Goal: Task Accomplishment & Management: Manage account settings

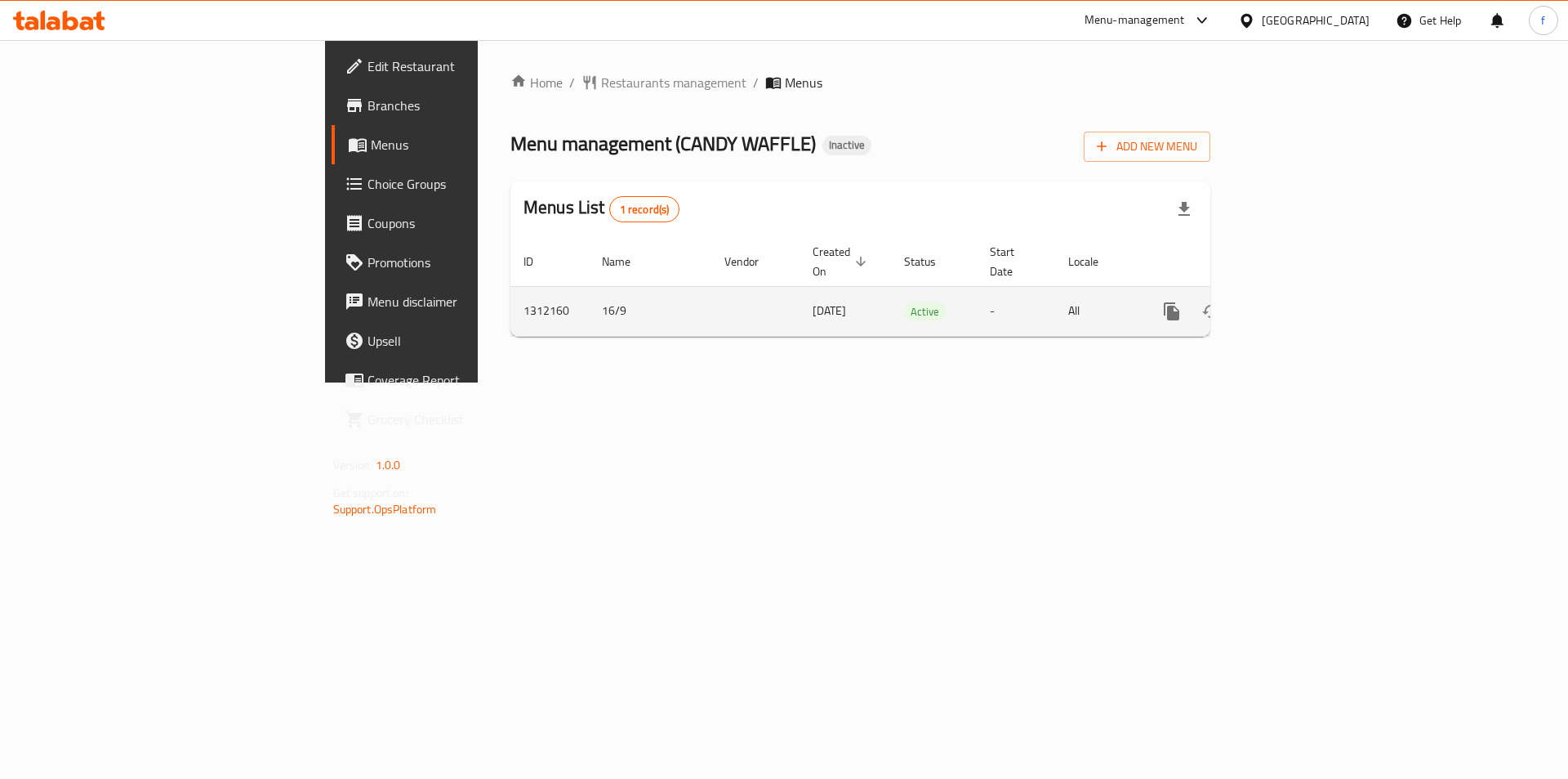
click at [1300, 301] on icon "enhanced table" at bounding box center [1289, 311] width 20 height 20
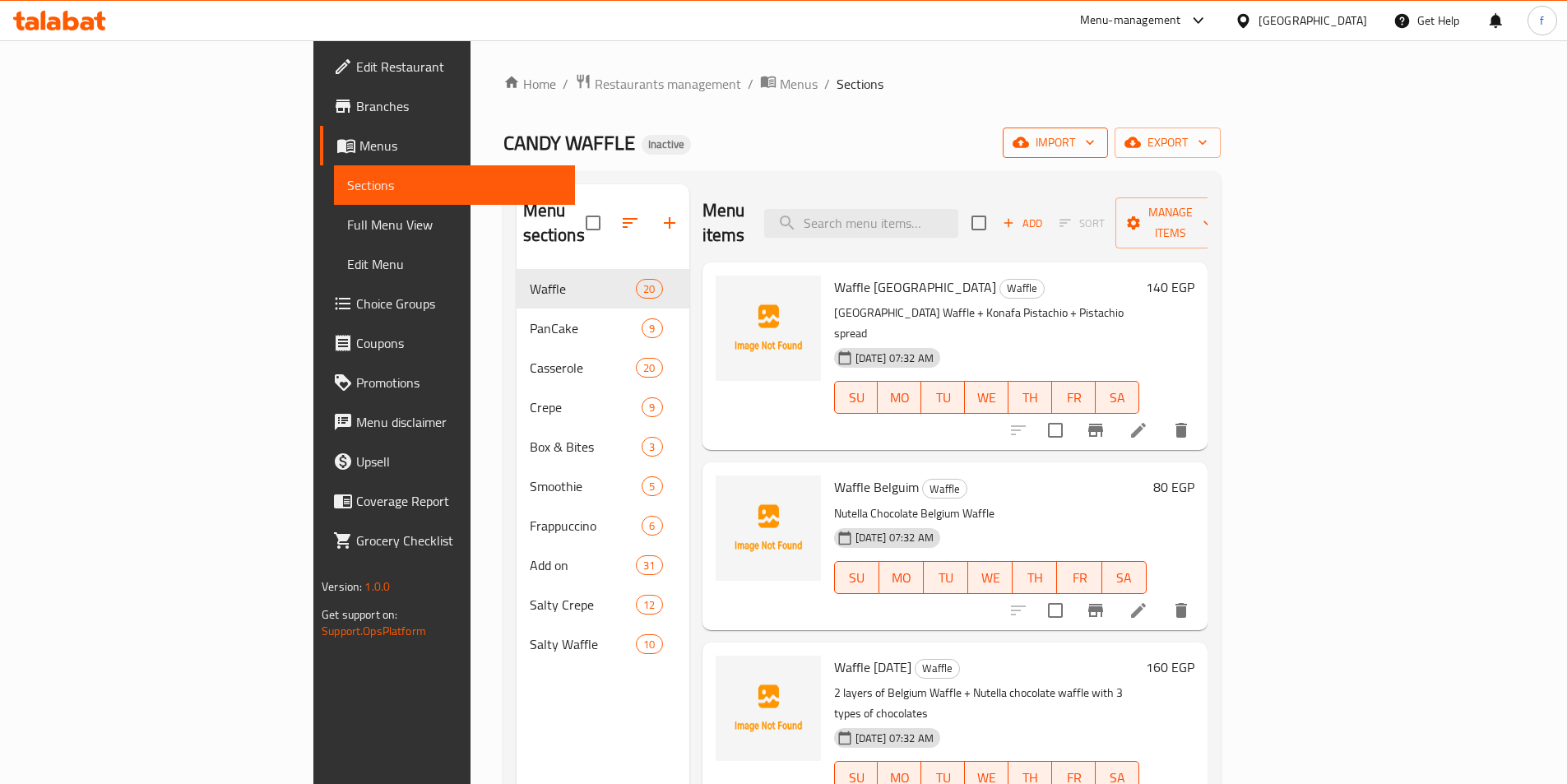
click at [1095, 141] on span "import" at bounding box center [1055, 143] width 79 height 21
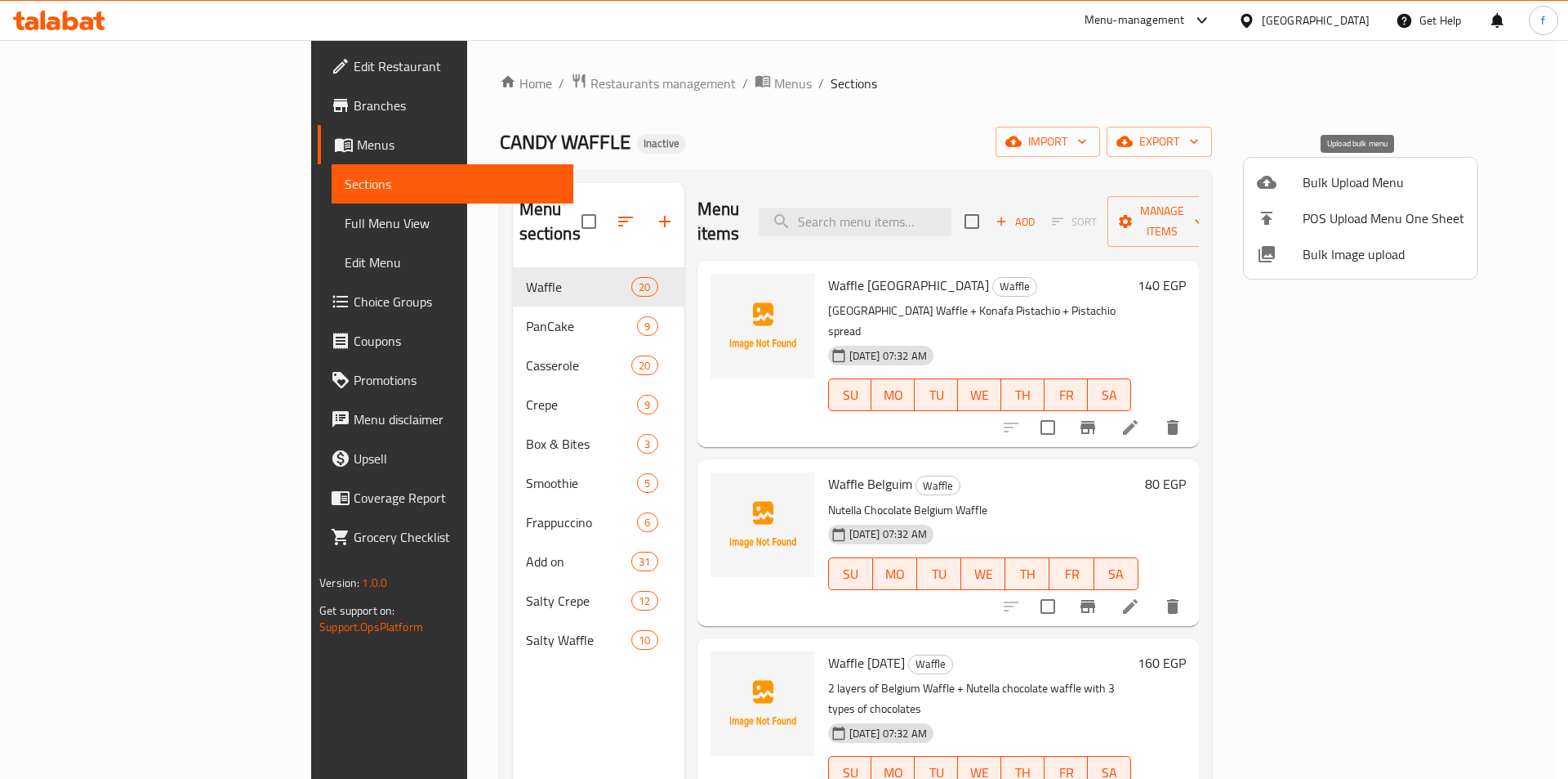
click at [1362, 181] on span "Bulk Upload Menu" at bounding box center [1383, 182] width 162 height 20
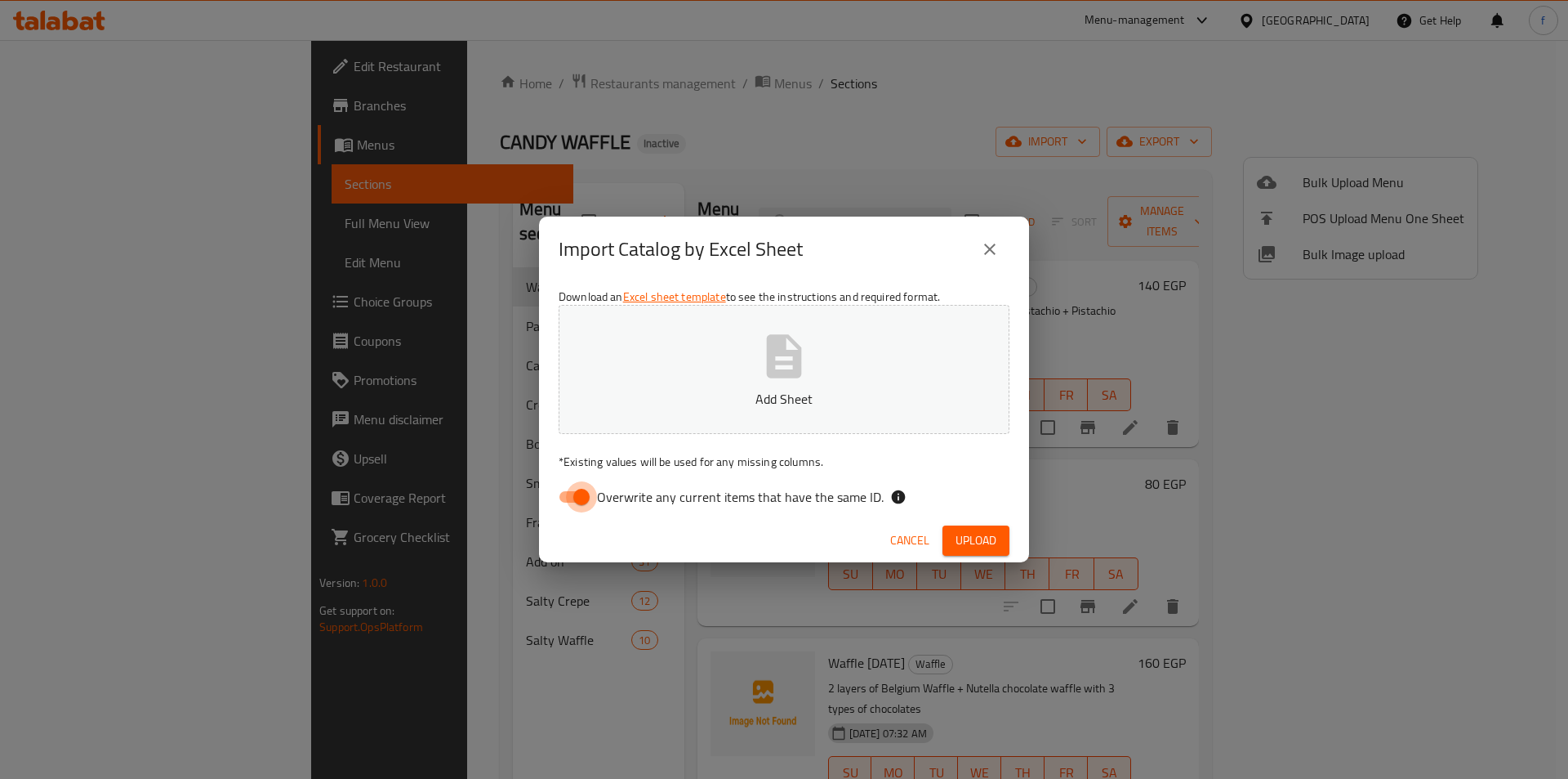
click at [572, 503] on input "Overwrite any current items that have the same ID." at bounding box center [582, 497] width 93 height 31
checkbox input "false"
click at [983, 516] on div "Download an Excel sheet template to see the instructions and required format. S…" at bounding box center [784, 400] width 490 height 237
click at [981, 550] on span "Upload" at bounding box center [976, 541] width 41 height 21
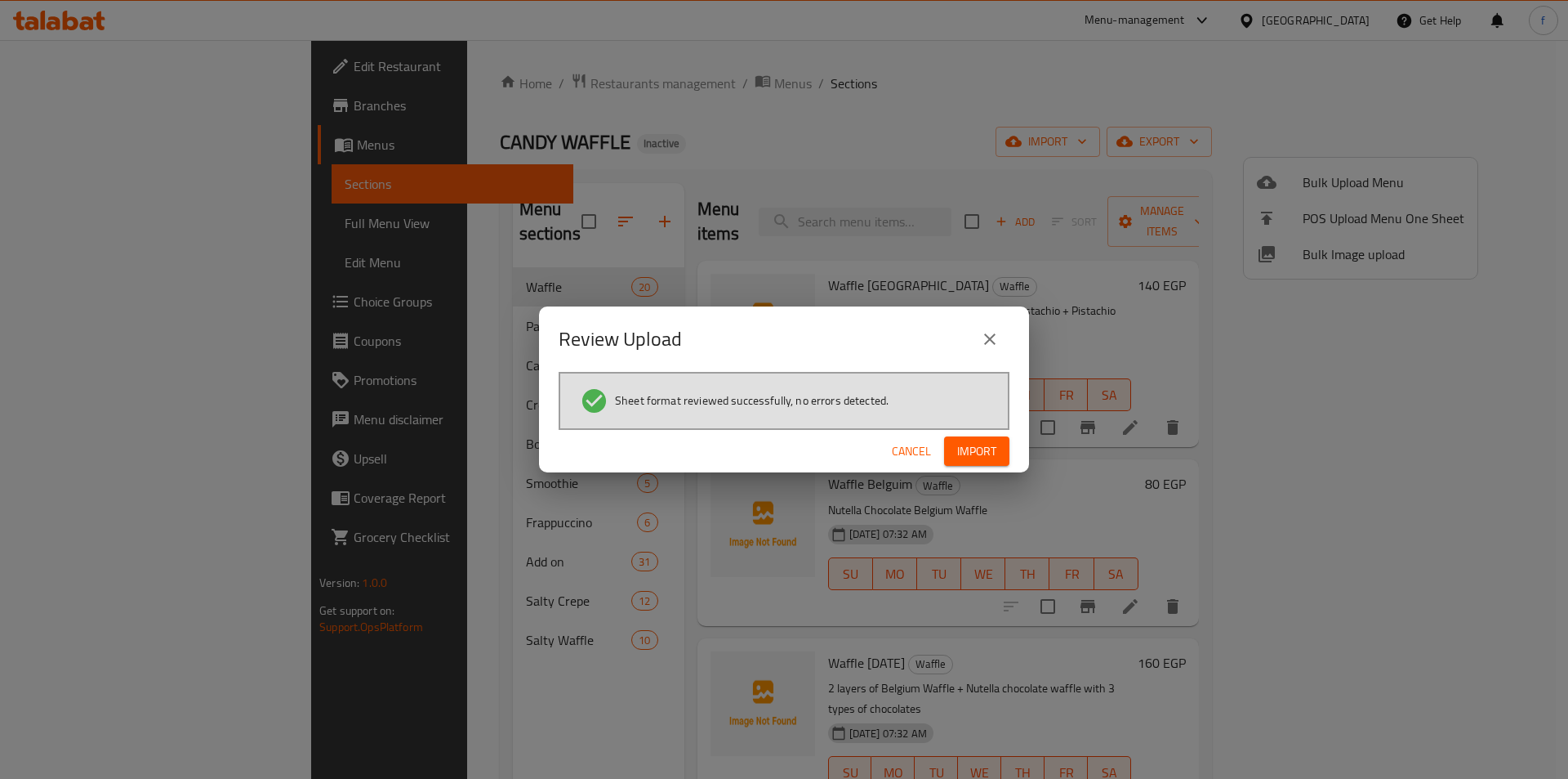
click at [992, 457] on span "Import" at bounding box center [976, 452] width 39 height 21
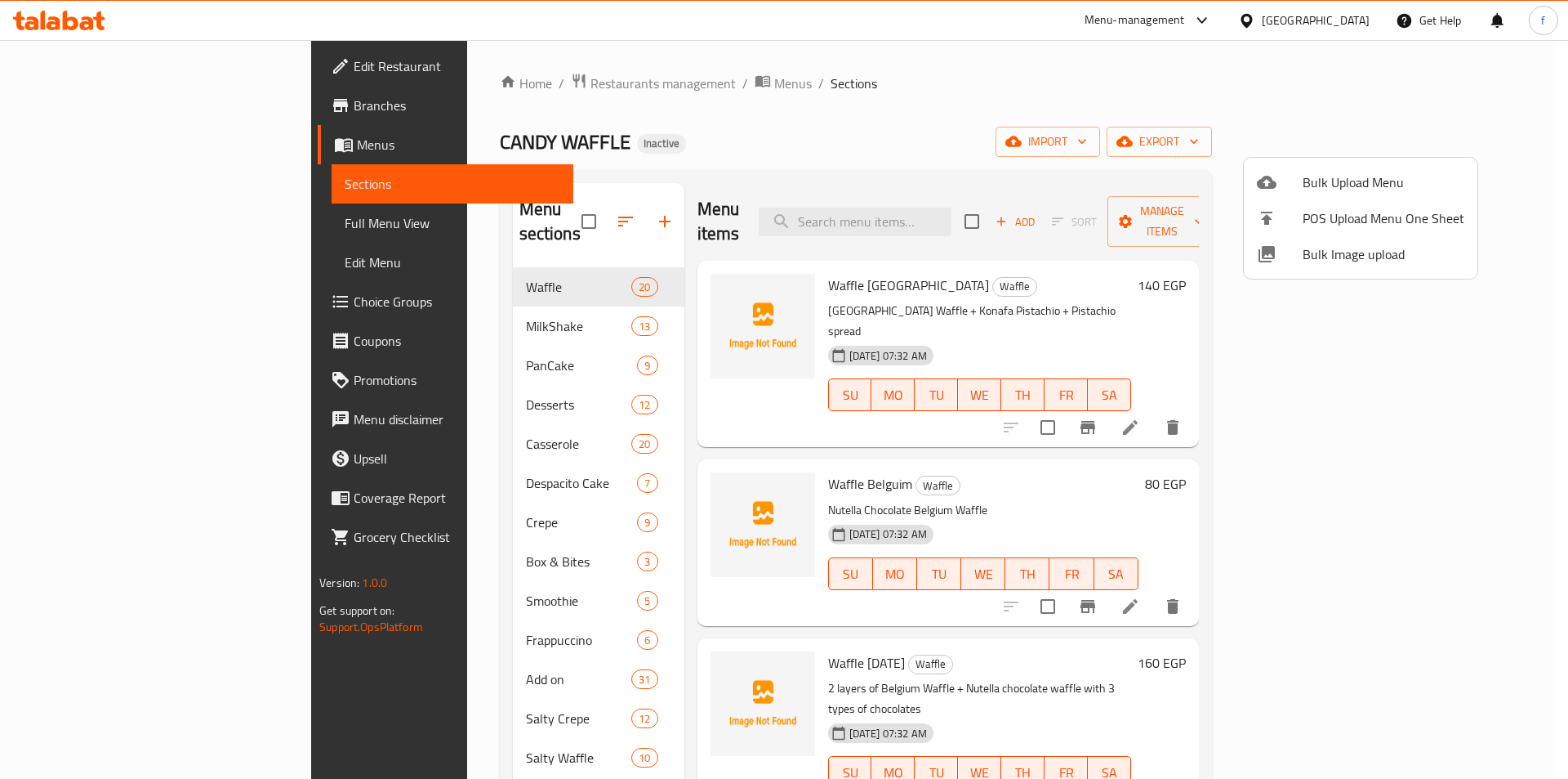
click at [412, 308] on div at bounding box center [784, 390] width 1568 height 779
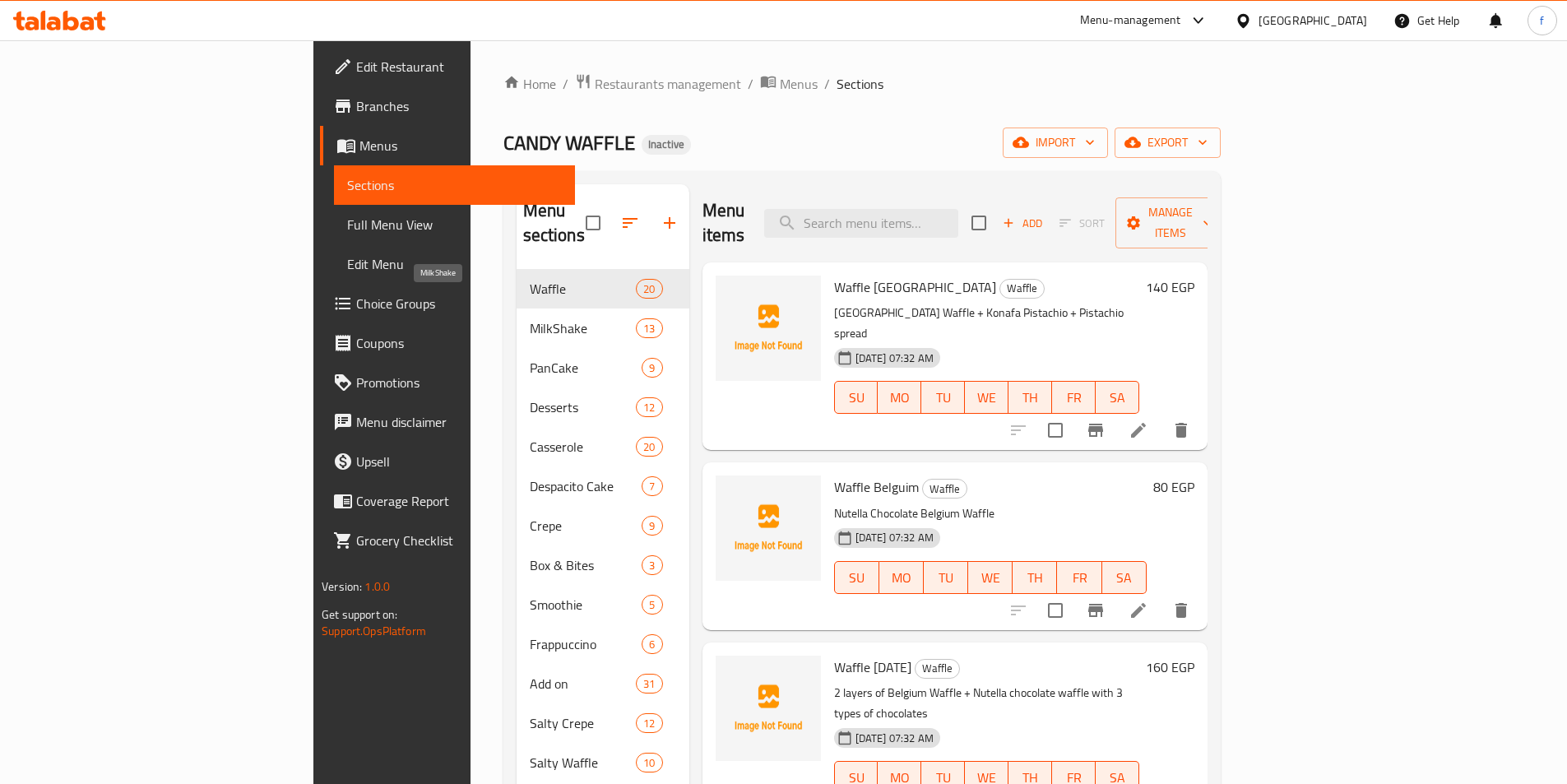
click at [530, 319] on span "MilkShake" at bounding box center [583, 328] width 107 height 20
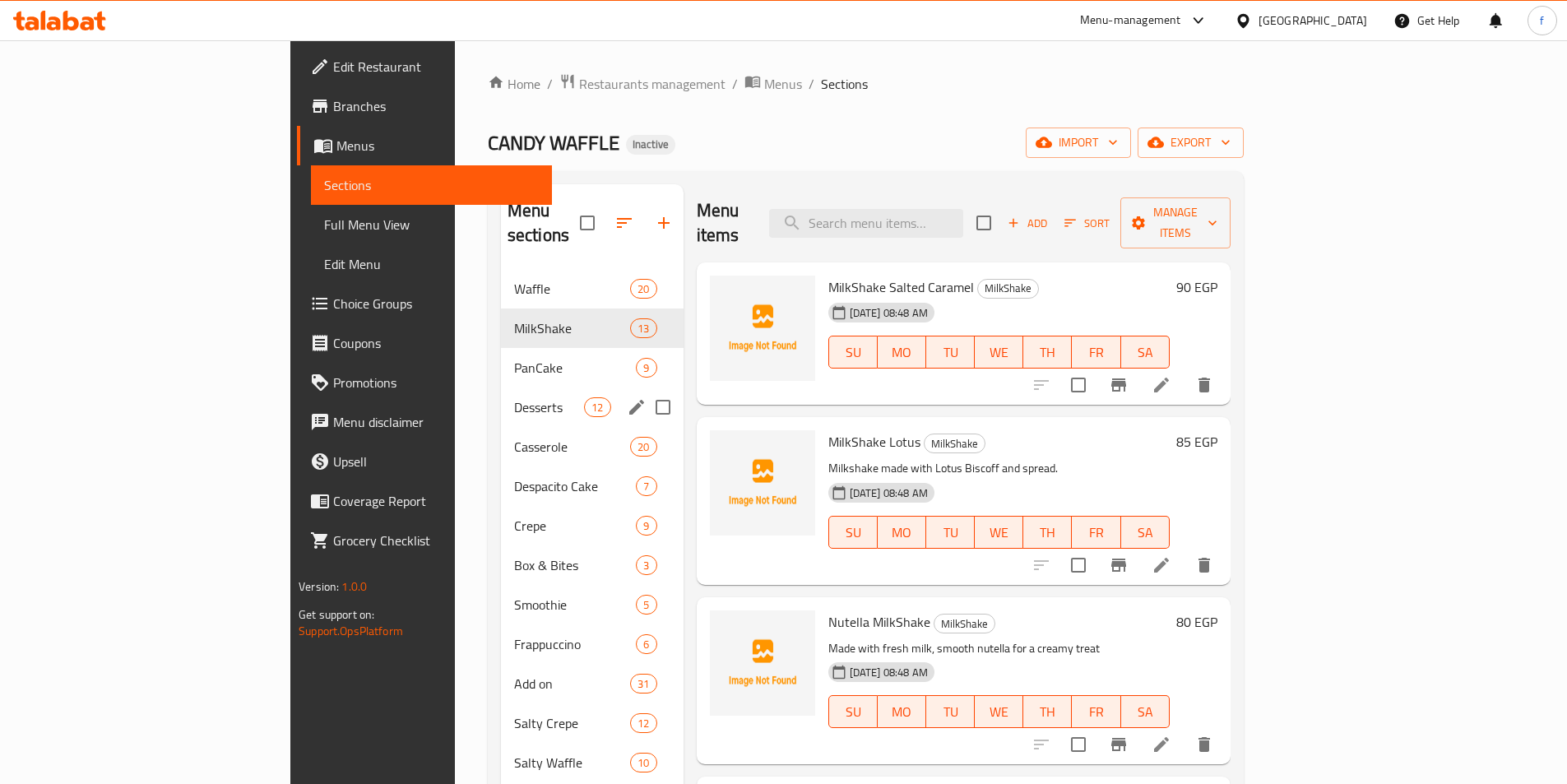
click at [501, 387] on div "Desserts 12" at bounding box center [592, 406] width 182 height 39
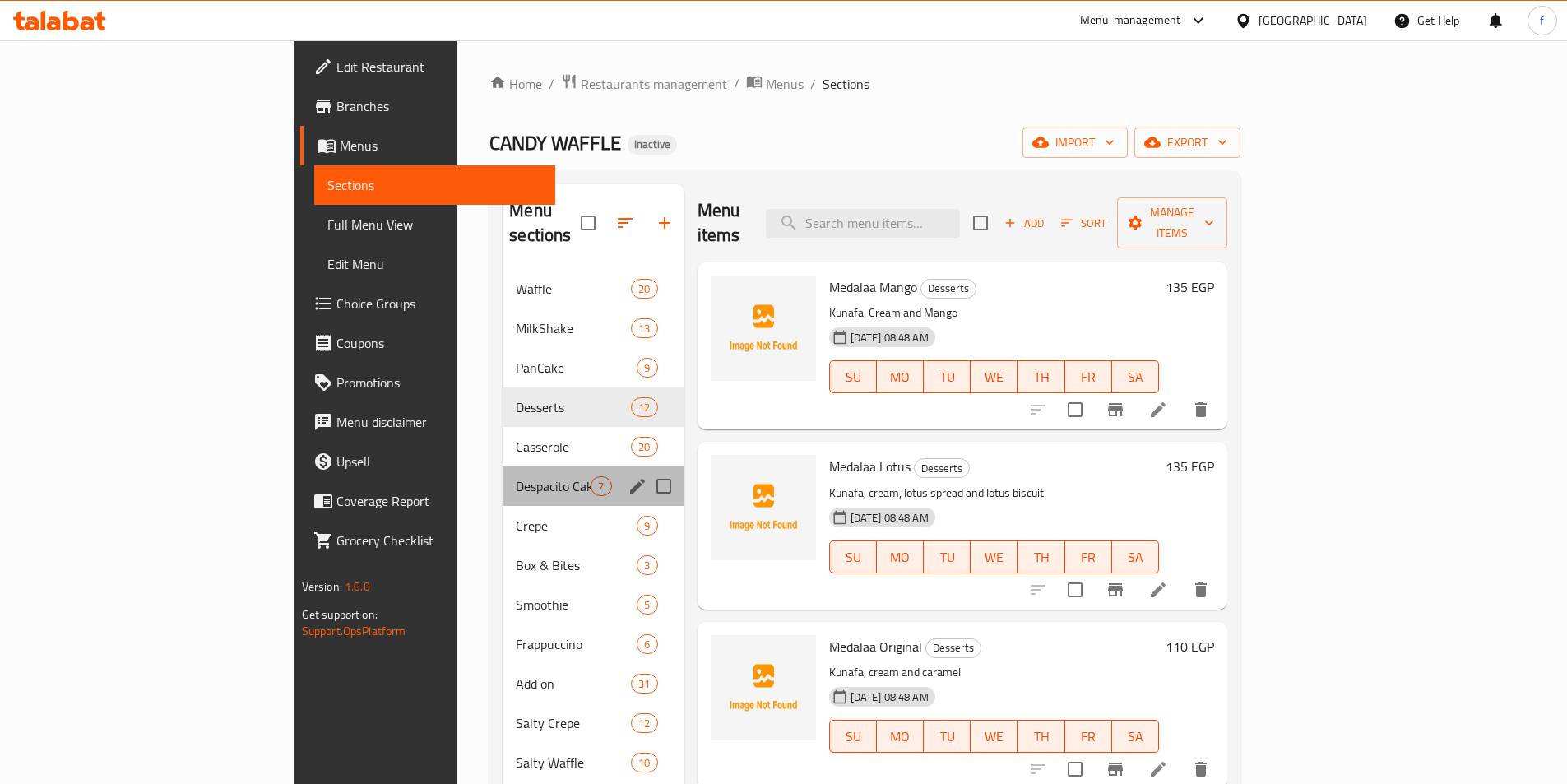
click at [503, 475] on div "Despacito Cake 7" at bounding box center [594, 485] width 181 height 39
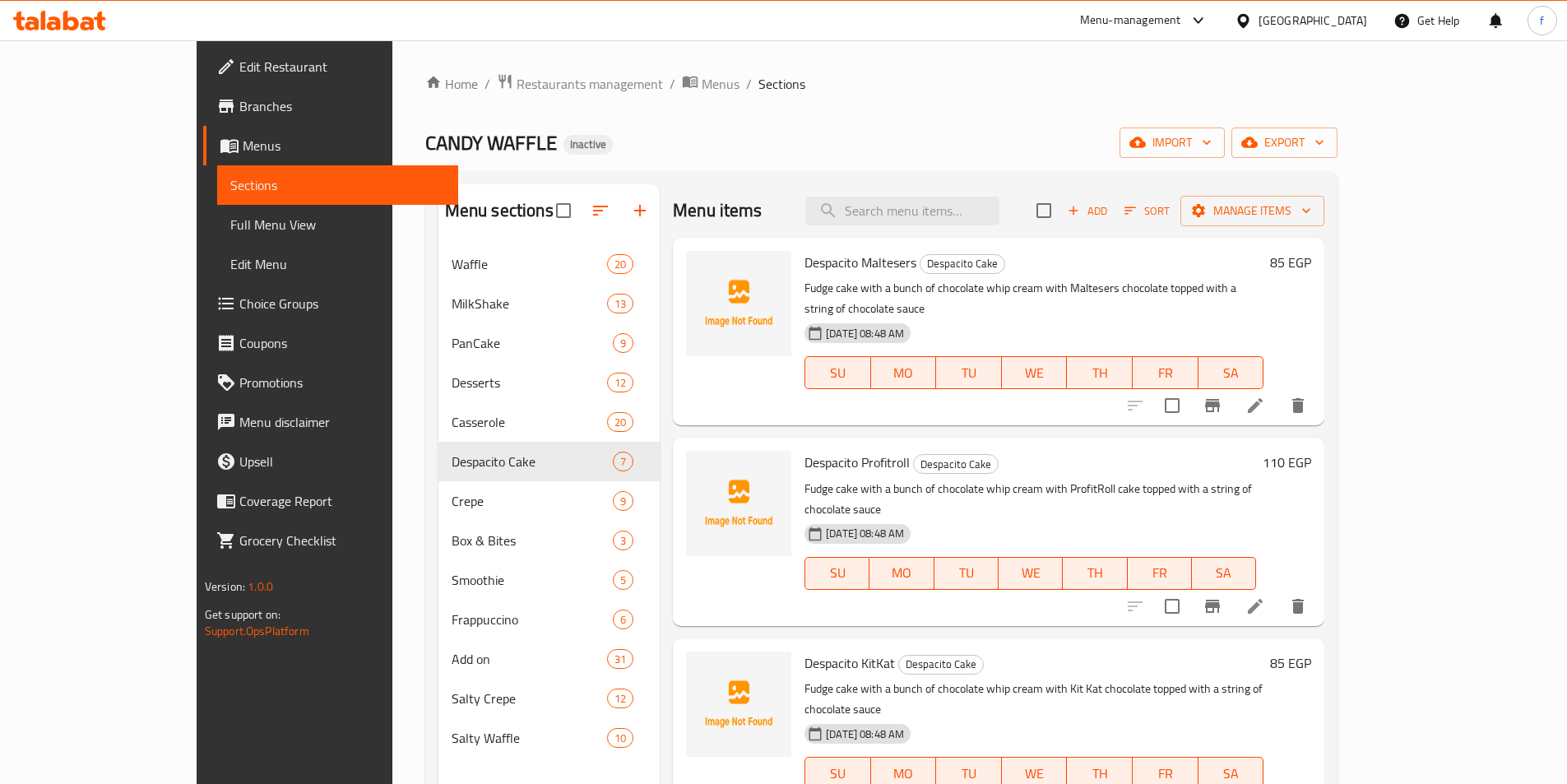
click at [230, 221] on span "Full Menu View" at bounding box center [337, 224] width 215 height 20
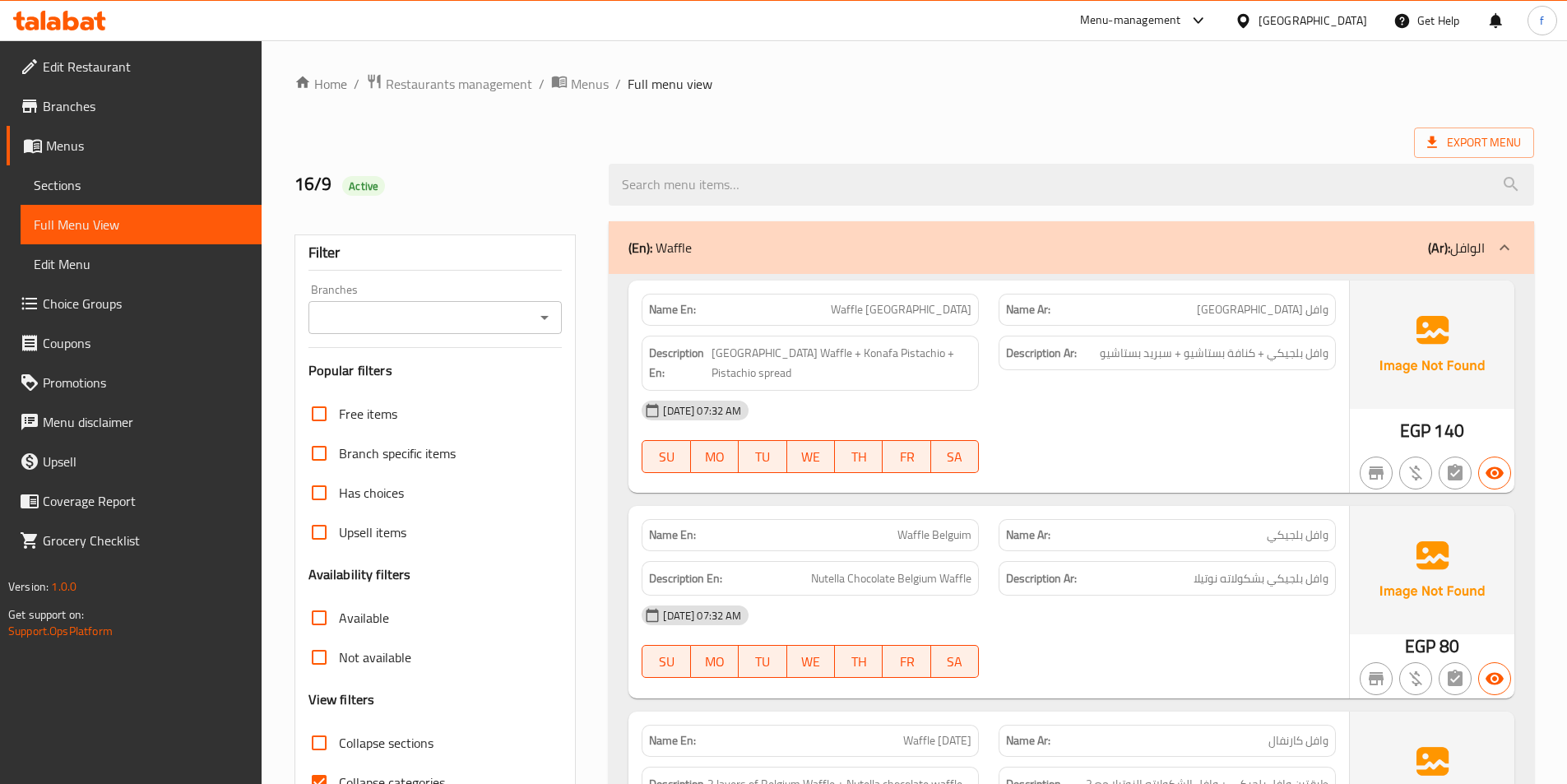
click at [77, 219] on span "Full Menu View" at bounding box center [140, 224] width 215 height 20
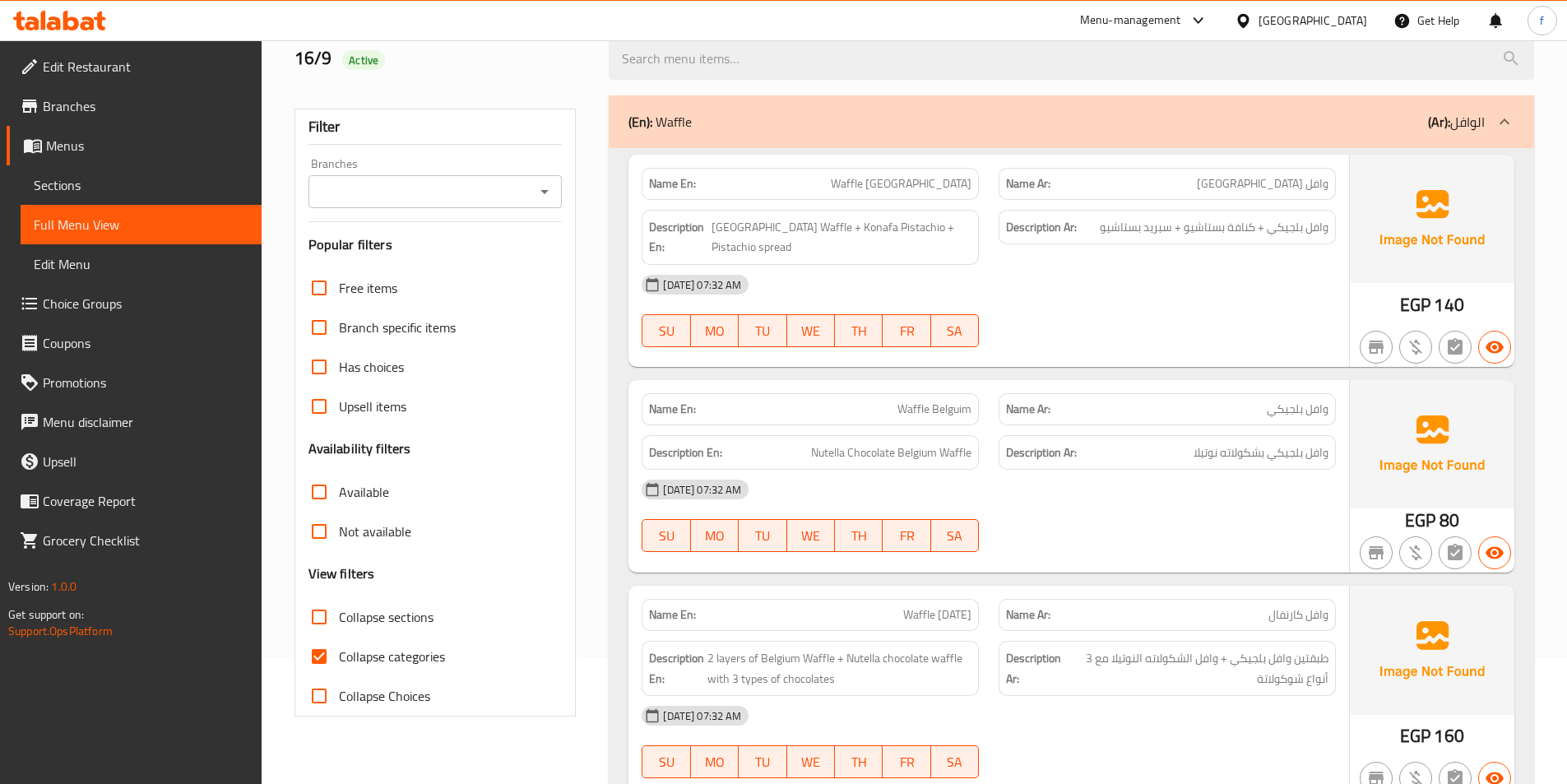
scroll to position [247, 0]
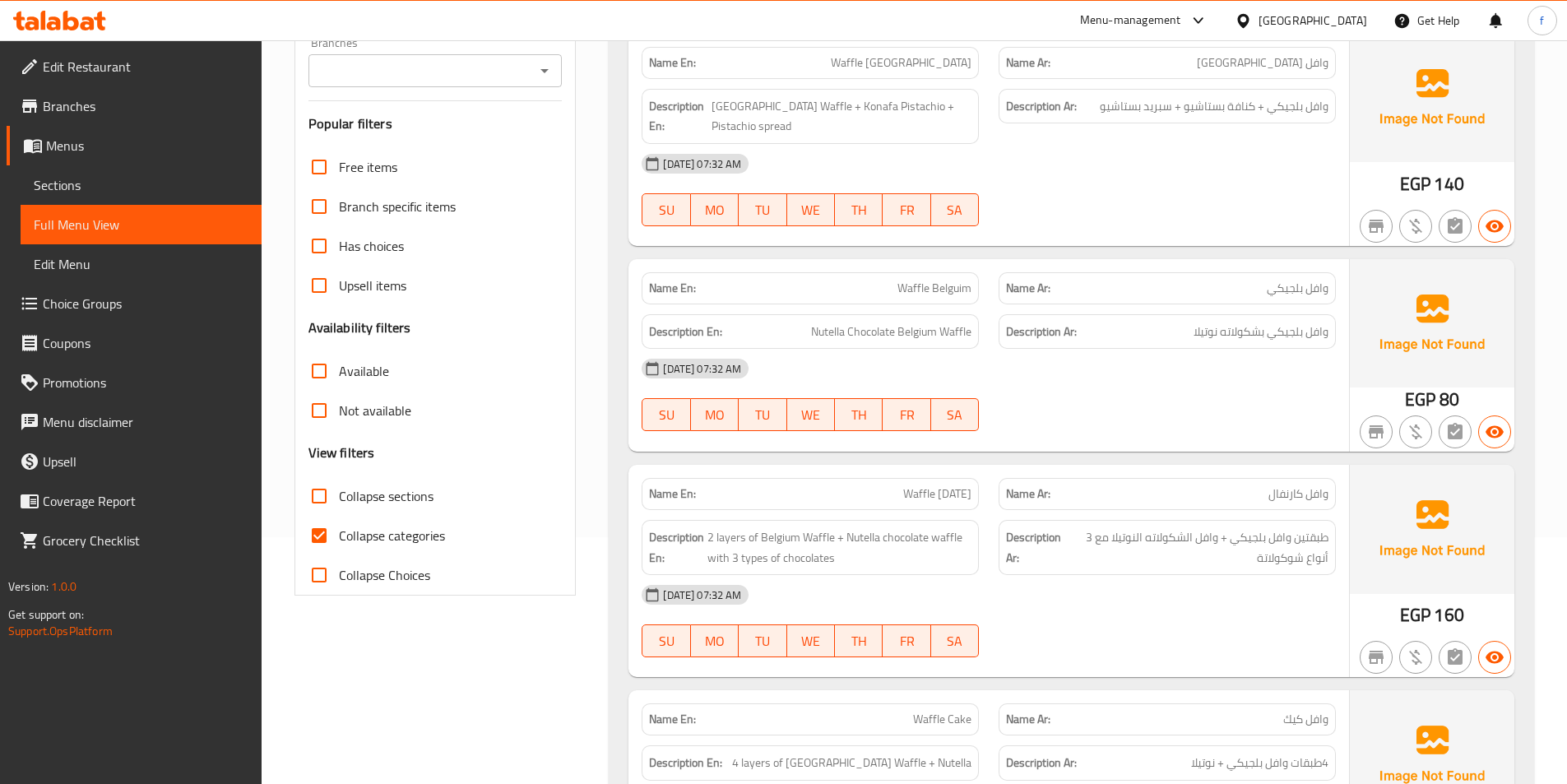
click at [319, 527] on input "Collapse categories" at bounding box center [319, 535] width 39 height 39
checkbox input "false"
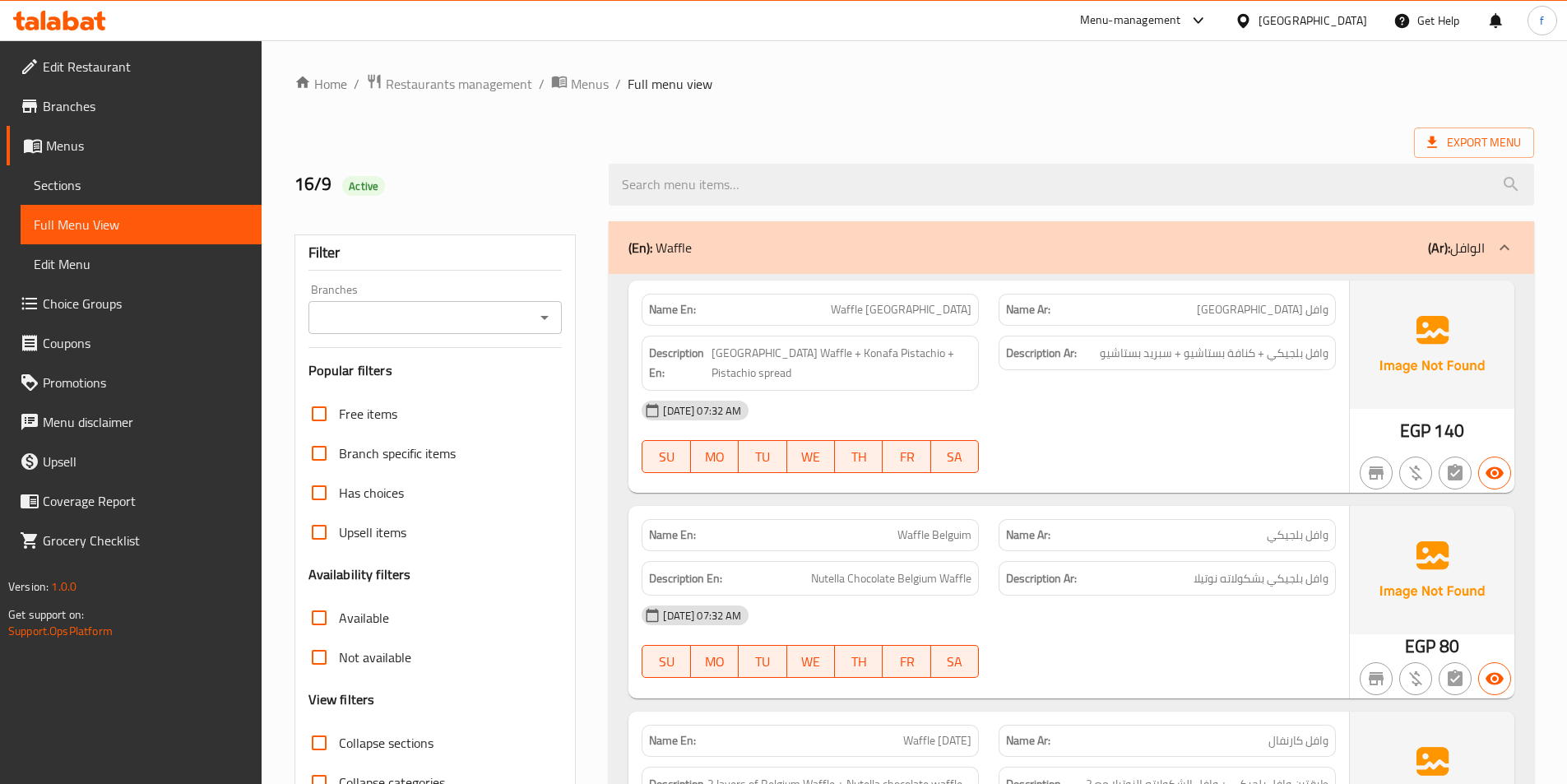
click at [1131, 260] on div "(En): Waffle (Ar): الوافل" at bounding box center [1072, 247] width 926 height 52
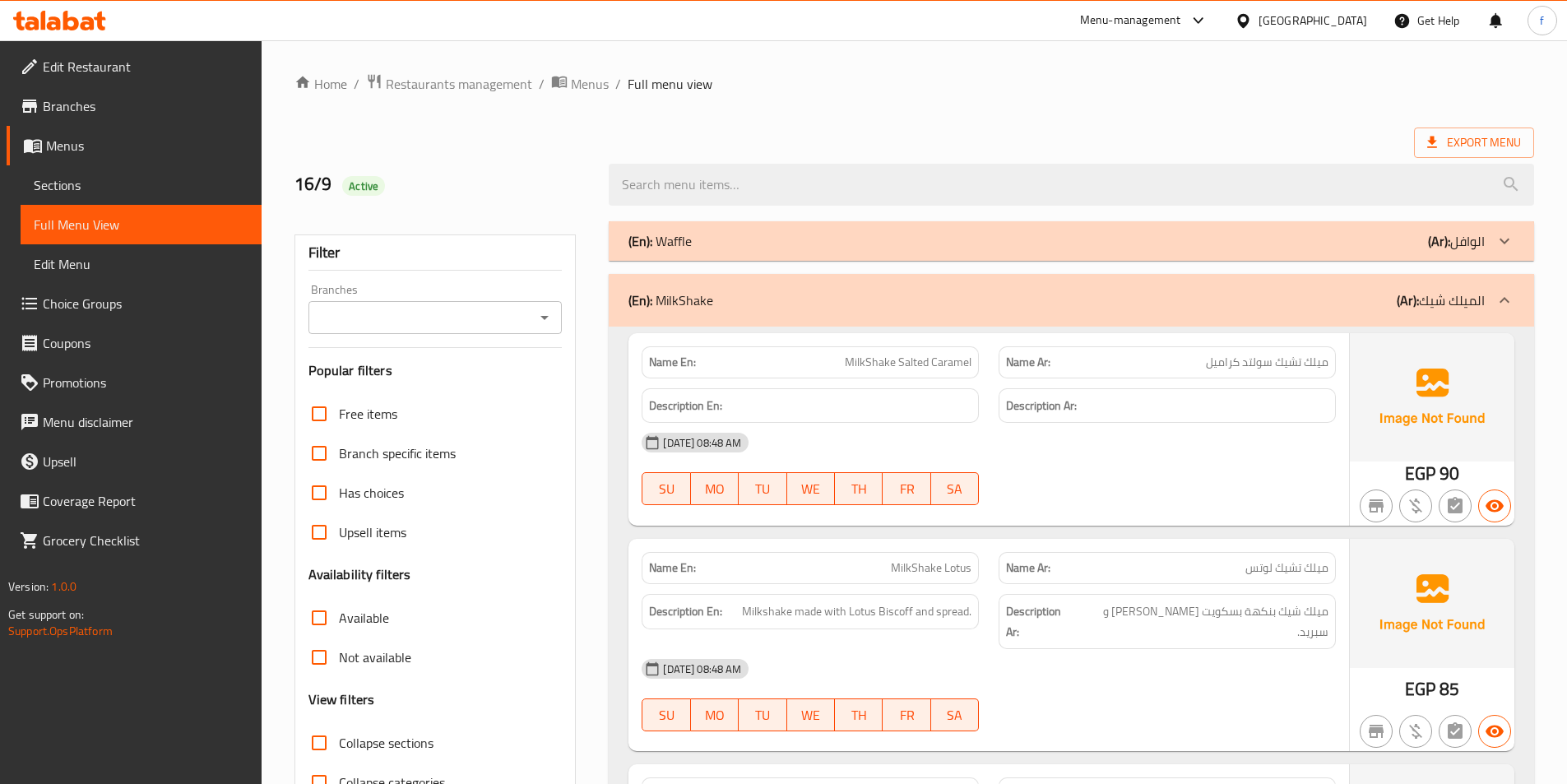
click at [318, 737] on input "Collapse sections" at bounding box center [319, 742] width 39 height 39
checkbox input "true"
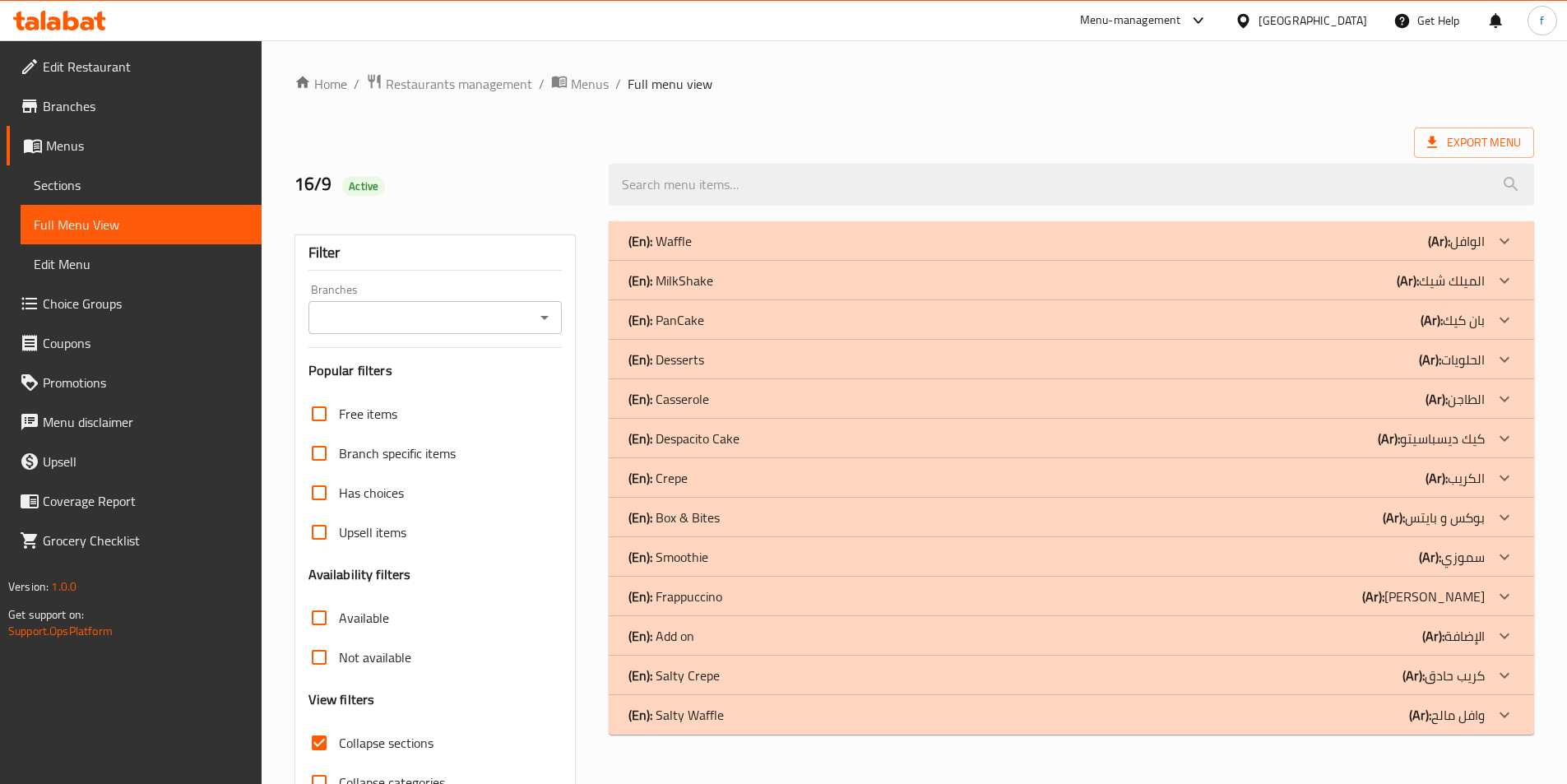
click at [1386, 285] on div "(En): MilkShake (Ar): الميلك شيك" at bounding box center [1056, 280] width 856 height 20
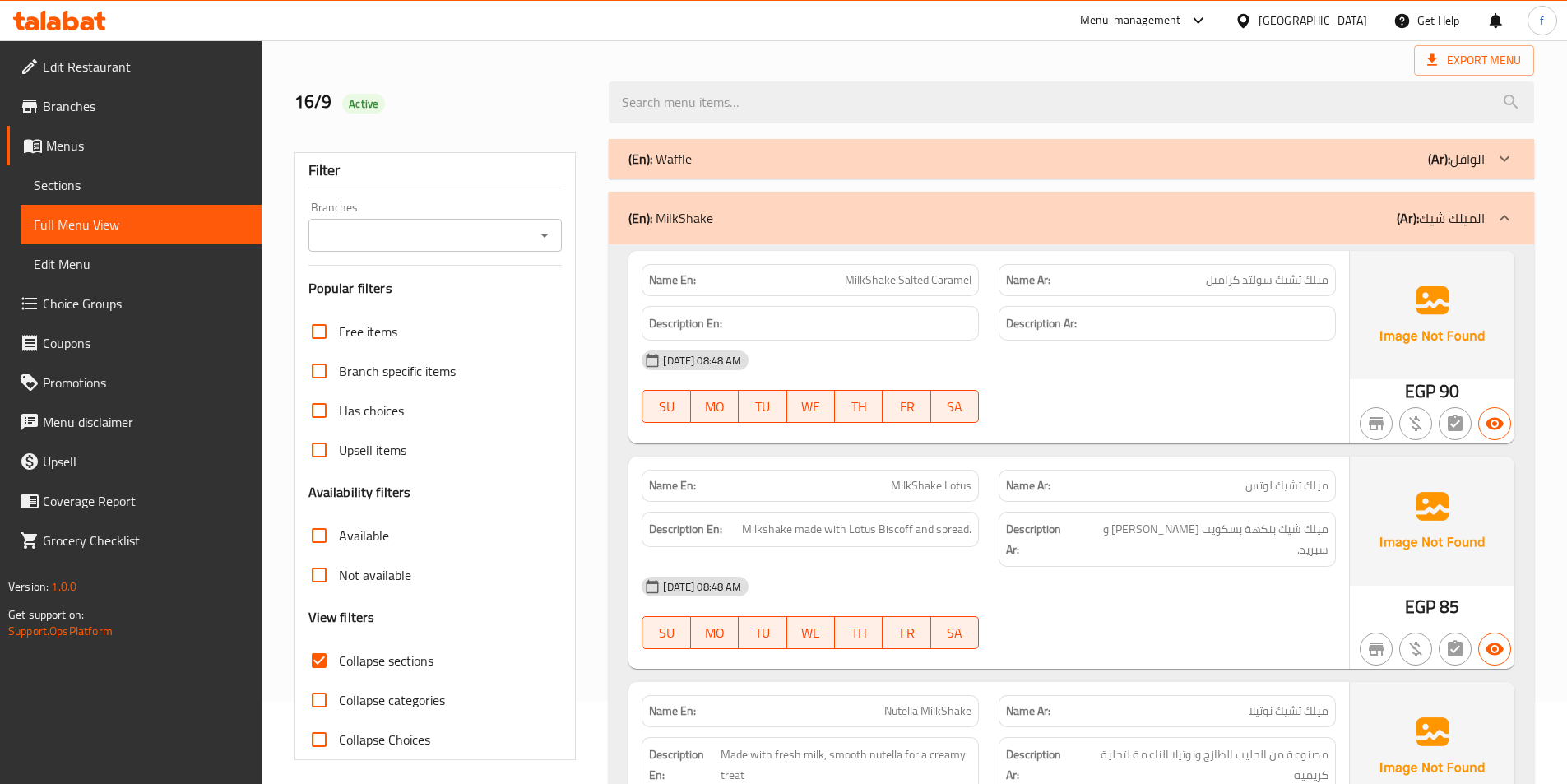
scroll to position [247, 0]
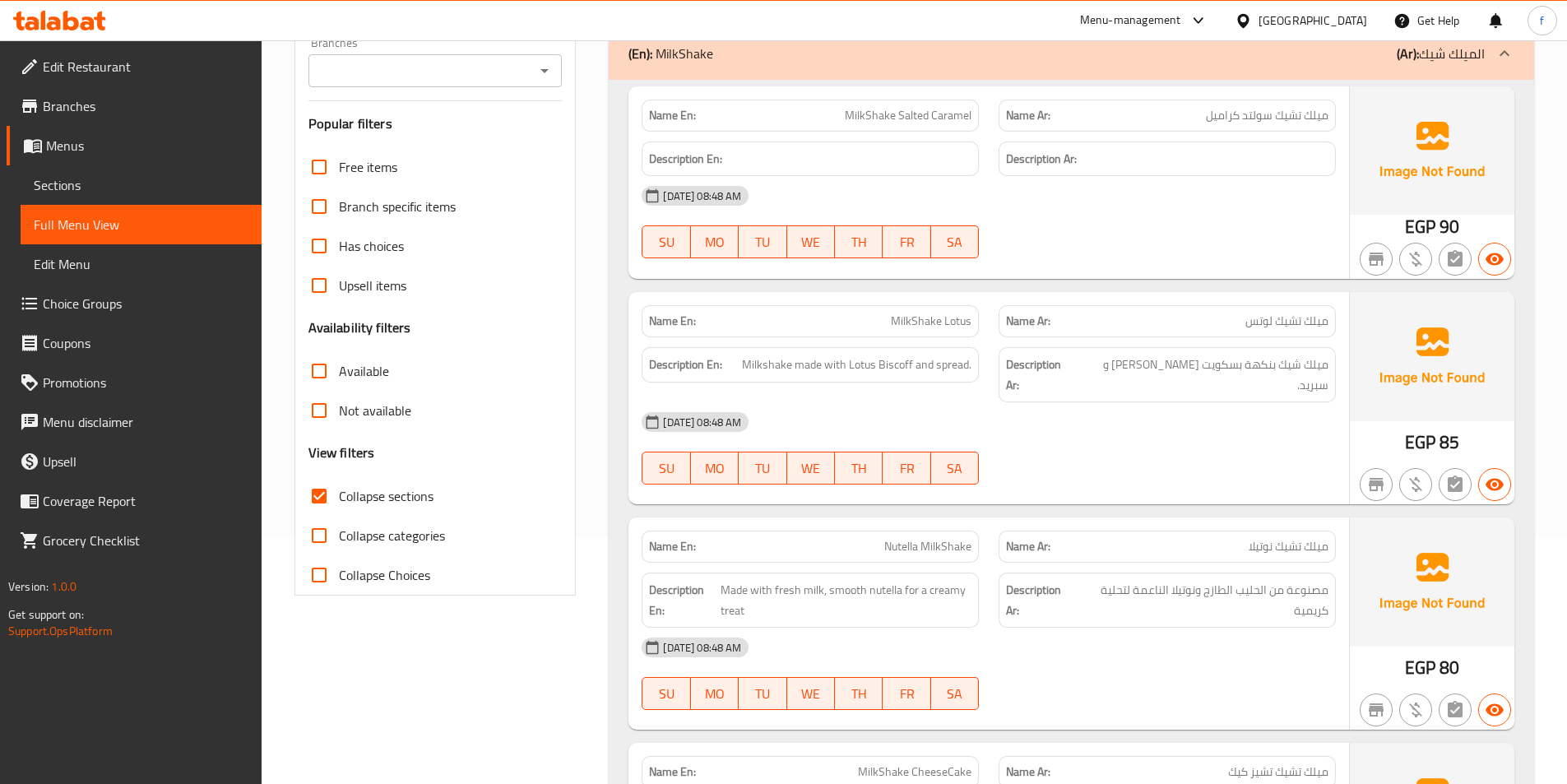
click at [868, 114] on span "MilkShake Salted Caramel" at bounding box center [908, 115] width 127 height 17
click at [927, 111] on span "MilkShake Salted Caramel" at bounding box center [908, 115] width 127 height 17
click at [948, 114] on span "MilkShake Salted Caramel" at bounding box center [908, 115] width 127 height 17
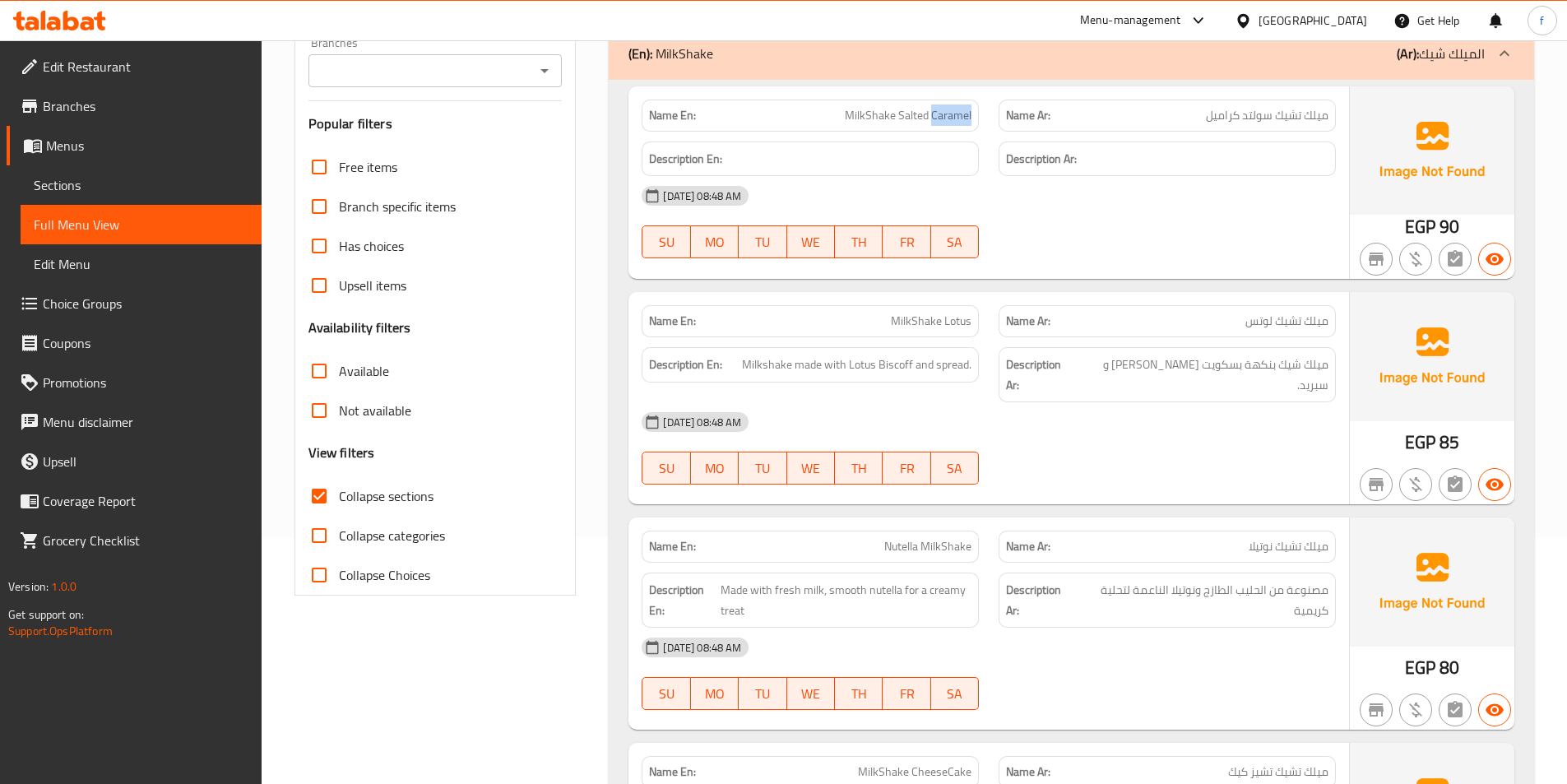
drag, startPoint x: 948, startPoint y: 114, endPoint x: 1576, endPoint y: 170, distance: 630.5
click at [948, 115] on span "MilkShake Salted Caramel" at bounding box center [908, 115] width 127 height 17
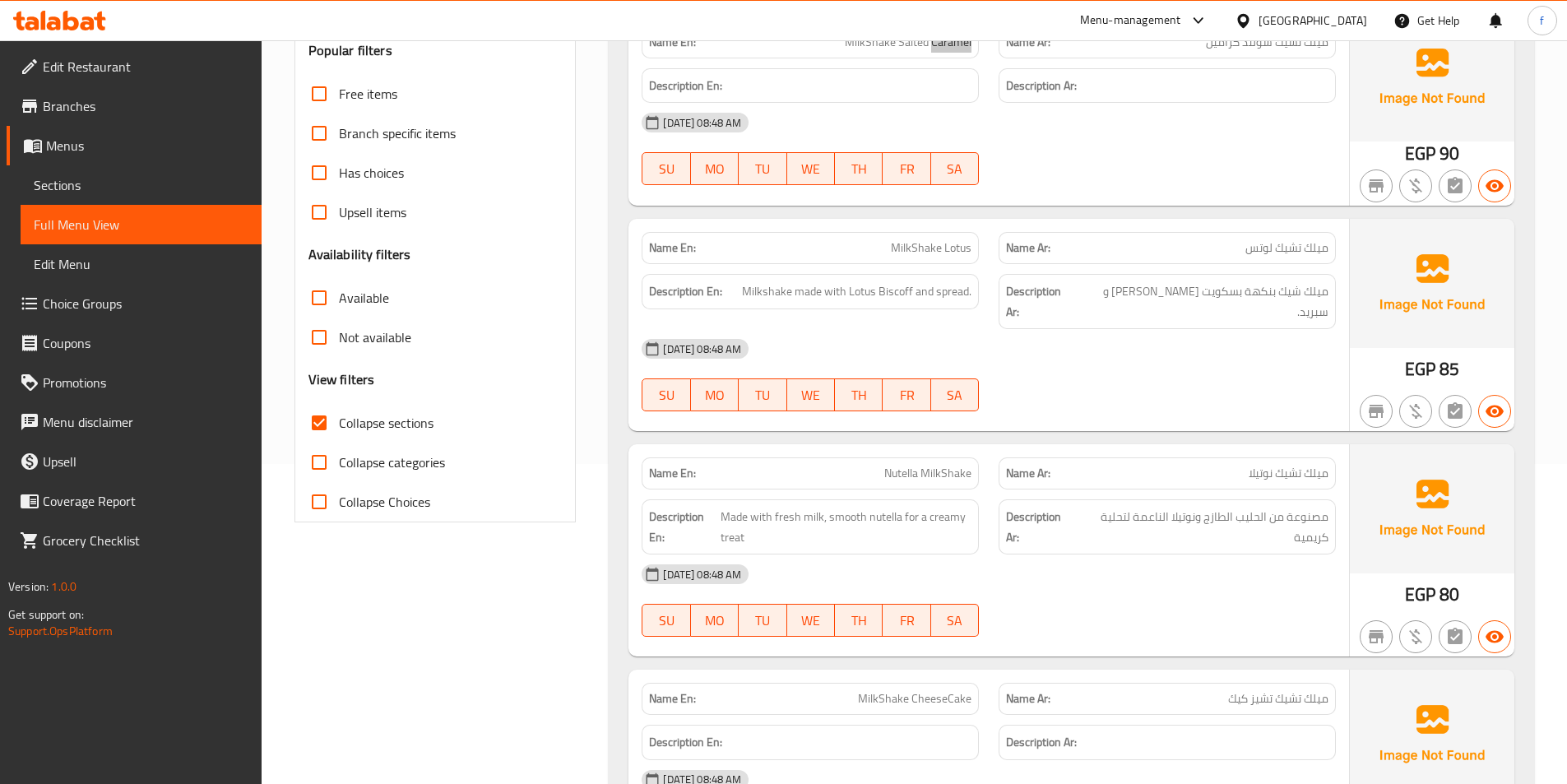
scroll to position [411, 0]
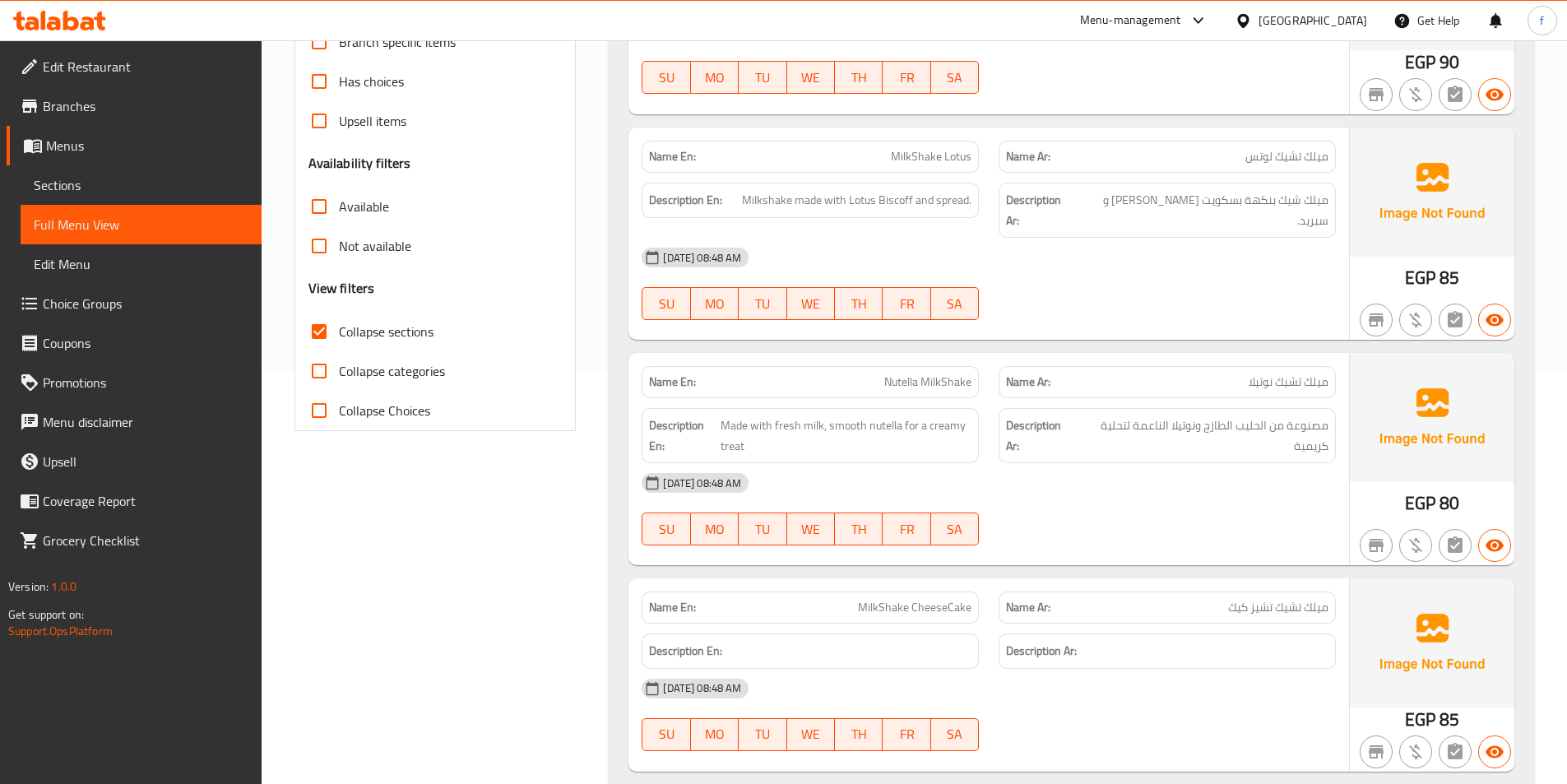
click at [909, 153] on span "MilkShake Lotus" at bounding box center [931, 156] width 80 height 17
click at [941, 154] on span "MilkShake Lotus" at bounding box center [931, 156] width 80 height 17
click at [768, 196] on span "Milkshake made with Lotus Biscoff and spread." at bounding box center [857, 200] width 230 height 21
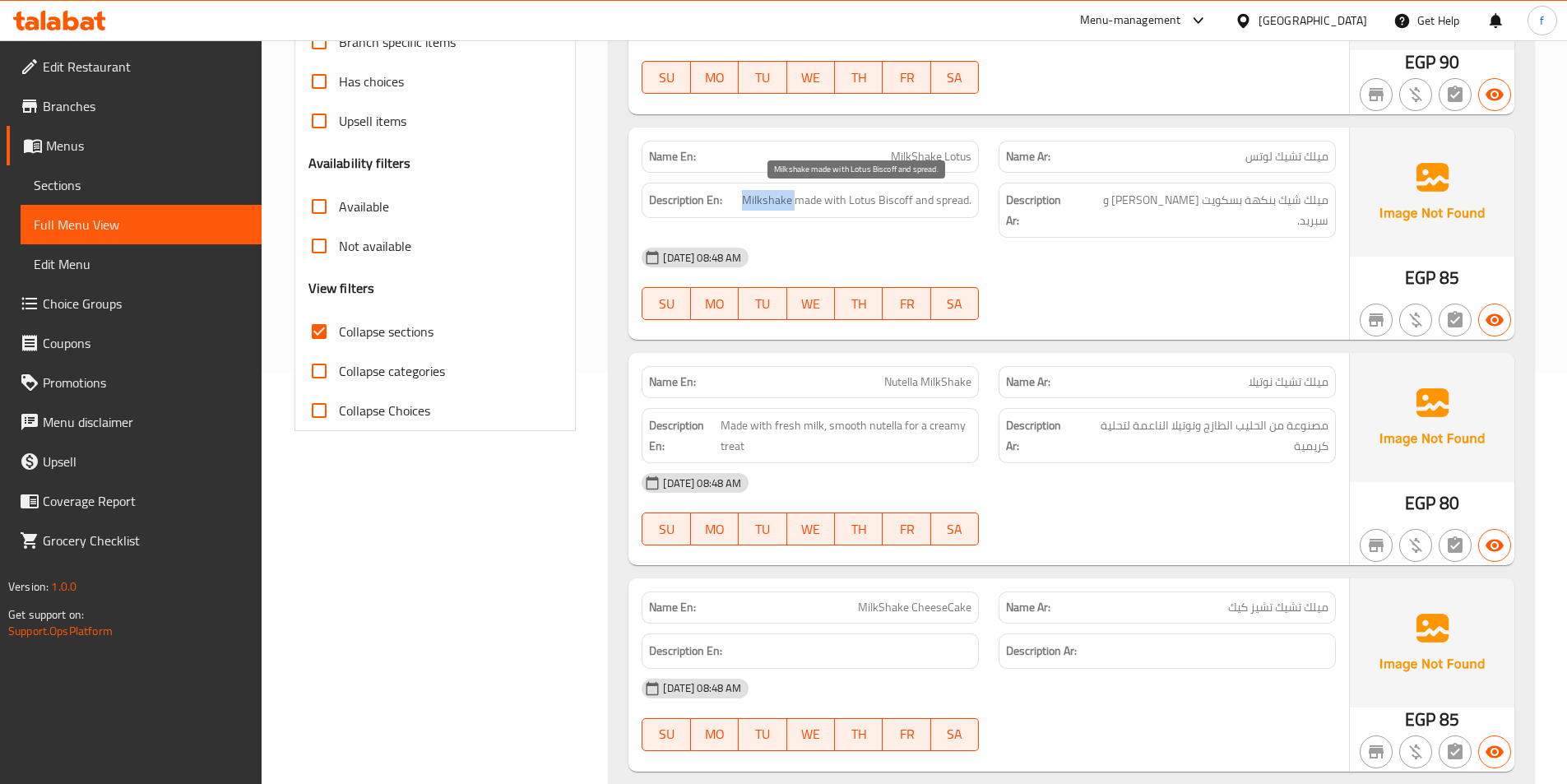
click at [768, 196] on span "Milkshake made with Lotus Biscoff and spread." at bounding box center [857, 200] width 230 height 21
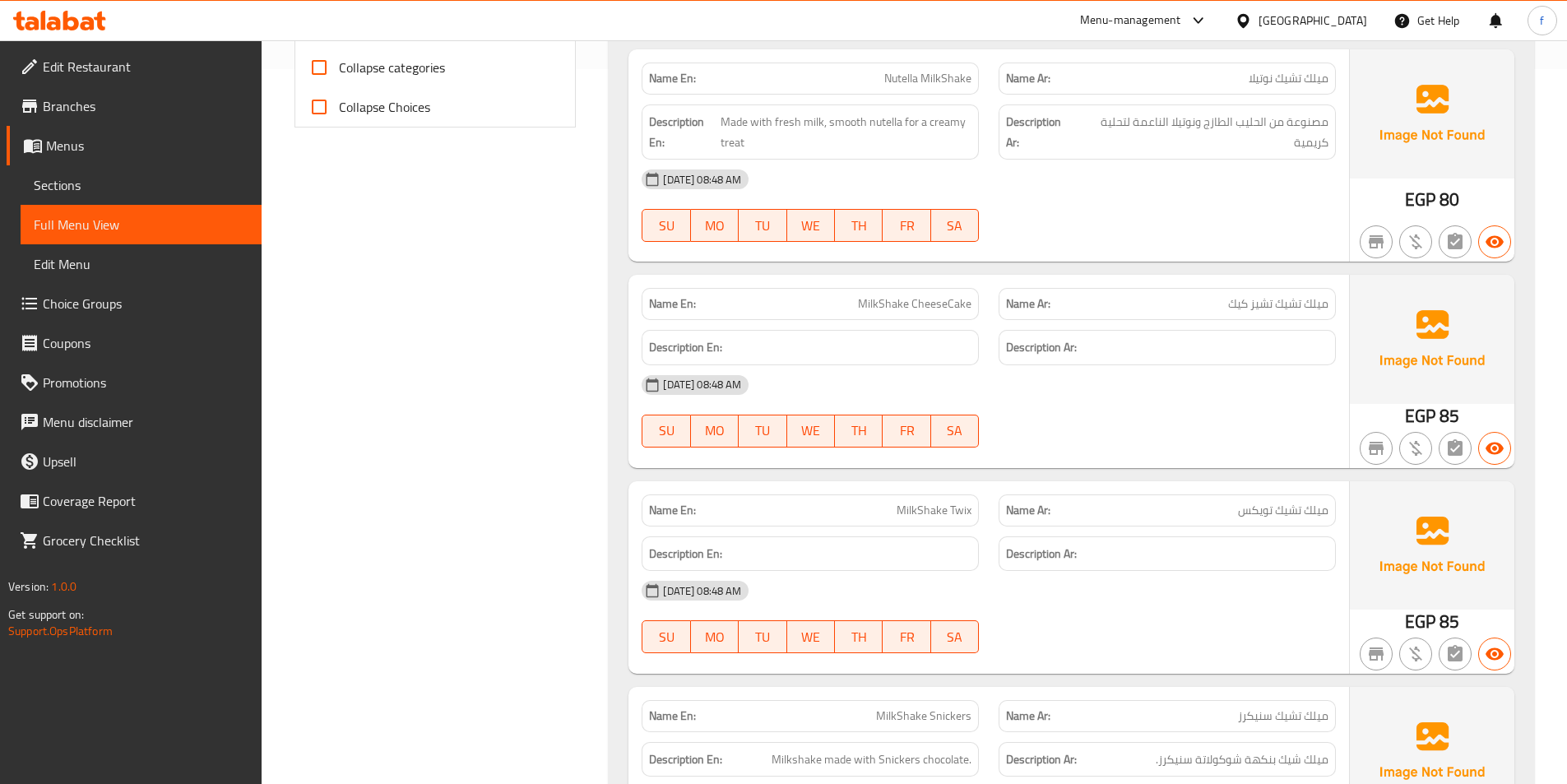
scroll to position [740, 0]
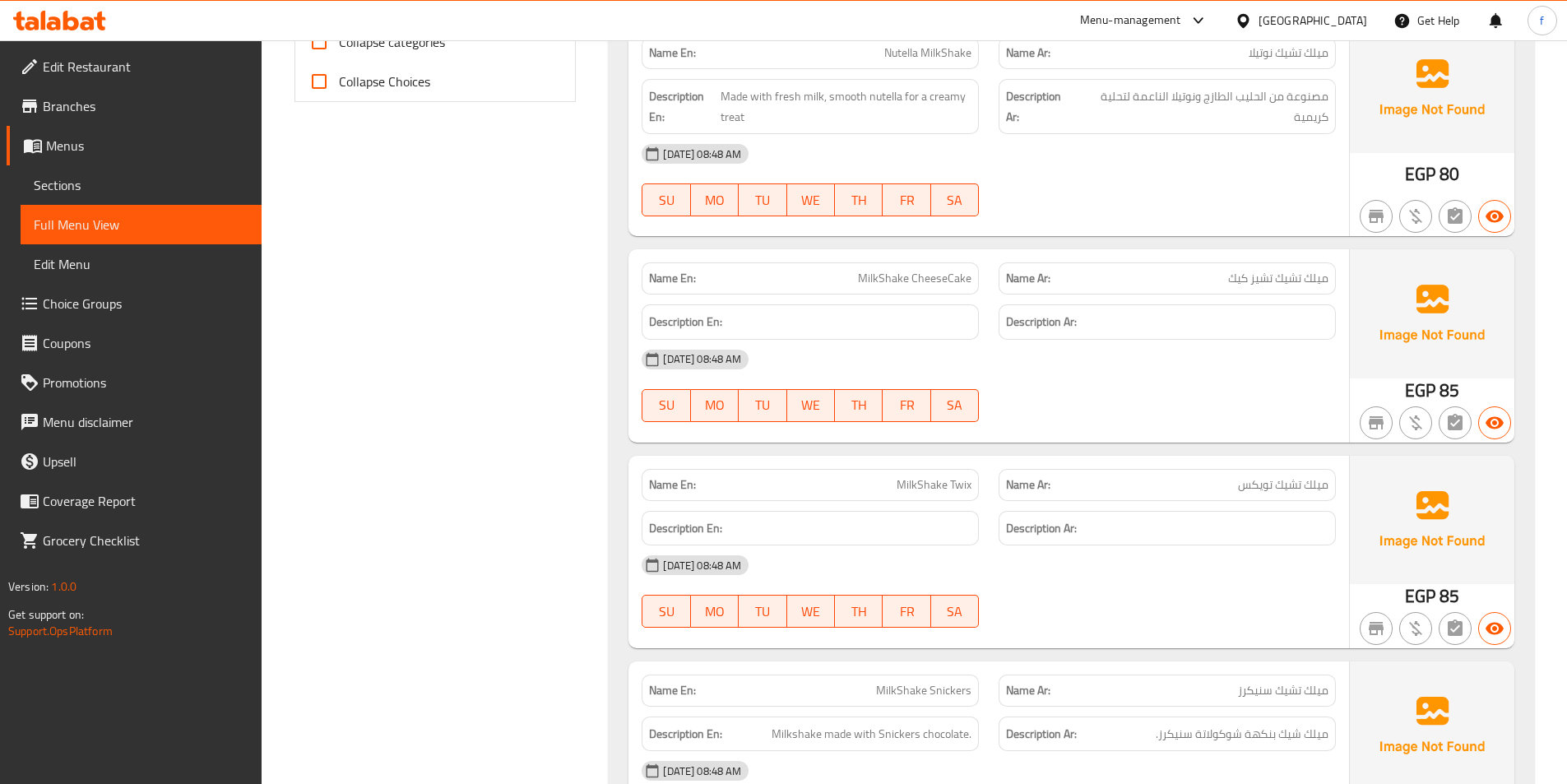
click at [1316, 270] on span "ميلك تشيك تشيز كيك" at bounding box center [1278, 279] width 100 height 17
drag, startPoint x: 1316, startPoint y: 255, endPoint x: 1272, endPoint y: 258, distance: 44.1
click at [1316, 270] on span "ميلك تشيك تشيز كيك" at bounding box center [1278, 279] width 100 height 17
click at [886, 270] on span "MilkShake CheeseCake" at bounding box center [914, 279] width 114 height 17
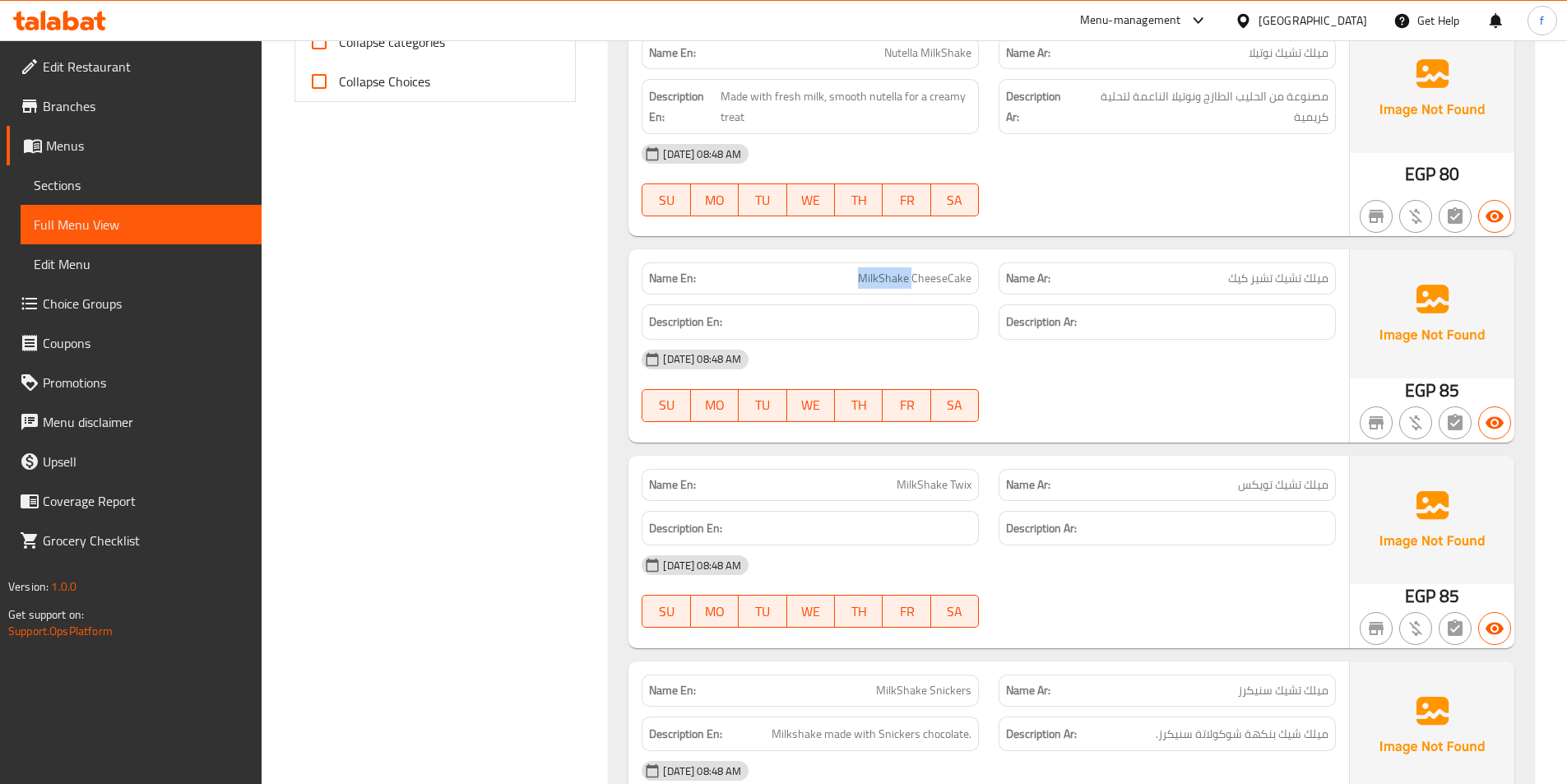
click at [916, 270] on span "MilkShake CheeseCake" at bounding box center [914, 279] width 114 height 17
click at [934, 270] on span "MilkShake CheeseCake" at bounding box center [914, 279] width 114 height 17
click at [874, 295] on div "Description En:" at bounding box center [810, 322] width 357 height 55
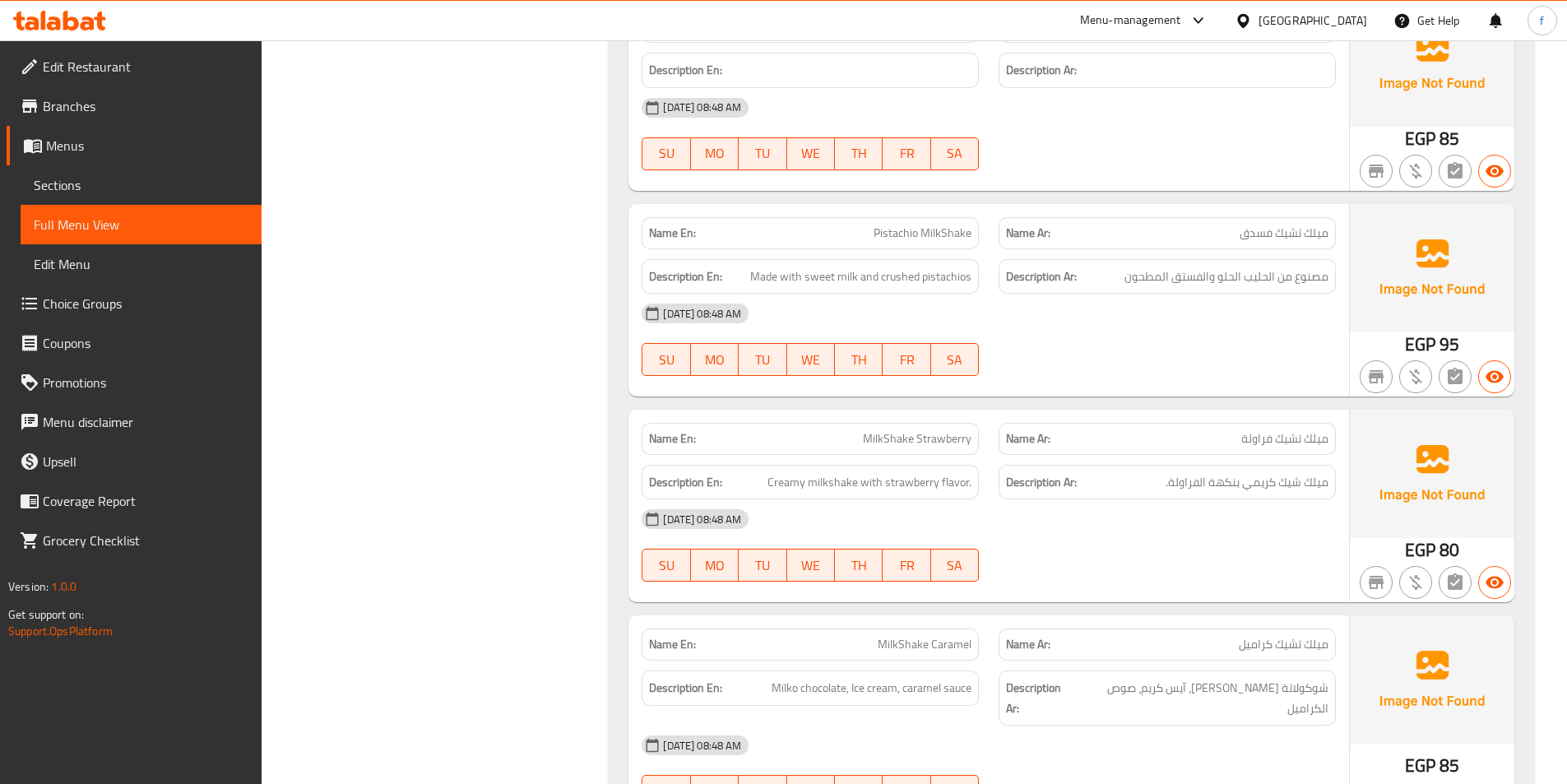
scroll to position [1809, 0]
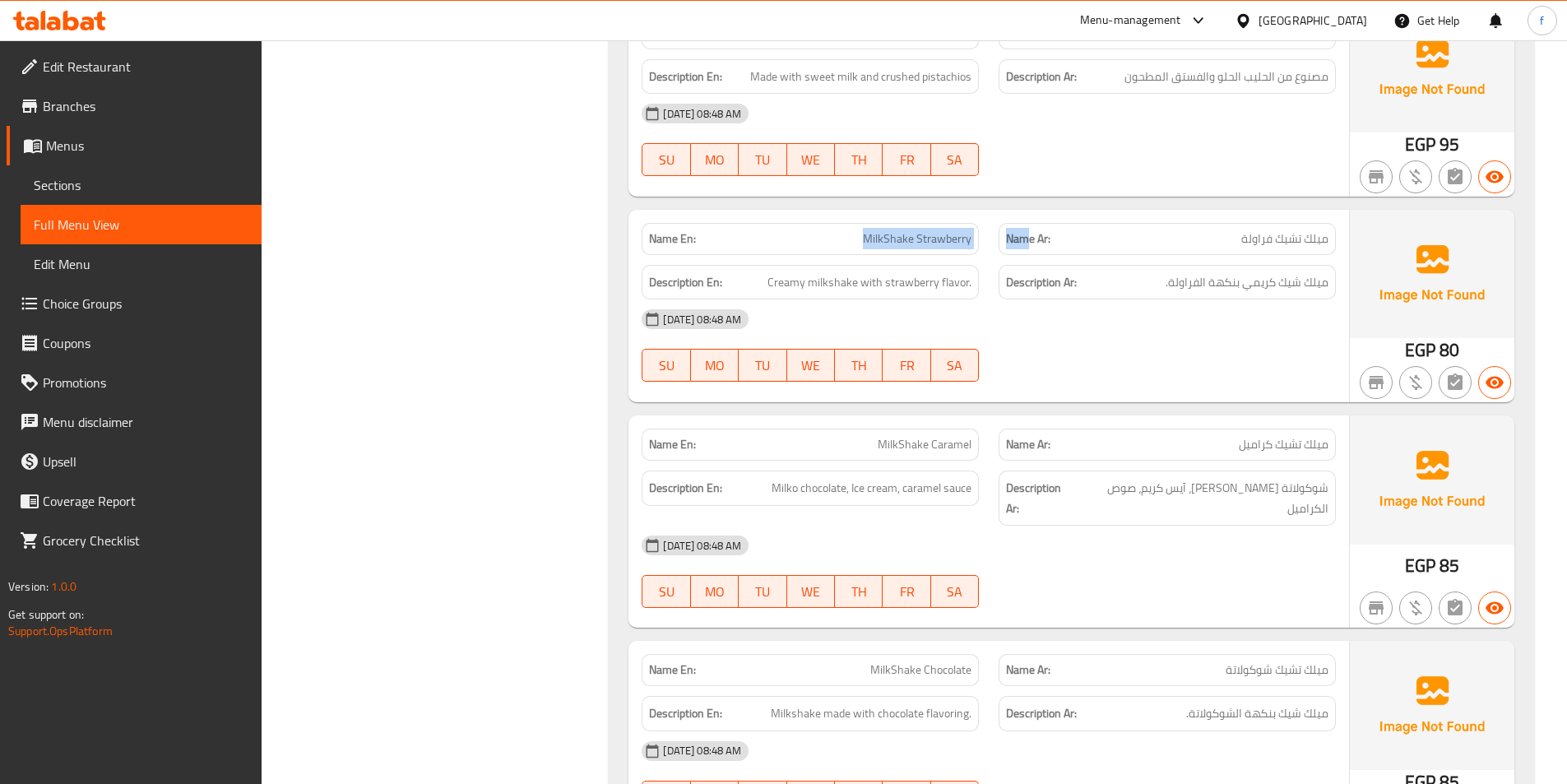
drag, startPoint x: 860, startPoint y: 217, endPoint x: 1030, endPoint y: 226, distance: 170.2
click at [1030, 226] on div "Name En: MilkShake Strawberry Name Ar: ميلك تشيك فراولة" at bounding box center [989, 238] width 714 height 52
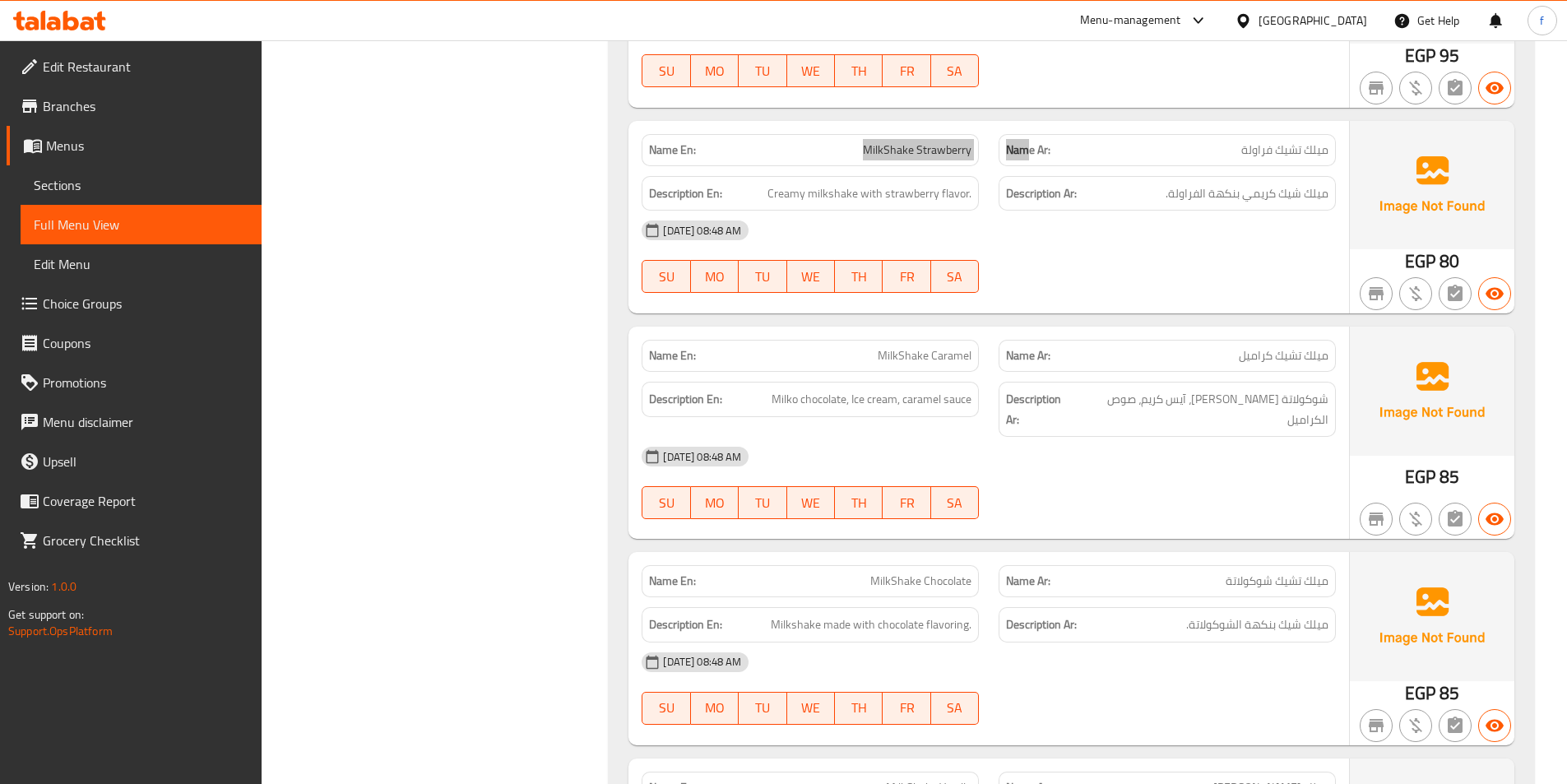
scroll to position [2055, 0]
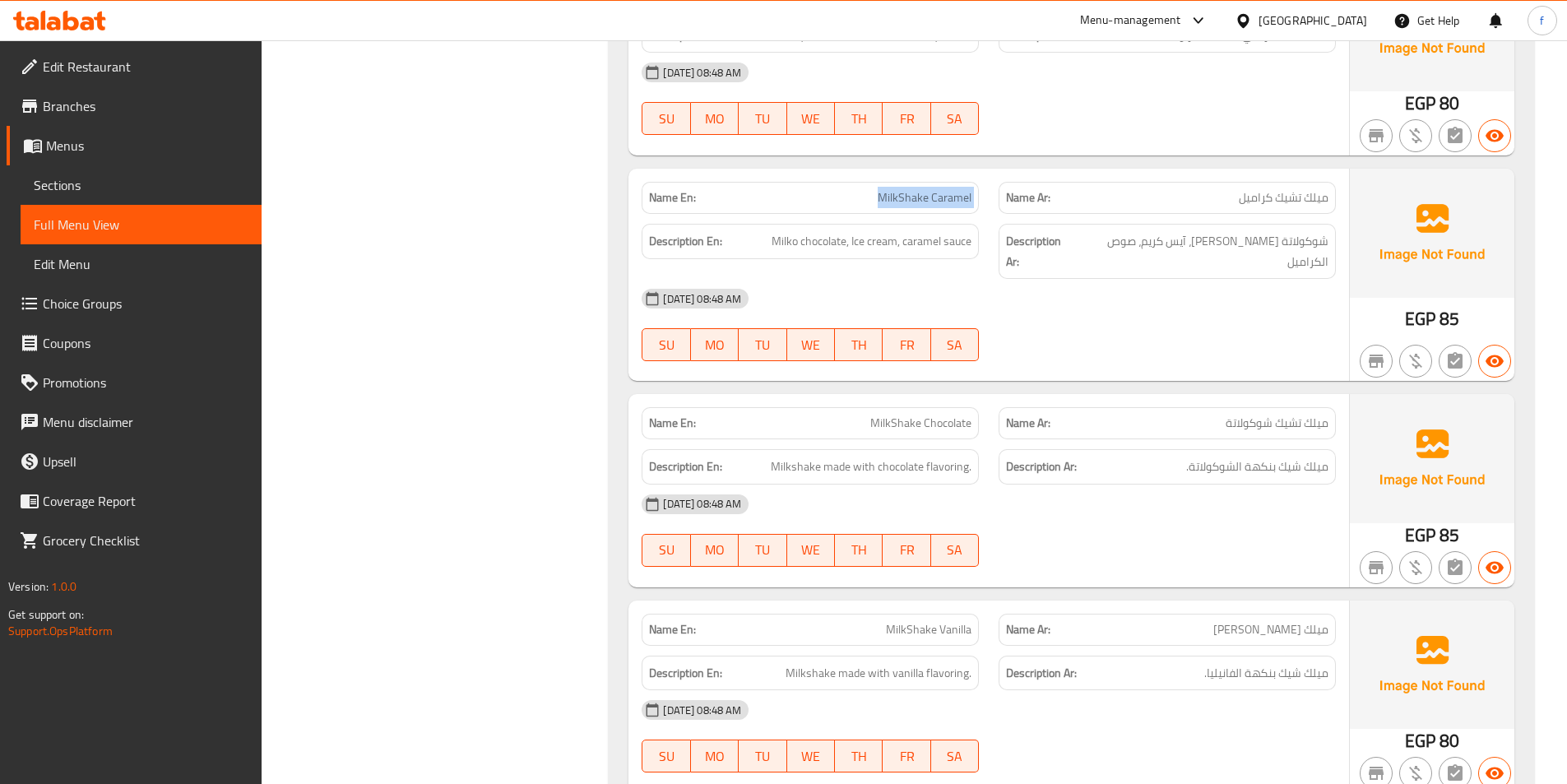
drag, startPoint x: 881, startPoint y: 175, endPoint x: 993, endPoint y: 182, distance: 112.2
click at [993, 182] on div "Name En: MilkShake Caramel Name Ar: ميلك تشيك كراميل" at bounding box center [989, 197] width 714 height 52
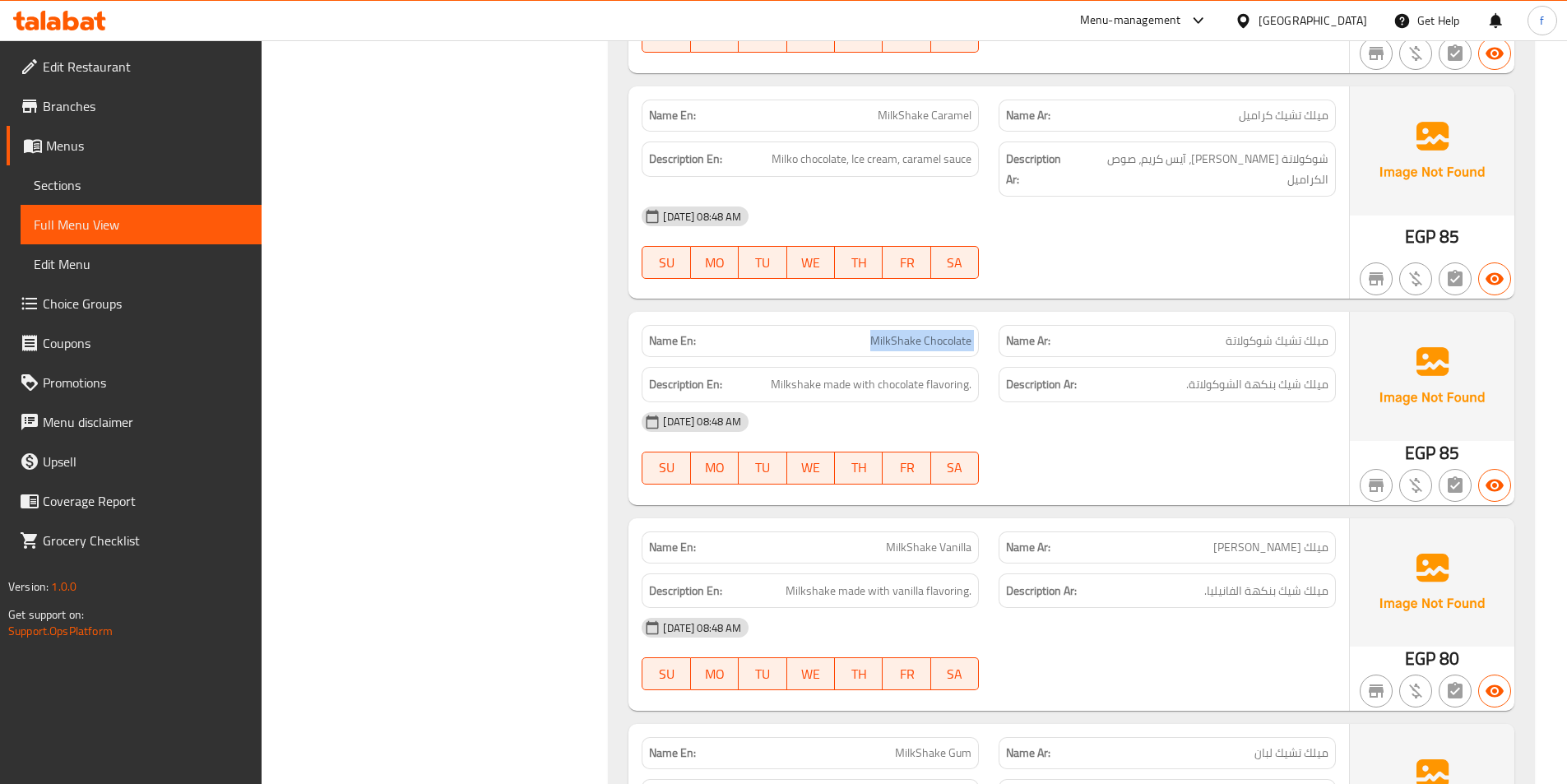
drag, startPoint x: 866, startPoint y: 294, endPoint x: 999, endPoint y: 289, distance: 133.1
click at [999, 315] on div "Name En: MilkShake Chocolate Name Ar: ميلك تشيك شوكولاتة" at bounding box center [989, 340] width 714 height 52
click at [1225, 402] on div "[DATE] 08:48 AM" at bounding box center [989, 422] width 714 height 39
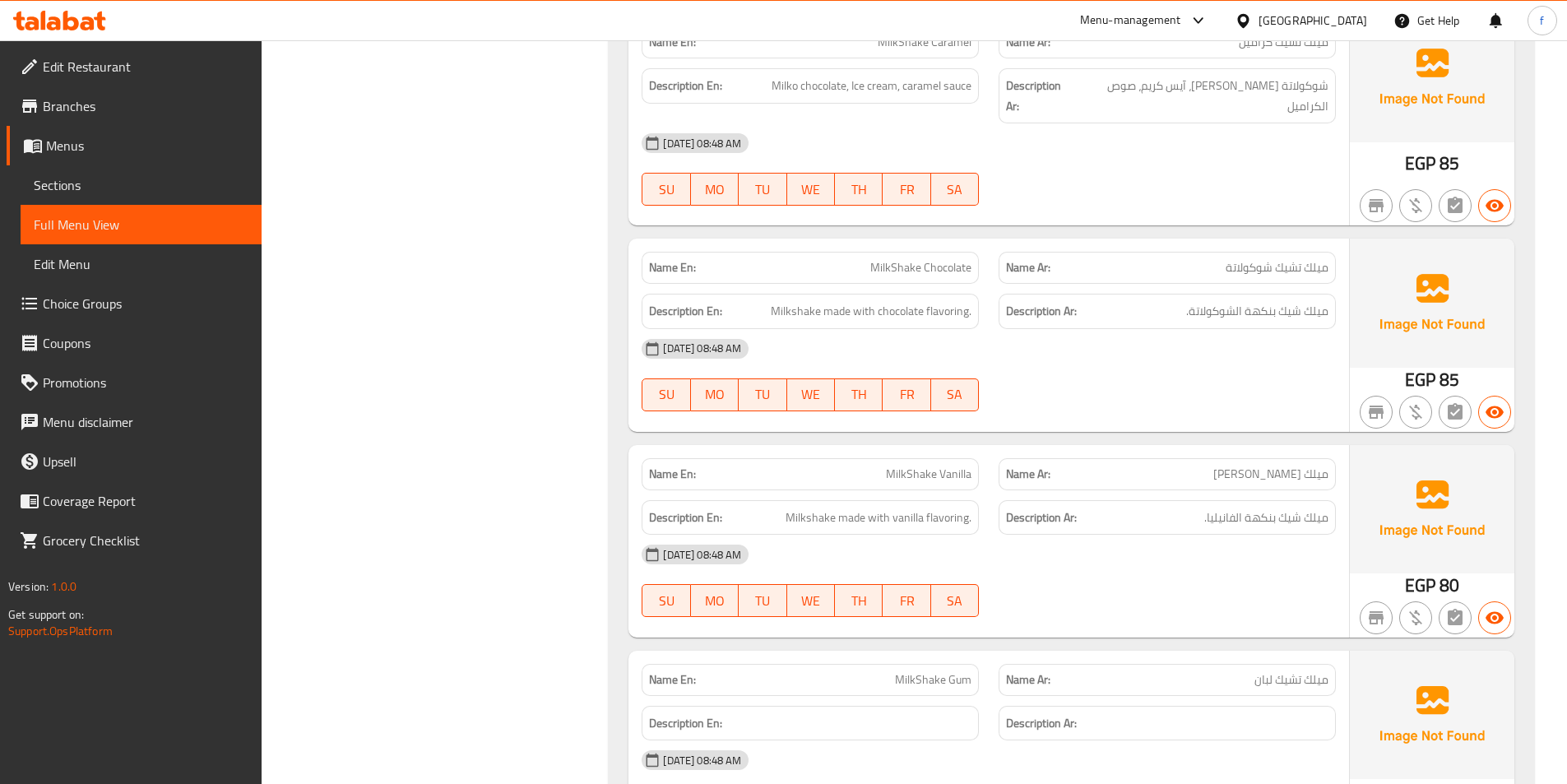
scroll to position [2302, 0]
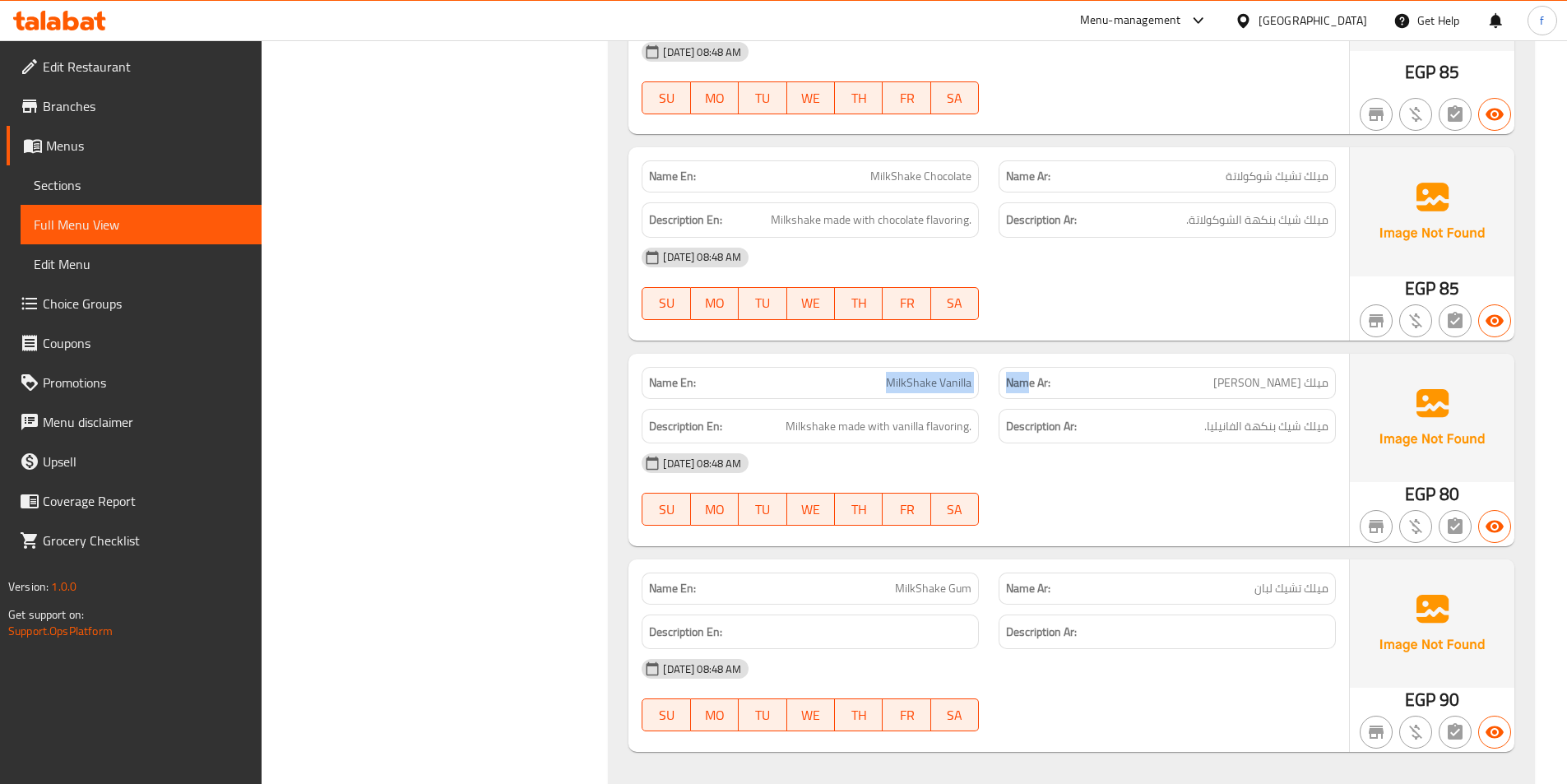
drag, startPoint x: 885, startPoint y: 331, endPoint x: 1025, endPoint y: 330, distance: 140.0
click at [1025, 357] on div "Name En: MilkShake Vanilla Name Ar: ميلك تشيك فانيليا" at bounding box center [989, 382] width 714 height 52
click at [1268, 374] on span "ميلك [PERSON_NAME]" at bounding box center [1271, 382] width 115 height 17
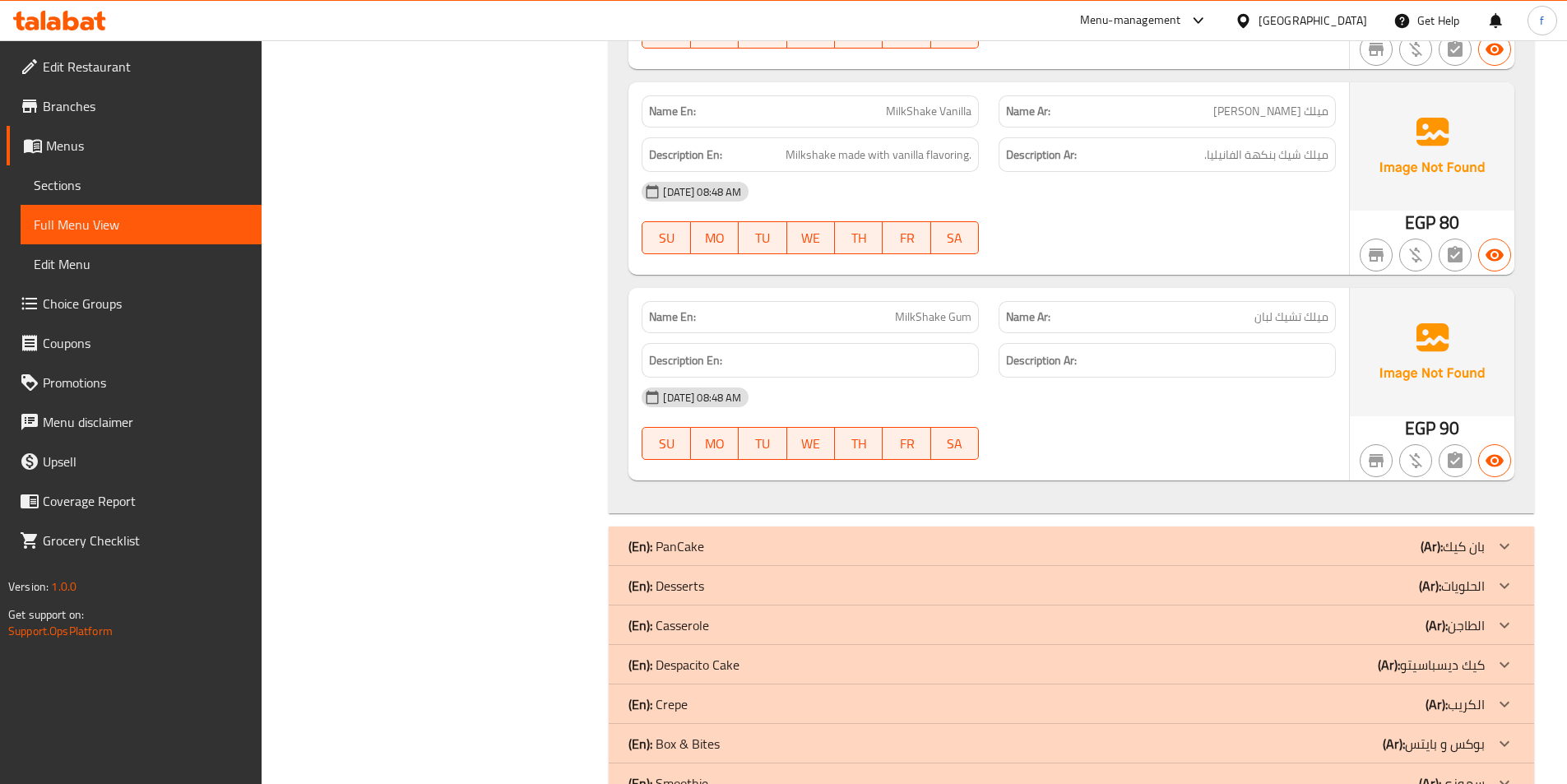
scroll to position [2713, 0]
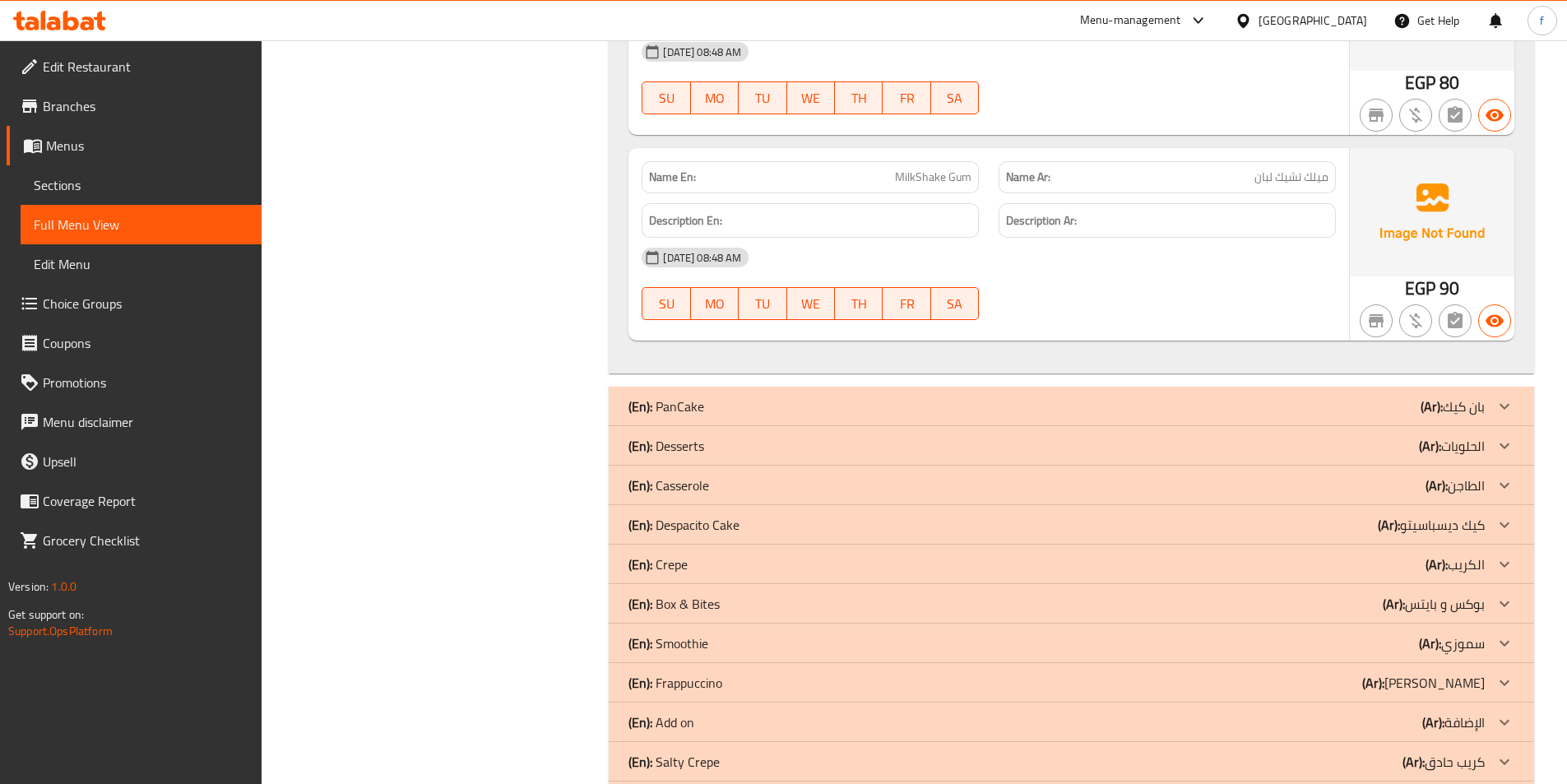
click at [710, 426] on div "(En): Desserts (Ar): الحلويات" at bounding box center [1072, 445] width 926 height 39
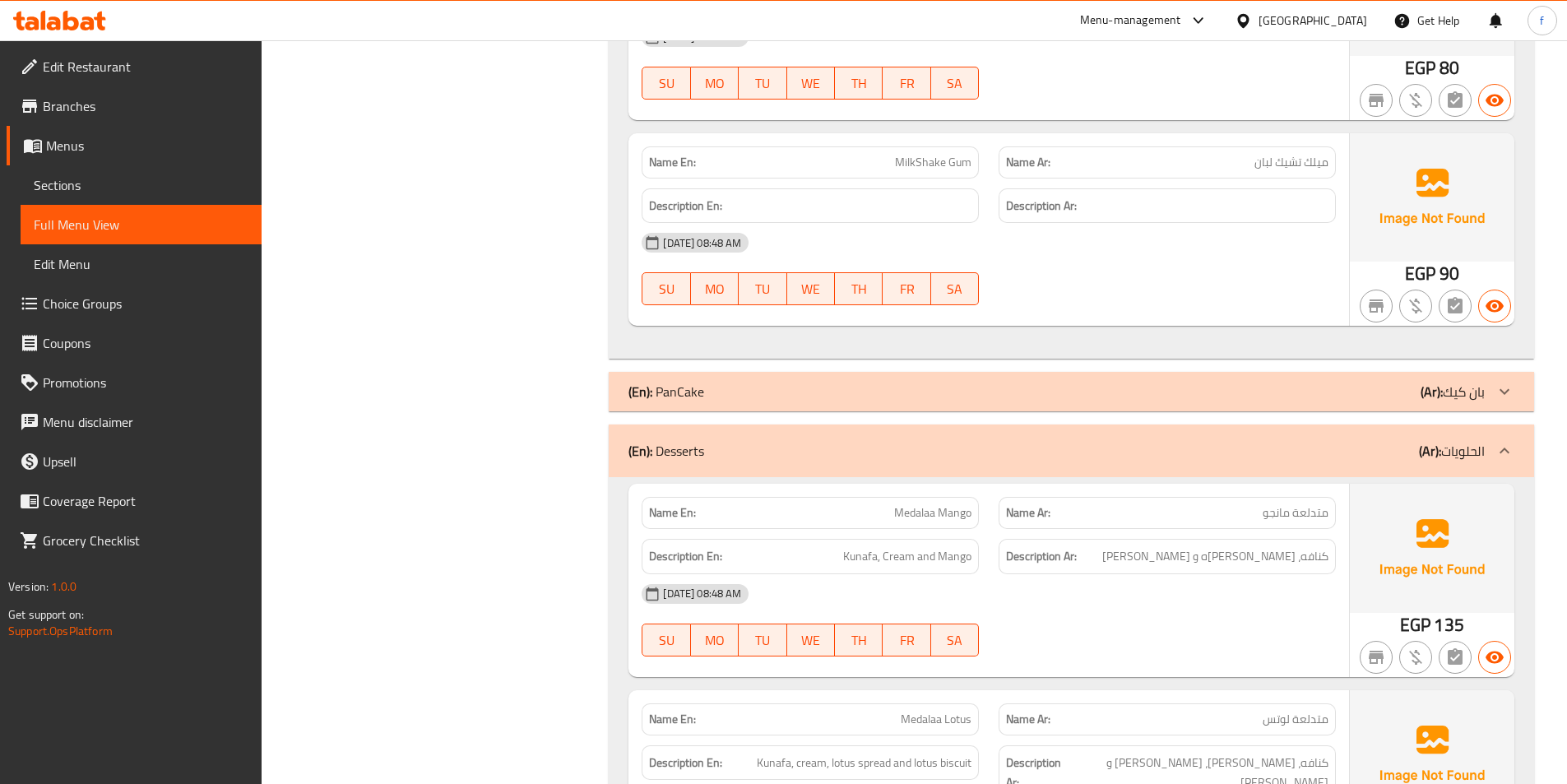
scroll to position [2961, 0]
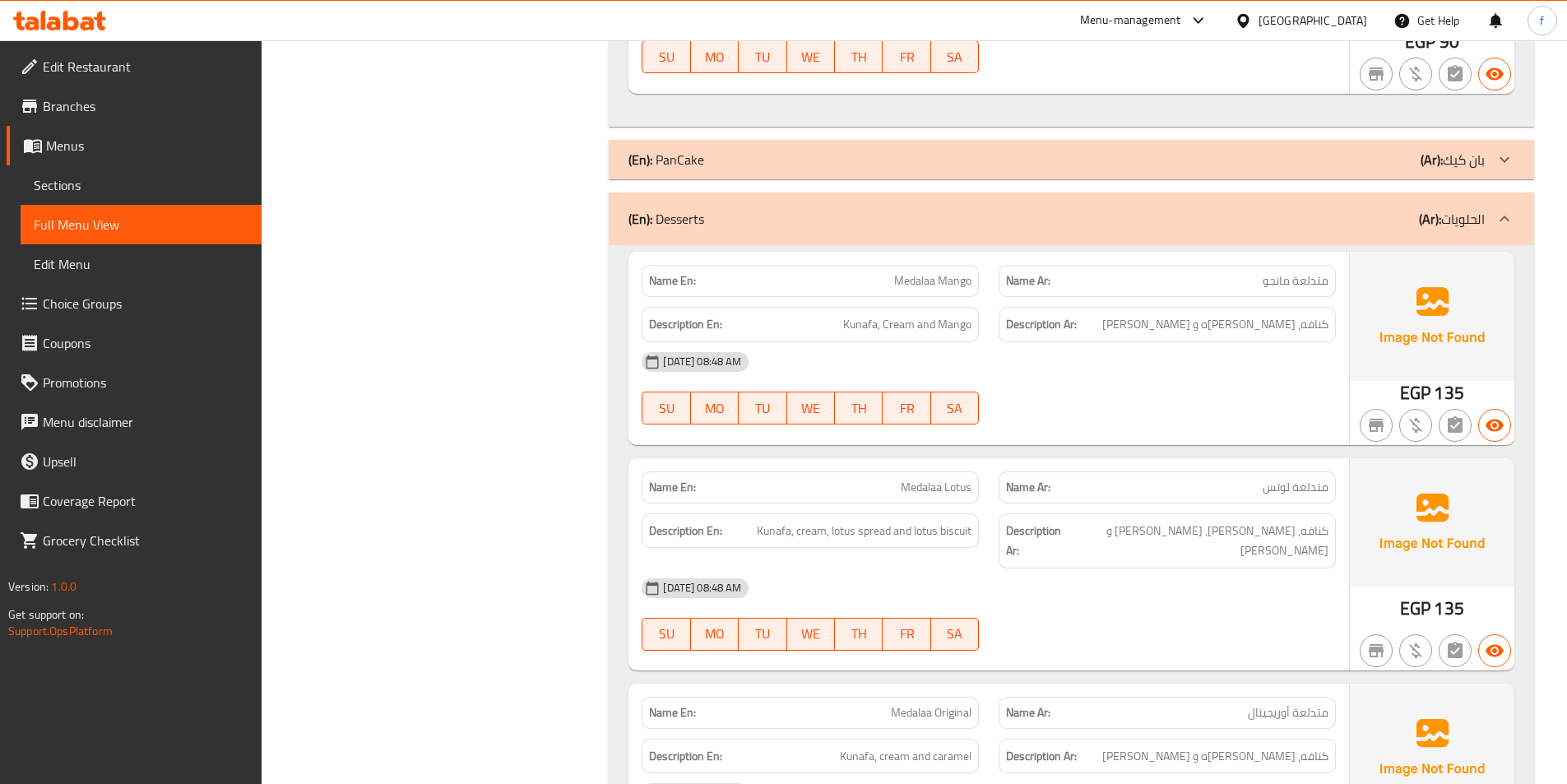
click at [843, 314] on h6 "Description En: Kunafa, Cream and Mango" at bounding box center [810, 324] width 323 height 21
click at [901, 314] on span "Kunafa, Cream and Mango" at bounding box center [908, 324] width 128 height 21
drag, startPoint x: 901, startPoint y: 281, endPoint x: 914, endPoint y: 281, distance: 13.0
click at [900, 314] on span "Kunafa, Cream and Mango" at bounding box center [908, 324] width 128 height 21
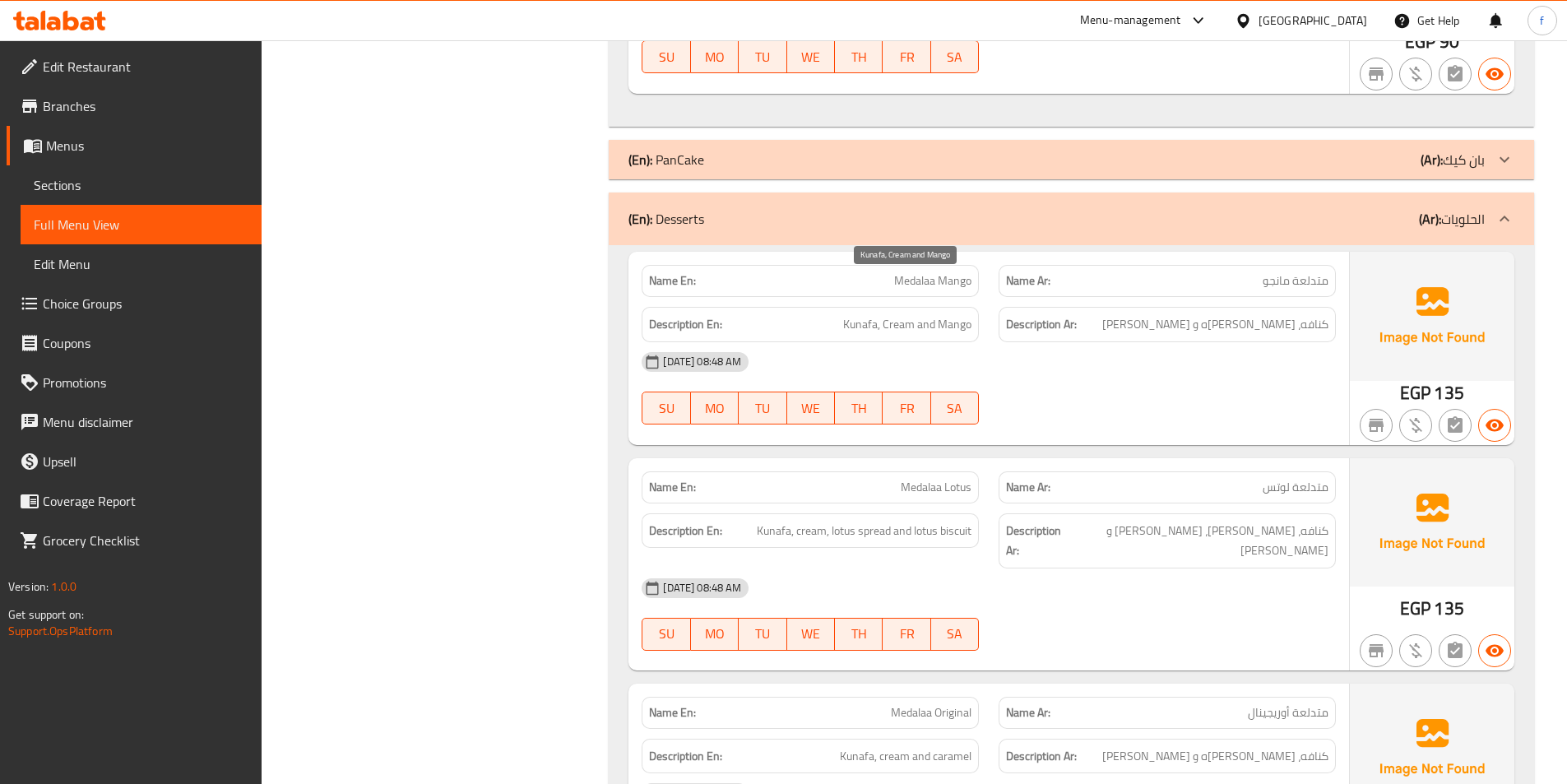
click at [933, 314] on span "Kunafa, Cream and Mango" at bounding box center [908, 324] width 128 height 21
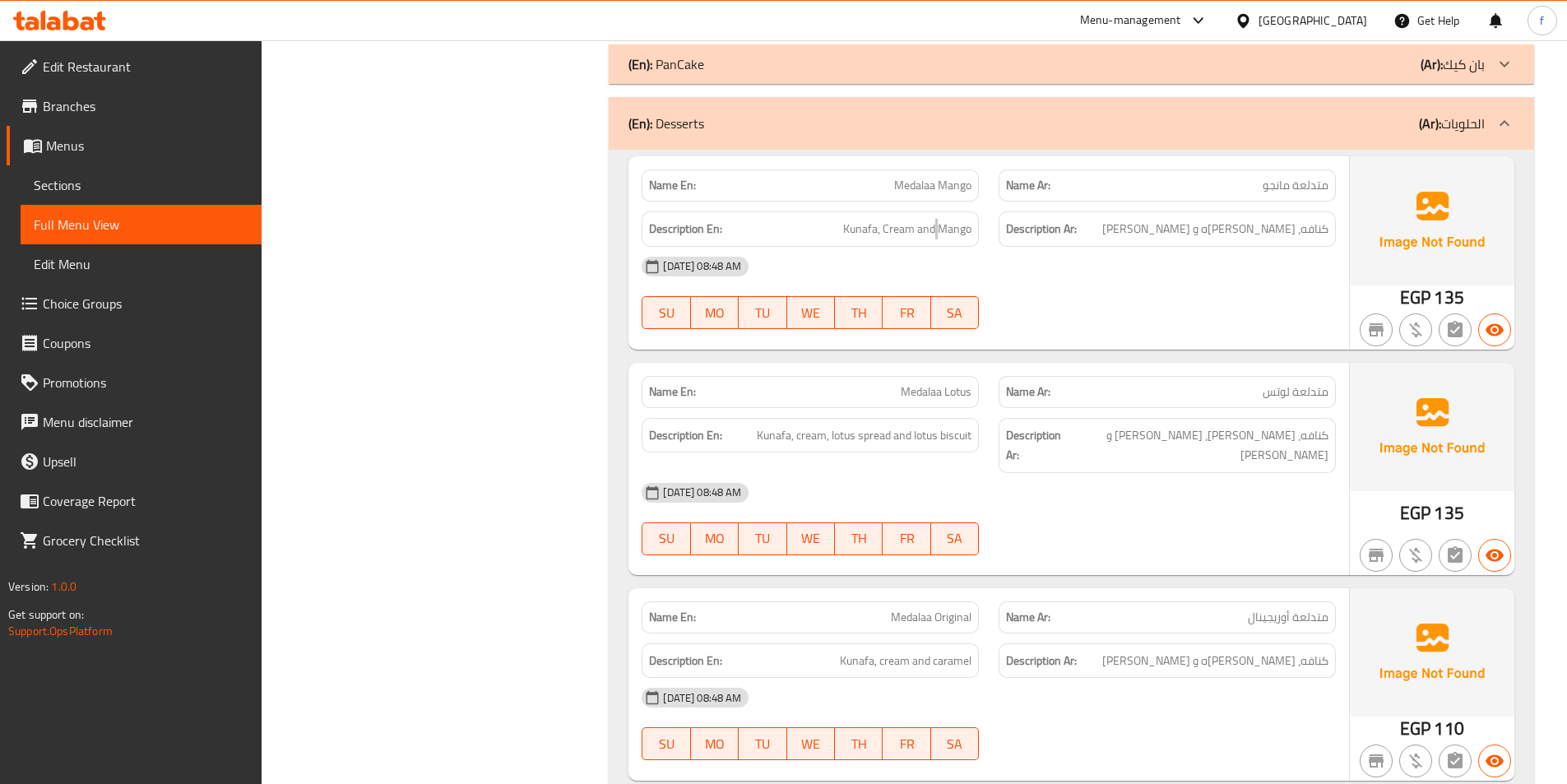
scroll to position [3043, 0]
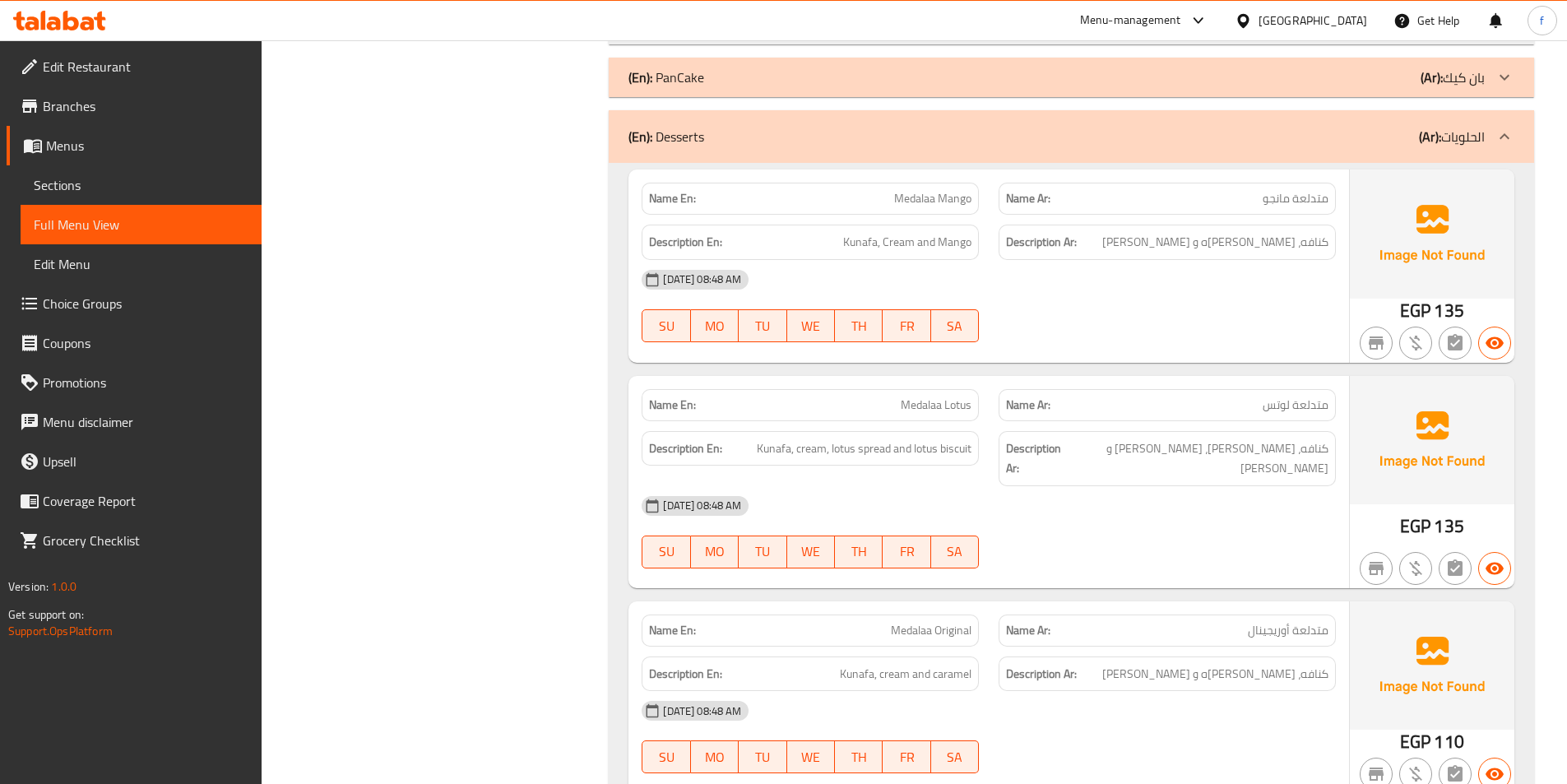
click at [902, 397] on span "Medalaa Lotus" at bounding box center [936, 405] width 71 height 17
click at [973, 389] on div "Name En: Medalaa Lotus" at bounding box center [809, 405] width 337 height 32
click at [766, 439] on span "Kunafa, cream, lotus spread and lotus biscuit" at bounding box center [864, 449] width 215 height 21
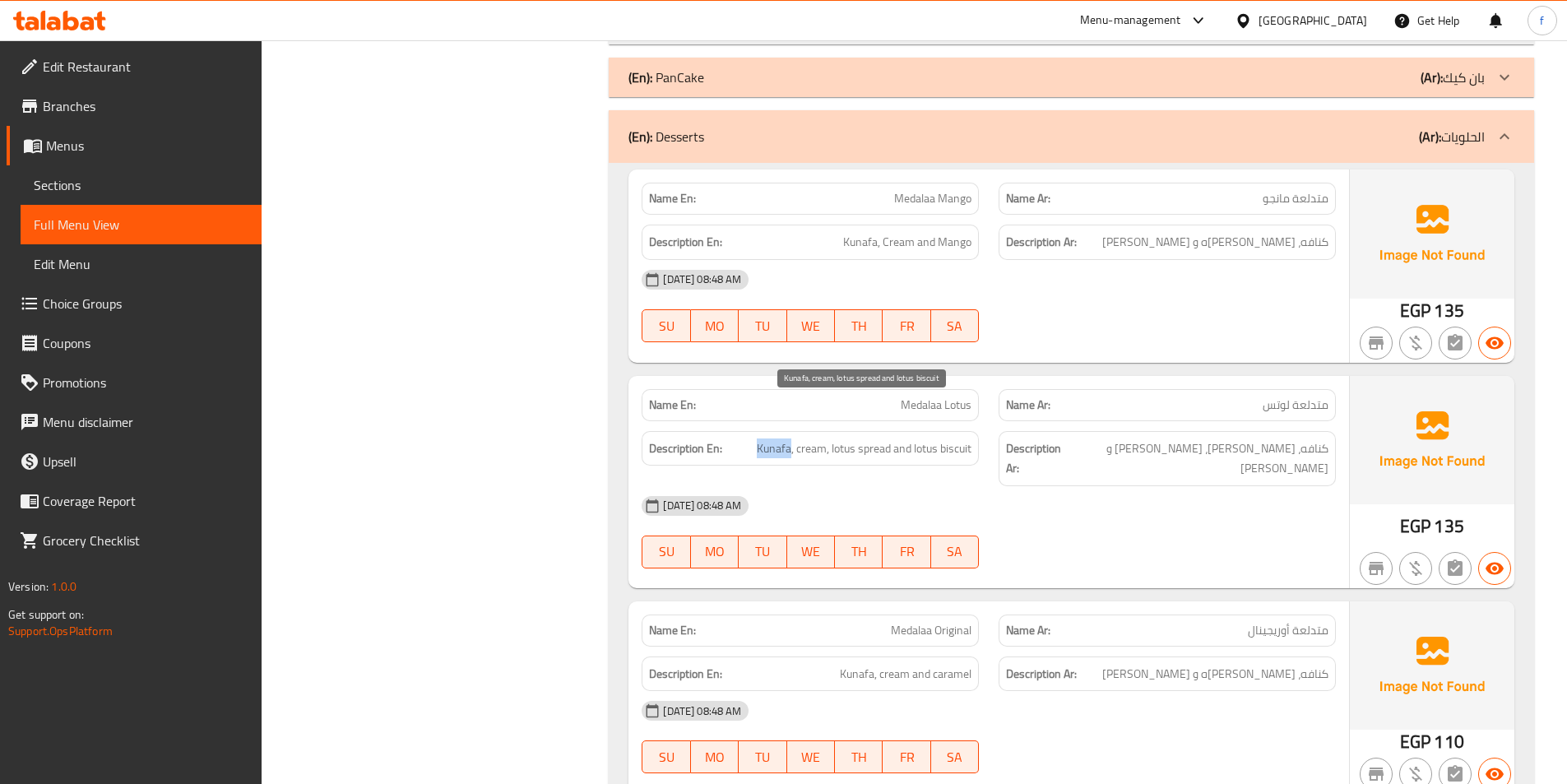
click at [766, 439] on span "Kunafa, cream, lotus spread and lotus biscuit" at bounding box center [864, 449] width 215 height 21
click at [801, 439] on span "Kunafa, cream, lotus spread and lotus biscuit" at bounding box center [864, 449] width 215 height 21
click at [802, 439] on span "Kunafa, cream, lotus spread and lotus biscuit" at bounding box center [864, 449] width 215 height 21
click at [837, 439] on span "Kunafa, cream, lotus spread and lotus biscuit" at bounding box center [864, 449] width 215 height 21
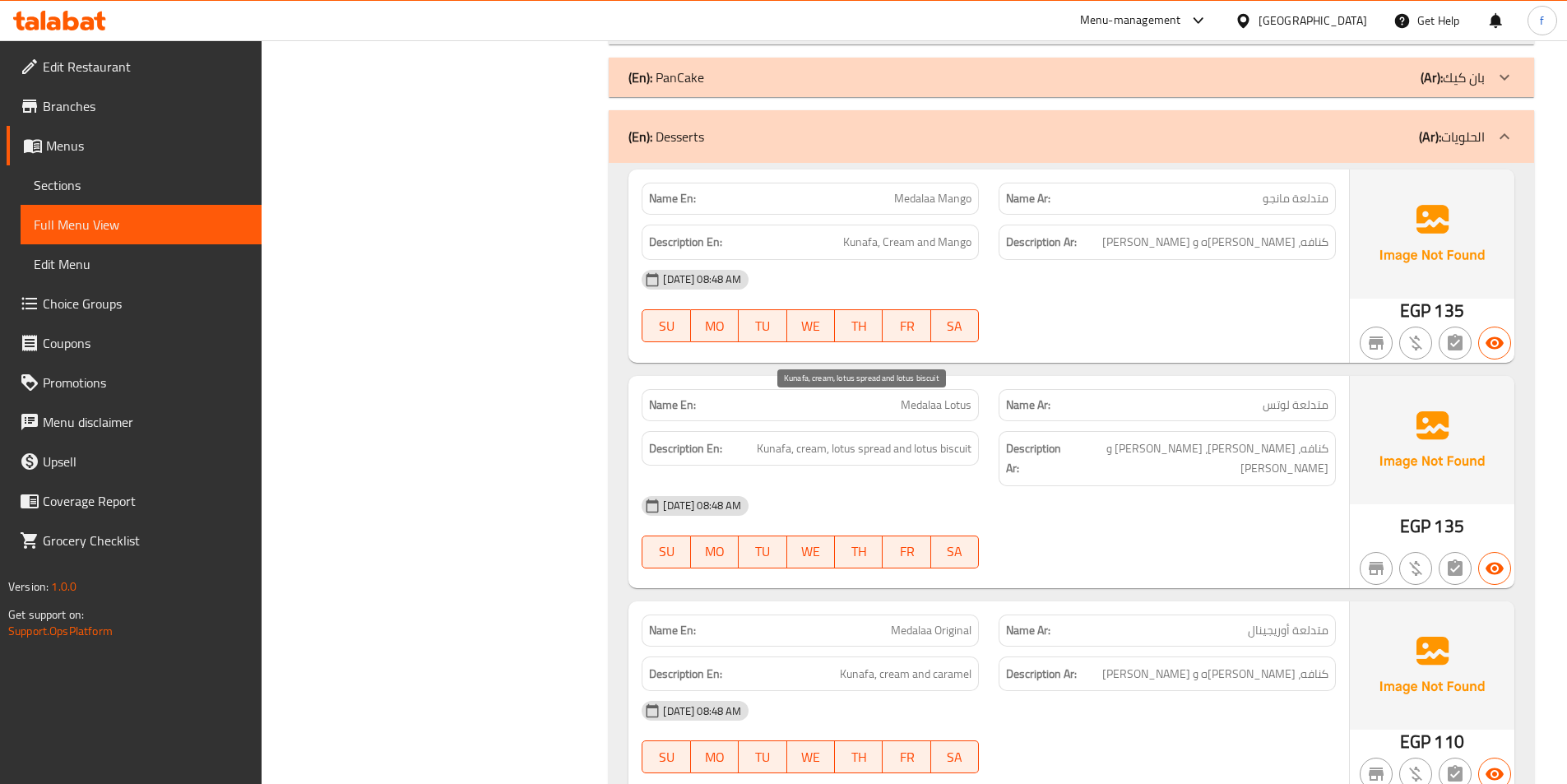
click at [863, 439] on span "Kunafa, cream, lotus spread and lotus biscuit" at bounding box center [864, 449] width 215 height 21
click at [929, 439] on span "Kunafa, cream, lotus spread and lotus biscuit" at bounding box center [864, 449] width 215 height 21
click at [953, 439] on span "Kunafa, cream, lotus spread and lotus biscuit" at bounding box center [864, 449] width 215 height 21
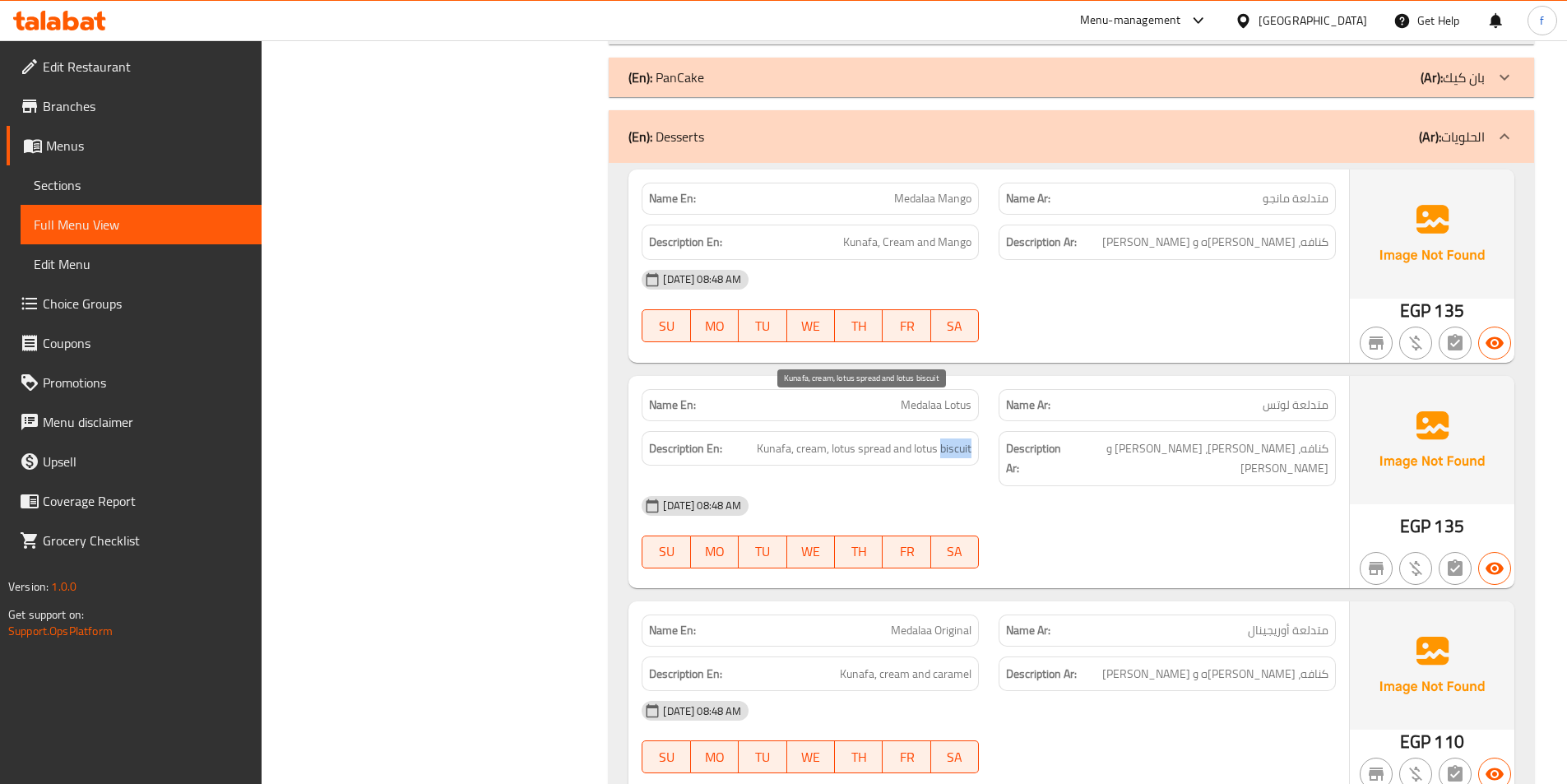
click at [954, 439] on span "Kunafa, cream, lotus spread and lotus biscuit" at bounding box center [864, 449] width 215 height 21
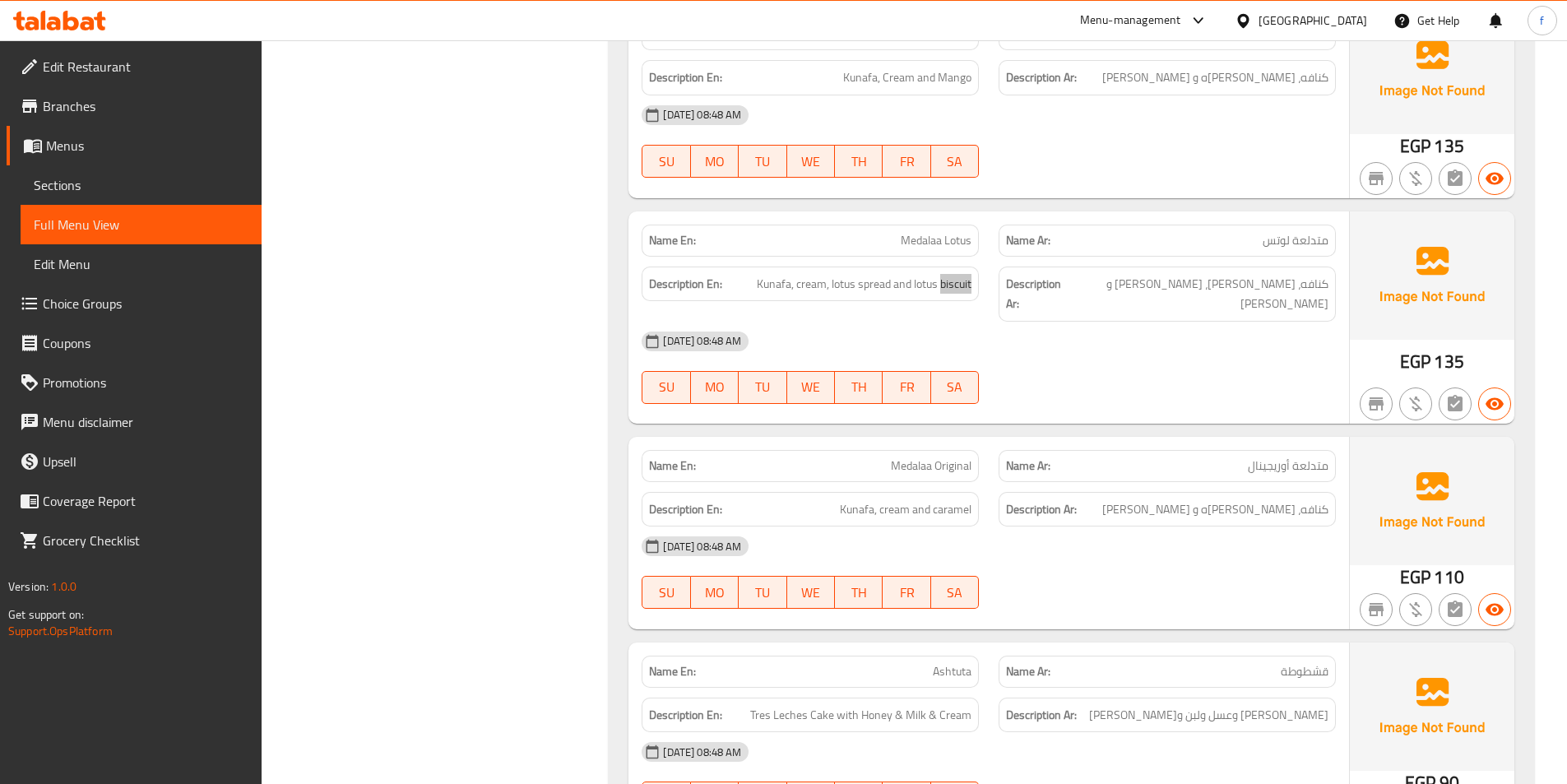
scroll to position [3290, 0]
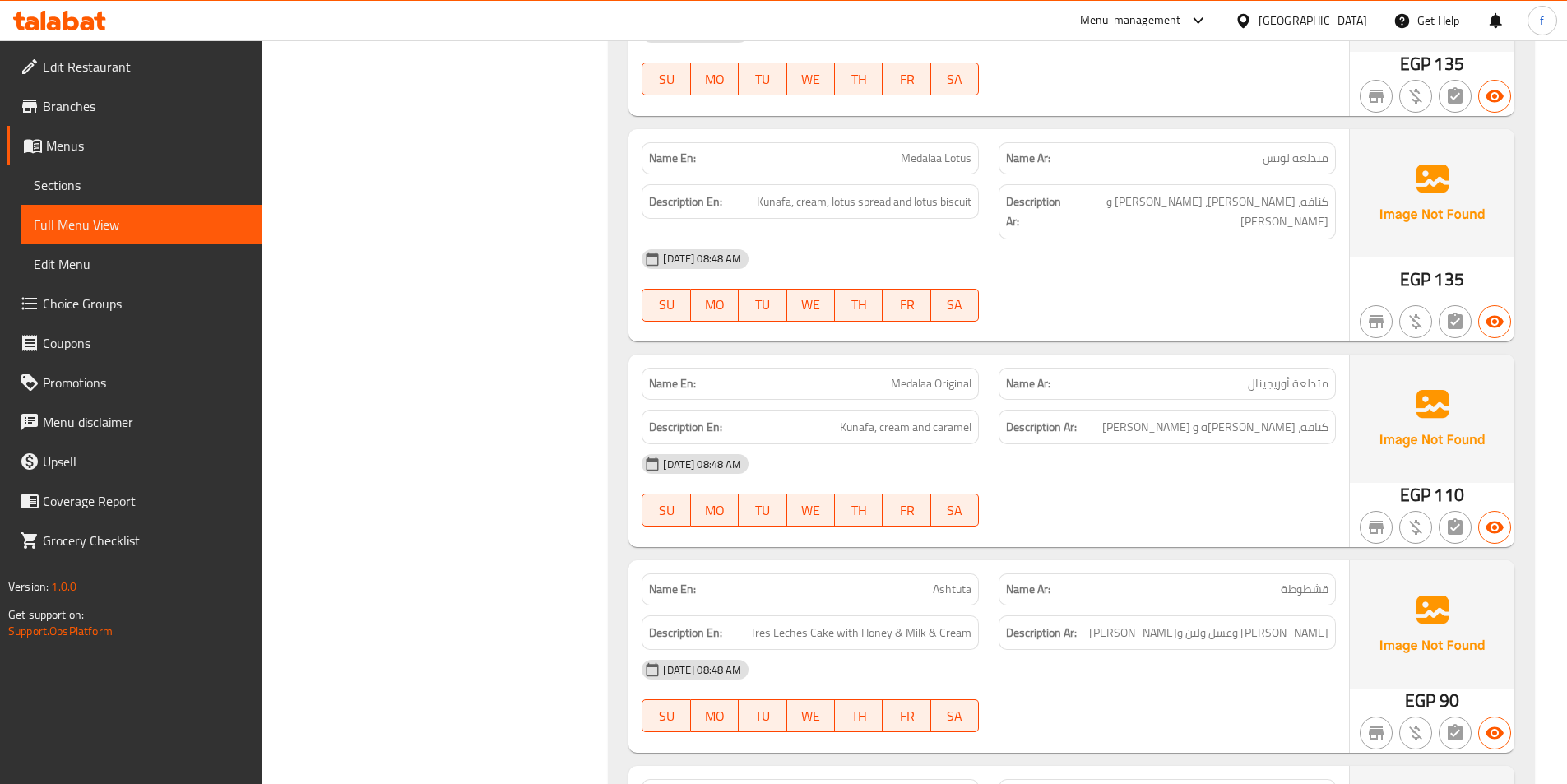
click at [912, 375] on span "Medalaa Original" at bounding box center [931, 383] width 80 height 17
click at [967, 375] on span "Medalaa Original" at bounding box center [931, 383] width 80 height 17
click at [852, 417] on span "Kunafa, cream and caramel" at bounding box center [906, 427] width 132 height 21
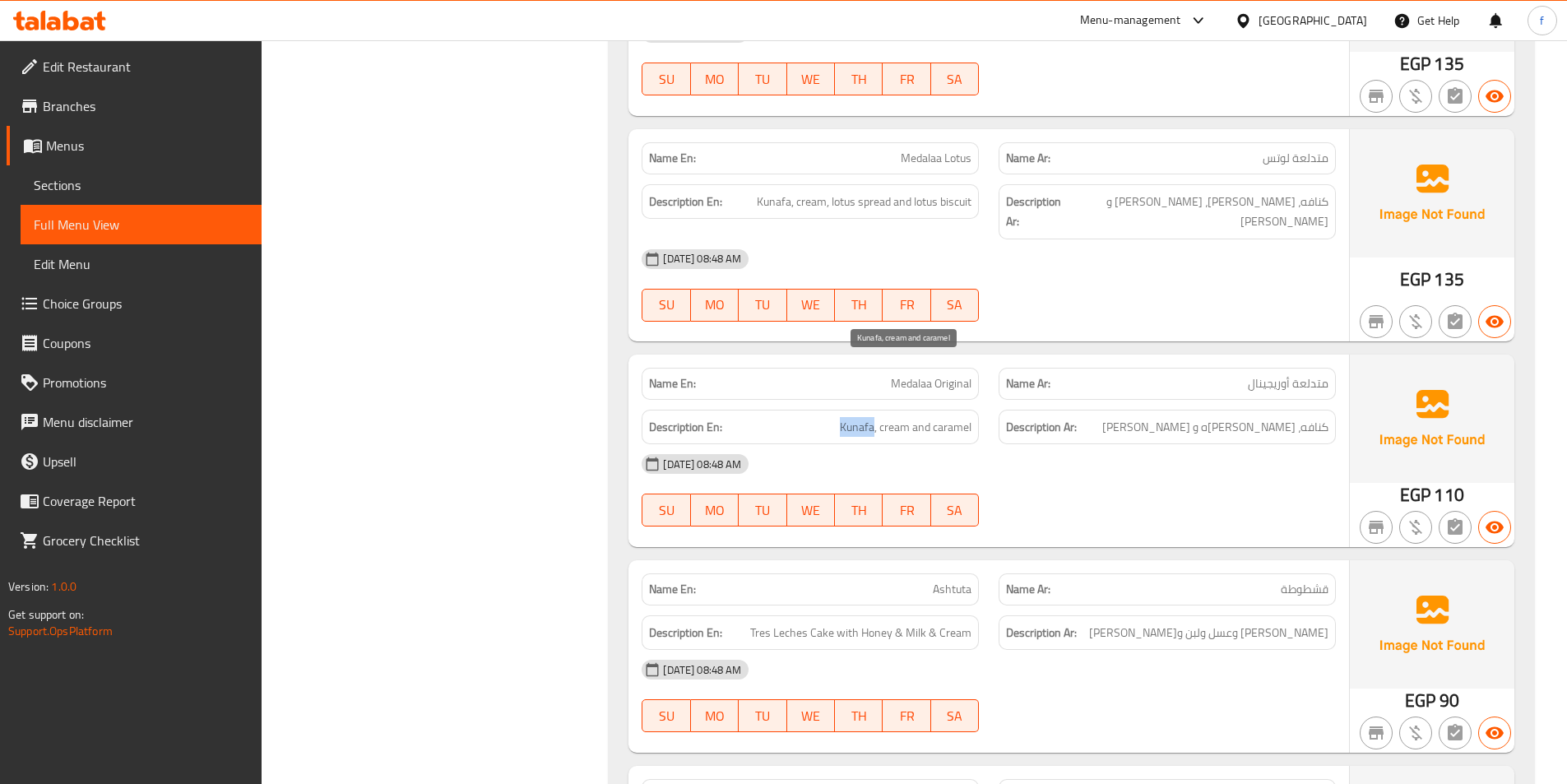
click at [852, 417] on span "Kunafa, cream and caramel" at bounding box center [906, 427] width 132 height 21
click at [914, 417] on span "Kunafa, cream and caramel" at bounding box center [906, 427] width 132 height 21
click at [902, 417] on span "Kunafa, cream and caramel" at bounding box center [906, 427] width 132 height 21
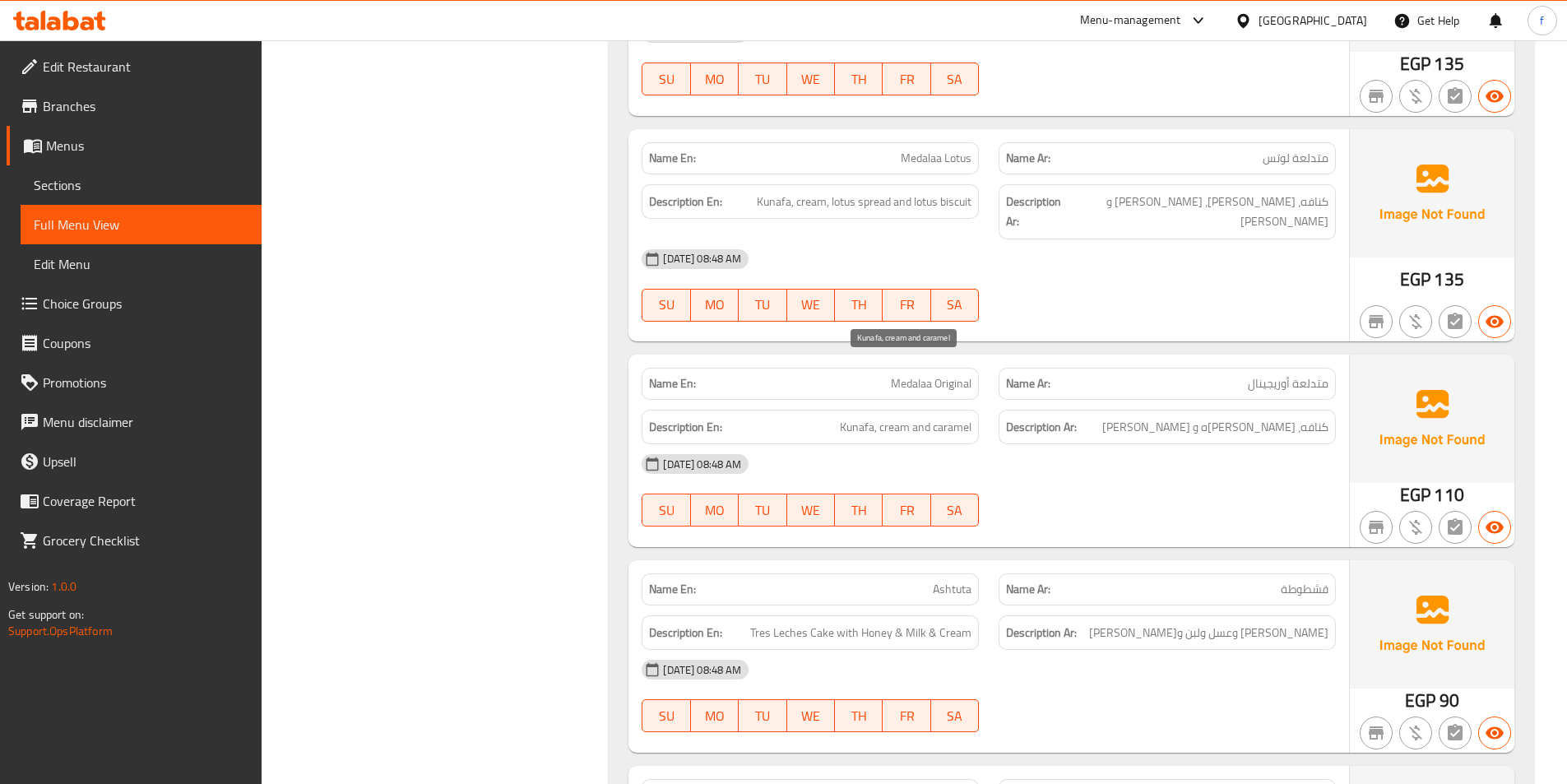
click at [942, 417] on span "Kunafa, cream and caramel" at bounding box center [906, 427] width 132 height 21
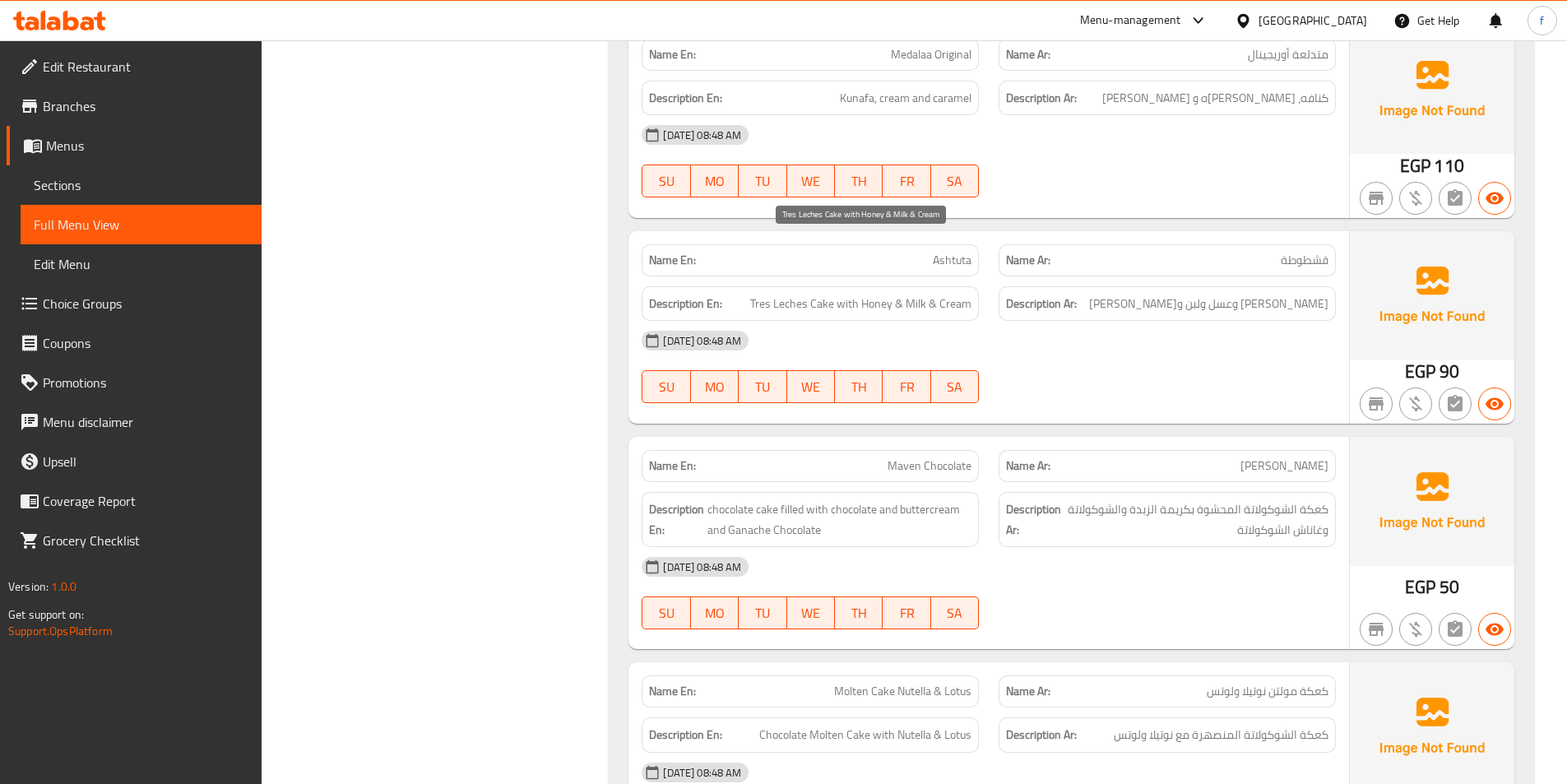
click at [828, 294] on span "Tres Leches Cake with Honey & Milk & Cream" at bounding box center [861, 304] width 221 height 21
click at [792, 294] on span "Tres Leches Cake with Honey & Milk & Cream" at bounding box center [861, 304] width 221 height 21
click at [776, 294] on span "Tres Leches Cake with Honey & Milk & Cream" at bounding box center [861, 304] width 221 height 21
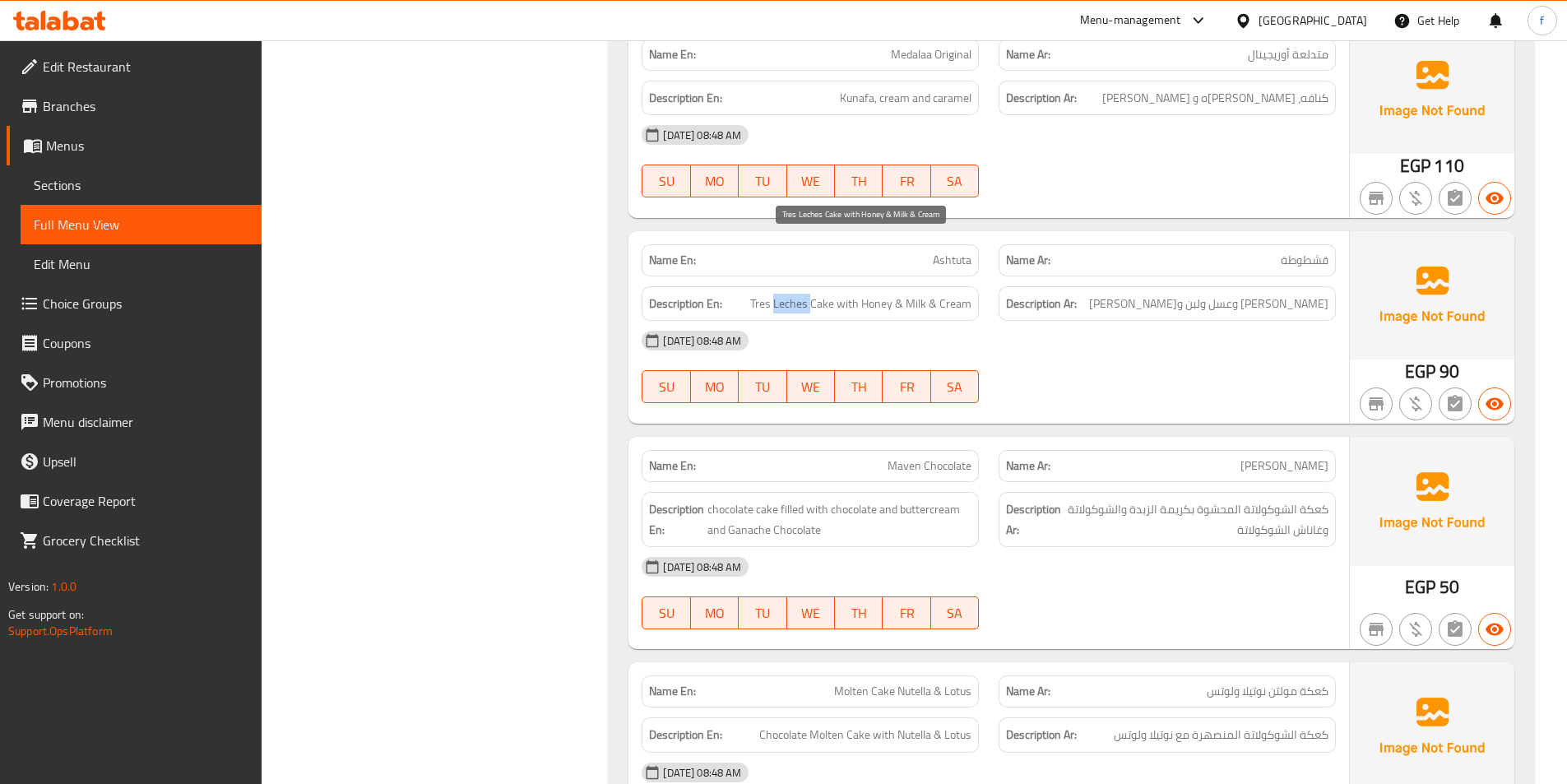
click at [776, 294] on span "Tres Leches Cake with Honey & Milk & Cream" at bounding box center [861, 304] width 221 height 21
click at [880, 294] on span "Tres Leches Cake with Honey & Milk & Cream" at bounding box center [861, 304] width 221 height 21
click at [925, 294] on span "Tres Leches Cake with Honey & Milk & Cream" at bounding box center [861, 304] width 221 height 21
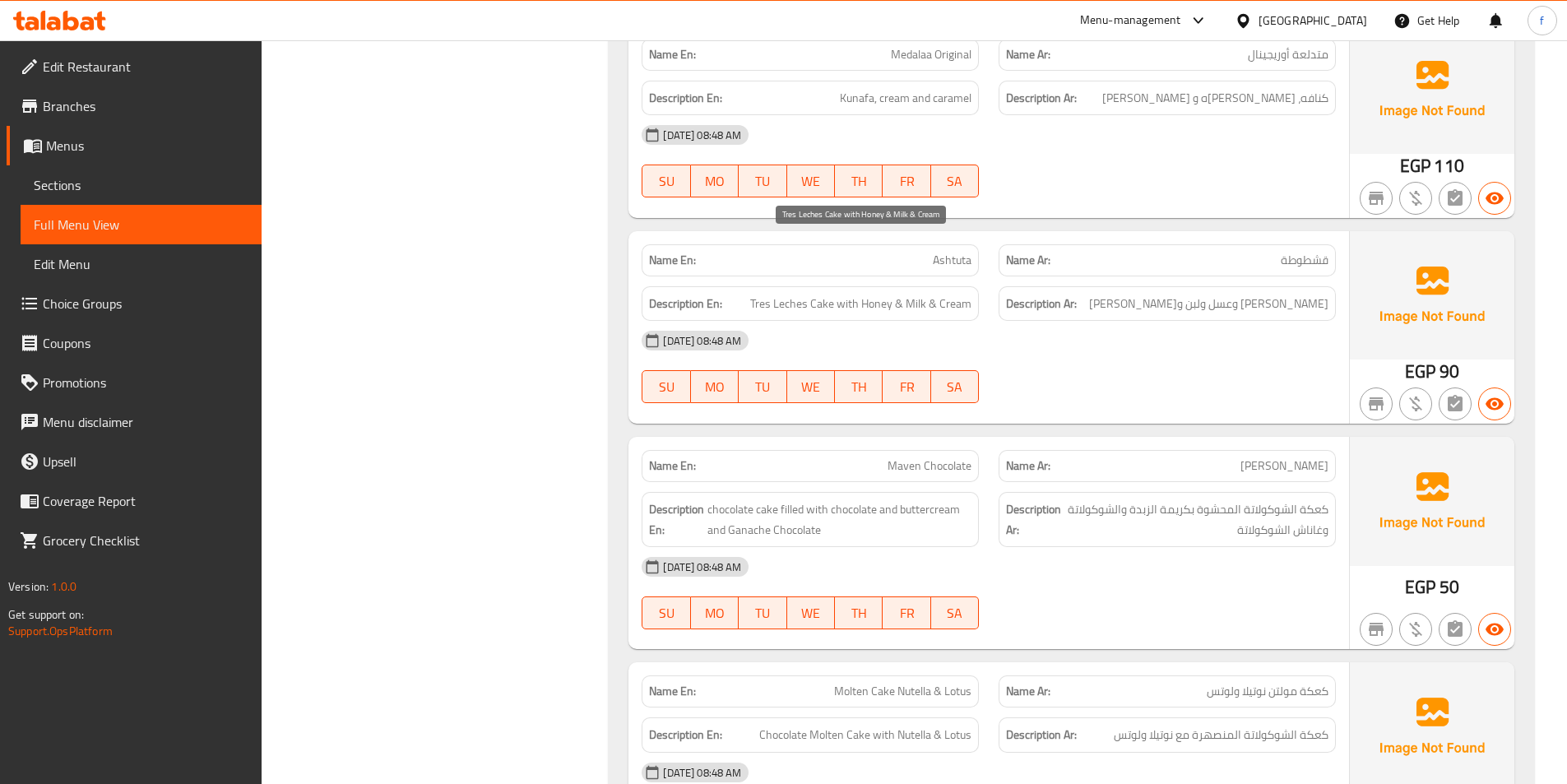
click at [954, 294] on span "Tres Leches Cake with Honey & Milk & Cream" at bounding box center [861, 304] width 221 height 21
click at [955, 294] on span "Tres Leches Cake with Honey & Milk & Cream" at bounding box center [861, 304] width 221 height 21
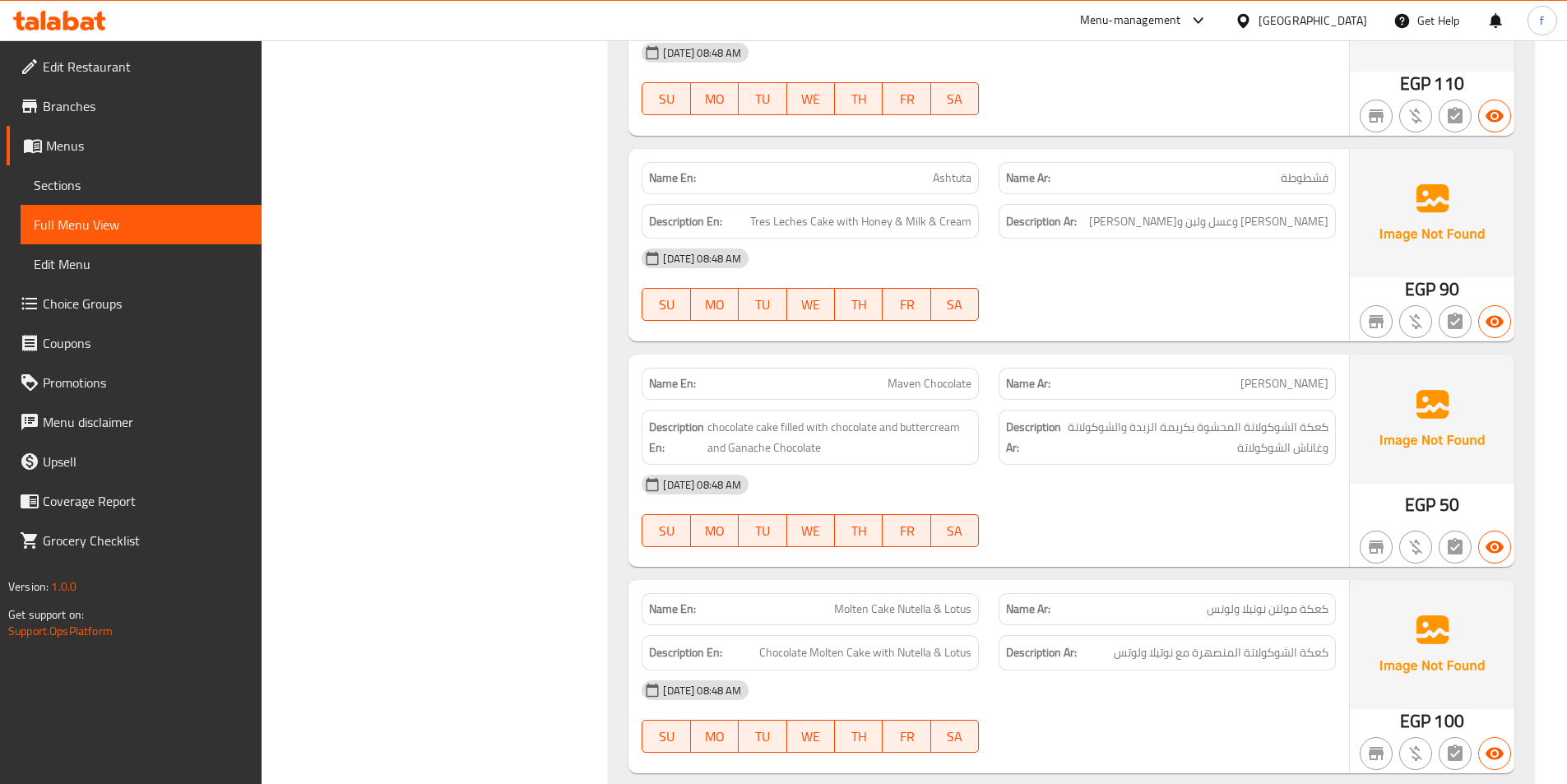
click at [894, 375] on span "Maven Chocolate" at bounding box center [930, 383] width 84 height 17
click at [930, 375] on span "Maven Chocolate" at bounding box center [930, 383] width 84 height 17
click at [763, 417] on span "chocolate cake filled with chocolate and buttercream and Ganache Chocolate" at bounding box center [839, 437] width 264 height 40
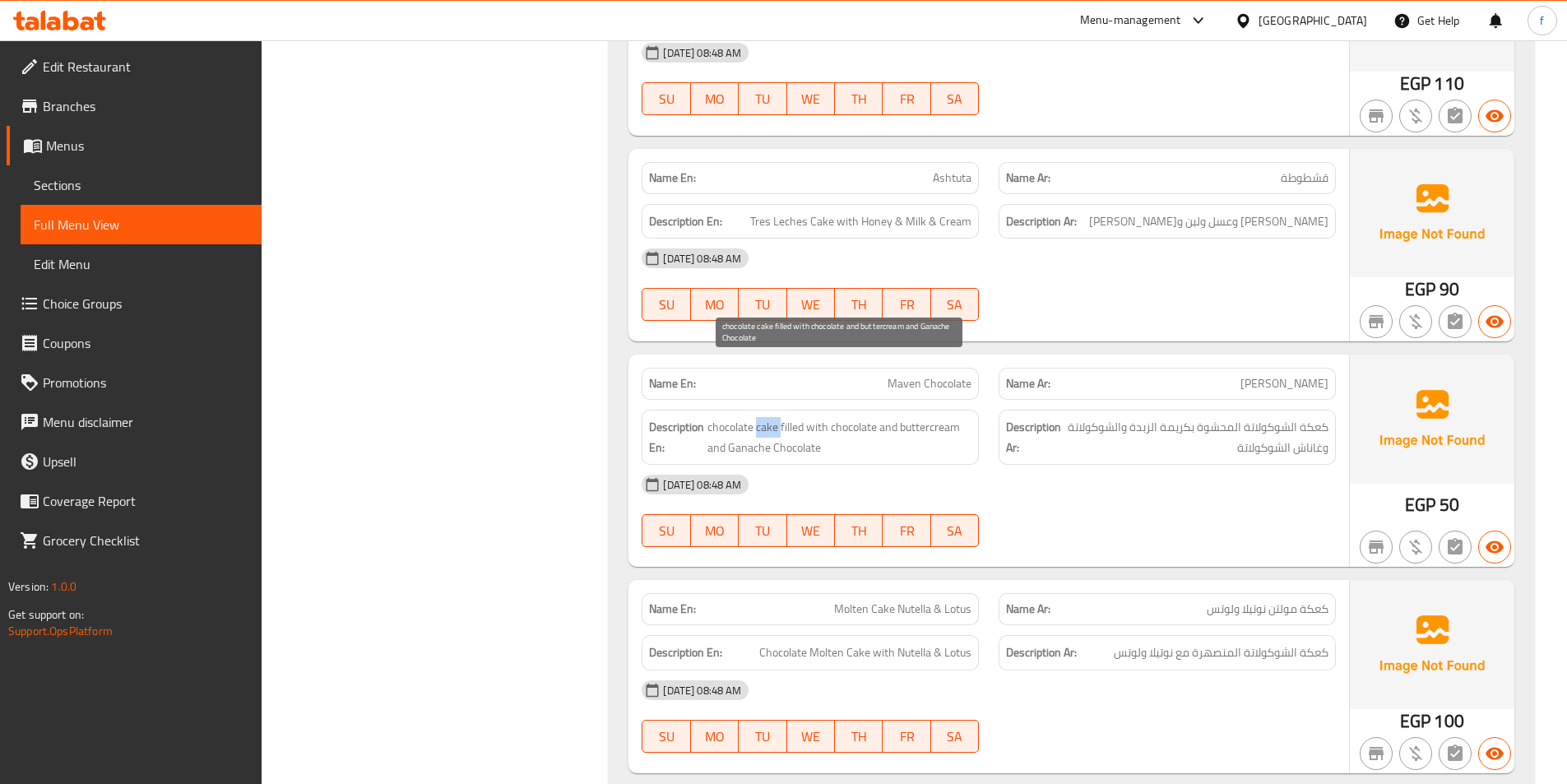
click at [763, 417] on span "chocolate cake filled with chocolate and buttercream and Ganache Chocolate" at bounding box center [839, 437] width 264 height 40
click at [748, 417] on span "chocolate cake filled with chocolate and buttercream and Ganache Chocolate" at bounding box center [839, 437] width 264 height 40
click at [788, 417] on span "chocolate cake filled with chocolate and buttercream and Ganache Chocolate" at bounding box center [839, 437] width 264 height 40
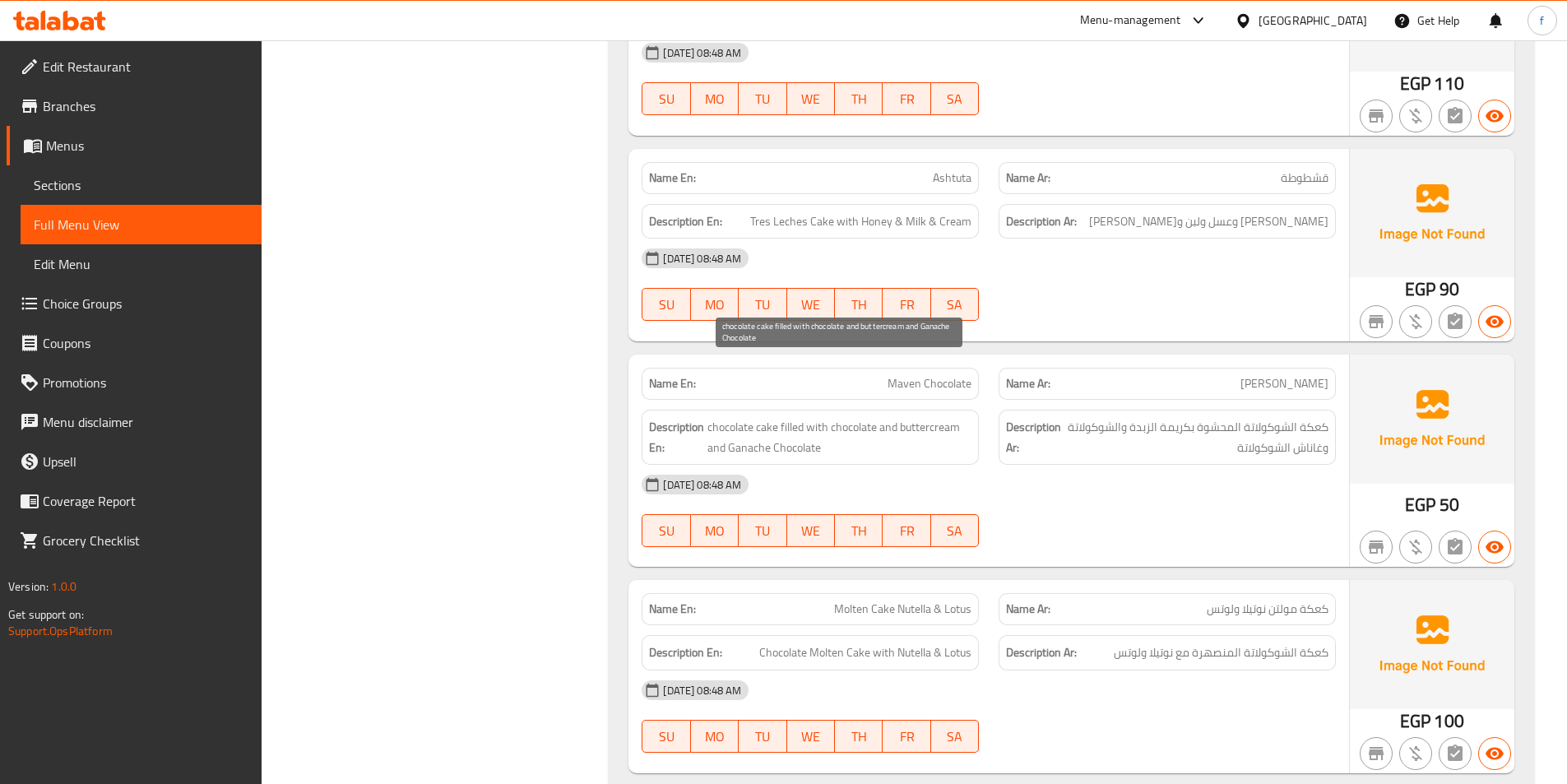
click at [934, 417] on span "chocolate cake filled with chocolate and buttercream and Ganache Chocolate" at bounding box center [839, 437] width 264 height 40
click at [802, 417] on span "chocolate cake filled with chocolate and buttercream and Ganache Chocolate" at bounding box center [839, 437] width 264 height 40
click at [751, 417] on span "chocolate cake filled with chocolate and buttercream and Ganache Chocolate" at bounding box center [839, 437] width 264 height 40
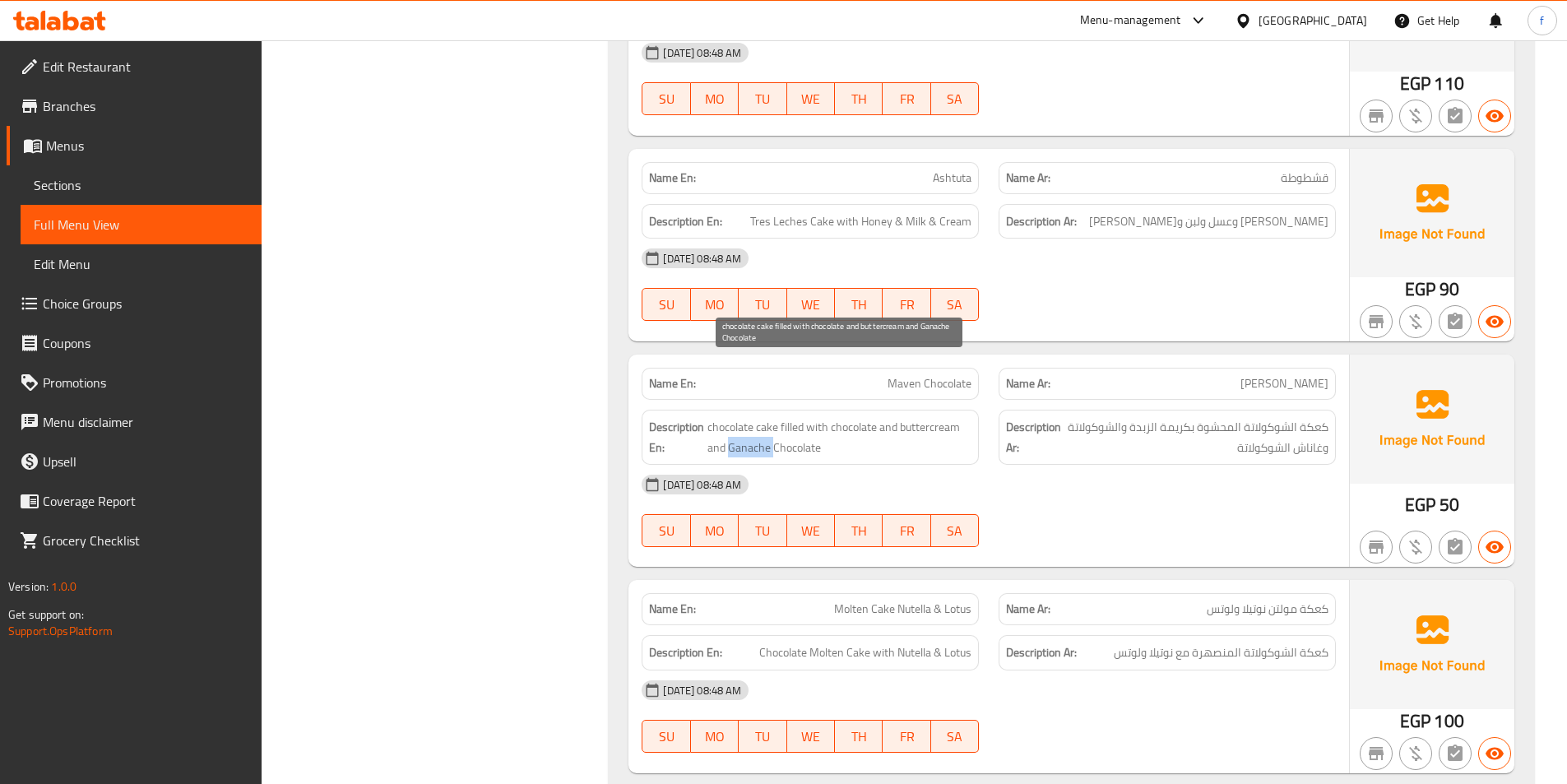
click at [751, 417] on span "chocolate cake filled with chocolate and buttercream and Ganache Chocolate" at bounding box center [839, 437] width 264 height 40
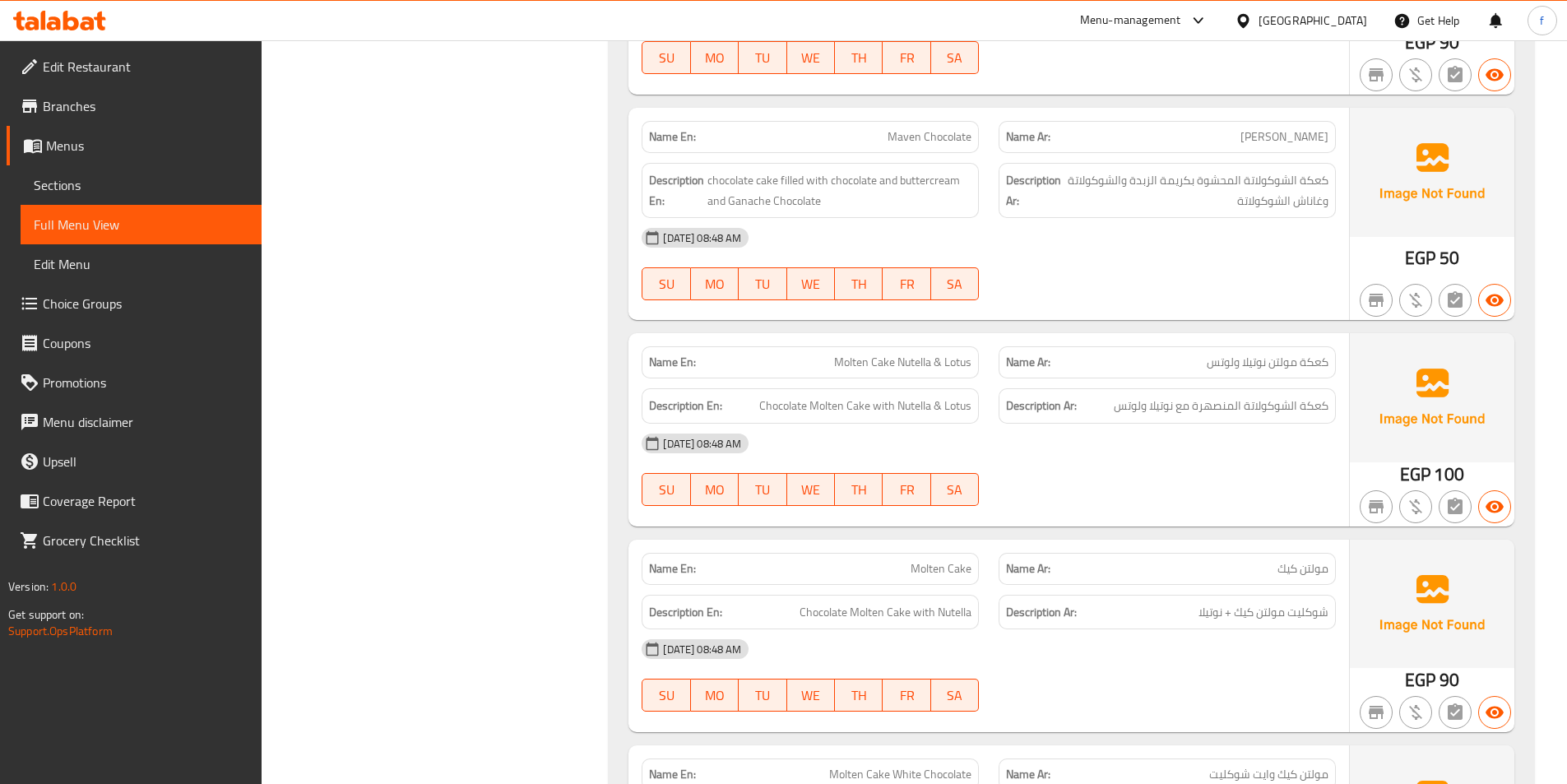
click at [872, 354] on span "Molten Cake Nutella & Lotus" at bounding box center [903, 362] width 137 height 17
click at [846, 354] on span "Molten Cake Nutella & Lotus" at bounding box center [903, 362] width 137 height 17
click at [909, 354] on span "Molten Cake Nutella & Lotus" at bounding box center [903, 362] width 137 height 17
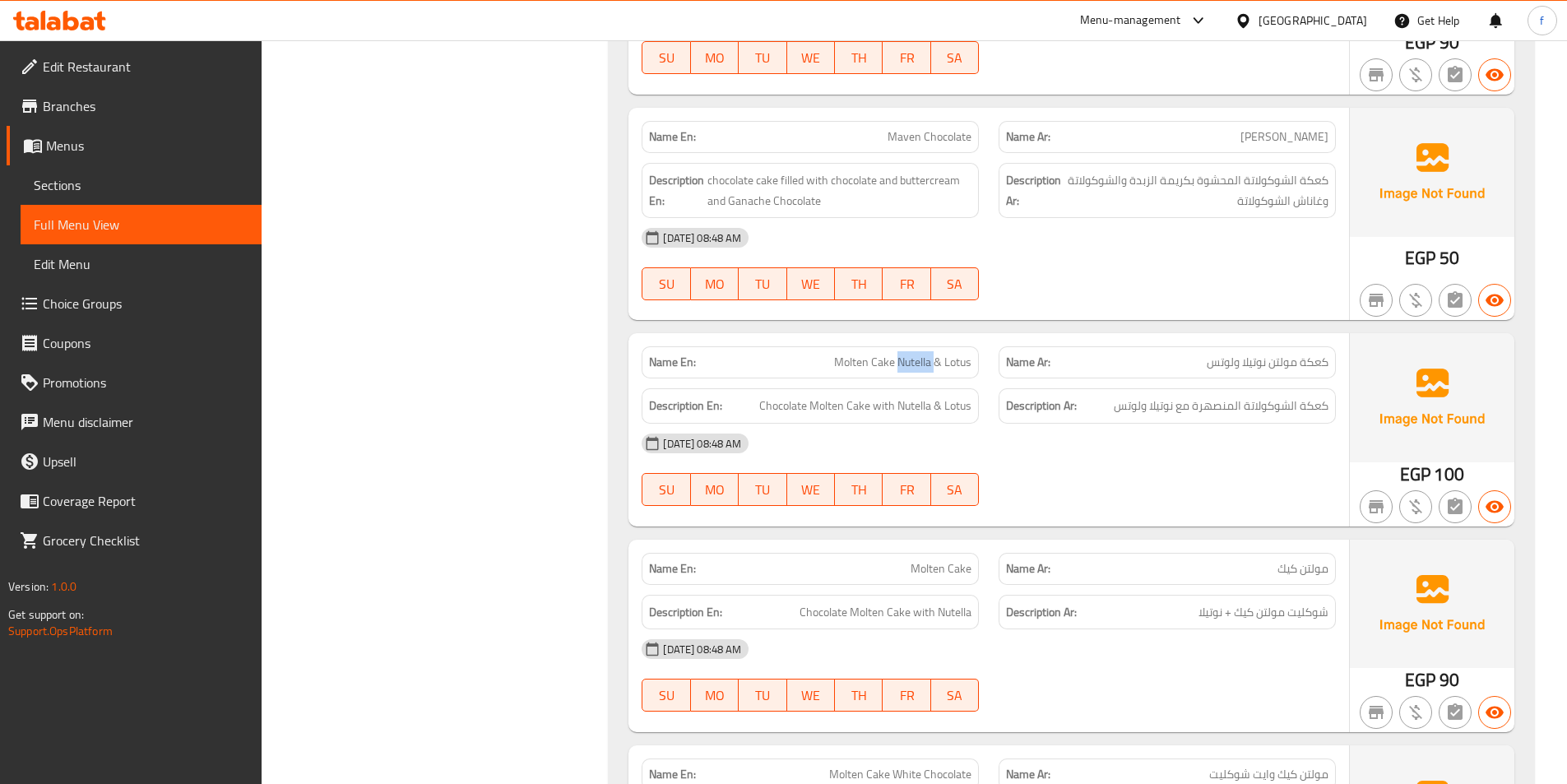
click at [909, 354] on span "Molten Cake Nutella & Lotus" at bounding box center [903, 362] width 137 height 17
click at [967, 354] on span "Molten Cake Nutella & Lotus" at bounding box center [903, 362] width 137 height 17
click at [859, 396] on span "Chocolate Molten Cake with Nutella & Lotus" at bounding box center [866, 406] width 212 height 21
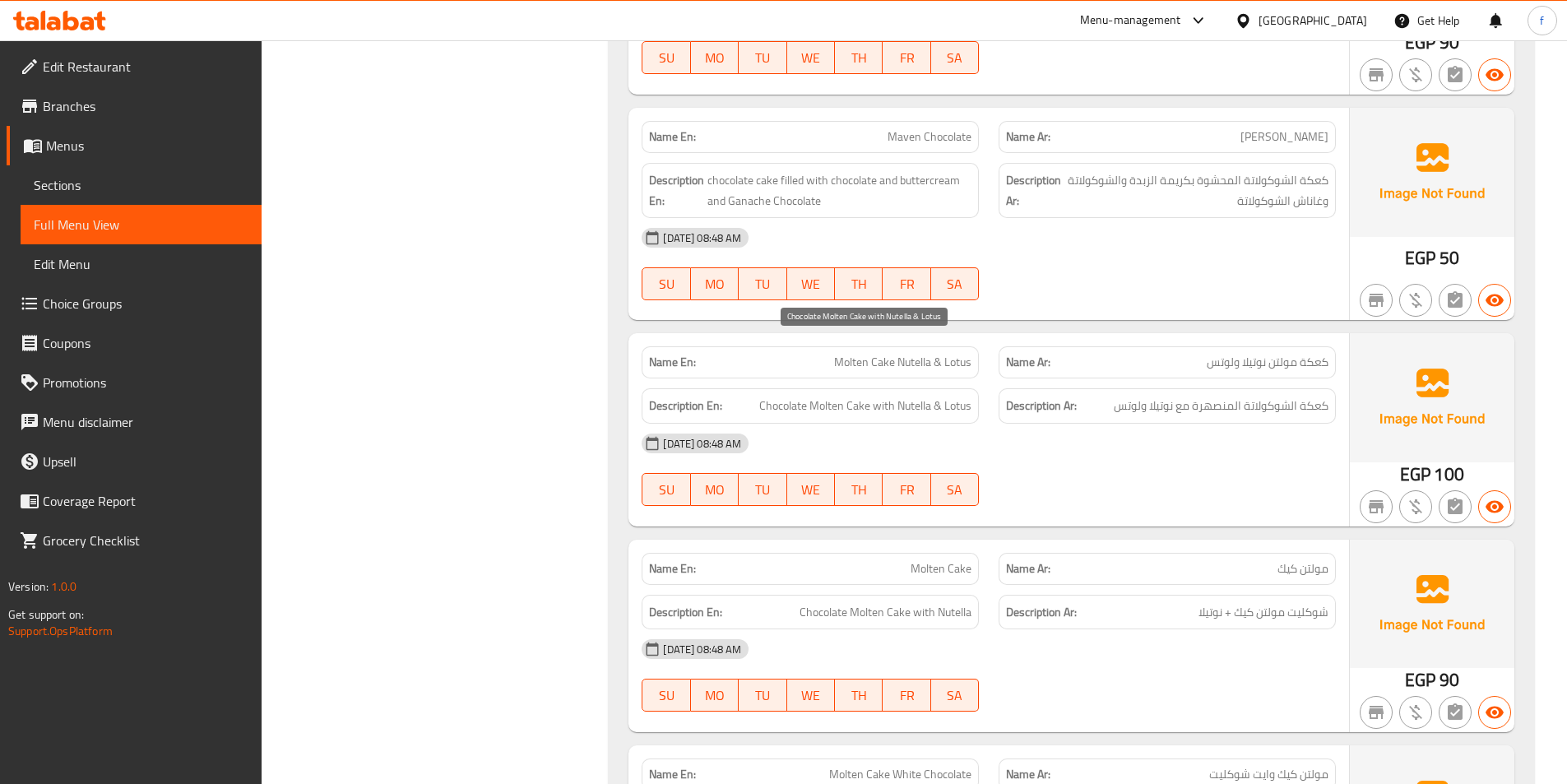
click at [797, 396] on span "Chocolate Molten Cake with Nutella & Lotus" at bounding box center [866, 406] width 212 height 21
click at [815, 396] on span "Chocolate Molten Cake with Nutella & Lotus" at bounding box center [866, 406] width 212 height 21
click at [880, 396] on span "Chocolate Molten Cake with Nutella & Lotus" at bounding box center [866, 406] width 212 height 21
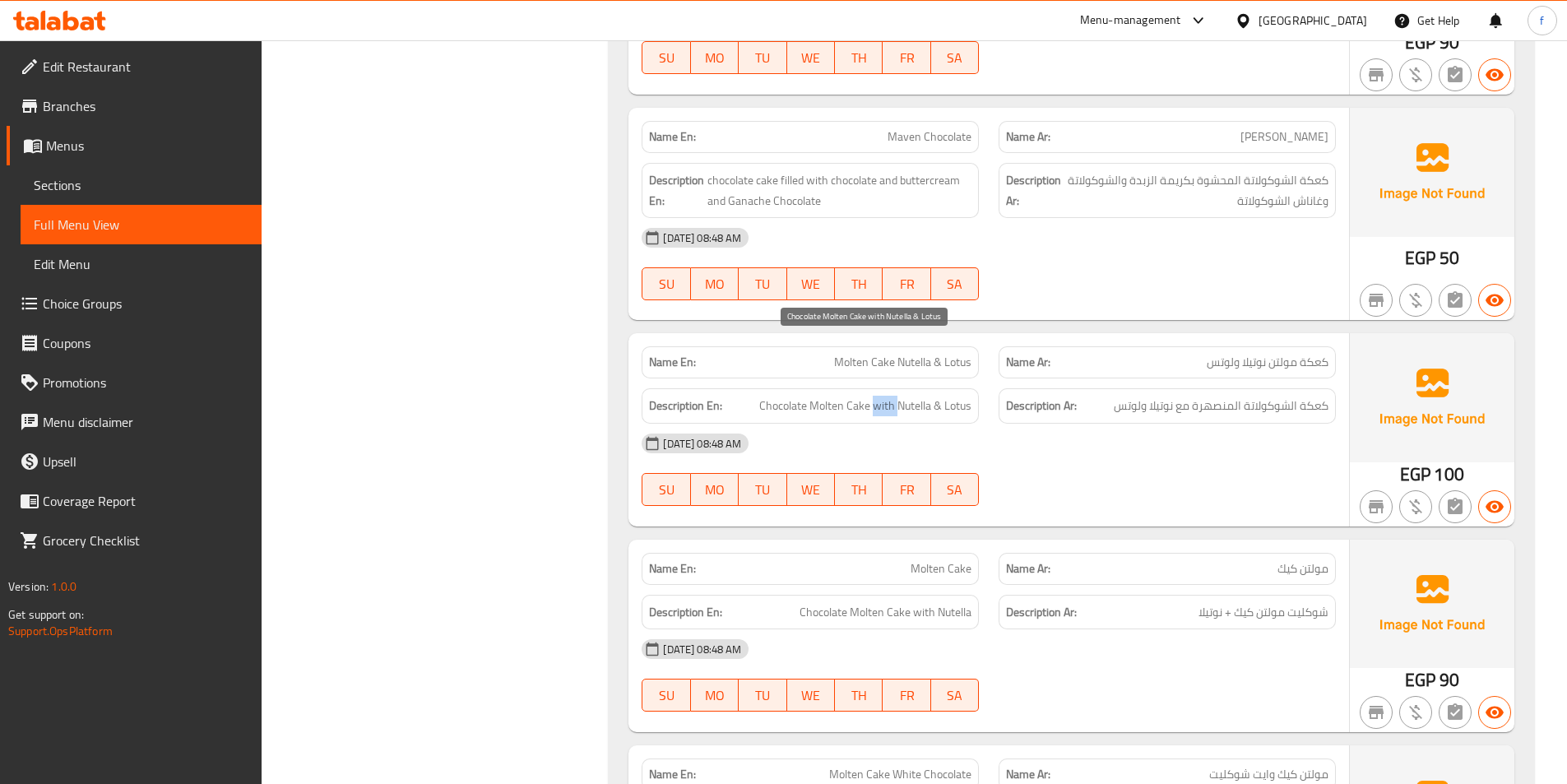
click at [880, 396] on span "Chocolate Molten Cake with Nutella & Lotus" at bounding box center [866, 406] width 212 height 21
click at [952, 396] on span "Chocolate Molten Cake with Nutella & Lotus" at bounding box center [866, 406] width 212 height 21
click at [910, 396] on span "Chocolate Molten Cake with Nutella & Lotus" at bounding box center [866, 406] width 212 height 21
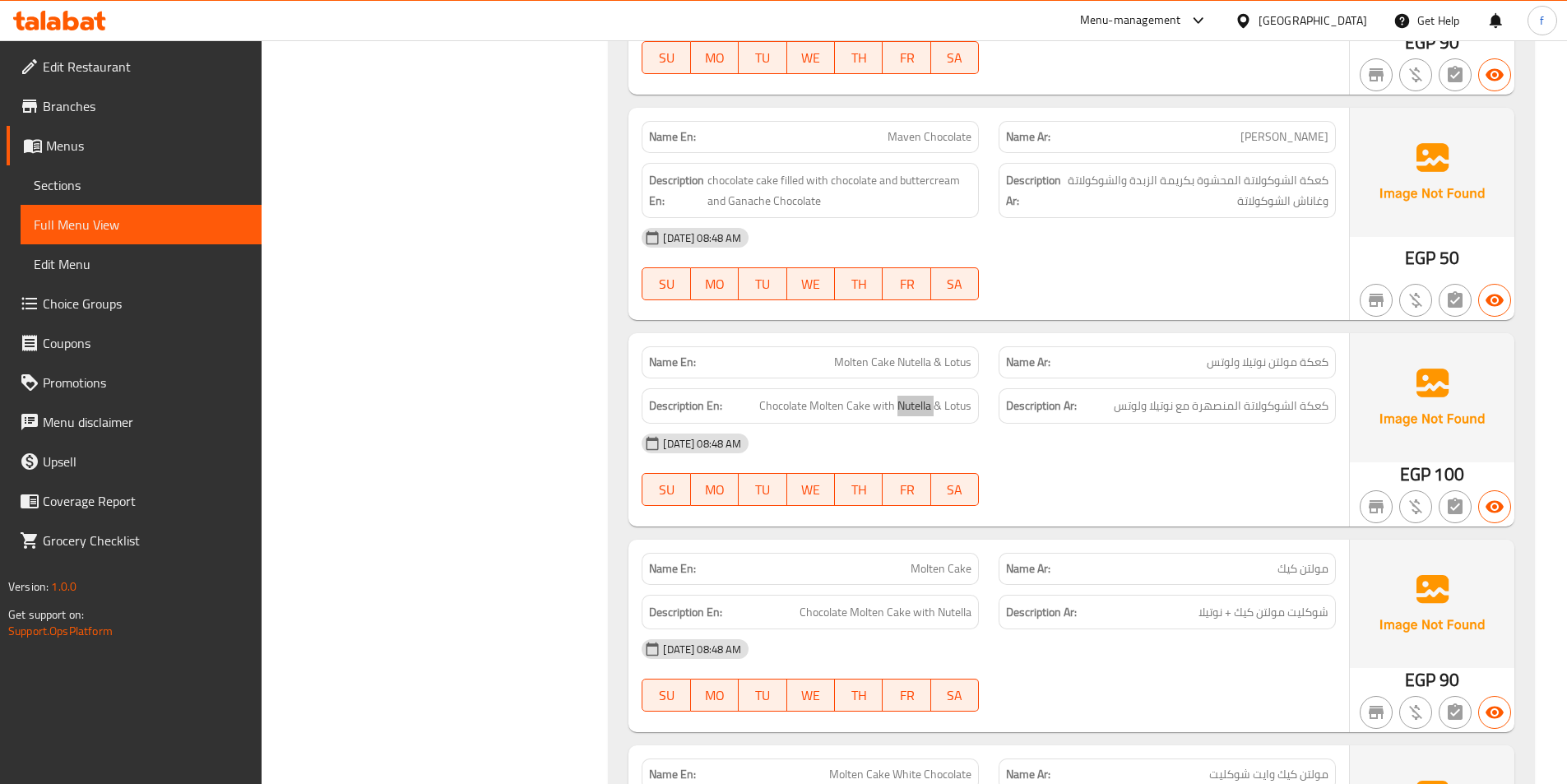
scroll to position [4194, 0]
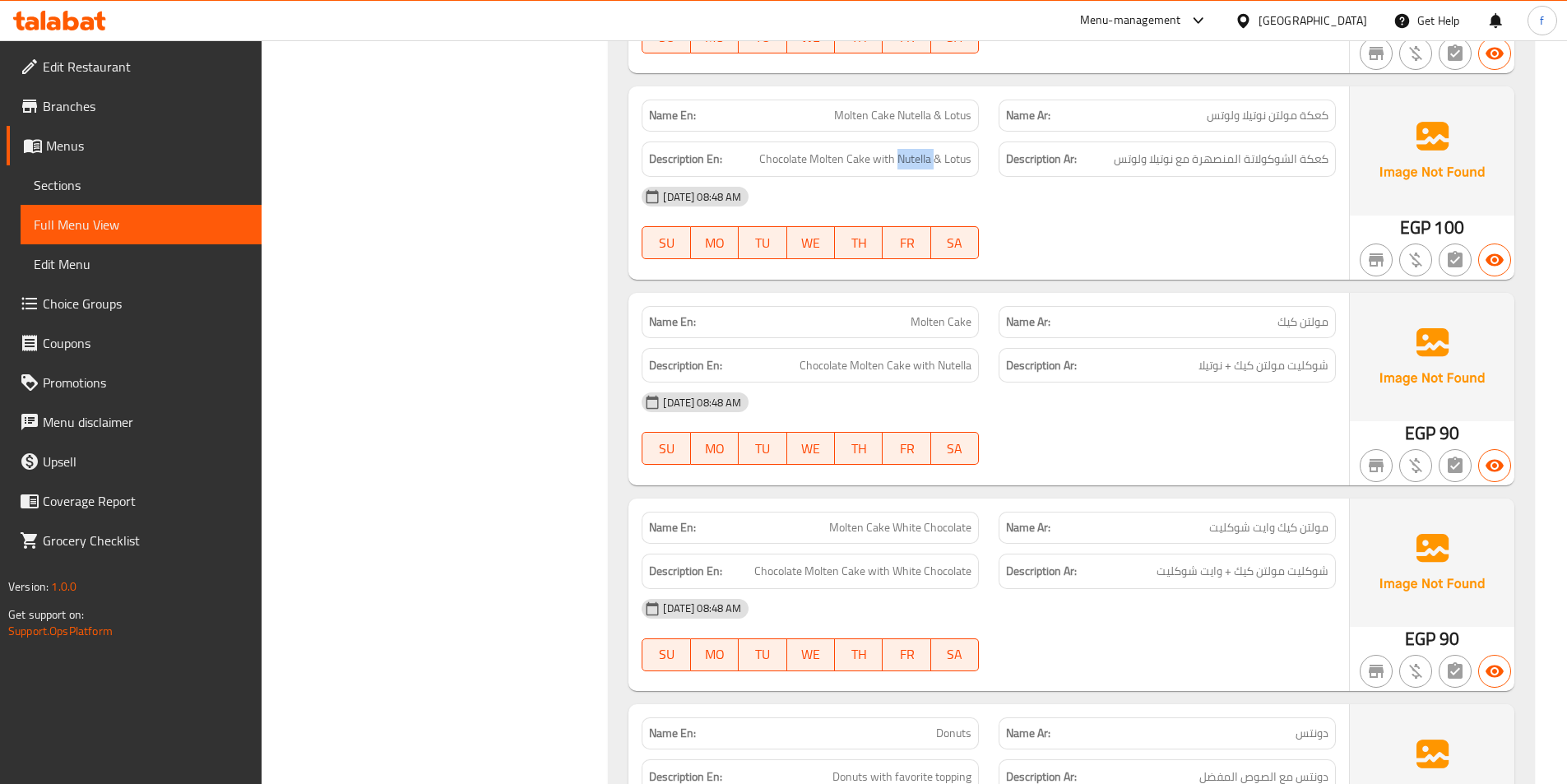
click at [930, 306] on div "Name En: Molten Cake" at bounding box center [809, 322] width 337 height 32
click at [953, 313] on span "Molten Cake" at bounding box center [941, 321] width 61 height 17
click at [817, 355] on span "Chocolate Molten Cake with Nutella" at bounding box center [886, 365] width 172 height 21
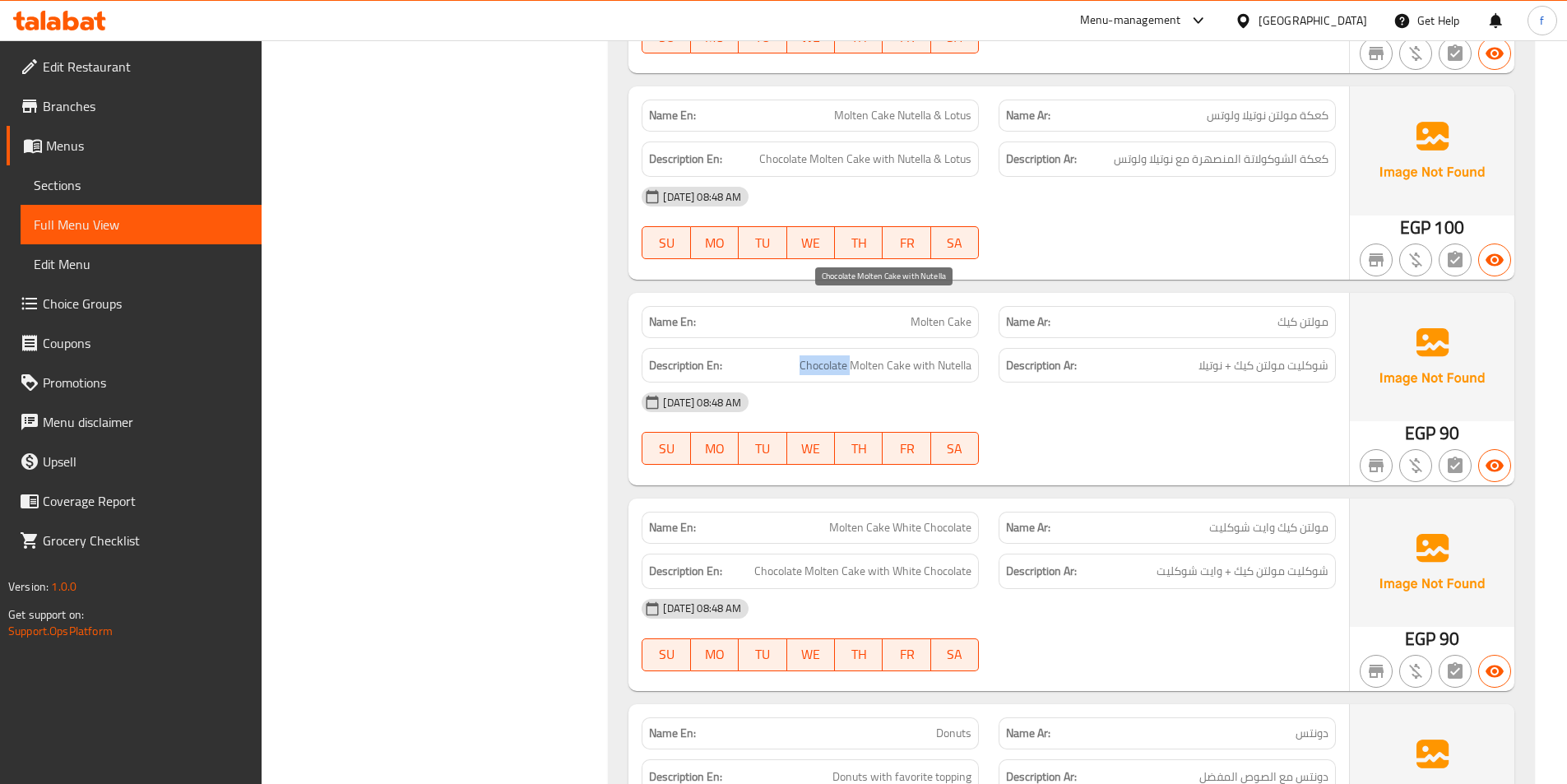
click at [817, 355] on span "Chocolate Molten Cake with Nutella" at bounding box center [886, 365] width 172 height 21
click at [874, 355] on span "Chocolate Molten Cake with Nutella" at bounding box center [886, 365] width 172 height 21
click at [894, 355] on span "Chocolate Molten Cake with Nutella" at bounding box center [886, 365] width 172 height 21
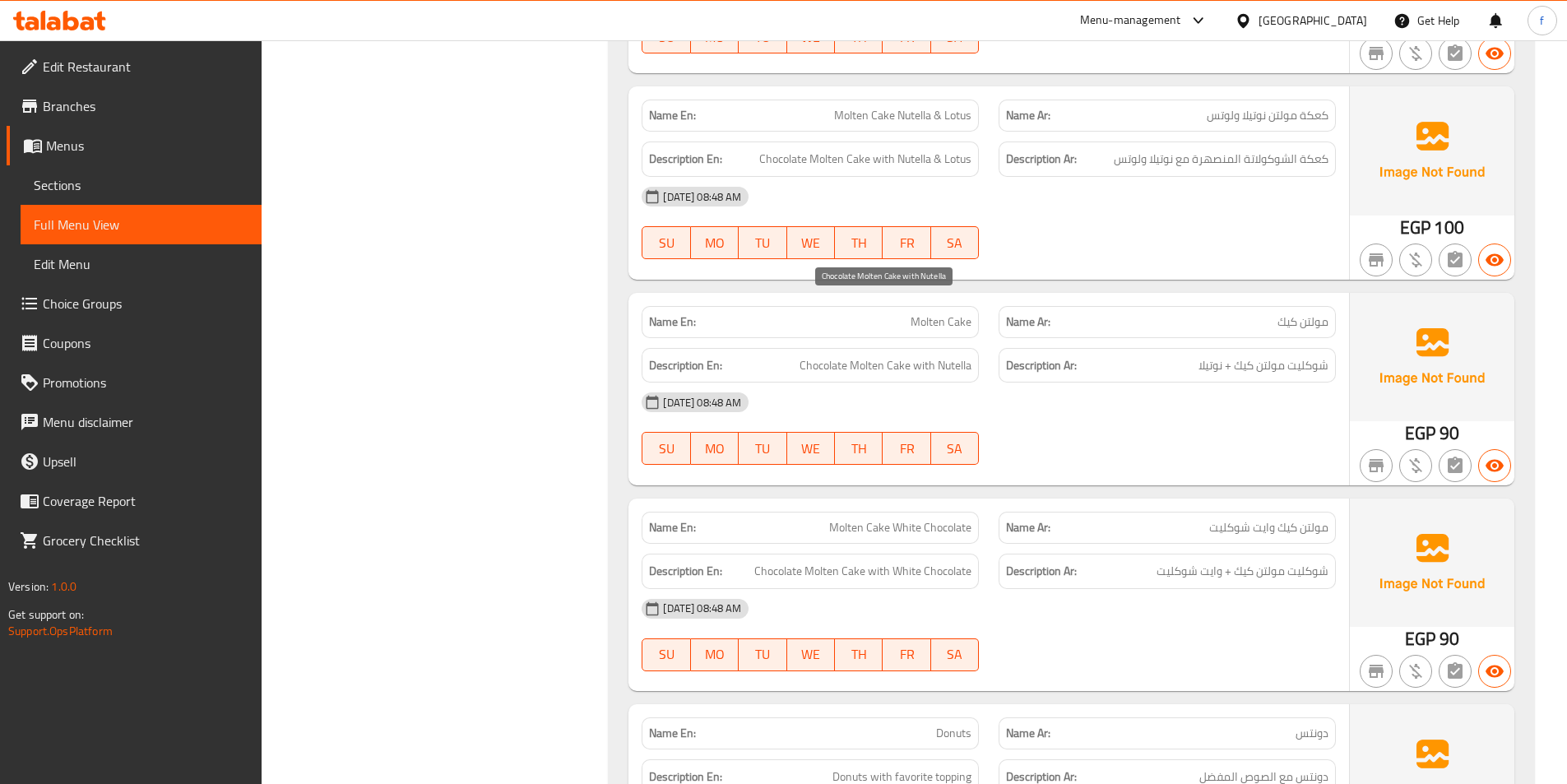
click at [947, 355] on span "Chocolate Molten Cake with Nutella" at bounding box center [886, 365] width 172 height 21
click at [904, 355] on span "Chocolate Molten Cake with Nutella" at bounding box center [886, 365] width 172 height 21
click at [940, 355] on span "Chocolate Molten Cake with Nutella" at bounding box center [886, 365] width 172 height 21
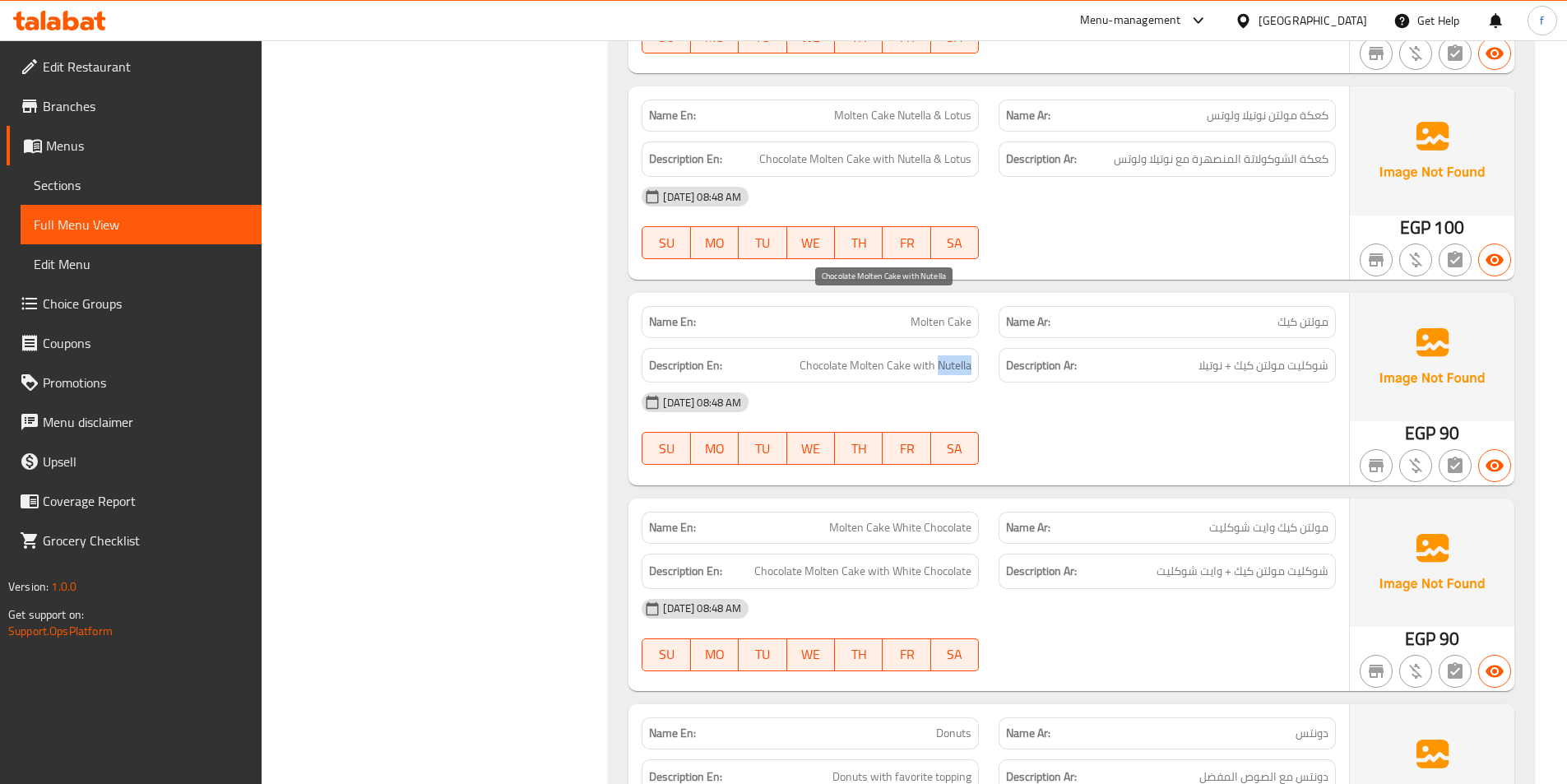
click at [940, 355] on span "Chocolate Molten Cake with Nutella" at bounding box center [886, 365] width 172 height 21
click at [963, 313] on span "Molten Cake" at bounding box center [941, 321] width 61 height 17
copy span "Molten Cake"
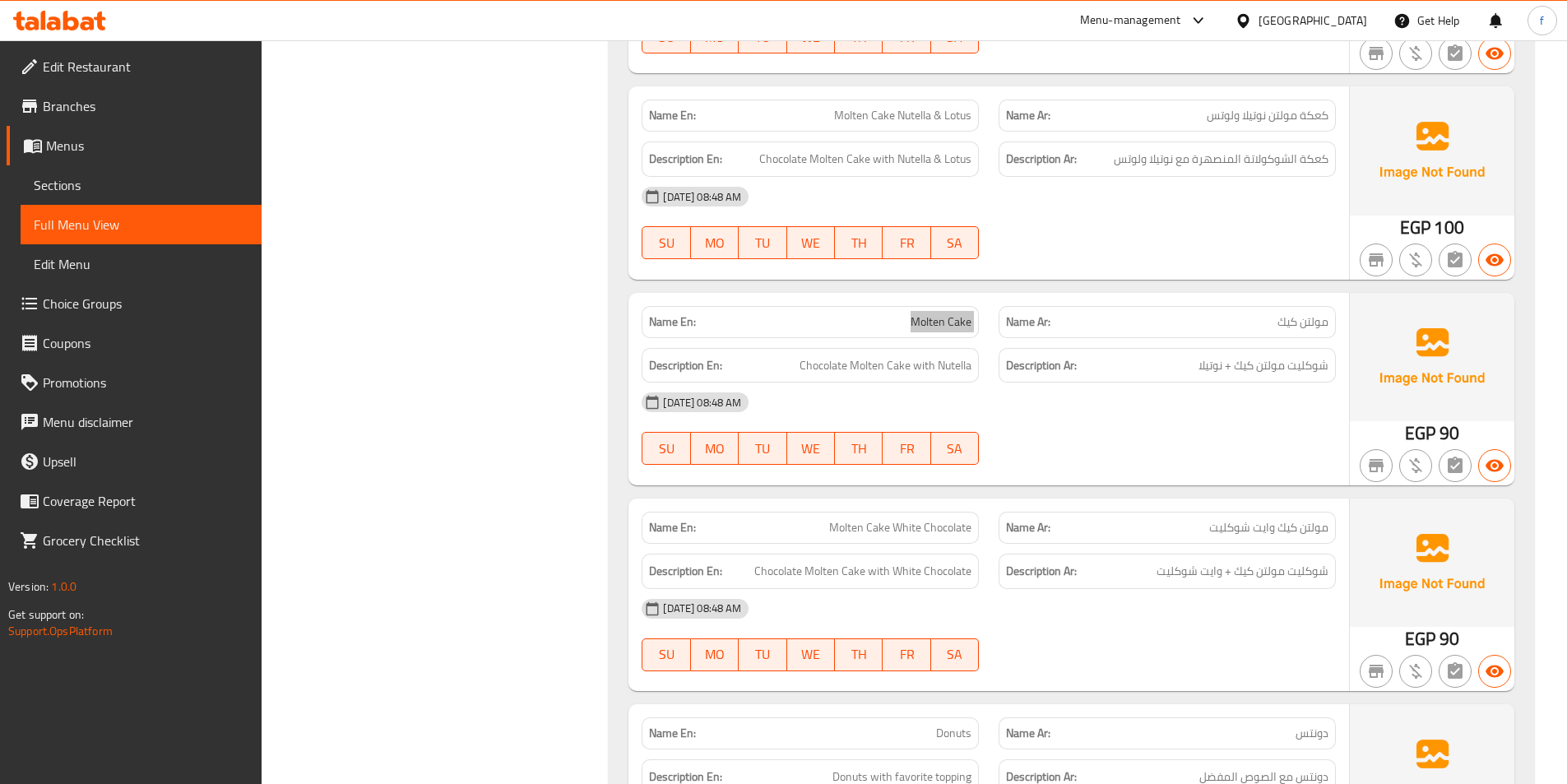
scroll to position [4276, 0]
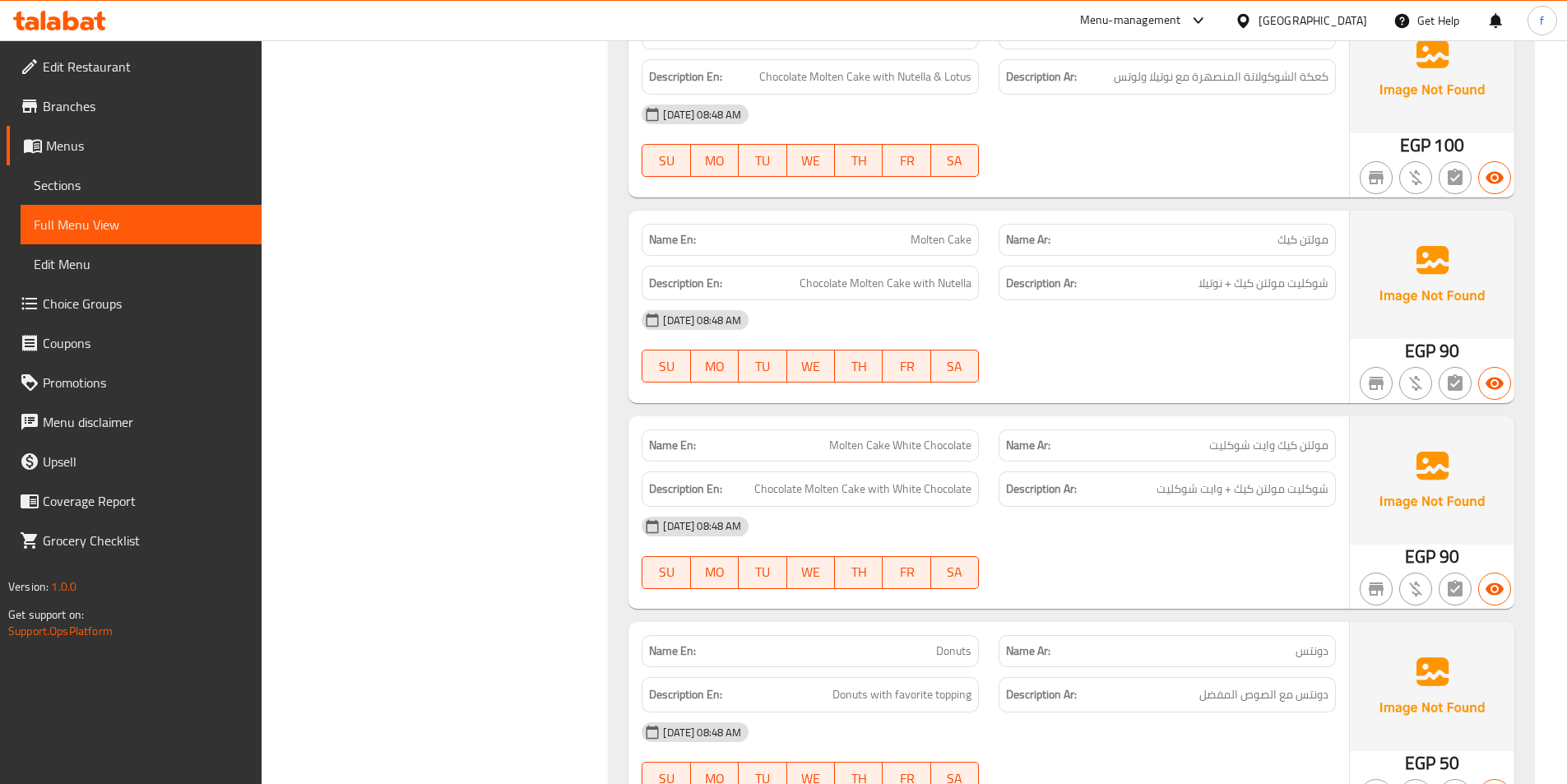
click at [844, 437] on span "Molten Cake White Chocolate" at bounding box center [900, 445] width 142 height 17
click at [876, 437] on span "Molten Cake White Chocolate" at bounding box center [900, 445] width 142 height 17
click at [894, 437] on span "Molten Cake White Chocolate" at bounding box center [900, 445] width 142 height 17
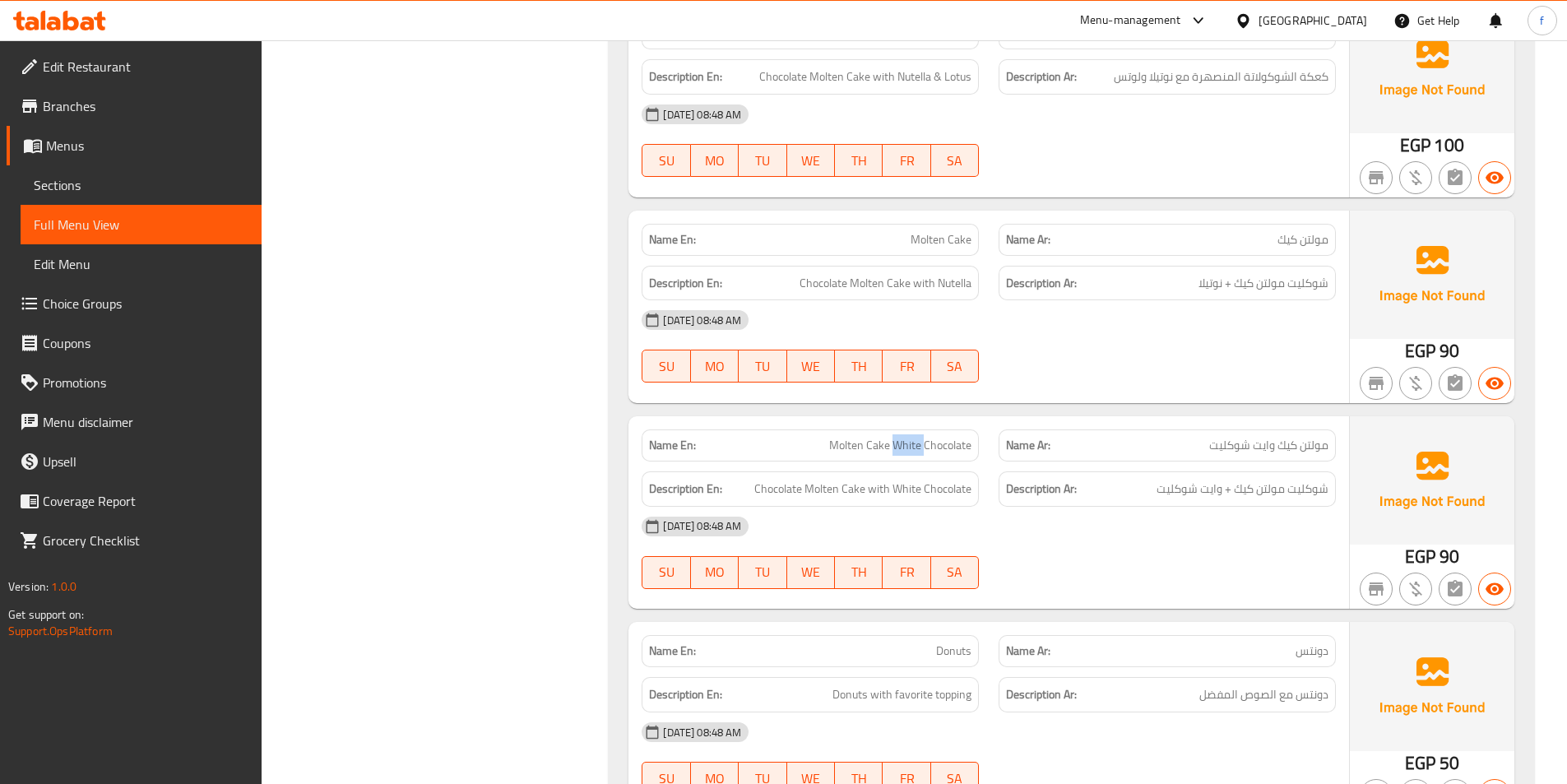
click at [894, 437] on span "Molten Cake White Chocolate" at bounding box center [900, 445] width 142 height 17
click at [924, 437] on span "Molten Cake White Chocolate" at bounding box center [900, 445] width 142 height 17
click at [788, 479] on span "Chocolate Molten Cake with White Chocolate" at bounding box center [864, 489] width 218 height 21
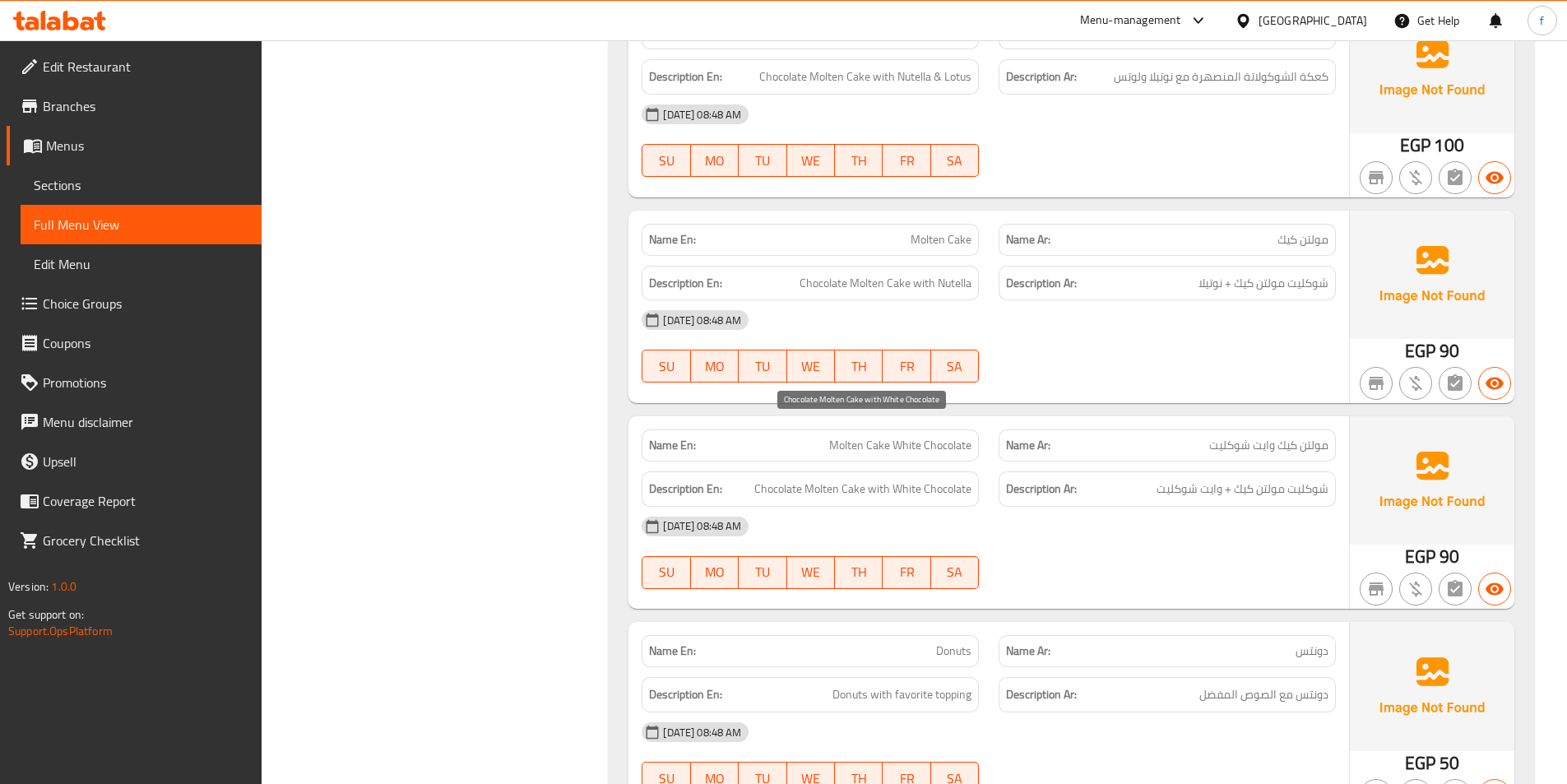
click at [828, 479] on span "Chocolate Molten Cake with White Chocolate" at bounding box center [864, 489] width 218 height 21
click at [856, 479] on span "Chocolate Molten Cake with White Chocolate" at bounding box center [864, 489] width 218 height 21
click at [892, 479] on span "Chocolate Molten Cake with White Chocolate" at bounding box center [864, 489] width 218 height 21
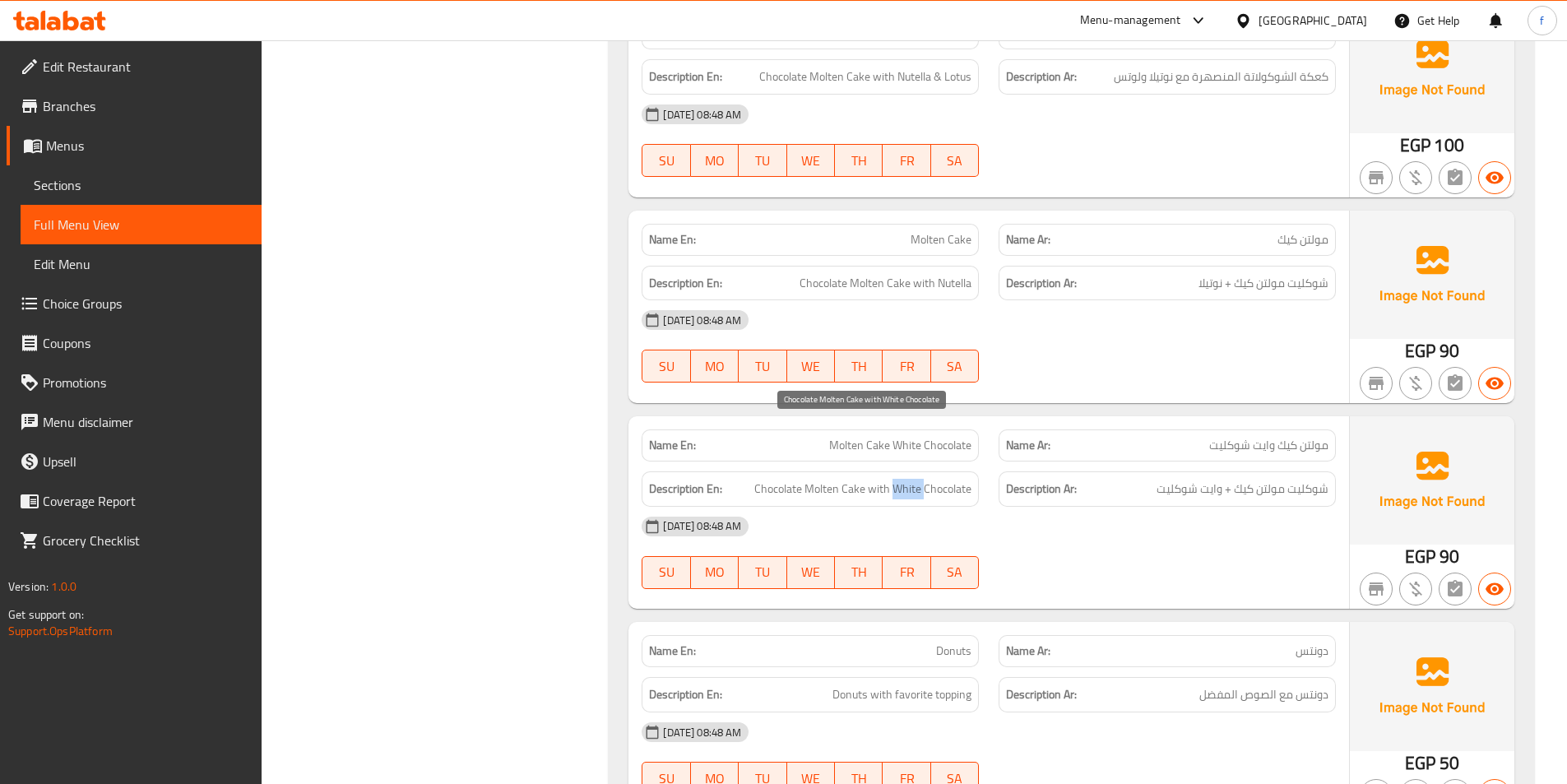
click at [892, 479] on span "Chocolate Molten Cake with White Chocolate" at bounding box center [864, 489] width 218 height 21
click at [967, 479] on span "Chocolate Molten Cake with White Chocolate" at bounding box center [864, 489] width 218 height 21
click at [1014, 506] on div "16-09-2025 08:48 AM SU MO TU WE TH FR SA" at bounding box center [989, 552] width 714 height 93
drag, startPoint x: 831, startPoint y: 379, endPoint x: 982, endPoint y: 379, distance: 151.0
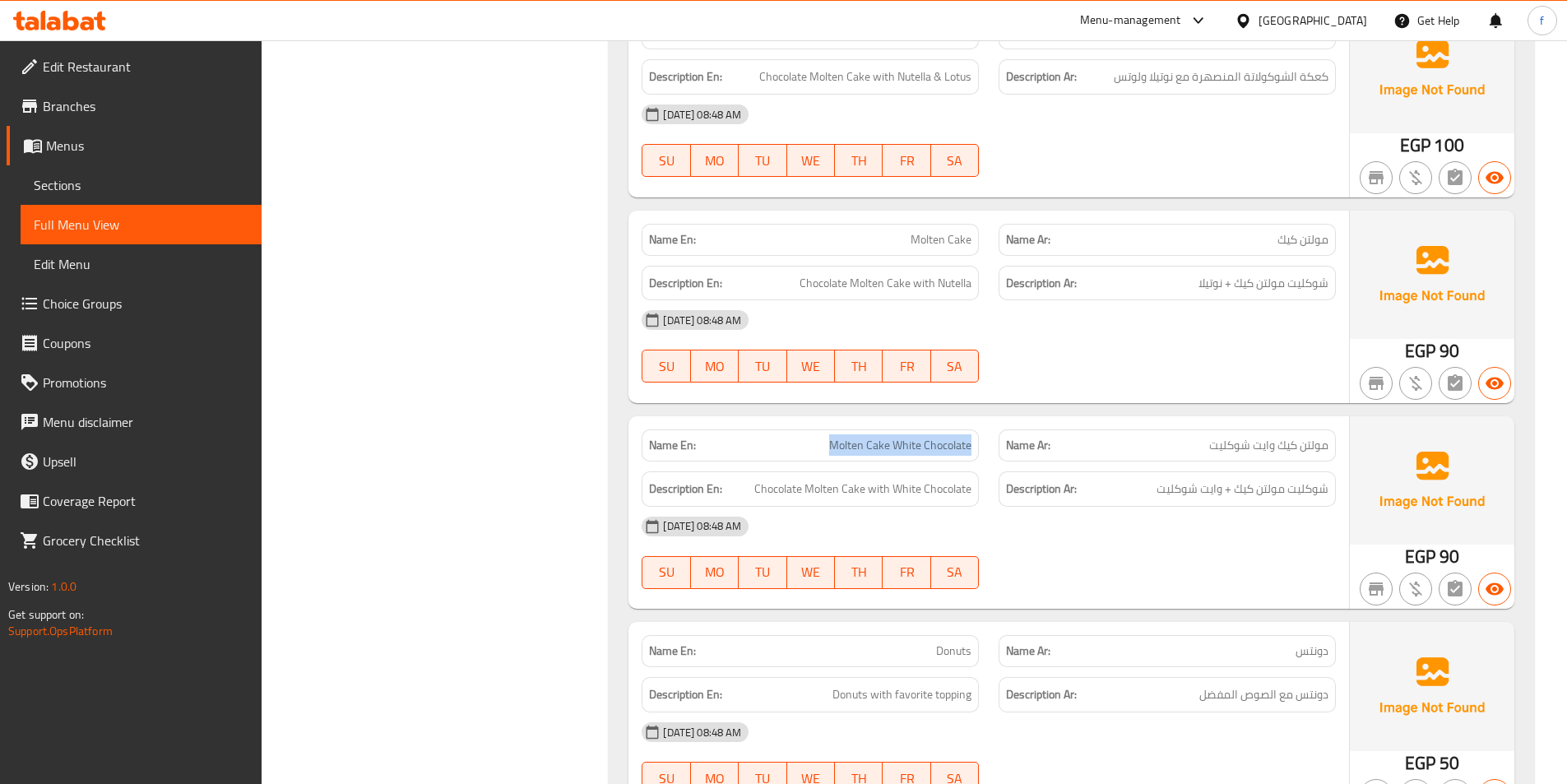
click at [982, 420] on div "Name En: Molten Cake White Chocolate" at bounding box center [810, 445] width 357 height 52
drag, startPoint x: 768, startPoint y: 432, endPoint x: 1163, endPoint y: 494, distance: 399.8
click at [1164, 487] on div "Name En: Molten Cake White Chocolate Name Ar: مولتن كيك وايت شوكليت Description…" at bounding box center [989, 512] width 721 height 193
click at [1160, 506] on div "16-09-2025 08:48 AM SU MO TU WE TH FR SA" at bounding box center [989, 552] width 714 height 93
click at [763, 479] on span "Chocolate Molten Cake with White Chocolate" at bounding box center [864, 489] width 218 height 21
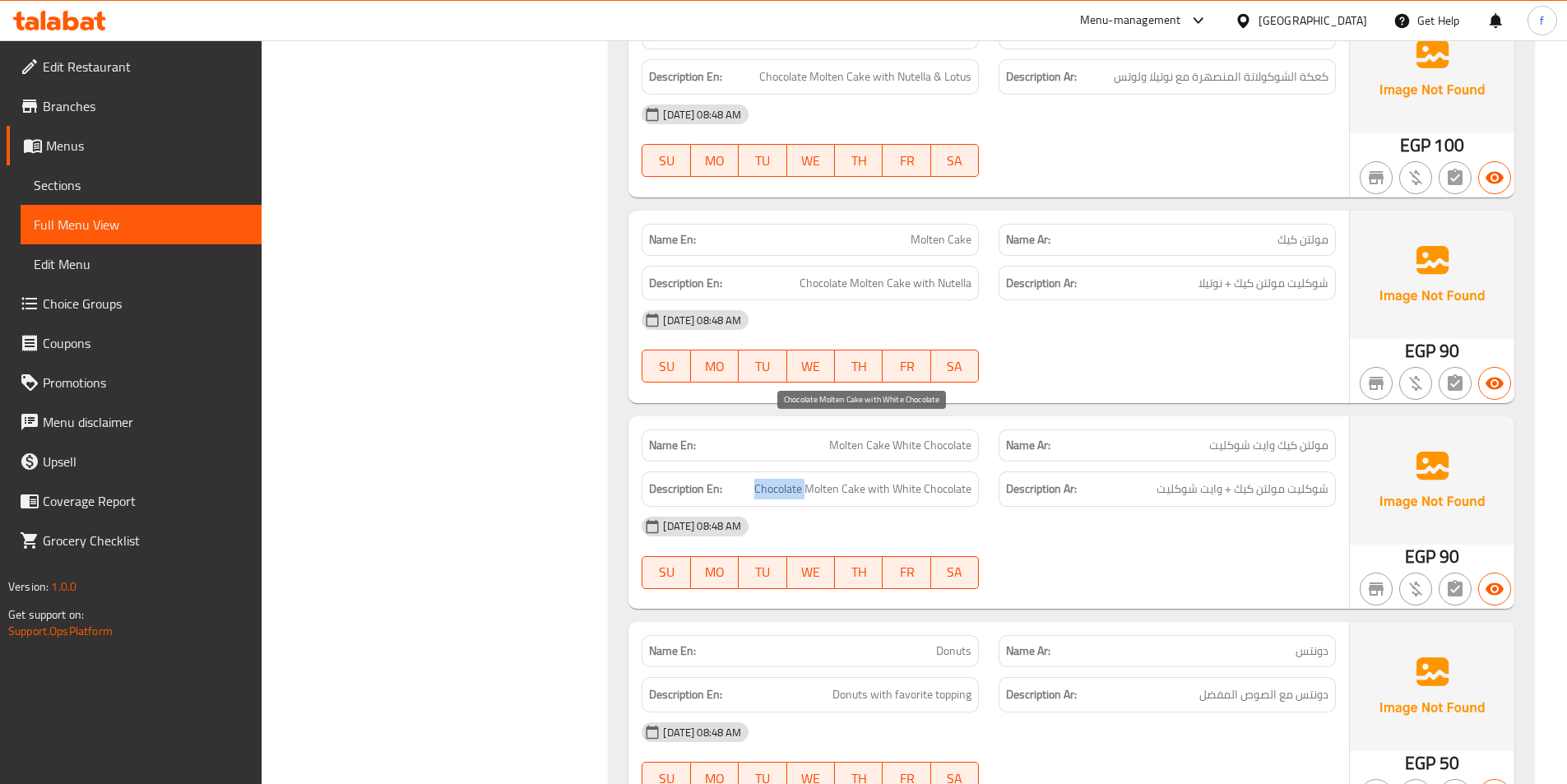
click at [763, 479] on span "Chocolate Molten Cake with White Chocolate" at bounding box center [864, 489] width 218 height 21
click at [810, 479] on span "Chocolate Molten Cake with White Chocolate" at bounding box center [864, 489] width 218 height 21
drag, startPoint x: 810, startPoint y: 423, endPoint x: 842, endPoint y: 426, distance: 32.1
click at [812, 479] on span "Chocolate Molten Cake with White Chocolate" at bounding box center [864, 489] width 218 height 21
click at [872, 479] on span "Chocolate Molten Cake with White Chocolate" at bounding box center [864, 489] width 218 height 21
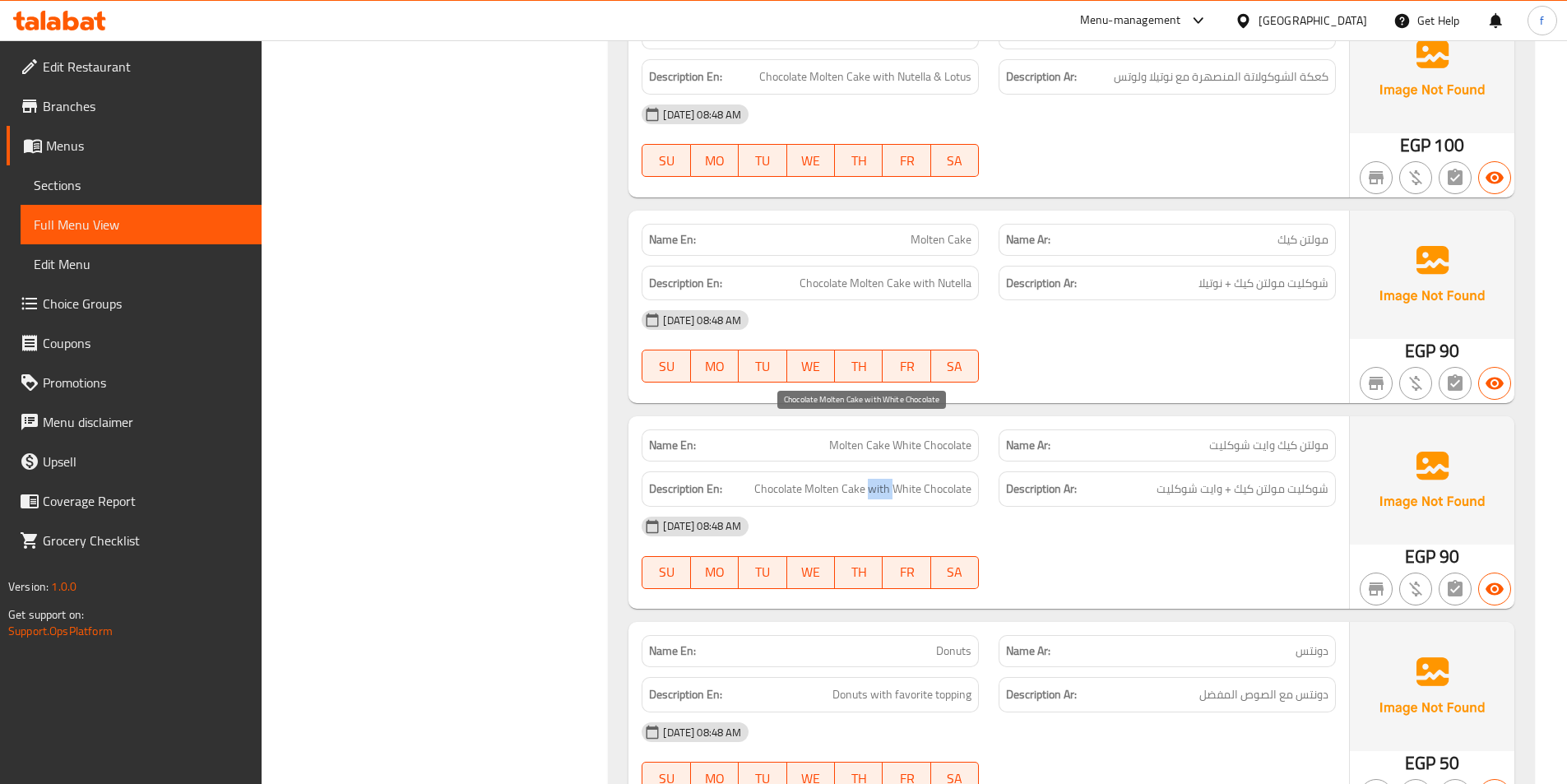
click at [872, 479] on span "Chocolate Molten Cake with White Chocolate" at bounding box center [864, 489] width 218 height 21
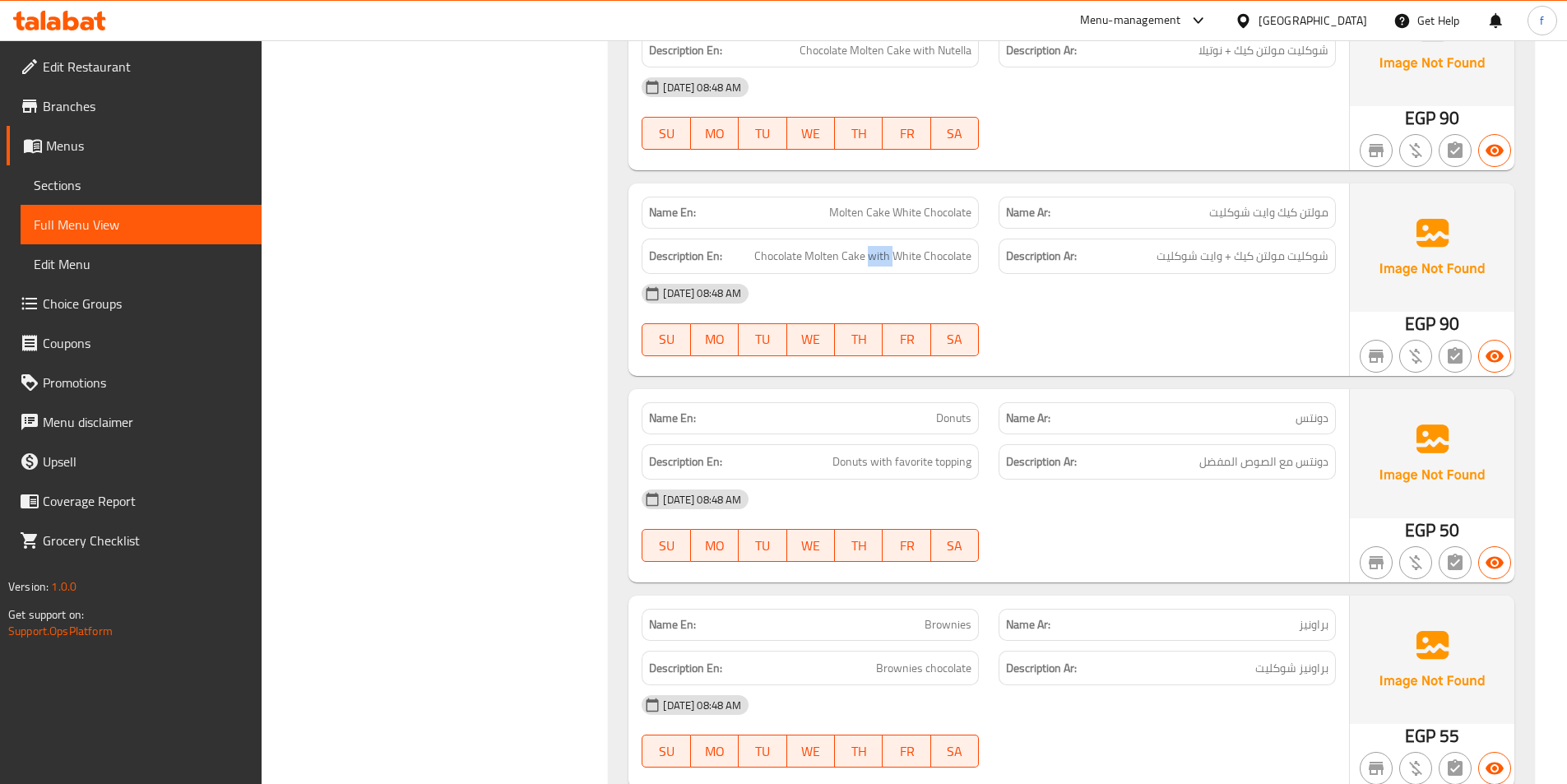
scroll to position [4605, 0]
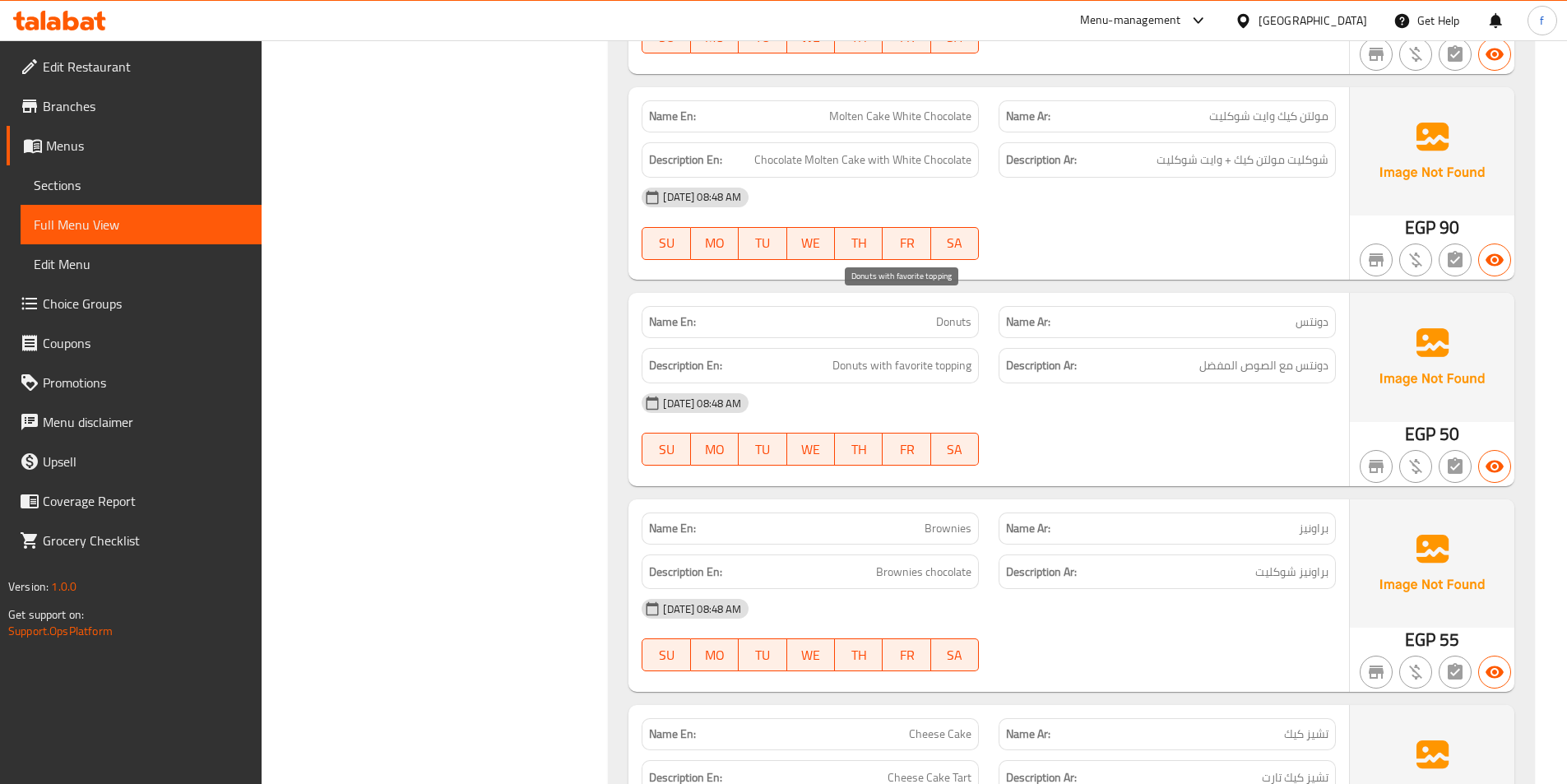
click at [839, 355] on span "Donuts with favorite topping" at bounding box center [902, 365] width 139 height 21
click at [860, 355] on span "Donuts with favorite topping" at bounding box center [902, 365] width 139 height 21
click at [880, 355] on span "Donuts with favorite topping" at bounding box center [902, 365] width 139 height 21
click at [881, 355] on span "Donuts with favorite topping" at bounding box center [902, 365] width 139 height 21
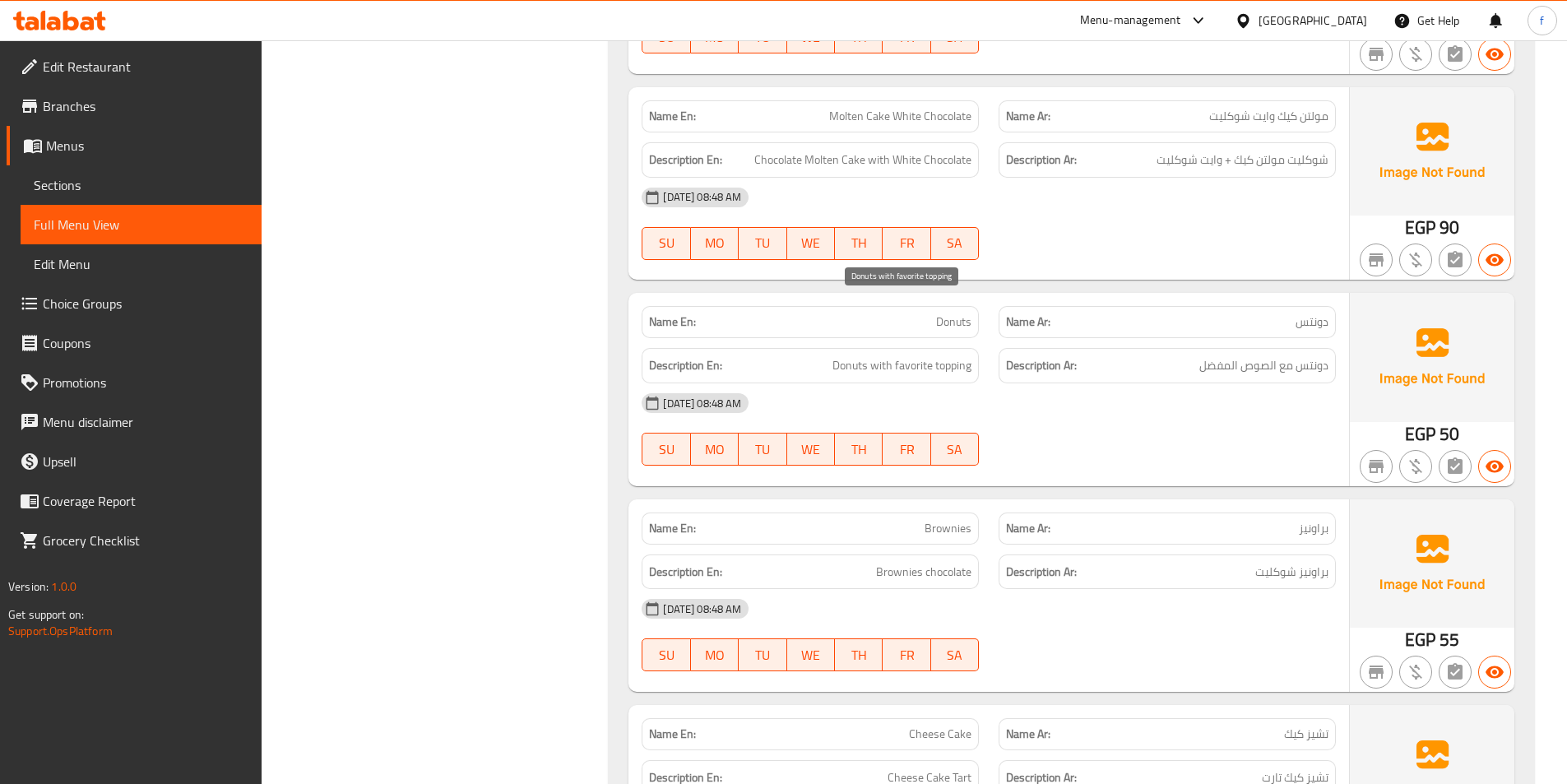
click at [960, 355] on span "Donuts with favorite topping" at bounding box center [902, 365] width 139 height 21
click at [1274, 355] on span "دونتس مع الصوص المفضل" at bounding box center [1264, 365] width 129 height 21
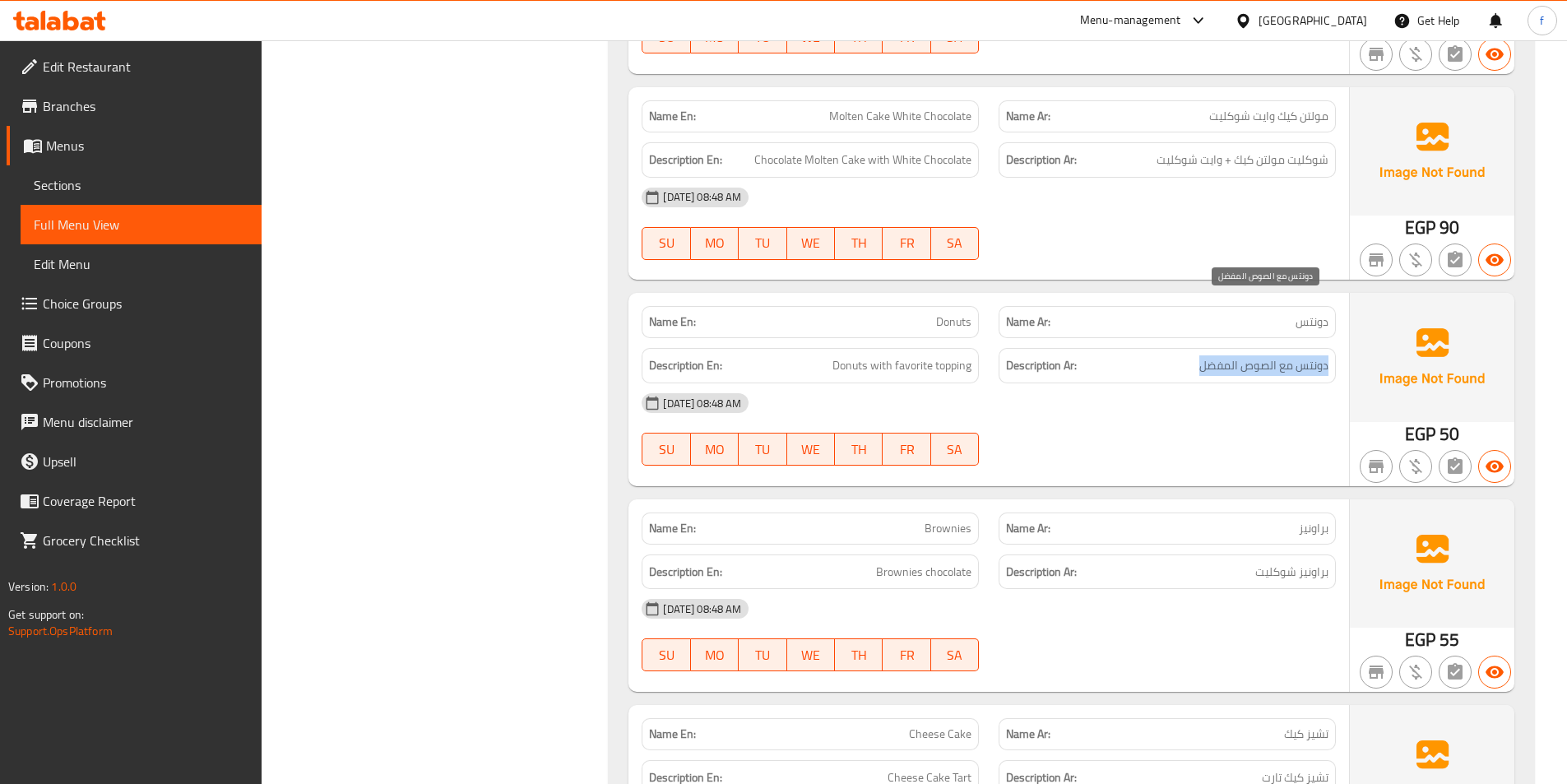
click at [1274, 355] on span "دونتس مع الصوص المفضل" at bounding box center [1264, 365] width 129 height 21
click at [897, 348] on div "Description En: Donuts with favorite topping" at bounding box center [809, 365] width 337 height 35
click at [826, 355] on h6 "Description En: Donuts with favorite topping" at bounding box center [810, 365] width 323 height 21
click at [870, 348] on div "Description En: Donuts with favorite topping" at bounding box center [809, 365] width 337 height 35
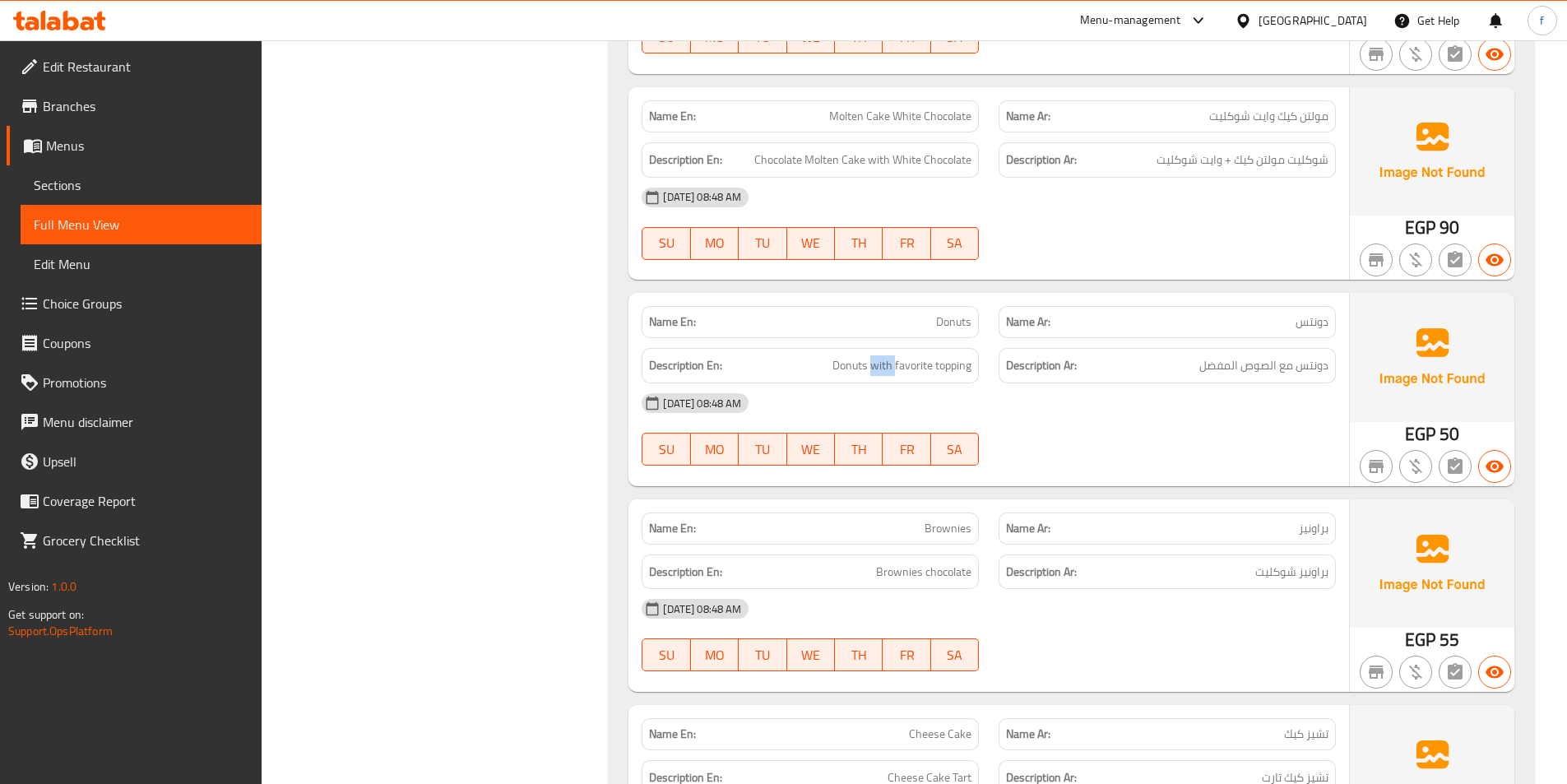
click at [870, 348] on div "Description En: Donuts with favorite topping" at bounding box center [809, 365] width 337 height 35
click at [968, 355] on span "Donuts with favorite topping" at bounding box center [902, 365] width 139 height 21
click at [887, 355] on span "Donuts with favorite topping" at bounding box center [902, 365] width 139 height 21
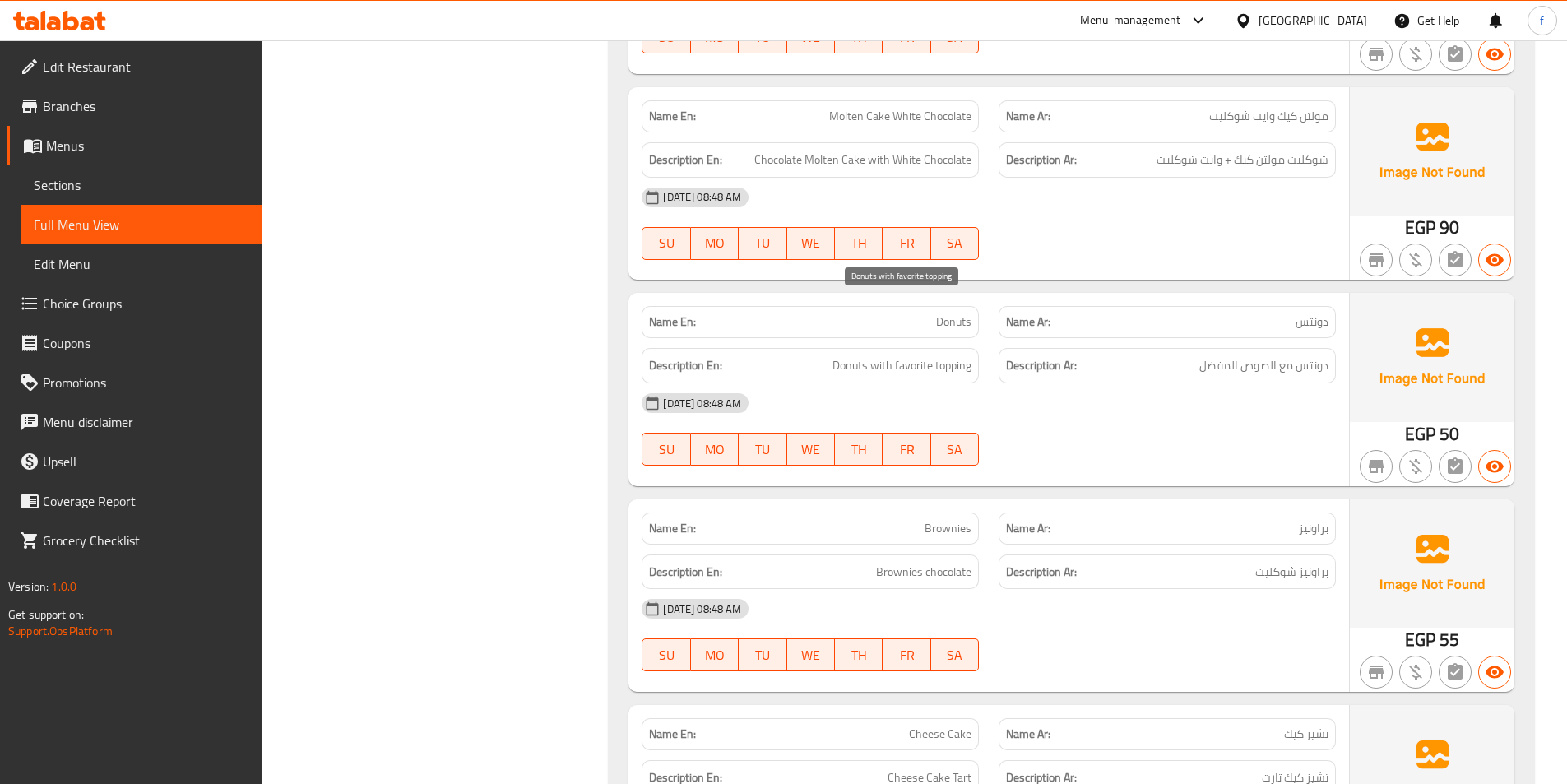
click at [907, 355] on span "Donuts with favorite topping" at bounding box center [902, 365] width 139 height 21
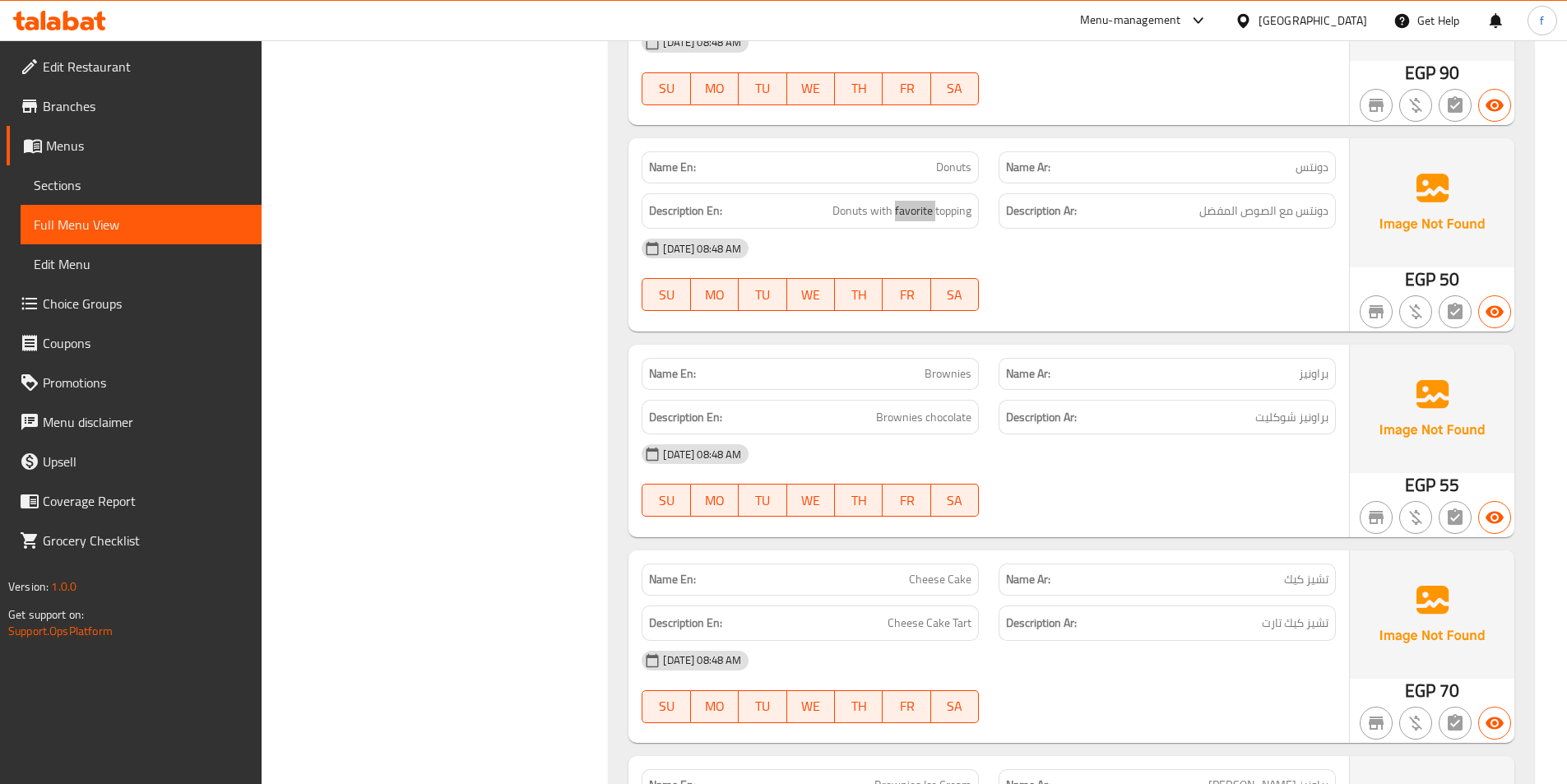
scroll to position [4769, 0]
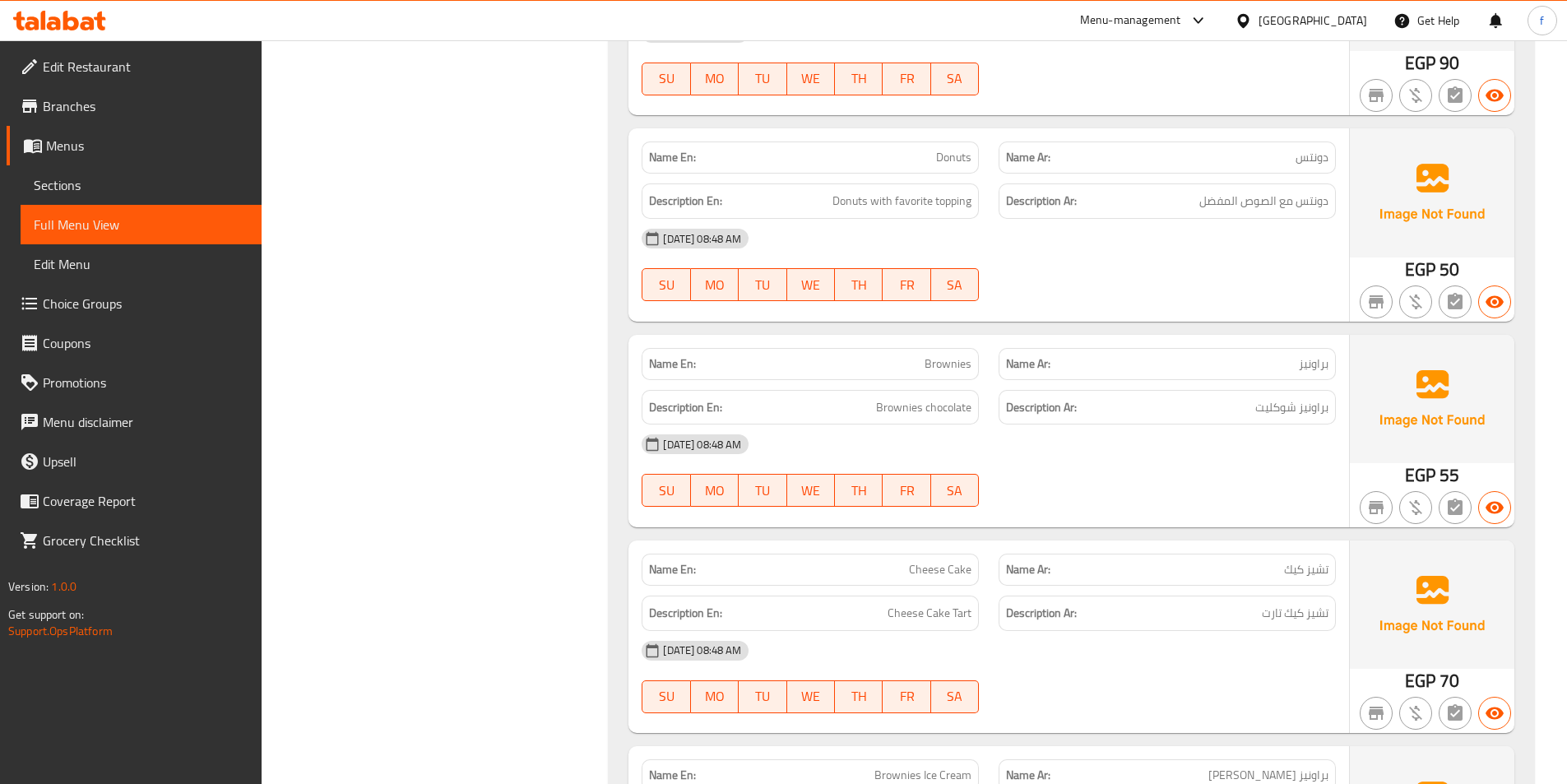
drag, startPoint x: 920, startPoint y: 336, endPoint x: 898, endPoint y: 351, distance: 26.6
click at [900, 390] on div "Description En: Brownies chocolate" at bounding box center [809, 407] width 337 height 35
click at [898, 397] on span "Brownies chocolate" at bounding box center [924, 407] width 95 height 21
click at [897, 397] on span "Brownies chocolate" at bounding box center [924, 407] width 95 height 21
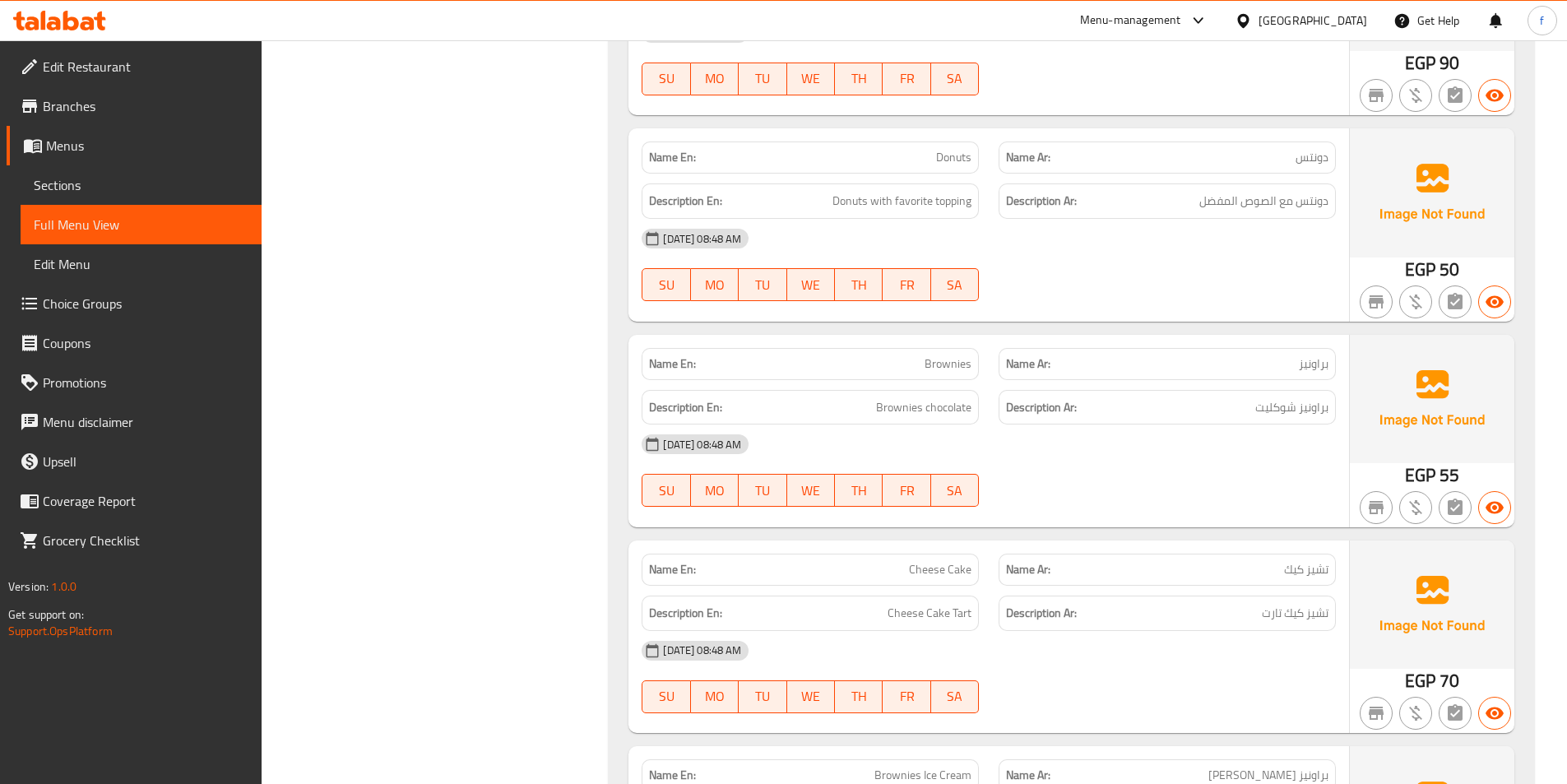
click at [1147, 497] on div at bounding box center [1167, 506] width 357 height 20
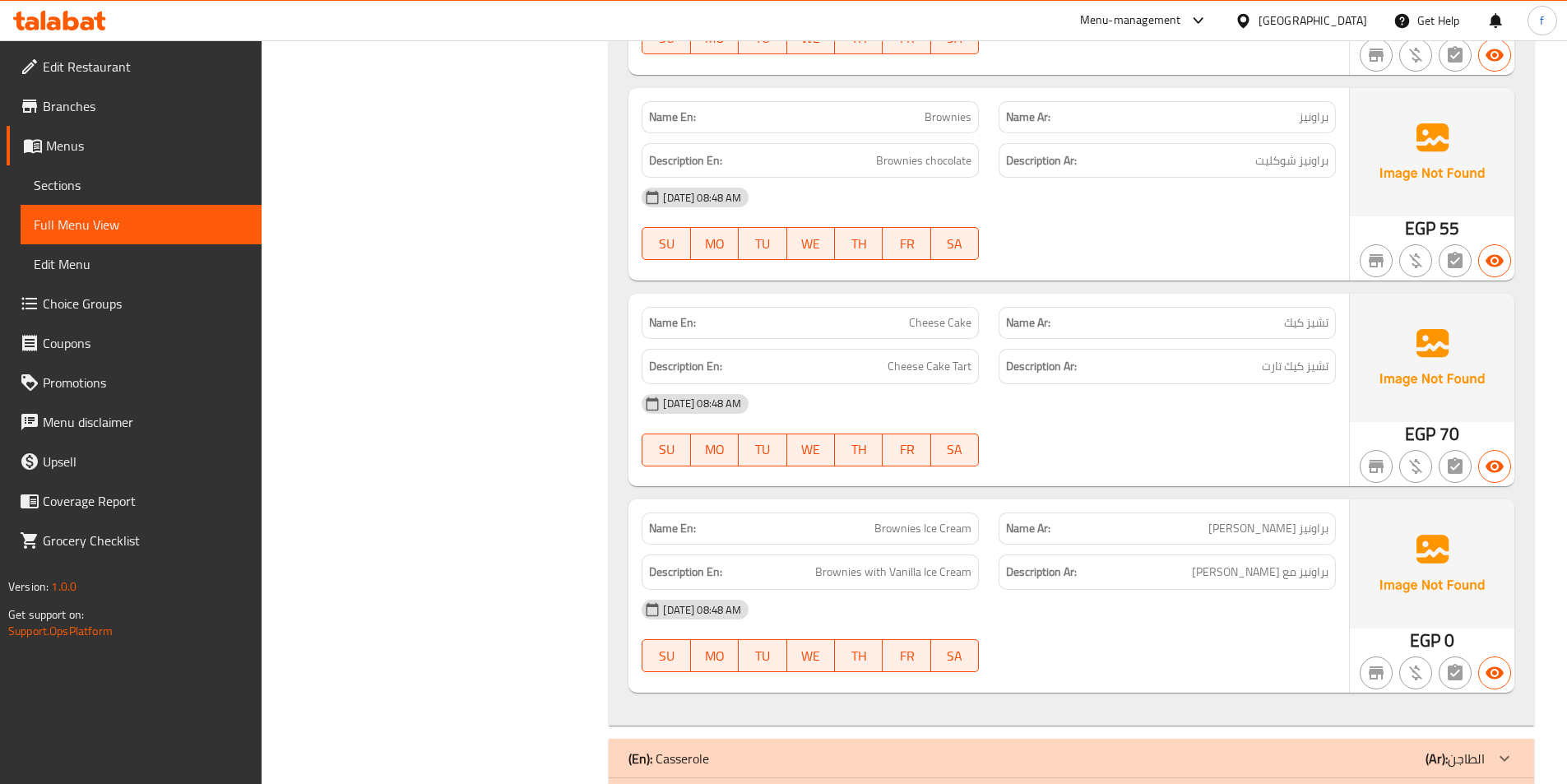
click at [960, 339] on div "Description En: Cheese Cake Tart" at bounding box center [810, 366] width 357 height 55
click at [960, 349] on div "Description En: Cheese Cake Tart" at bounding box center [809, 366] width 337 height 35
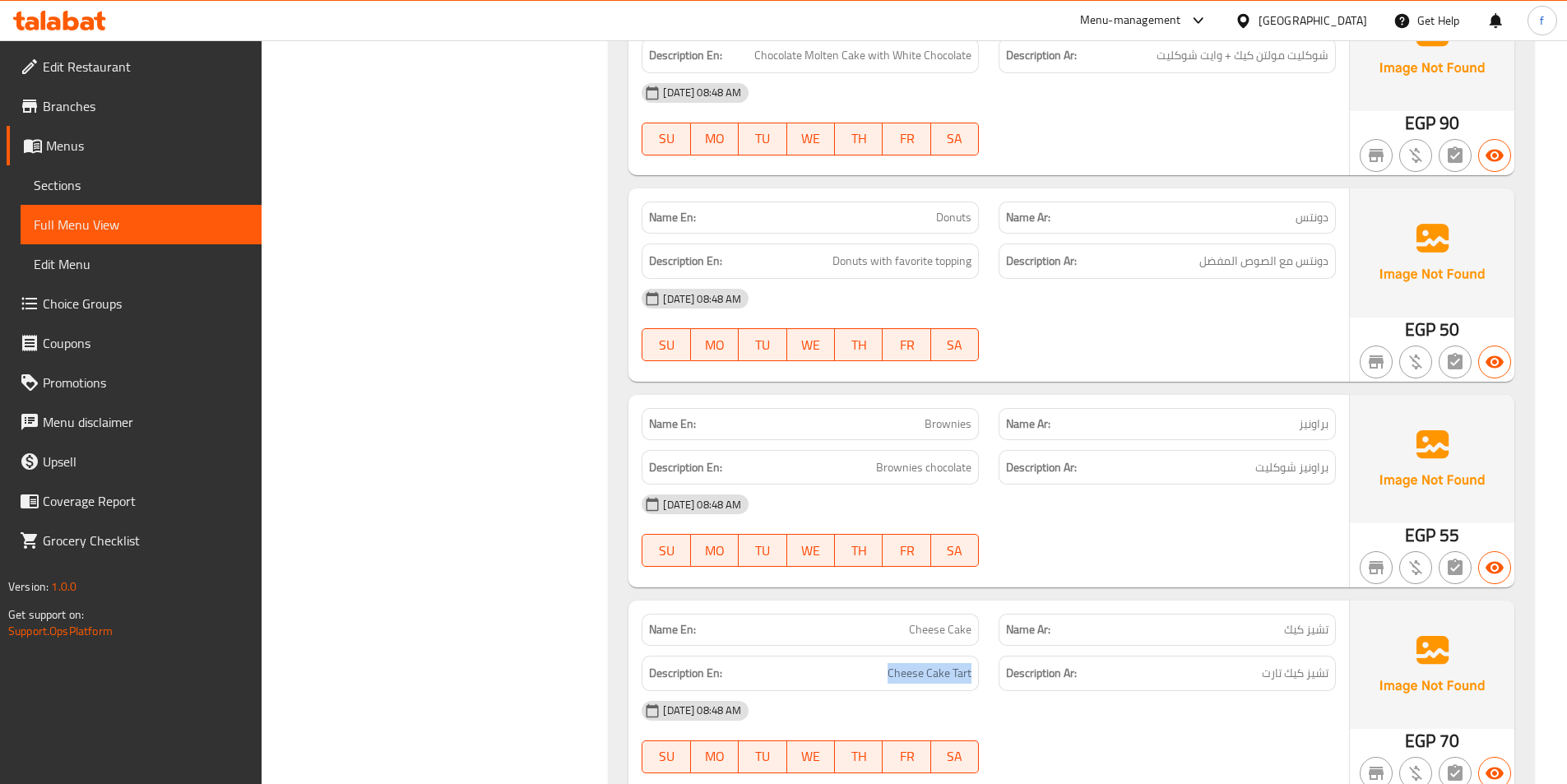
scroll to position [4687, 0]
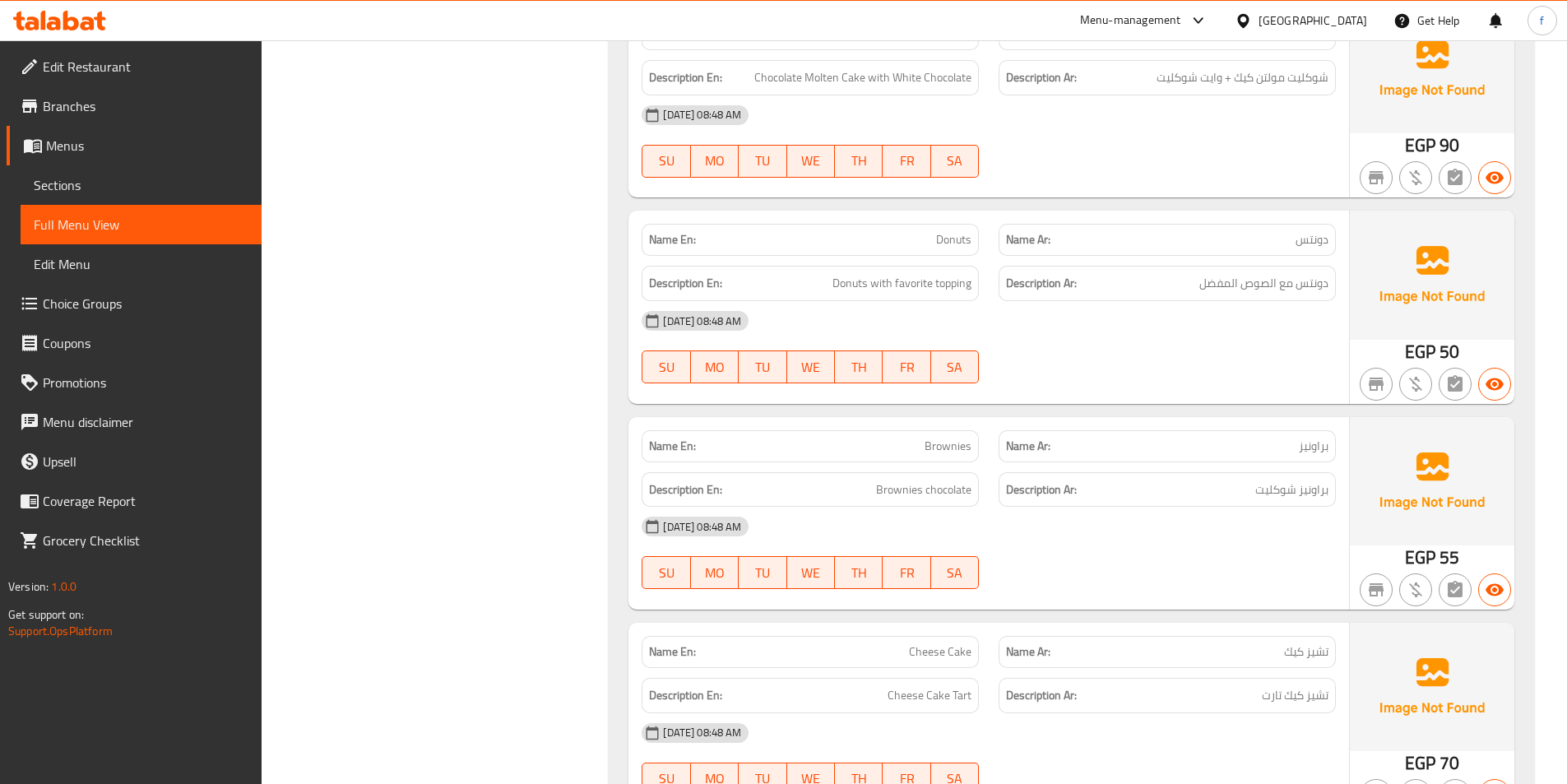
click at [954, 231] on span "Donuts" at bounding box center [953, 239] width 35 height 17
click at [928, 273] on span "Donuts with favorite topping" at bounding box center [902, 283] width 139 height 21
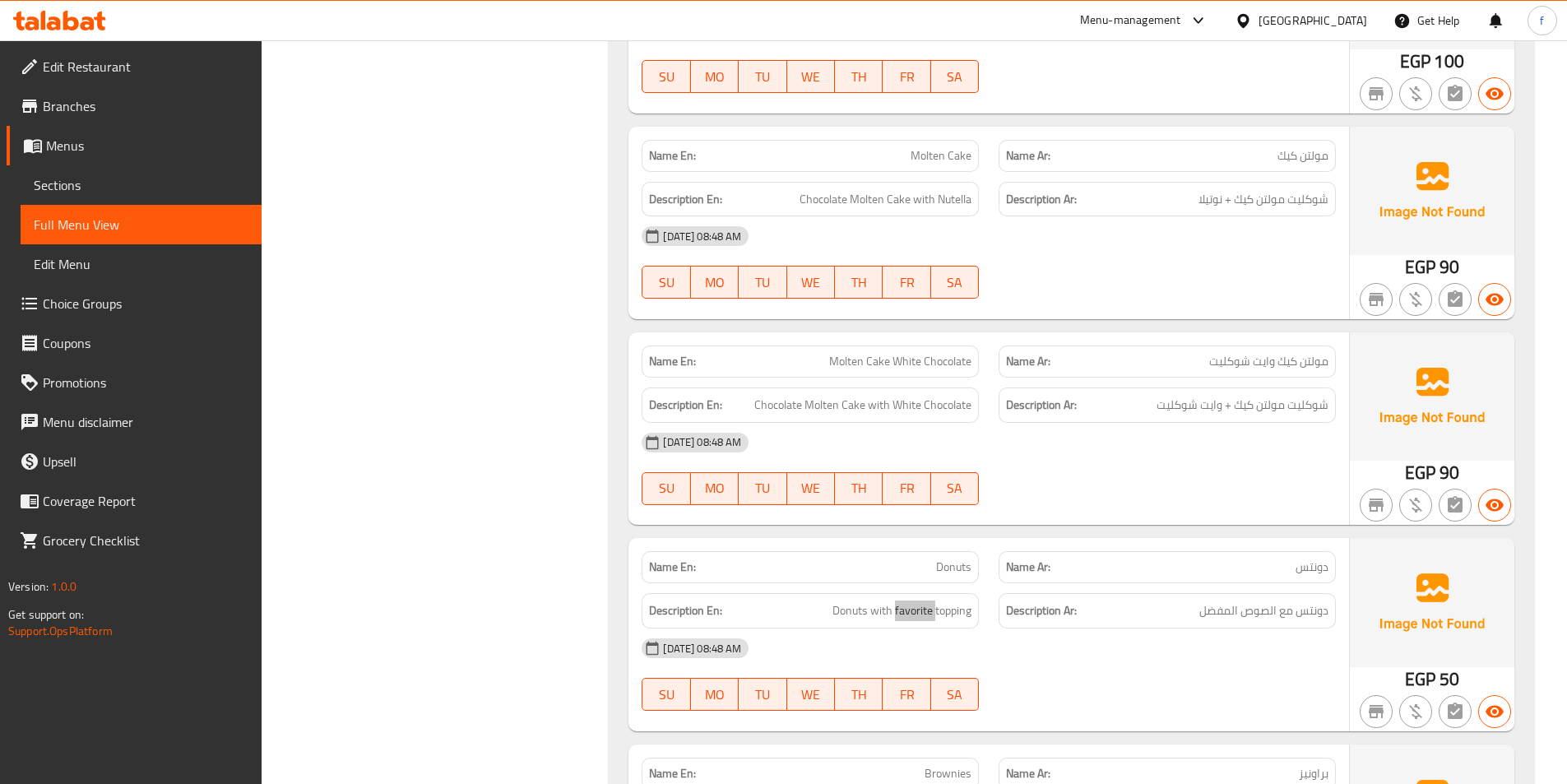
scroll to position [4358, 0]
drag, startPoint x: 845, startPoint y: 300, endPoint x: 966, endPoint y: 305, distance: 121.1
click at [966, 355] on span "Molten Cake White Chocolate" at bounding box center [900, 363] width 142 height 17
click at [787, 389] on div "Description En: Chocolate Molten Cake with White Chocolate" at bounding box center [809, 406] width 337 height 35
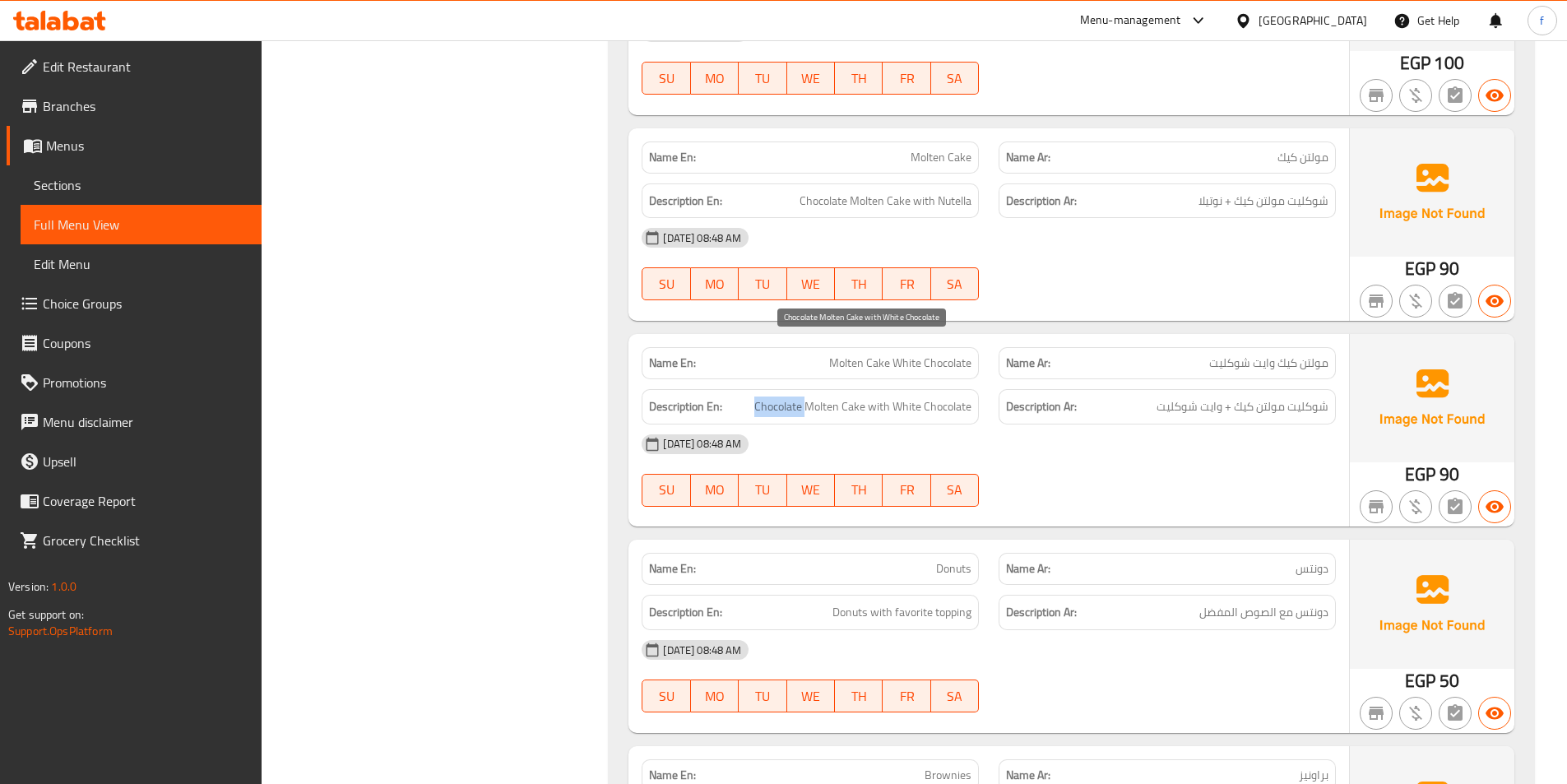
click at [784, 397] on span "Chocolate Molten Cake with White Chocolate" at bounding box center [864, 407] width 218 height 21
click at [863, 397] on span "Chocolate Molten Cake with White Chocolate" at bounding box center [864, 407] width 218 height 21
click at [902, 397] on span "Chocolate Molten Cake with White Chocolate" at bounding box center [864, 407] width 218 height 21
click at [911, 397] on span "Chocolate Molten Cake with White Chocolate" at bounding box center [864, 407] width 218 height 21
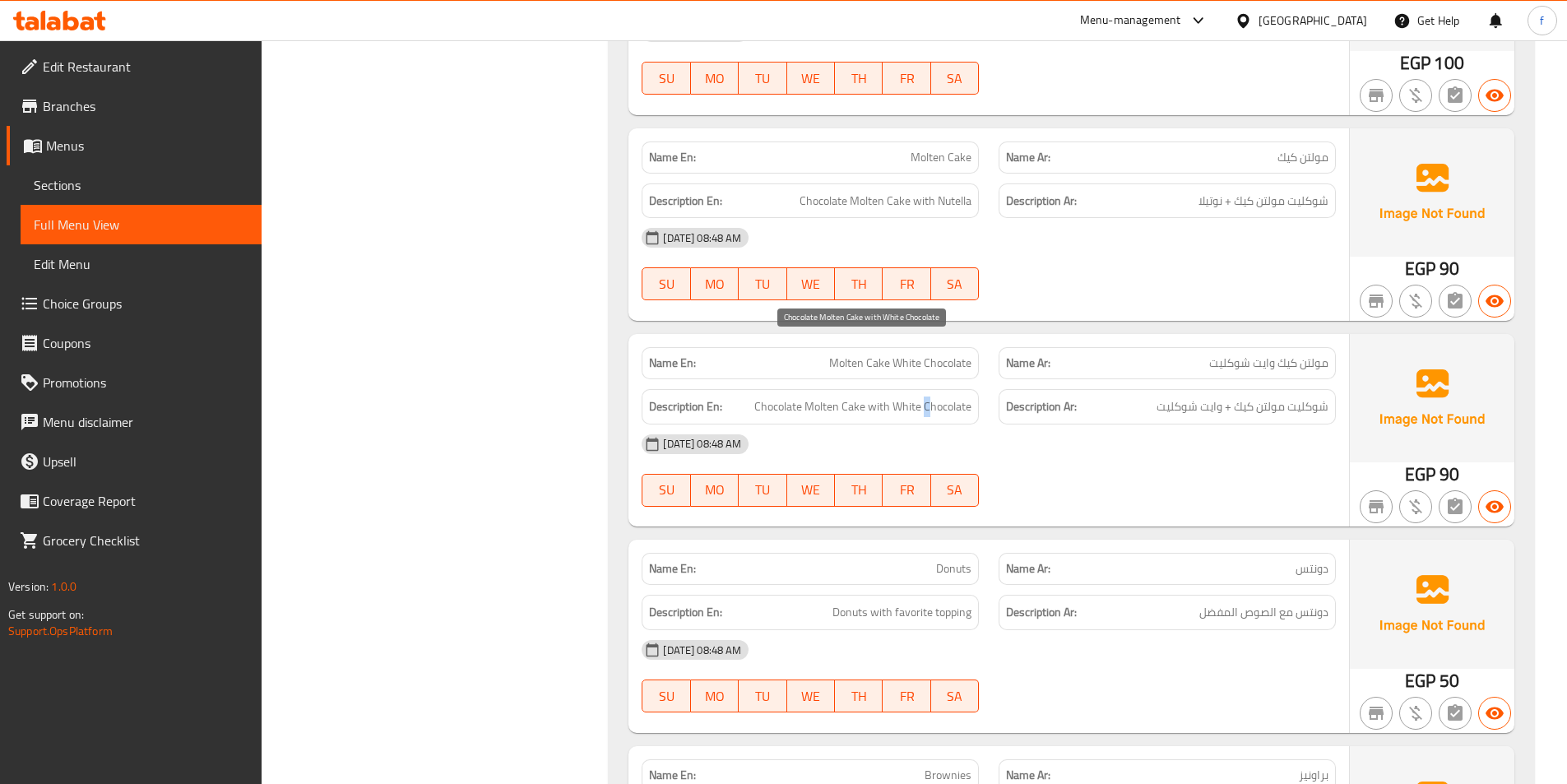
click at [928, 397] on span "Chocolate Molten Cake with White Chocolate" at bounding box center [864, 407] width 218 height 21
click at [1286, 424] on div "16-09-2025 08:48 AM SU MO TU WE TH FR SA" at bounding box center [989, 470] width 714 height 93
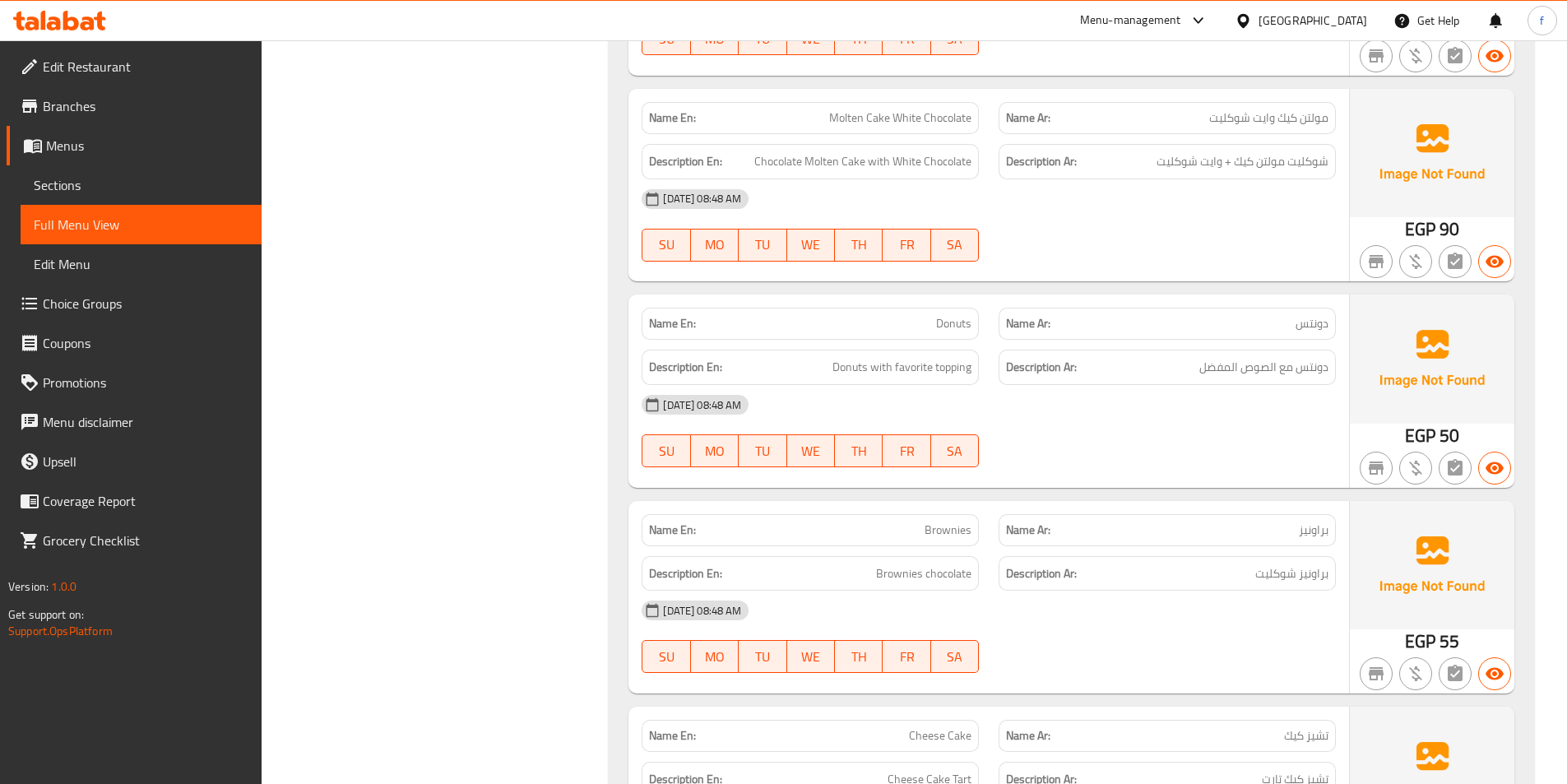
scroll to position [4605, 0]
click at [848, 355] on span "Donuts with favorite topping" at bounding box center [902, 365] width 139 height 21
click at [867, 355] on span "Donuts with favorite topping" at bounding box center [902, 365] width 139 height 21
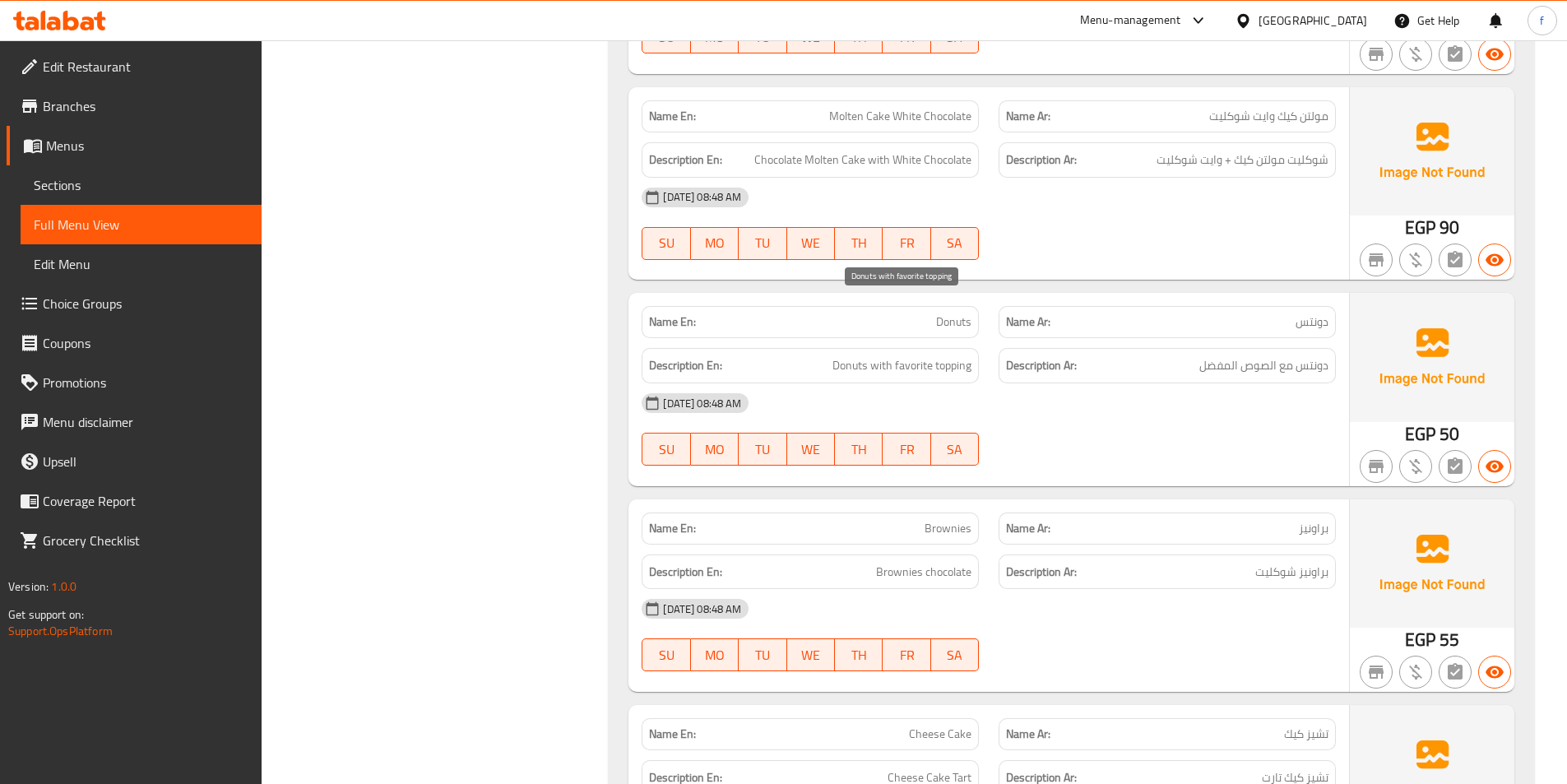
click at [930, 355] on span "Donuts with favorite topping" at bounding box center [902, 365] width 139 height 21
click at [894, 355] on span "Donuts with favorite topping" at bounding box center [902, 365] width 139 height 21
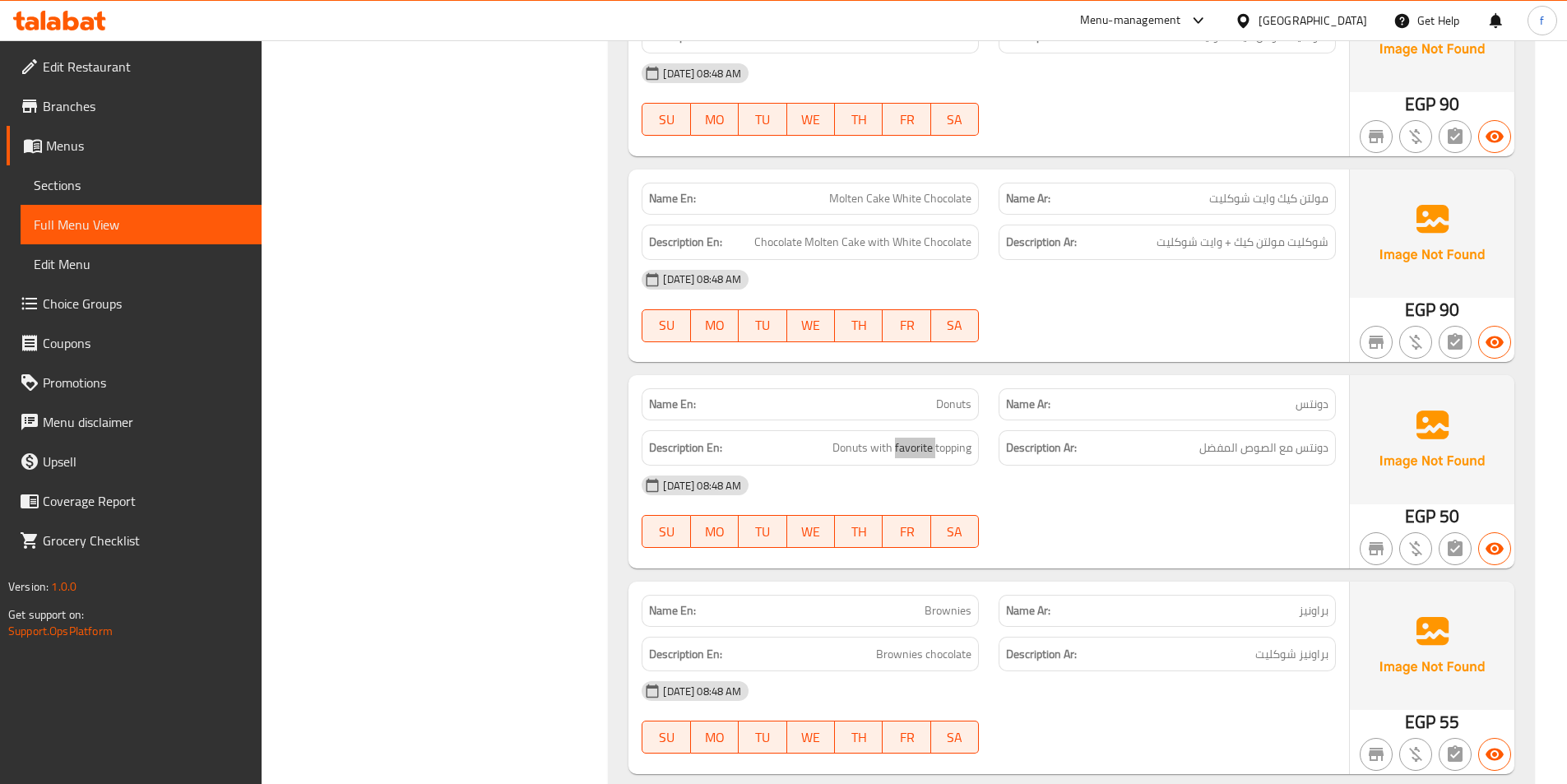
scroll to position [4440, 0]
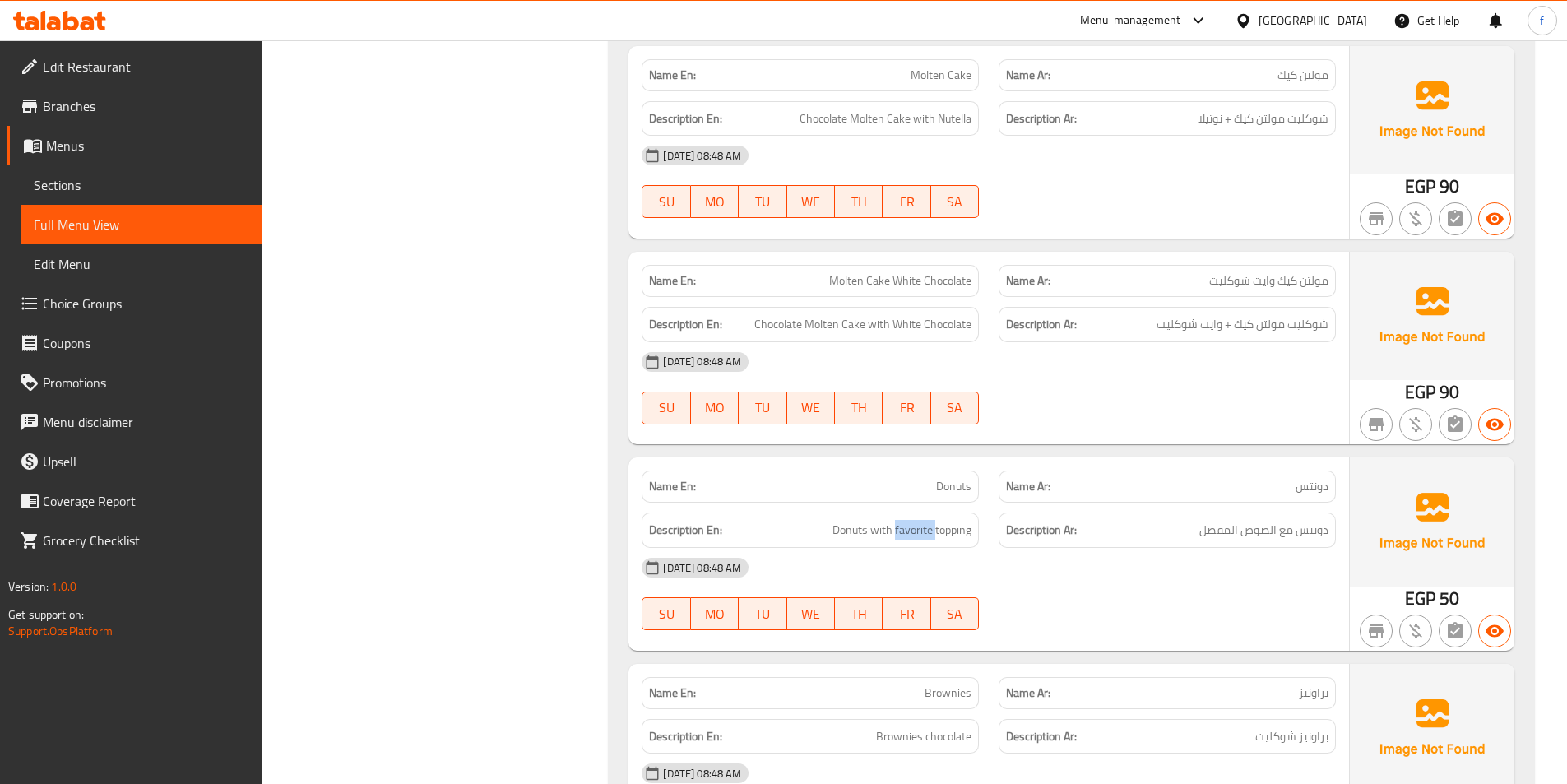
drag, startPoint x: 762, startPoint y: 262, endPoint x: 1039, endPoint y: 308, distance: 280.8
click at [994, 291] on div "Name En: Molten Cake White Chocolate Name Ar: مولتن كيك وايت شوكليت Description…" at bounding box center [989, 348] width 721 height 193
click at [1039, 342] on div "[DATE] 08:48 AM" at bounding box center [989, 361] width 714 height 39
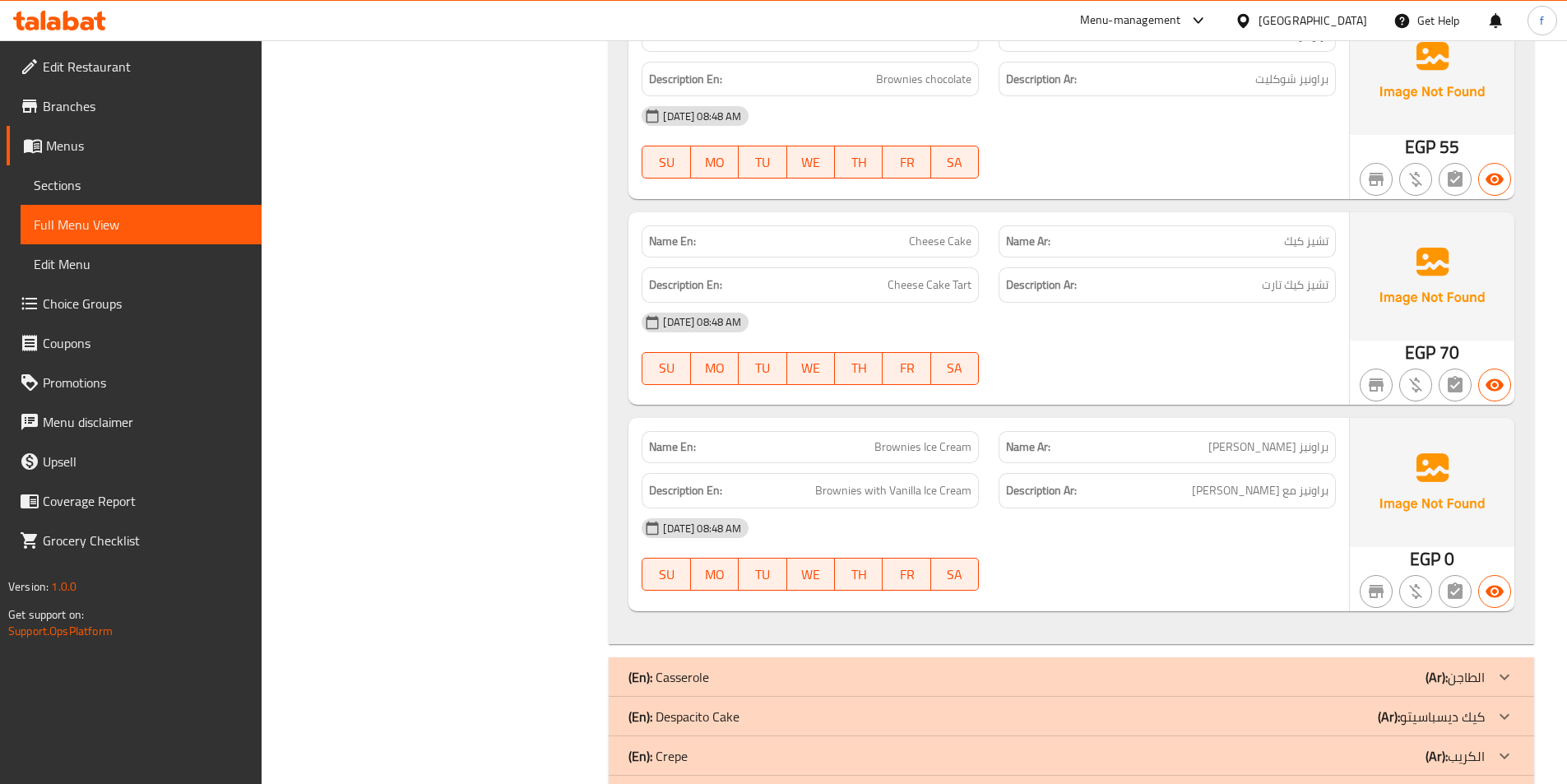
scroll to position [5098, 0]
click at [924, 232] on span "Cheese Cake" at bounding box center [941, 240] width 63 height 17
click at [958, 232] on span "Cheese Cake" at bounding box center [941, 240] width 63 height 17
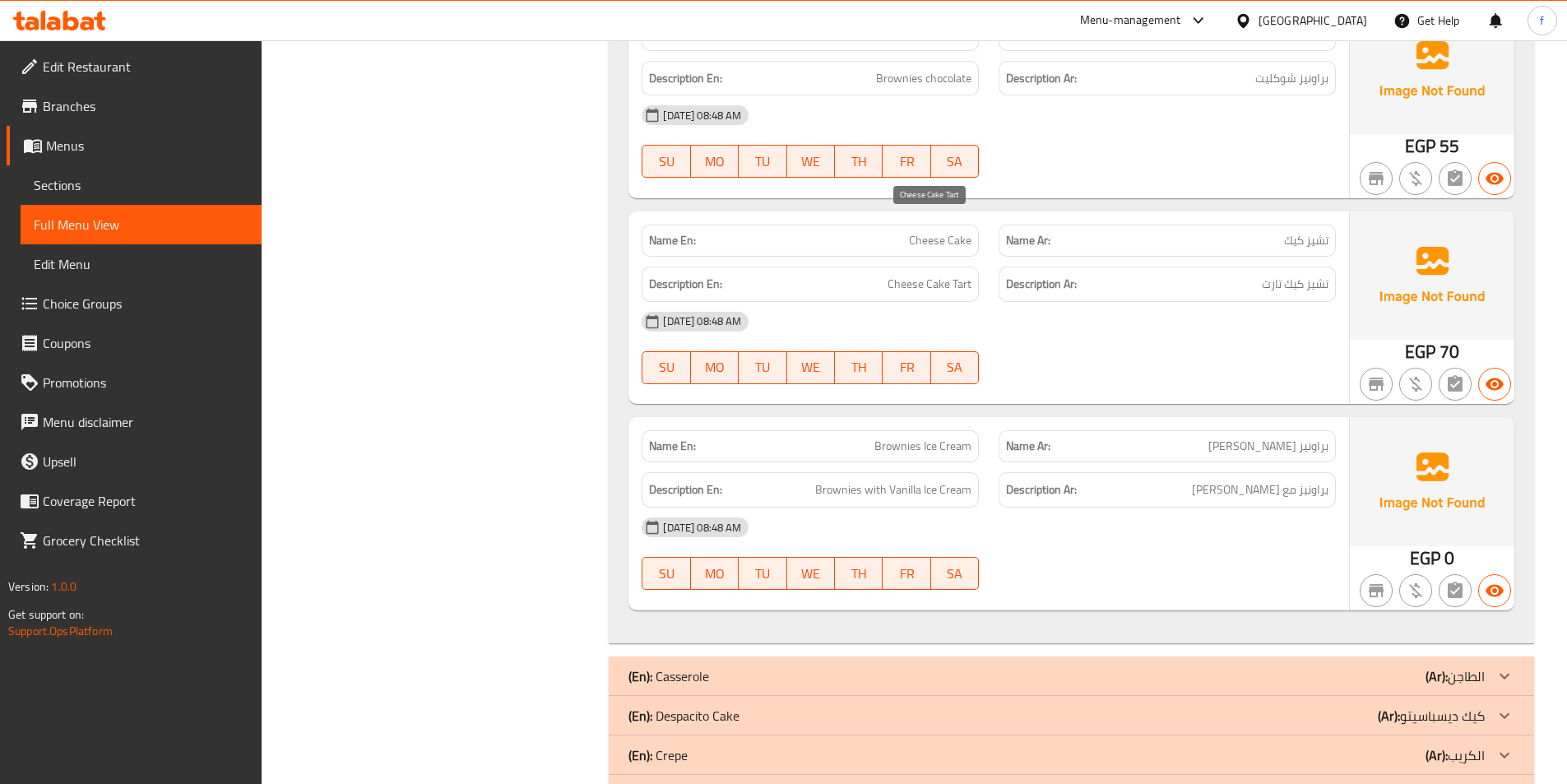
click at [904, 274] on span "Cheese Cake Tart" at bounding box center [930, 284] width 84 height 21
click at [947, 274] on span "Cheese Cake Tart" at bounding box center [930, 284] width 84 height 21
click at [956, 274] on span "Cheese Cake Tart" at bounding box center [930, 284] width 84 height 21
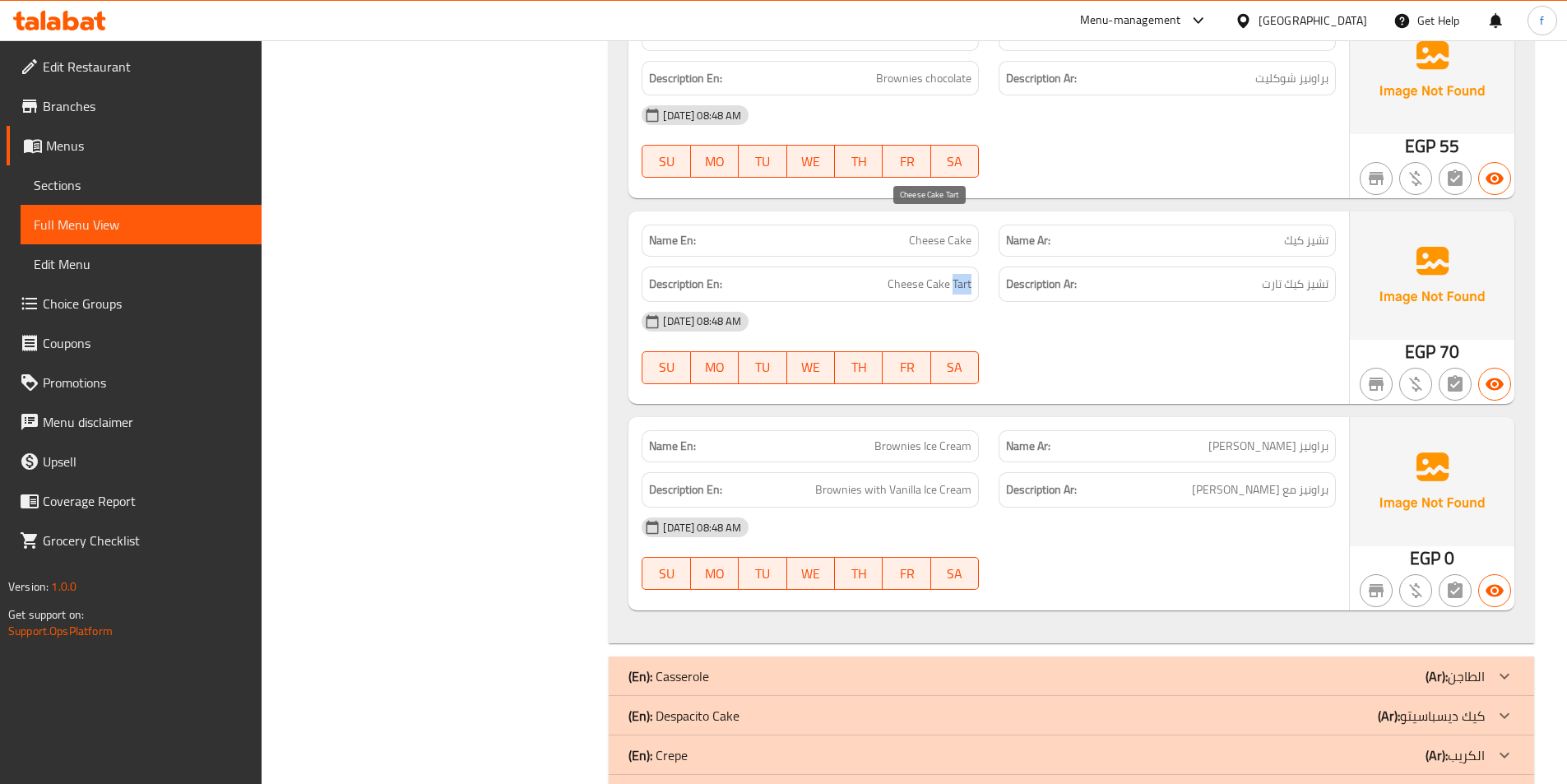
click at [956, 274] on span "Cheese Cake Tart" at bounding box center [930, 284] width 84 height 21
click at [840, 480] on span "Brownies with Vanilla Ice Cream" at bounding box center [893, 490] width 157 height 21
click at [883, 480] on span "Brownies with Vanilla Ice Cream" at bounding box center [893, 490] width 157 height 21
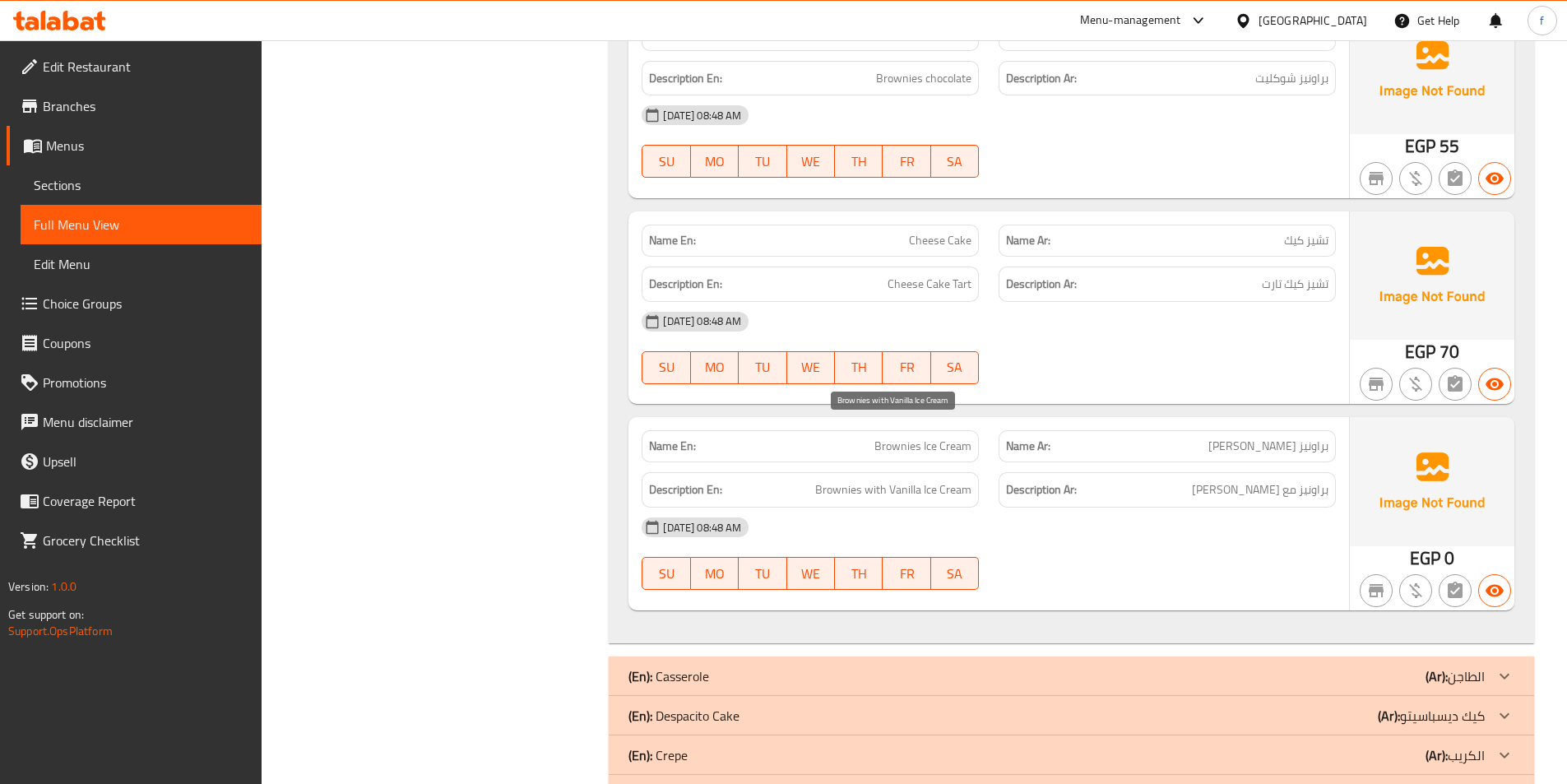
click at [920, 480] on span "Brownies with Vanilla Ice Cream" at bounding box center [893, 490] width 157 height 21
click at [953, 480] on span "Brownies with Vanilla Ice Cream" at bounding box center [893, 490] width 157 height 21
click at [931, 480] on span "Brownies with Vanilla Ice Cream" at bounding box center [893, 490] width 157 height 21
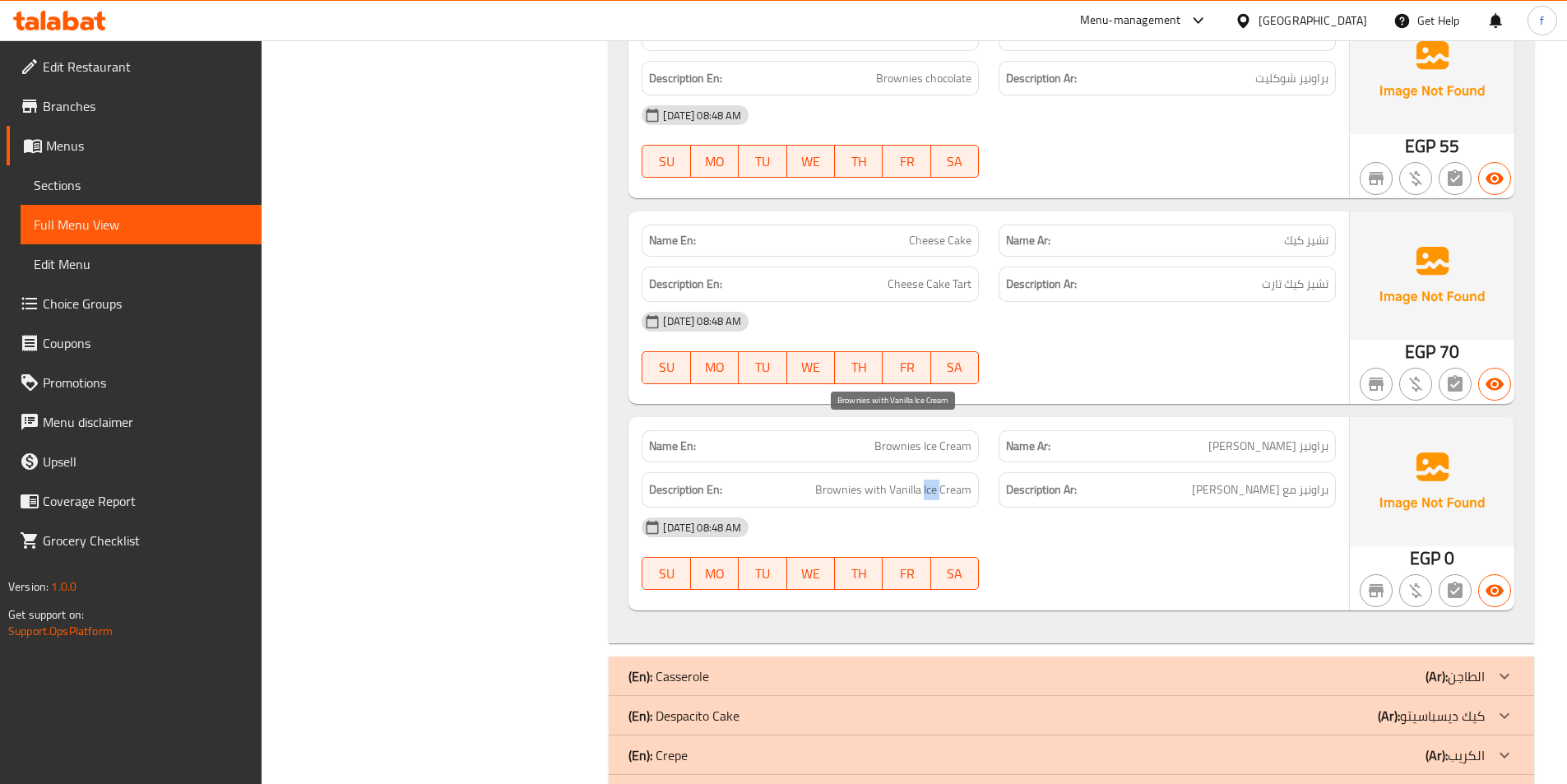
click at [933, 480] on span "Brownies with Vanilla Ice Cream" at bounding box center [893, 490] width 157 height 21
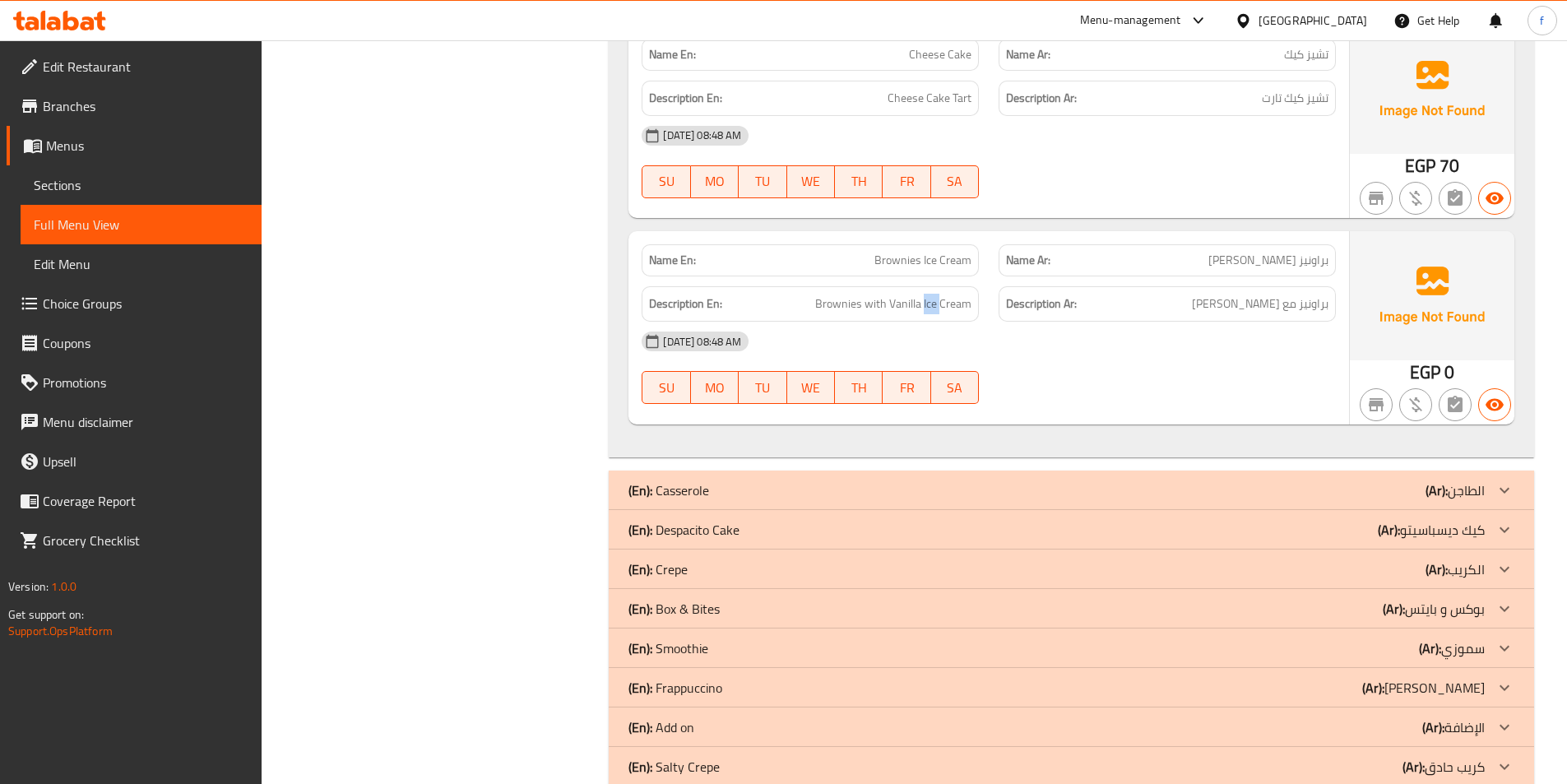
scroll to position [5300, 0]
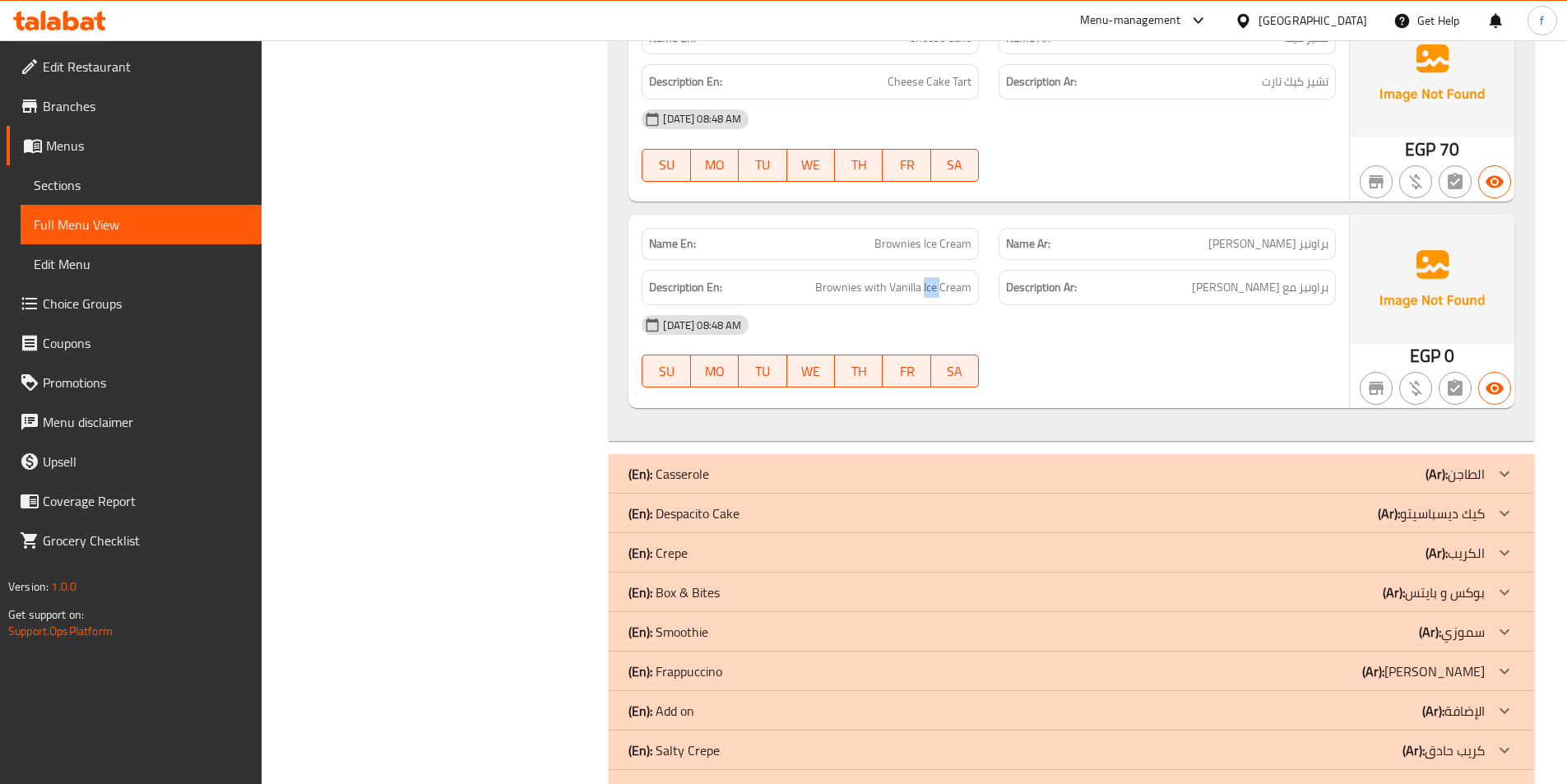
click at [761, 504] on div "(En): Despacito Cake (Ar): كيك ديسباسيتو" at bounding box center [1056, 513] width 856 height 20
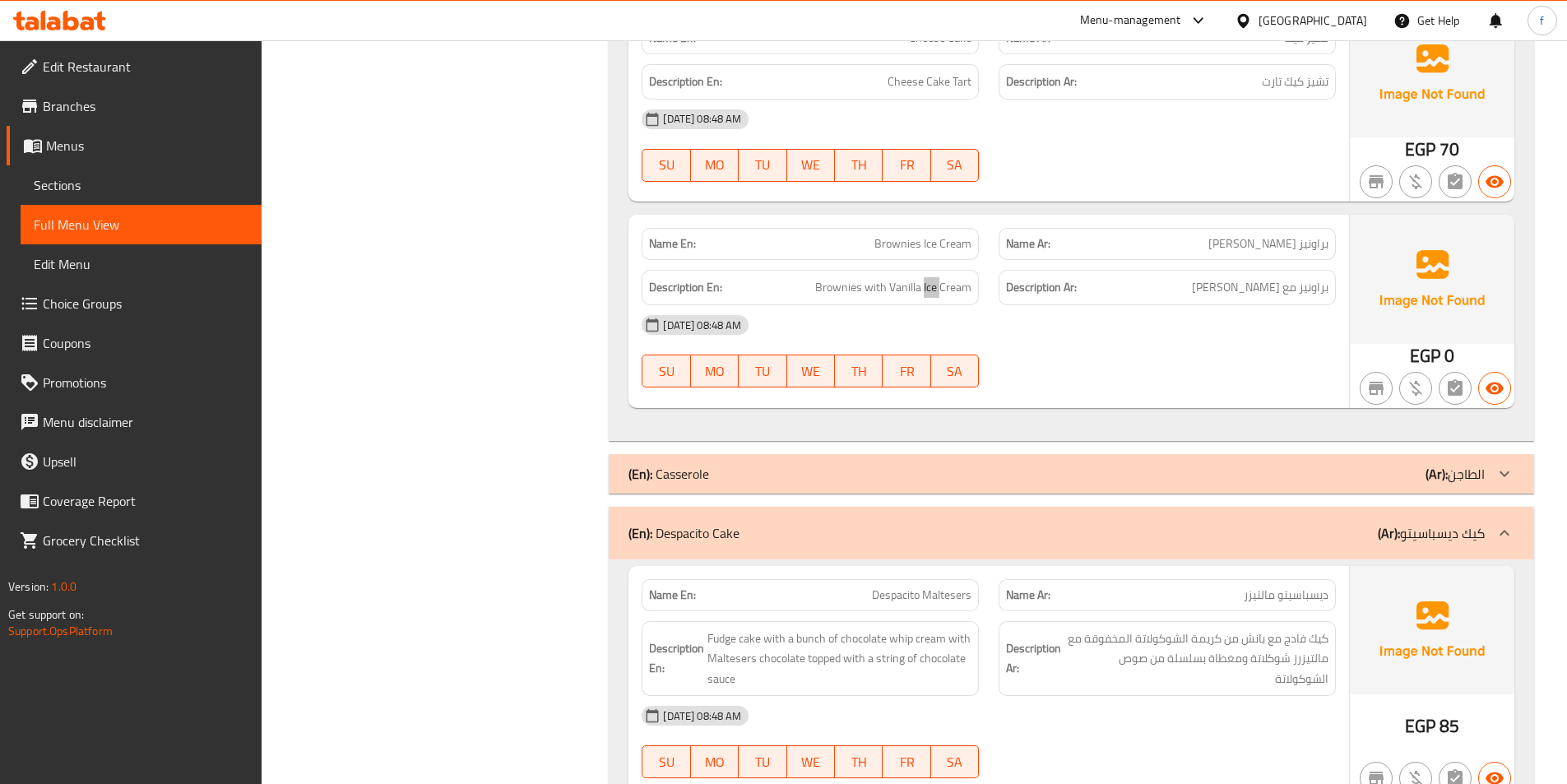
scroll to position [5382, 0]
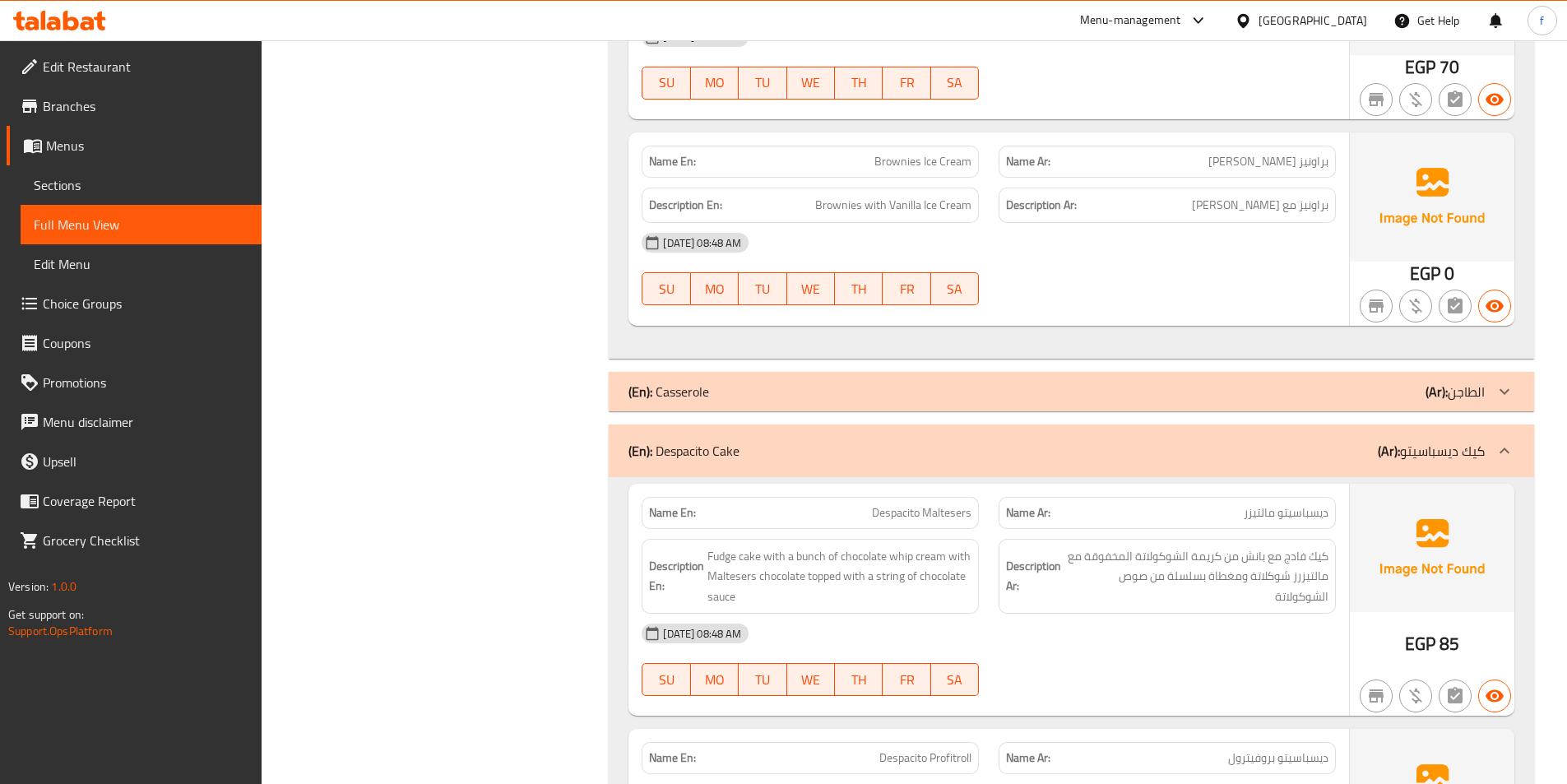
click at [898, 504] on span "Despacito Maltesers" at bounding box center [922, 512] width 99 height 17
click at [964, 504] on span "Despacito Maltesers" at bounding box center [922, 512] width 99 height 17
drag, startPoint x: 964, startPoint y: 455, endPoint x: 794, endPoint y: 511, distance: 179.0
click at [963, 504] on span "Despacito Maltesers" at bounding box center [922, 512] width 99 height 17
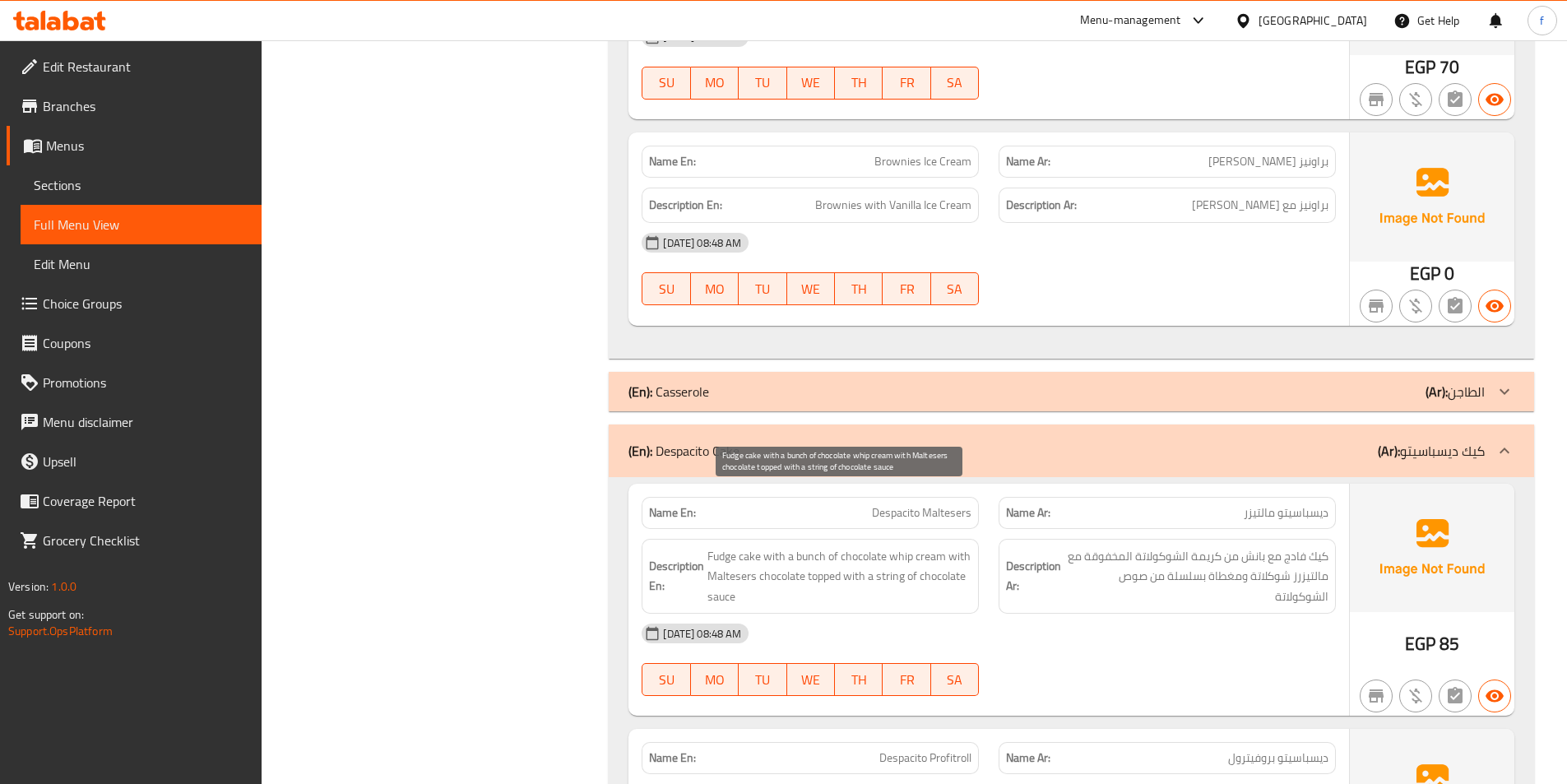
click at [751, 546] on span "Fudge cake with a bunch of chocolate whip cream with Maltesers chocolate topped…" at bounding box center [839, 576] width 264 height 61
click at [734, 546] on span "Fudge cake with a bunch of chocolate whip cream with Maltesers chocolate topped…" at bounding box center [839, 576] width 264 height 61
click at [808, 546] on span "Fudge cake with a bunch of chocolate whip cream with Maltesers chocolate topped…" at bounding box center [839, 576] width 264 height 61
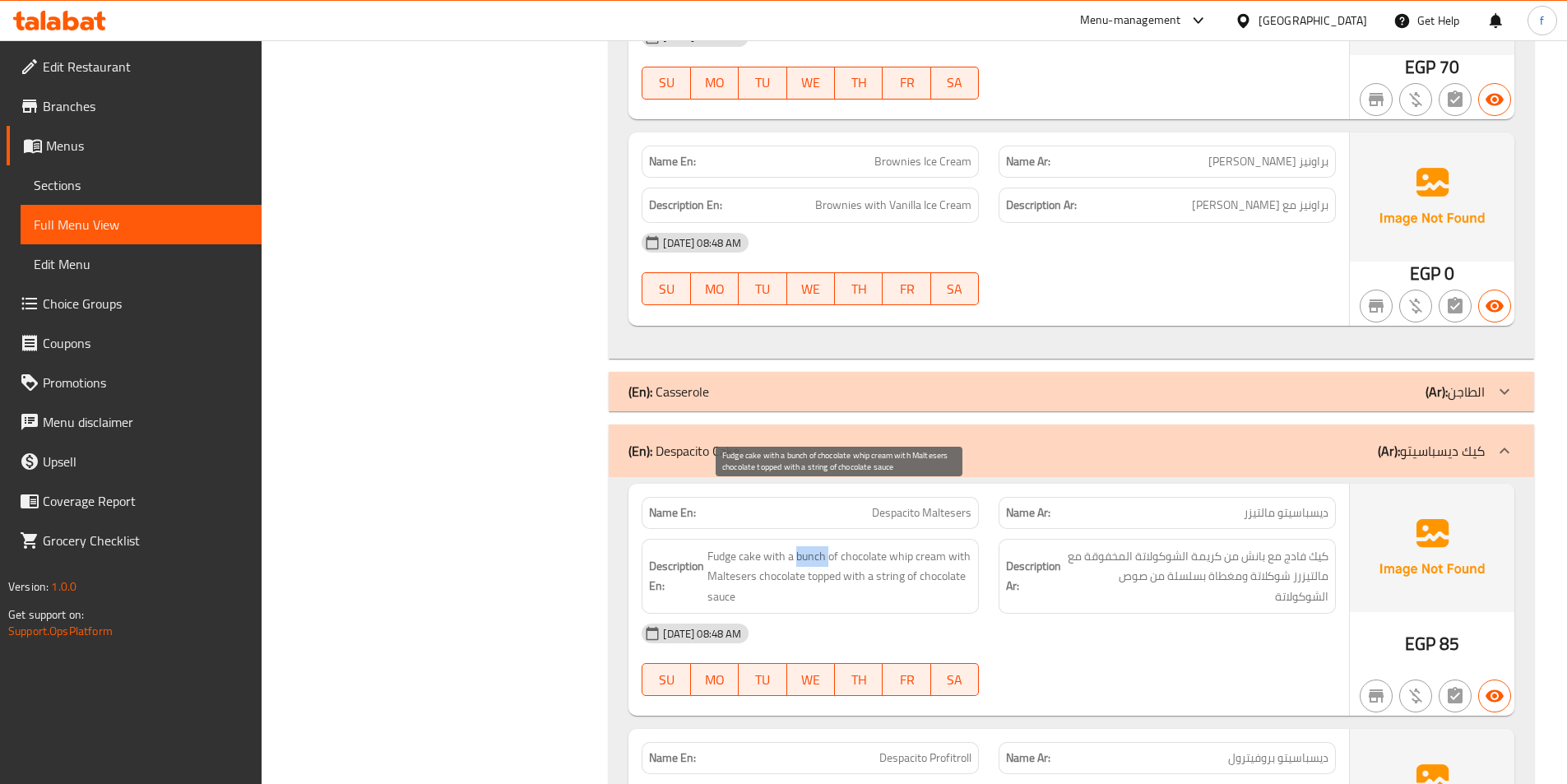
click at [808, 546] on span "Fudge cake with a bunch of chocolate whip cream with Maltesers chocolate topped…" at bounding box center [839, 576] width 264 height 61
click at [933, 546] on span "Fudge cake with a bunch of chocolate whip cream with Maltesers chocolate topped…" at bounding box center [839, 576] width 264 height 61
click at [857, 546] on span "Fudge cake with a bunch of chocolate whip cream with Maltesers chocolate topped…" at bounding box center [839, 576] width 264 height 61
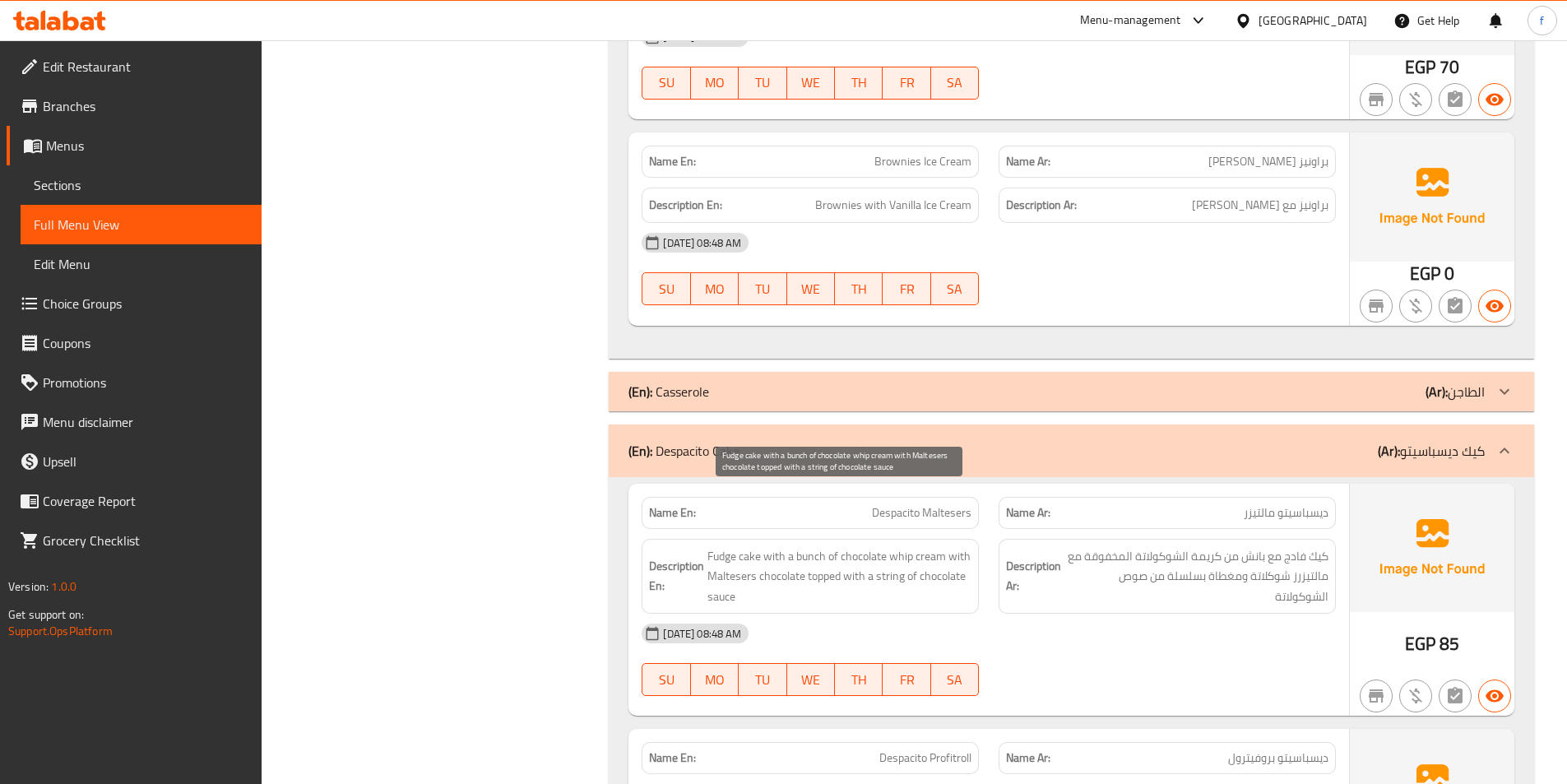
click at [896, 546] on span "Fudge cake with a bunch of chocolate whip cream with Maltesers chocolate topped…" at bounding box center [839, 576] width 264 height 61
click at [940, 546] on span "Fudge cake with a bunch of chocolate whip cream with Maltesers chocolate topped…" at bounding box center [839, 576] width 264 height 61
click at [950, 546] on span "Fudge cake with a bunch of chocolate whip cream with Maltesers chocolate topped…" at bounding box center [839, 576] width 264 height 61
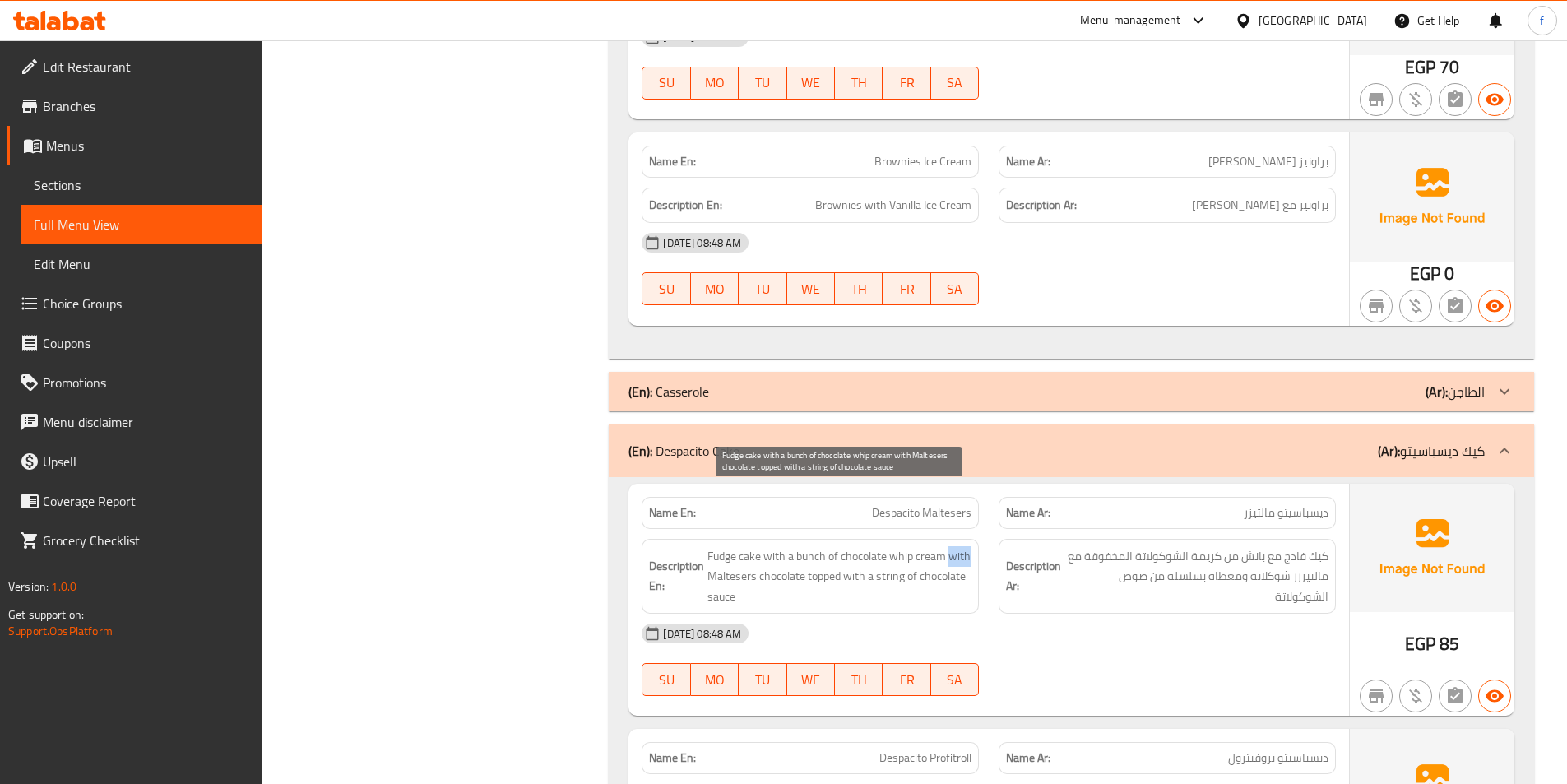
click at [950, 546] on span "Fudge cake with a bunch of chocolate whip cream with Maltesers chocolate topped…" at bounding box center [839, 576] width 264 height 61
click at [740, 546] on span "Fudge cake with a bunch of chocolate whip cream with Maltesers chocolate topped…" at bounding box center [839, 576] width 264 height 61
click at [772, 546] on span "Fudge cake with a bunch of chocolate whip cream with Maltesers chocolate topped…" at bounding box center [839, 576] width 264 height 61
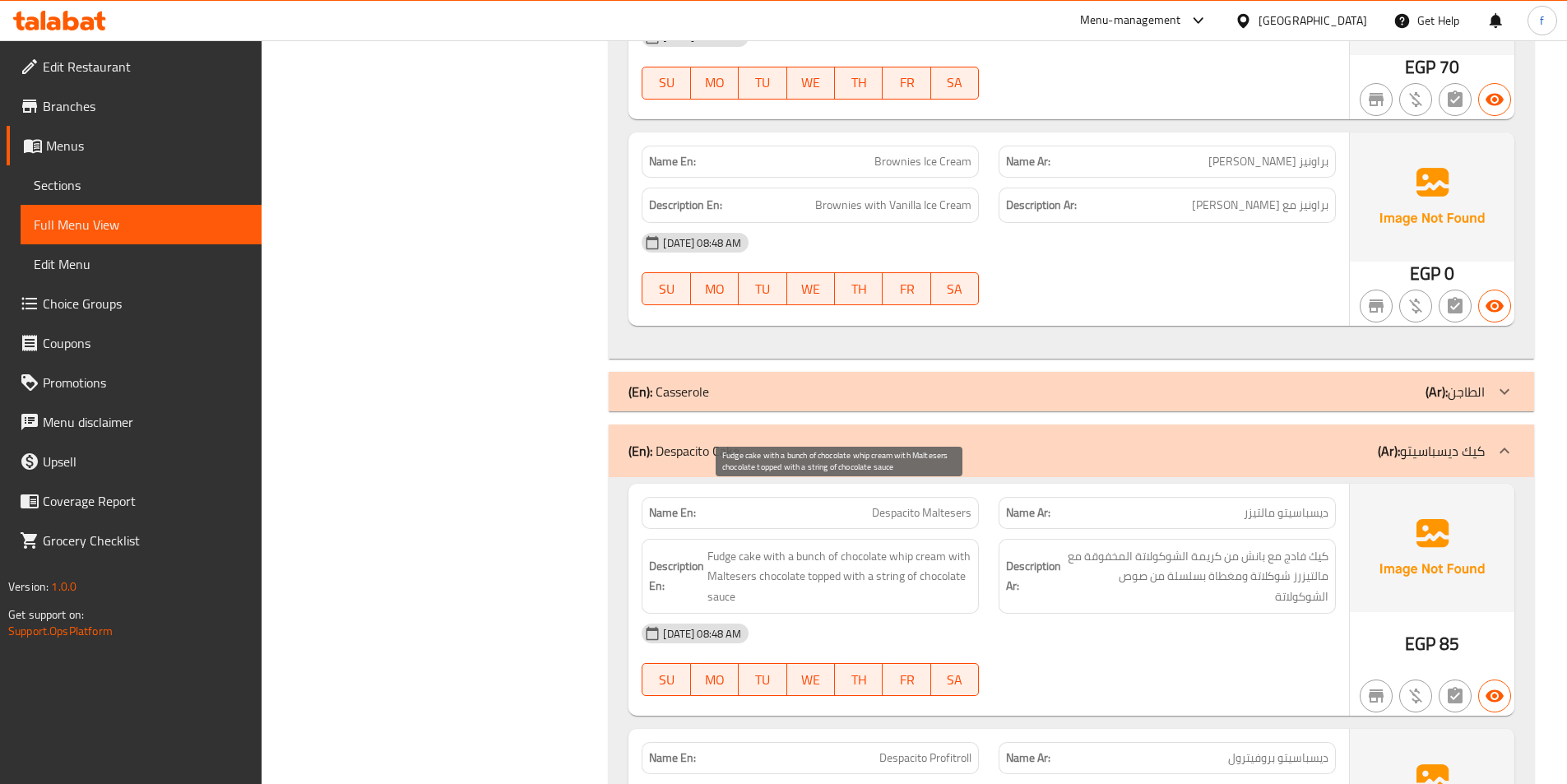
click at [815, 546] on span "Fudge cake with a bunch of chocolate whip cream with Maltesers chocolate topped…" at bounding box center [839, 576] width 264 height 61
click at [880, 546] on span "Fudge cake with a bunch of chocolate whip cream with Maltesers chocolate topped…" at bounding box center [839, 576] width 264 height 61
click at [934, 546] on span "Fudge cake with a bunch of chocolate whip cream with Maltesers chocolate topped…" at bounding box center [839, 576] width 264 height 61
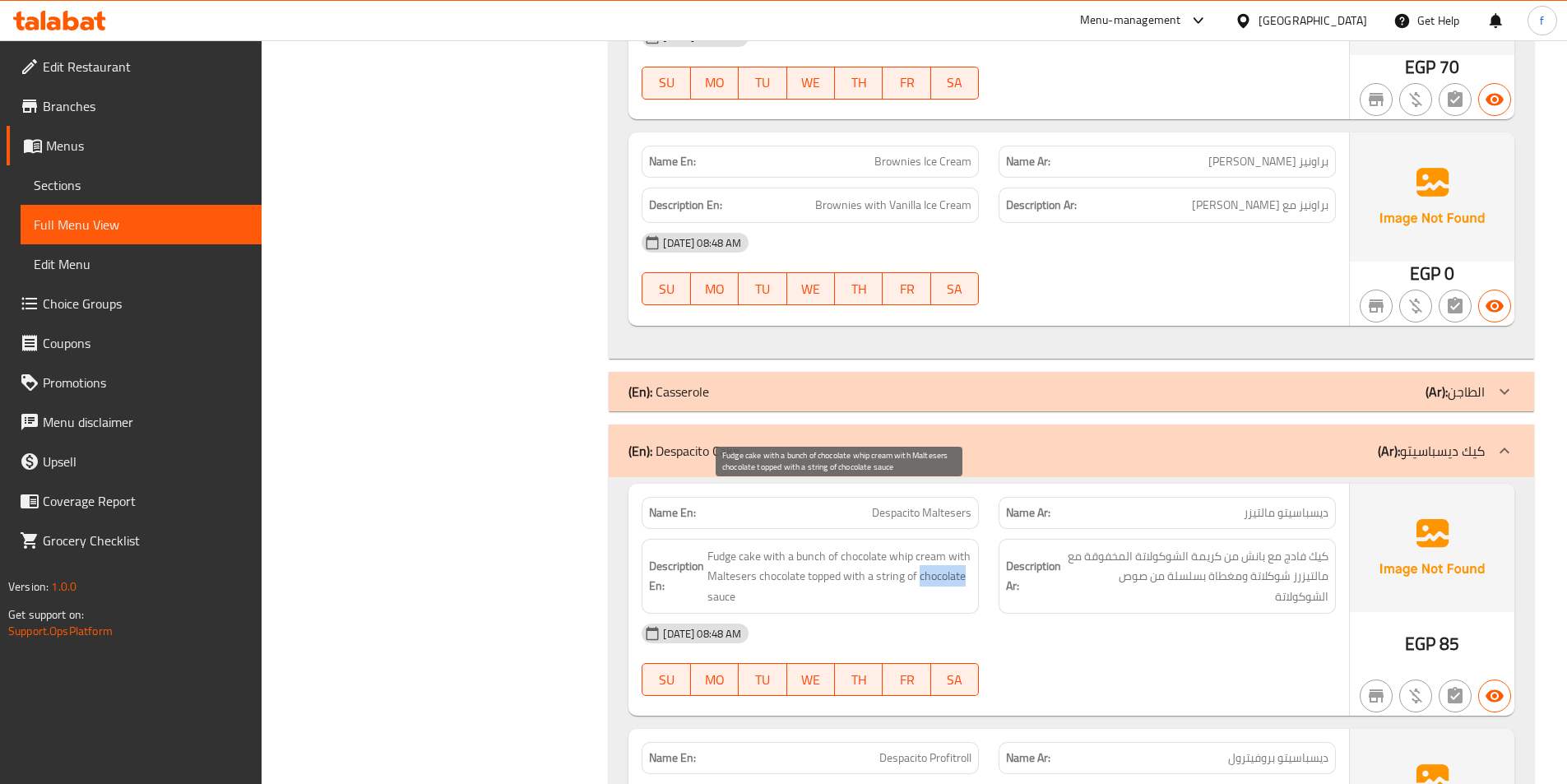
click at [934, 546] on span "Fudge cake with a bunch of chocolate whip cream with Maltesers chocolate topped…" at bounding box center [839, 576] width 264 height 61
click at [719, 546] on span "Fudge cake with a bunch of chocolate whip cream with Maltesers chocolate topped…" at bounding box center [839, 576] width 264 height 61
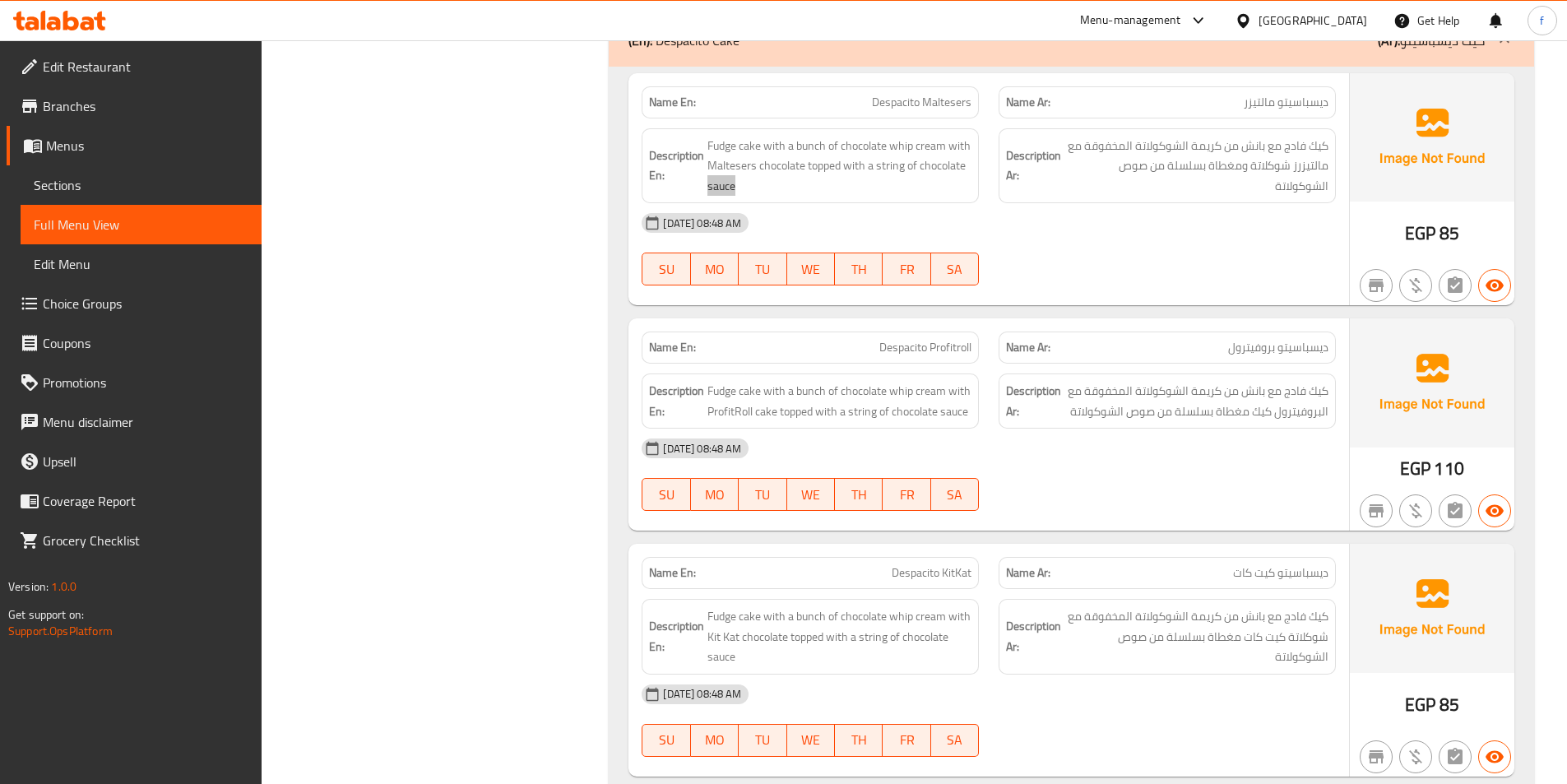
scroll to position [5794, 0]
click at [883, 331] on div "Name En: Despacito Profitroll" at bounding box center [809, 347] width 337 height 32
click at [891, 338] on span "Despacito Profitroll" at bounding box center [926, 346] width 93 height 17
click at [946, 338] on span "Despacito Profitroll" at bounding box center [926, 346] width 93 height 17
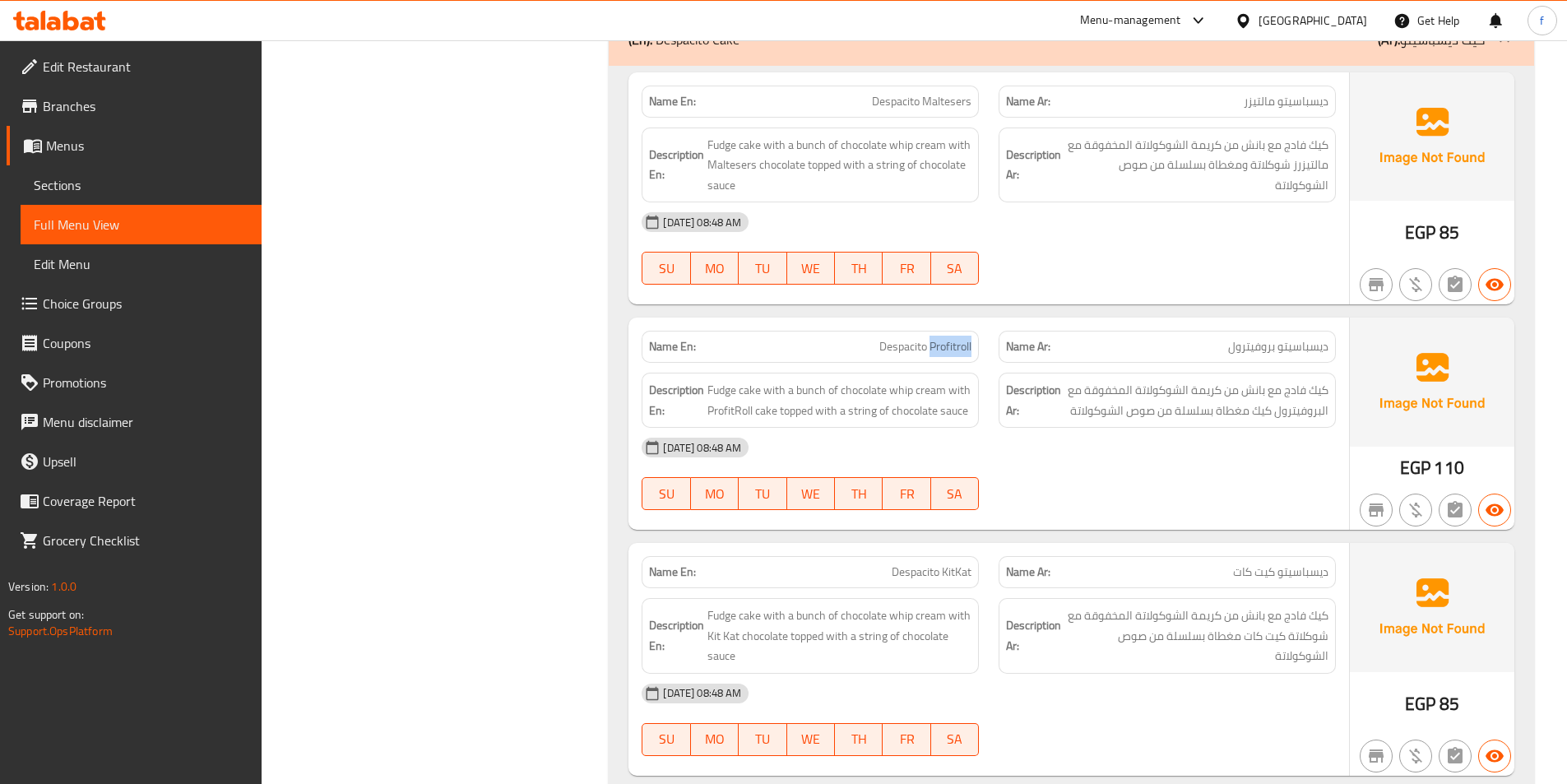
click at [946, 338] on span "Despacito Profitroll" at bounding box center [926, 346] width 93 height 17
click at [721, 380] on span "Fudge cake with a bunch of chocolate whip cream with ProfitRoll cake topped wit…" at bounding box center [839, 400] width 264 height 40
click at [753, 380] on span "Fudge cake with a bunch of chocolate whip cream with ProfitRoll cake topped wit…" at bounding box center [839, 400] width 264 height 40
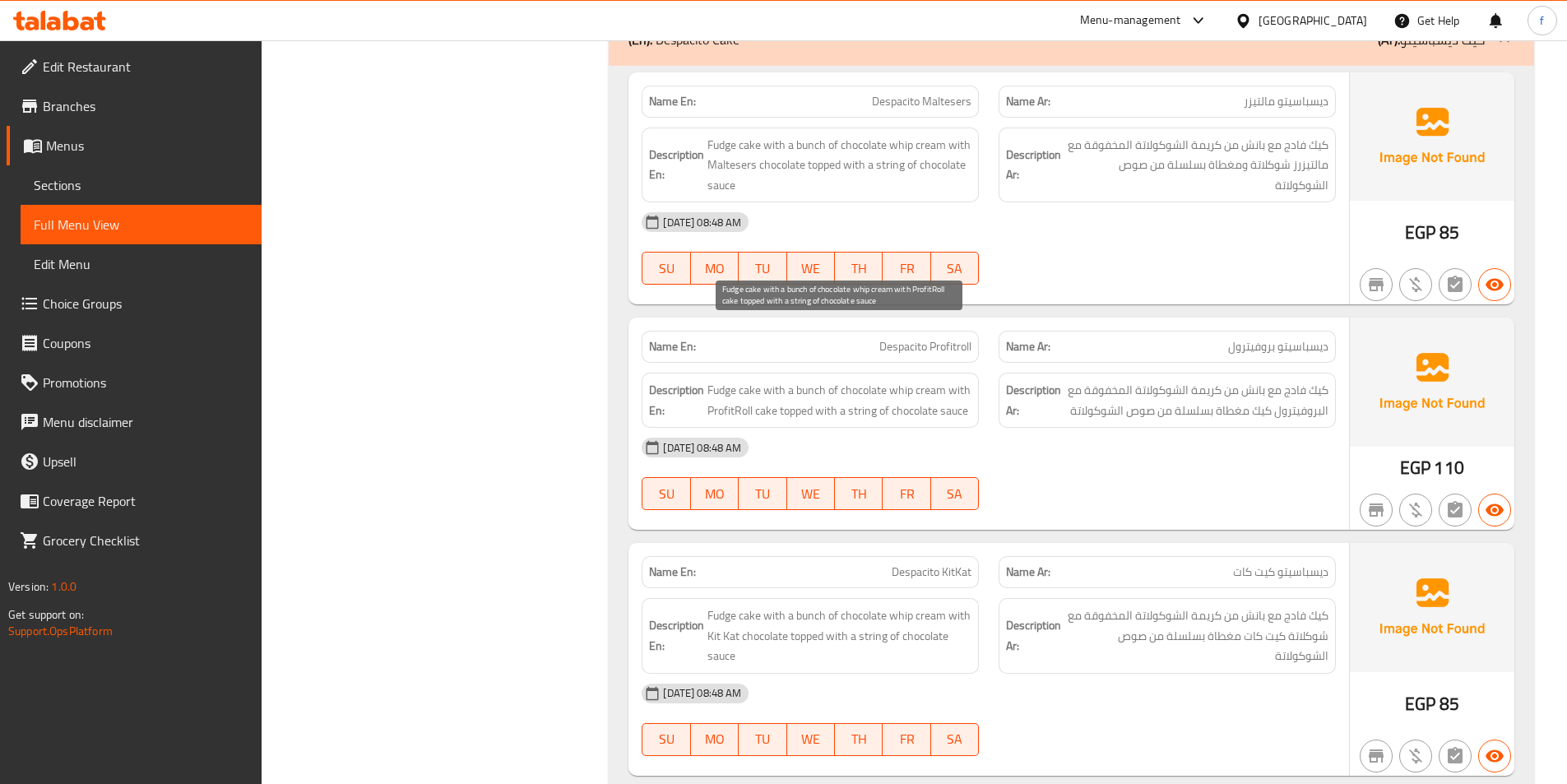
click at [818, 380] on span "Fudge cake with a bunch of chocolate whip cream with ProfitRoll cake topped wit…" at bounding box center [839, 400] width 264 height 40
click at [934, 380] on span "Fudge cake with a bunch of chocolate whip cream with ProfitRoll cake topped wit…" at bounding box center [839, 400] width 264 height 40
click at [853, 380] on span "Fudge cake with a bunch of chocolate whip cream with ProfitRoll cake topped wit…" at bounding box center [839, 400] width 264 height 40
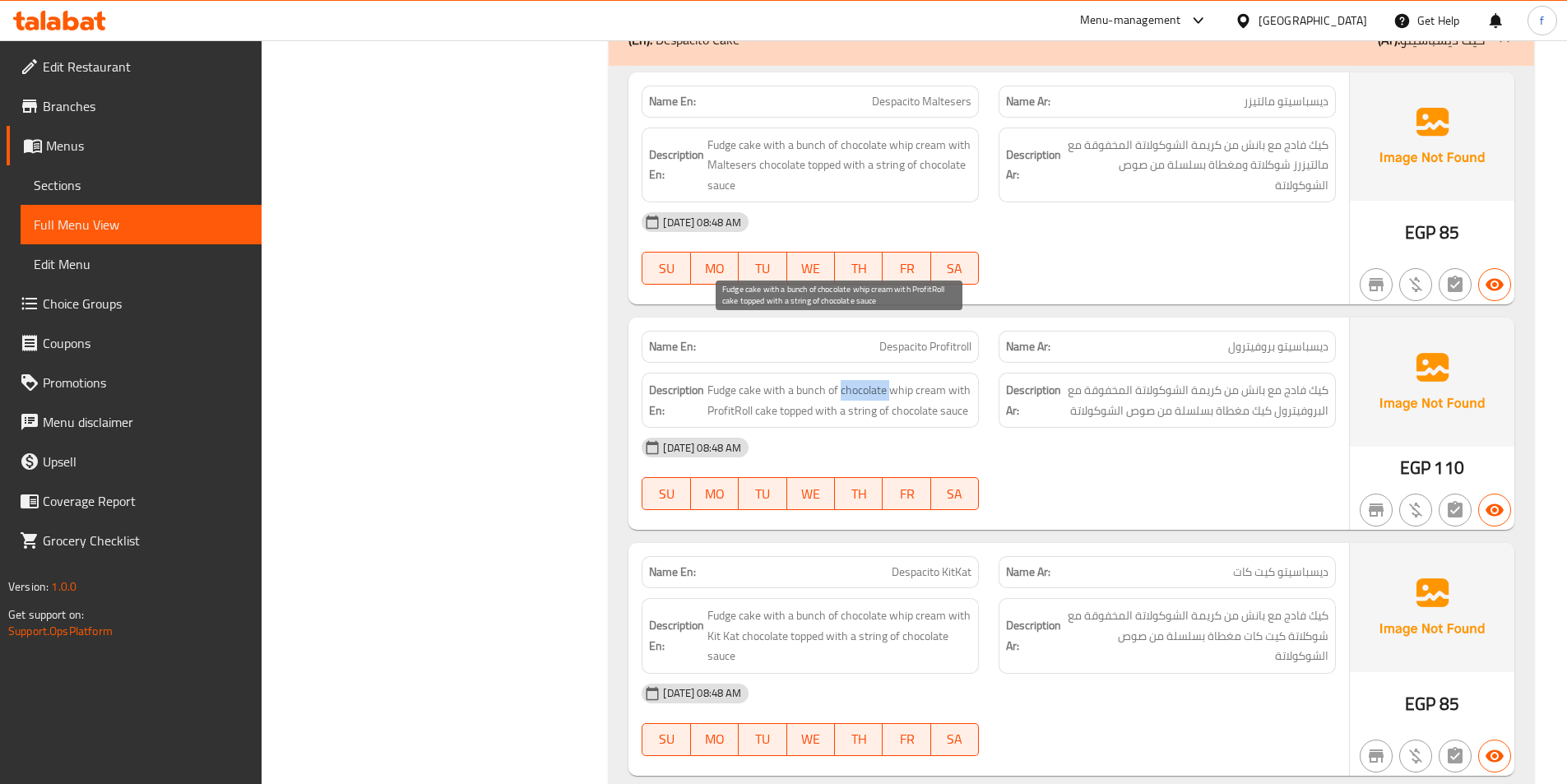
click at [854, 380] on span "Fudge cake with a bunch of chocolate whip cream with ProfitRoll cake topped wit…" at bounding box center [839, 400] width 264 height 40
click at [900, 380] on span "Fudge cake with a bunch of chocolate whip cream with ProfitRoll cake topped wit…" at bounding box center [839, 400] width 264 height 40
click at [954, 380] on span "Fudge cake with a bunch of chocolate whip cream with ProfitRoll cake topped wit…" at bounding box center [839, 400] width 264 height 40
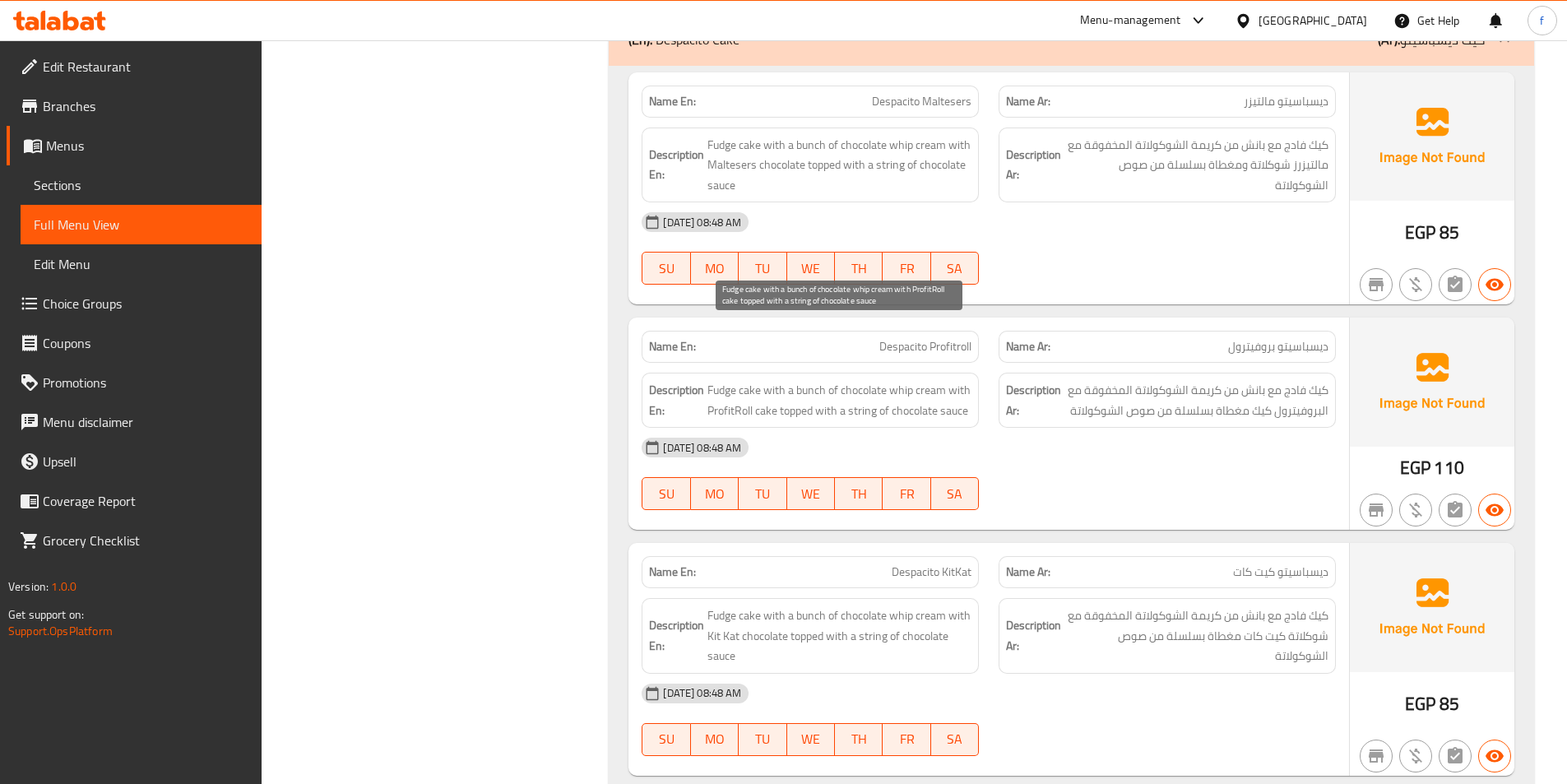
click at [724, 380] on span "Fudge cake with a bunch of chocolate whip cream with ProfitRoll cake topped wit…" at bounding box center [839, 400] width 264 height 40
click at [766, 380] on span "Fudge cake with a bunch of chocolate whip cream with ProfitRoll cake topped wit…" at bounding box center [839, 400] width 264 height 40
click at [785, 380] on span "Fudge cake with a bunch of chocolate whip cream with ProfitRoll cake topped wit…" at bounding box center [839, 400] width 264 height 40
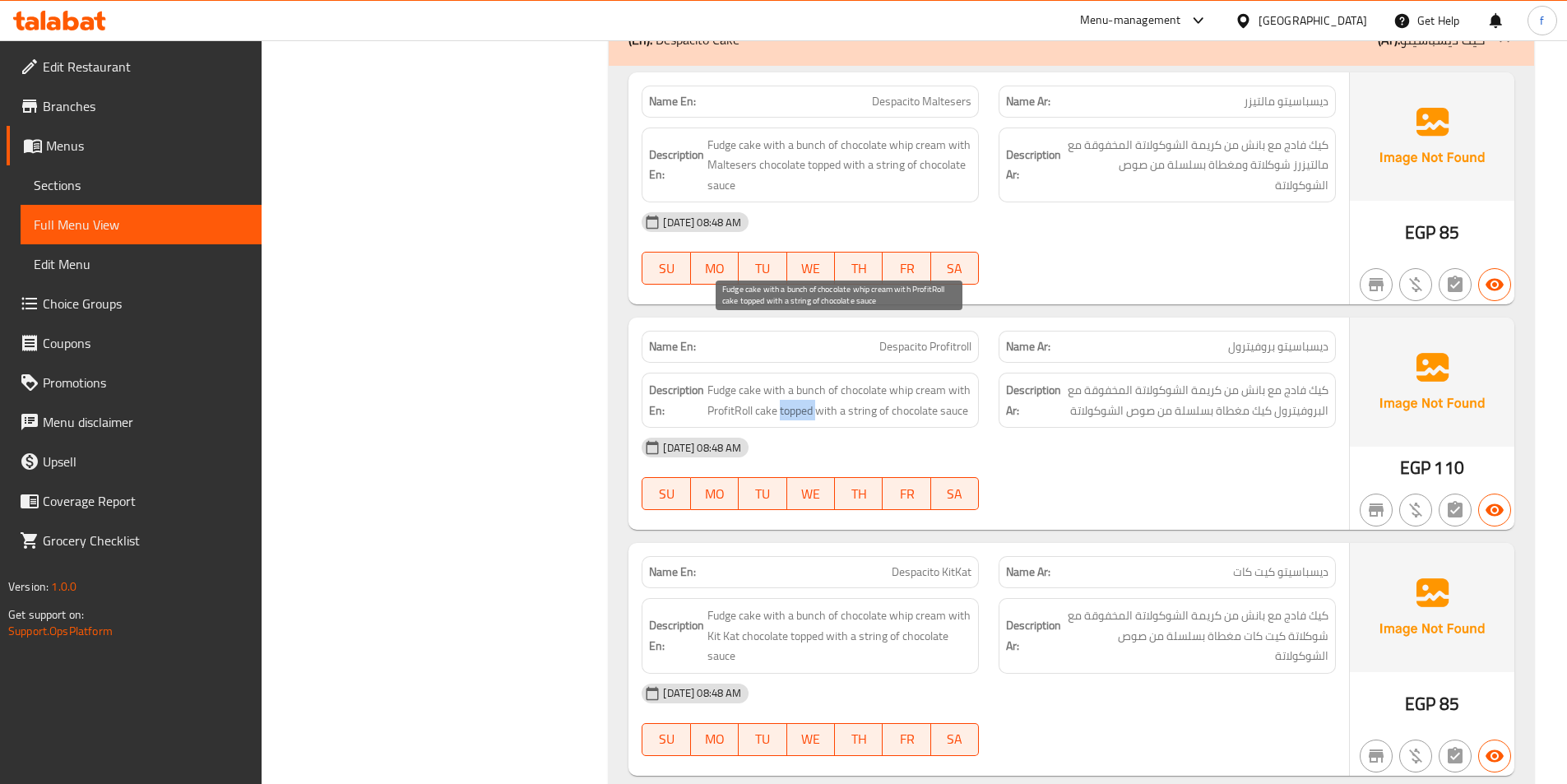
click at [785, 380] on span "Fudge cake with a bunch of chocolate whip cream with ProfitRoll cake topped wit…" at bounding box center [839, 400] width 264 height 40
click at [857, 380] on span "Fudge cake with a bunch of chocolate whip cream with ProfitRoll cake topped wit…" at bounding box center [839, 400] width 264 height 40
drag, startPoint x: 857, startPoint y: 351, endPoint x: 873, endPoint y: 344, distance: 17.5
click at [857, 380] on span "Fudge cake with a bunch of chocolate whip cream with ProfitRoll cake topped wit…" at bounding box center [839, 400] width 264 height 40
click at [945, 380] on span "Fudge cake with a bunch of chocolate whip cream with ProfitRoll cake topped wit…" at bounding box center [839, 400] width 264 height 40
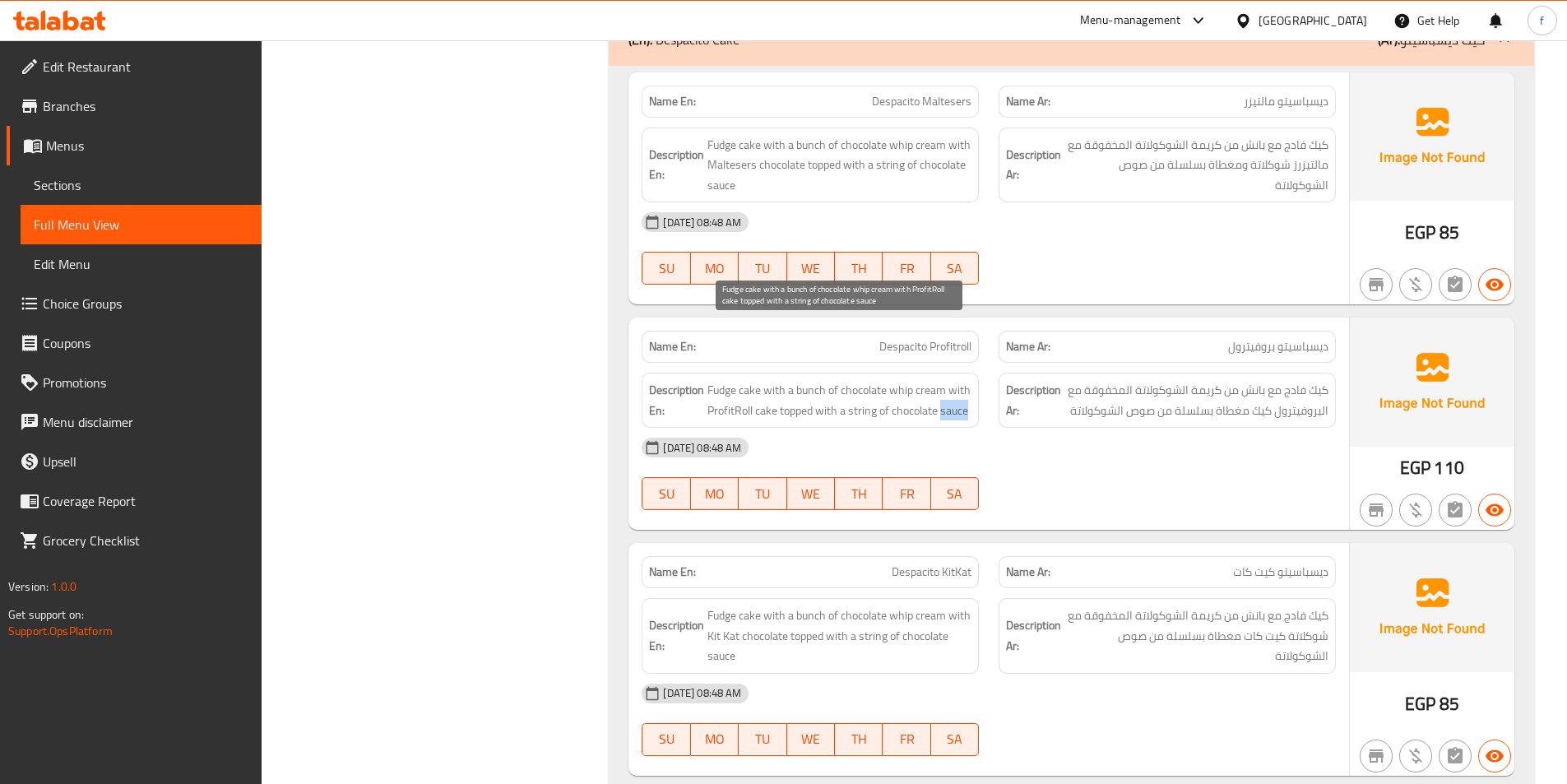
click at [945, 380] on span "Fudge cake with a bunch of chocolate whip cream with ProfitRoll cake topped wit…" at bounding box center [839, 400] width 264 height 40
click at [932, 380] on span "Fudge cake with a bunch of chocolate whip cream with ProfitRoll cake topped wit…" at bounding box center [839, 400] width 264 height 40
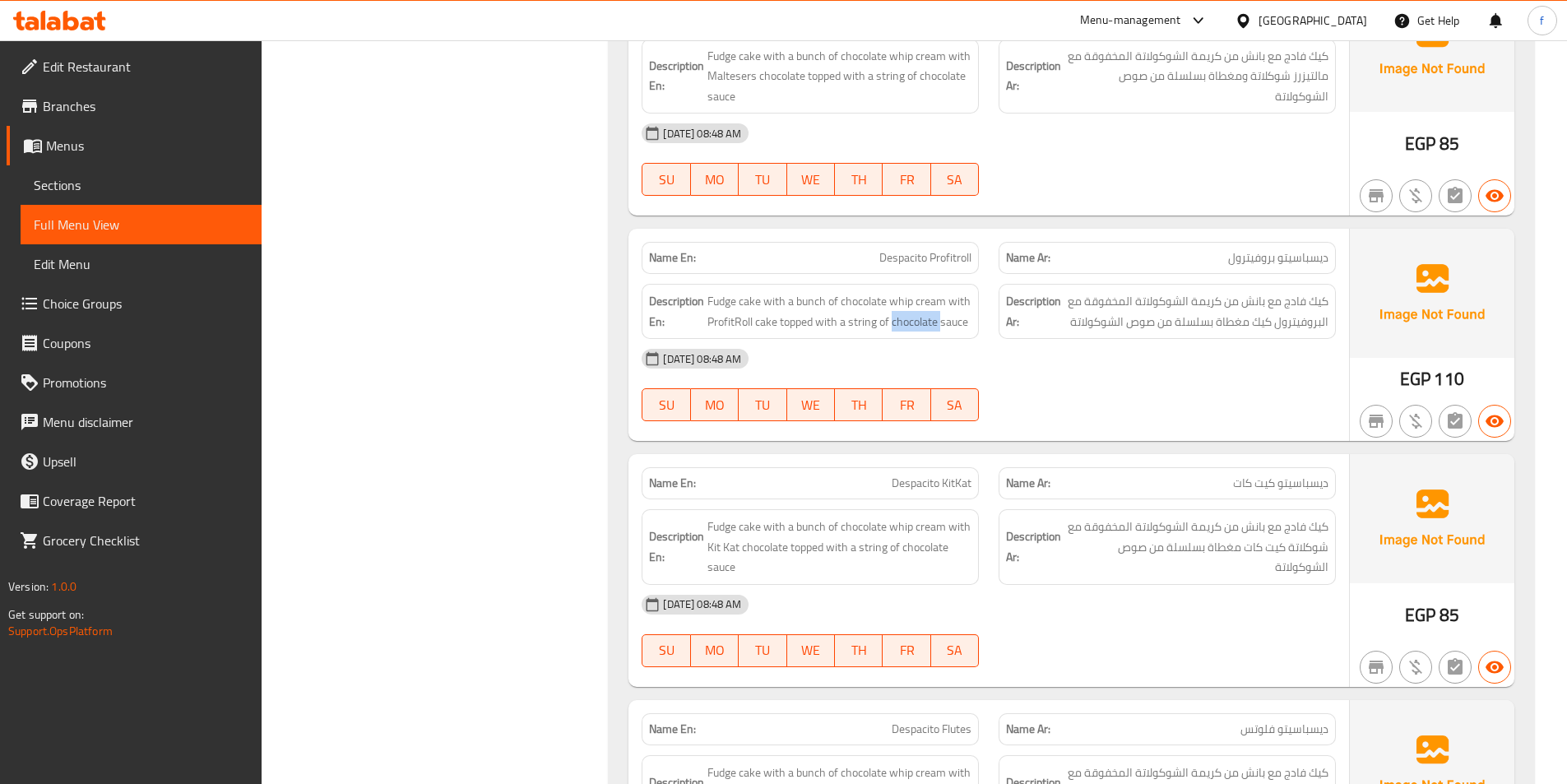
scroll to position [6040, 0]
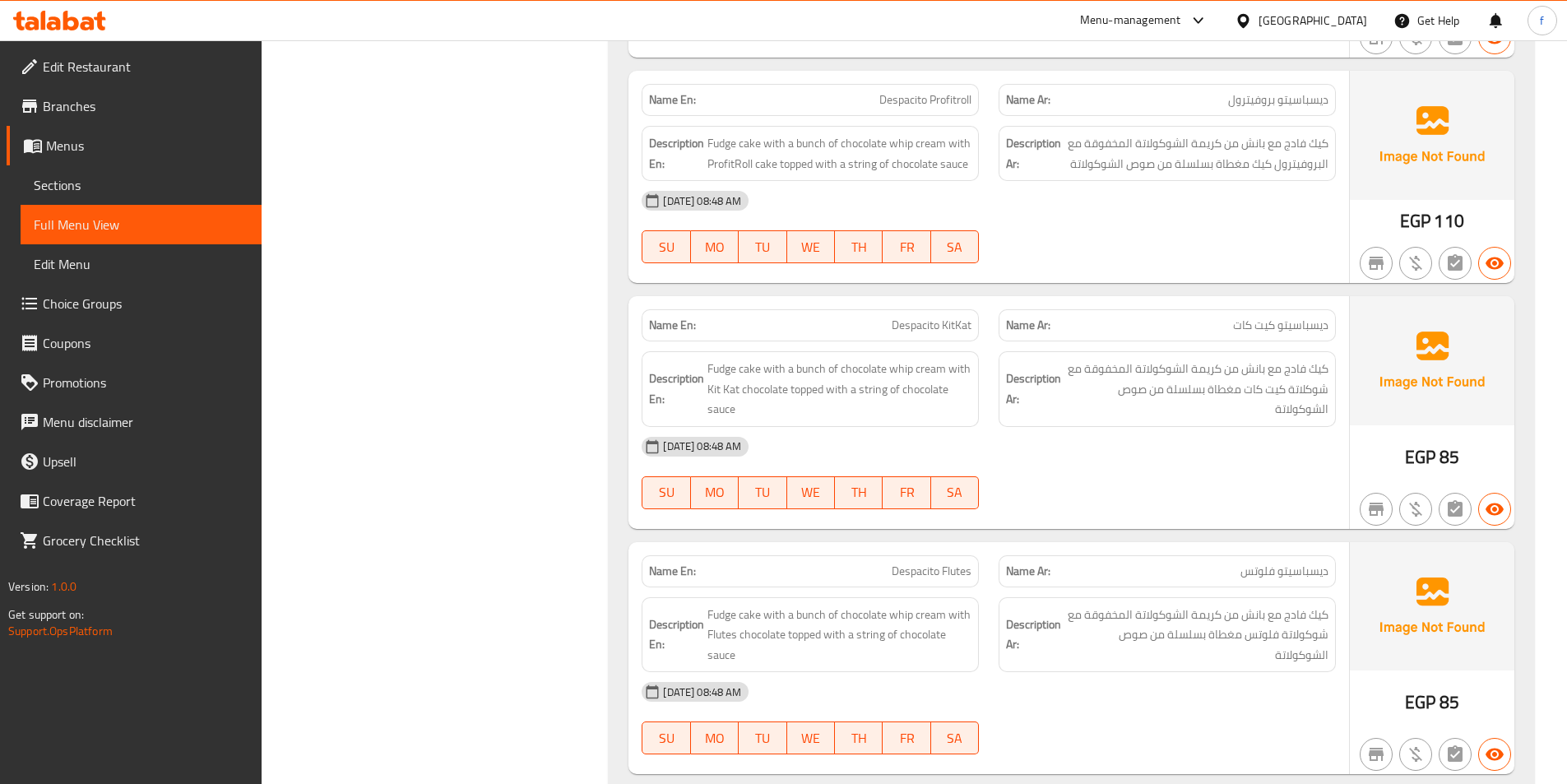
click at [930, 317] on span "Despacito KitKat" at bounding box center [932, 325] width 80 height 17
click at [970, 317] on span "Despacito KitKat" at bounding box center [932, 325] width 80 height 17
click at [754, 359] on span "Fudge cake with a bunch of chocolate whip cream with Kit Kat chocolate topped w…" at bounding box center [839, 389] width 264 height 61
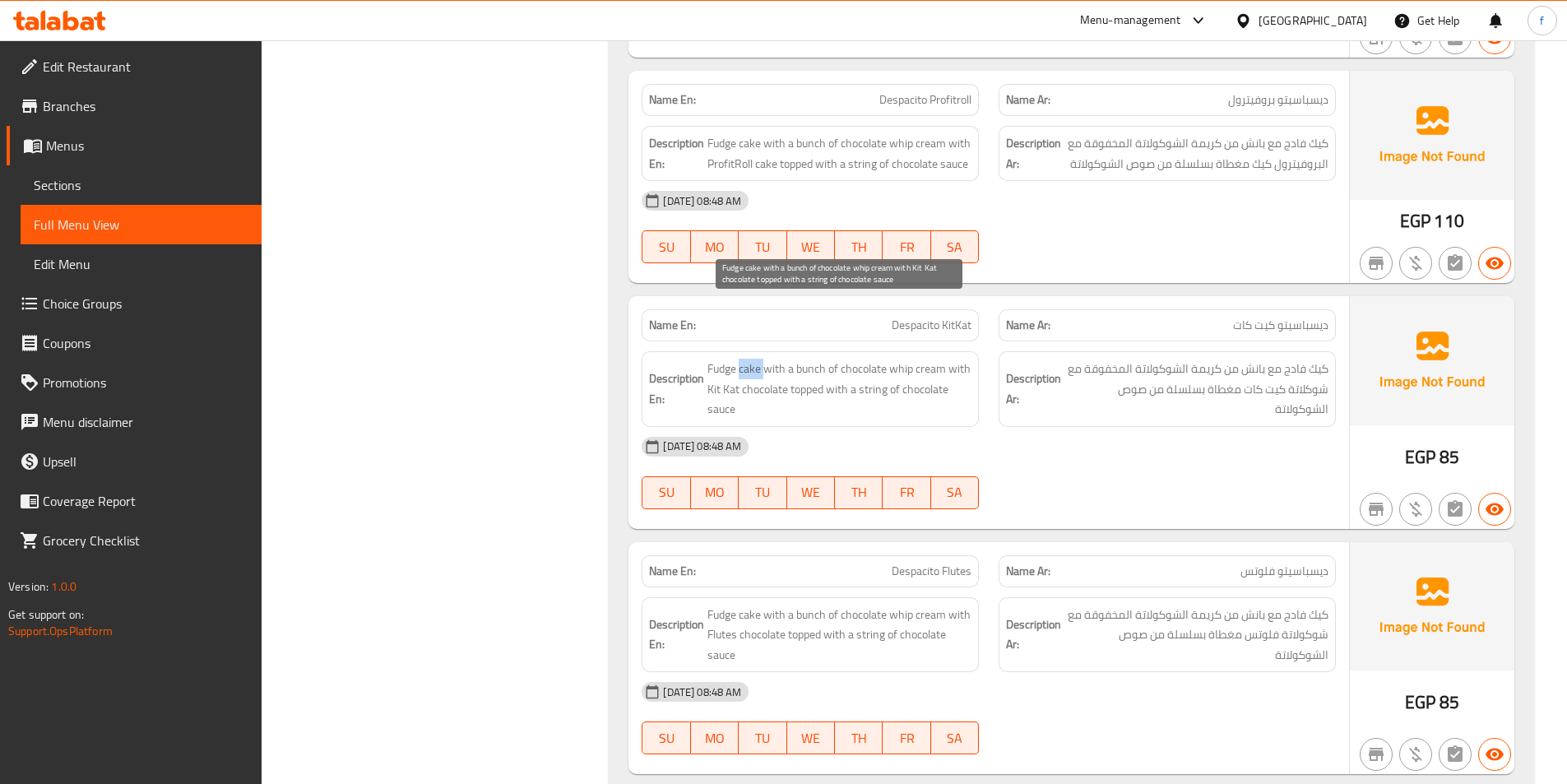
click at [754, 359] on span "Fudge cake with a bunch of chocolate whip cream with Kit Kat chocolate topped w…" at bounding box center [839, 389] width 264 height 61
click at [716, 359] on span "Fudge cake with a bunch of chocolate whip cream with Kit Kat chocolate topped w…" at bounding box center [839, 389] width 264 height 61
click at [812, 359] on span "Fudge cake with a bunch of chocolate whip cream with Kit Kat chocolate topped w…" at bounding box center [839, 389] width 264 height 61
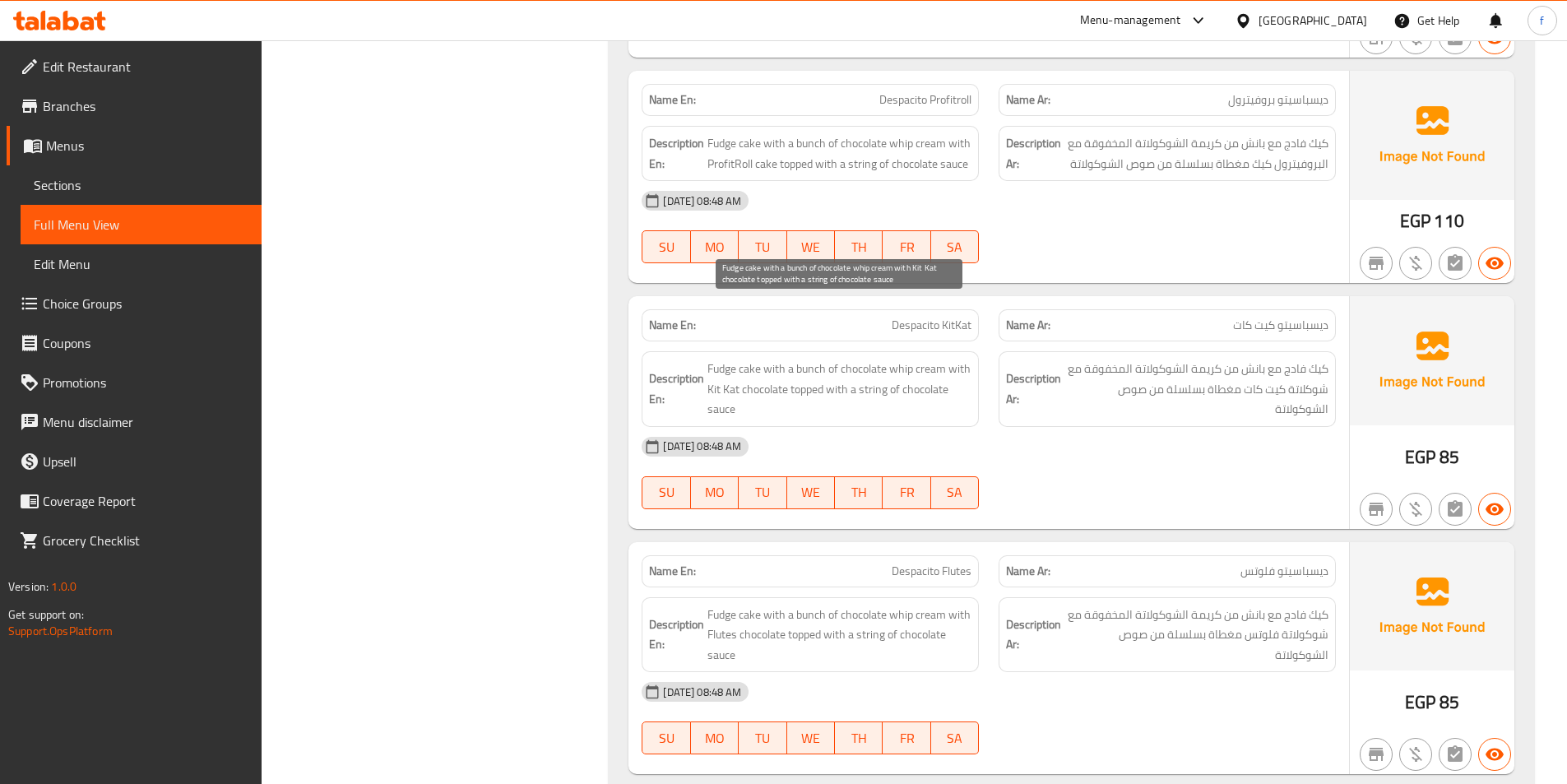
click at [943, 359] on span "Fudge cake with a bunch of chocolate whip cream with Kit Kat chocolate topped w…" at bounding box center [839, 389] width 264 height 61
click at [945, 359] on span "Fudge cake with a bunch of chocolate whip cream with Kit Kat chocolate topped w…" at bounding box center [839, 389] width 264 height 61
click at [905, 359] on span "Fudge cake with a bunch of chocolate whip cream with Kit Kat chocolate topped w…" at bounding box center [839, 389] width 264 height 61
click at [874, 359] on span "Fudge cake with a bunch of chocolate whip cream with Kit Kat chocolate topped w…" at bounding box center [839, 389] width 264 height 61
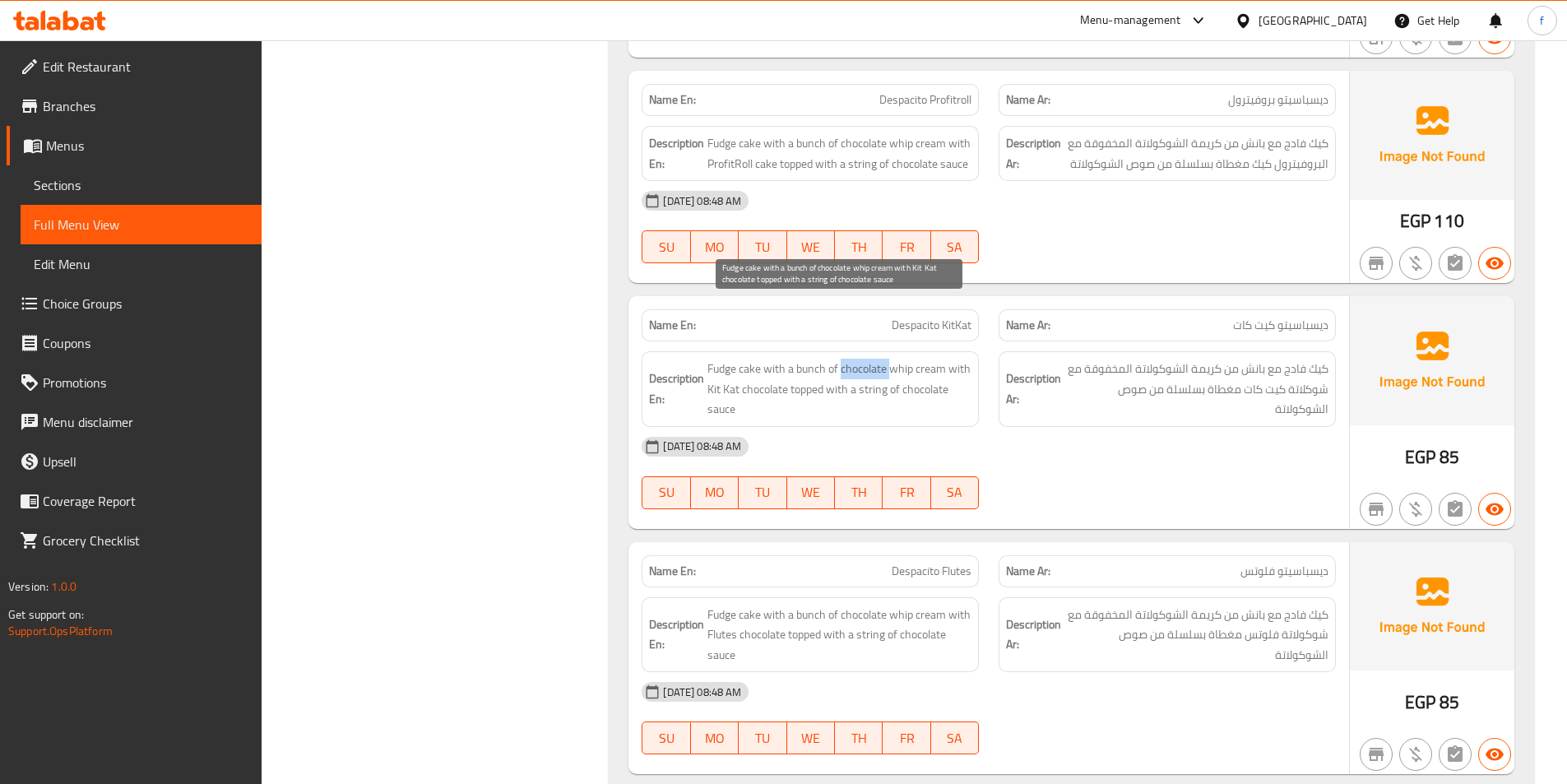
click at [874, 359] on span "Fudge cake with a bunch of chocolate whip cream with Kit Kat chocolate topped w…" at bounding box center [839, 389] width 264 height 61
click at [965, 359] on span "Fudge cake with a bunch of chocolate whip cream with Kit Kat chocolate topped w…" at bounding box center [839, 389] width 264 height 61
click at [758, 359] on span "Fudge cake with a bunch of chocolate whip cream with Kit Kat chocolate topped w…" at bounding box center [839, 389] width 264 height 61
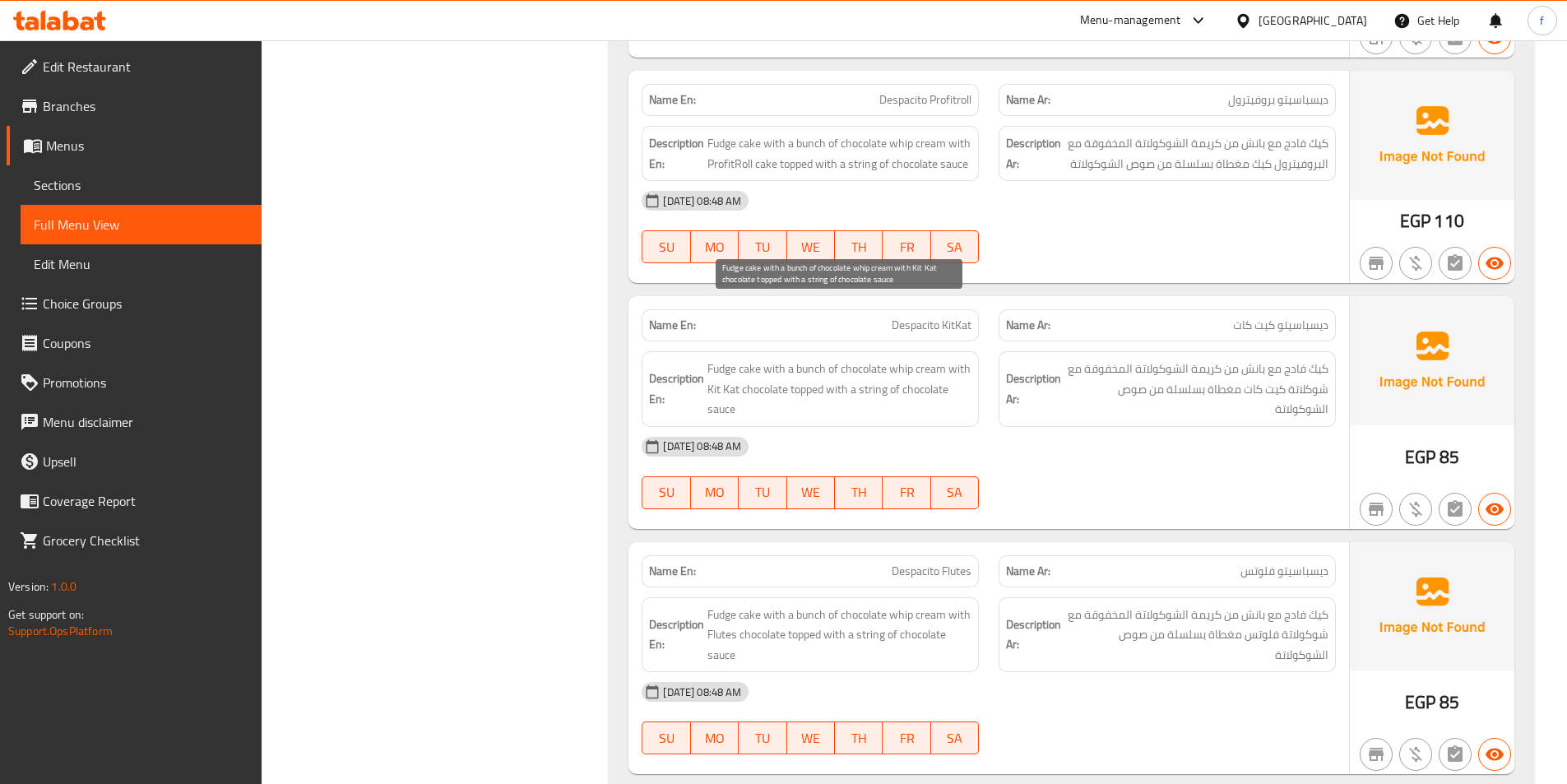
click at [725, 359] on span "Fudge cake with a bunch of chocolate whip cream with Kit Kat chocolate topped w…" at bounding box center [839, 389] width 264 height 61
click at [704, 368] on strong "Description En:" at bounding box center [677, 388] width 55 height 40
click at [841, 359] on span "Fudge cake with a bunch of chocolate whip cream with Kit Kat chocolate topped w…" at bounding box center [839, 389] width 264 height 61
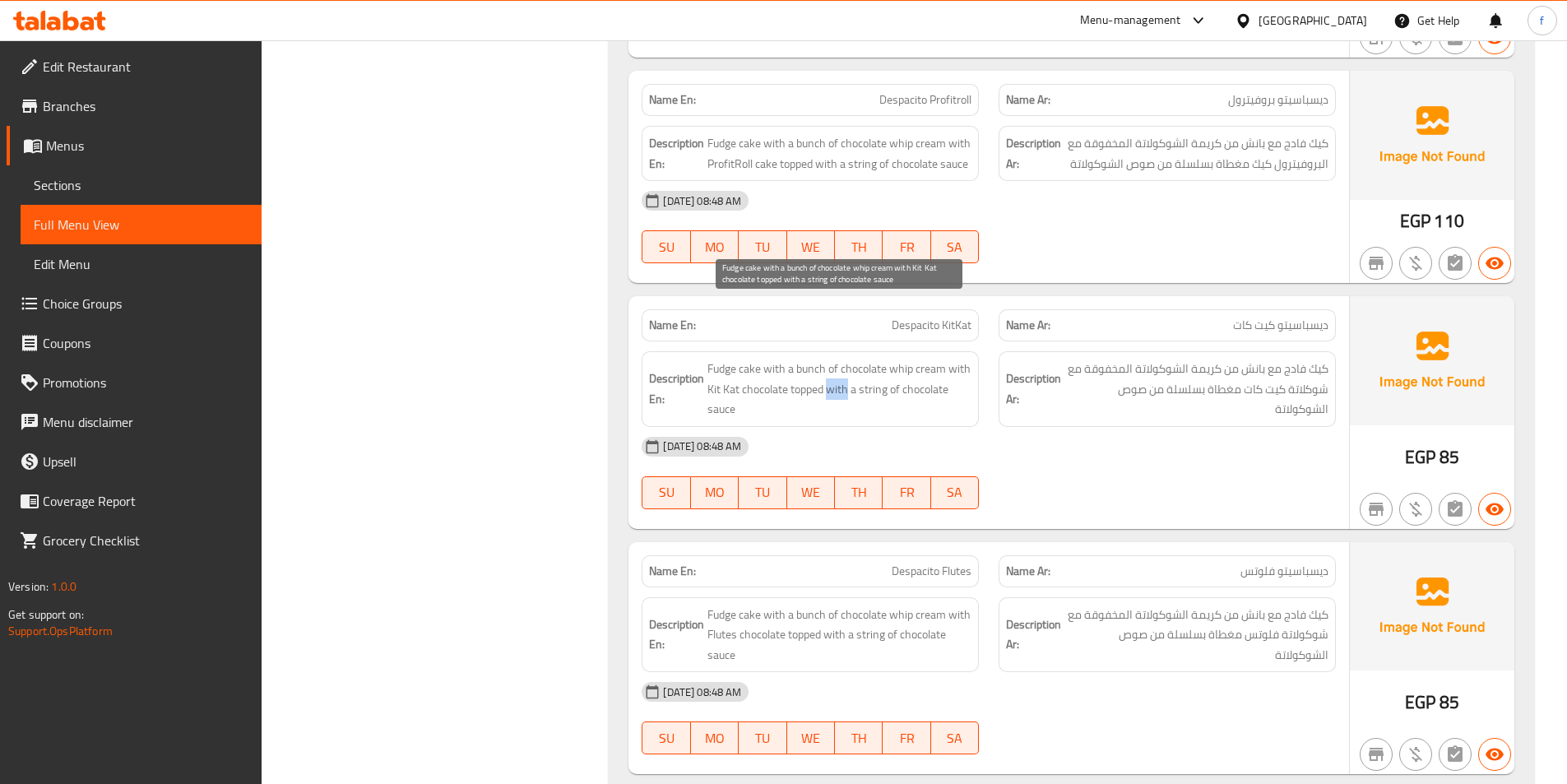
drag, startPoint x: 841, startPoint y: 336, endPoint x: 854, endPoint y: 331, distance: 13.9
click at [842, 359] on span "Fudge cake with a bunch of chocolate whip cream with Kit Kat chocolate topped w…" at bounding box center [839, 389] width 264 height 61
click at [869, 359] on span "Fudge cake with a bunch of chocolate whip cream with Kit Kat chocolate topped w…" at bounding box center [839, 389] width 264 height 61
click at [933, 359] on span "Fudge cake with a bunch of chocolate whip cream with Kit Kat chocolate topped w…" at bounding box center [839, 389] width 264 height 61
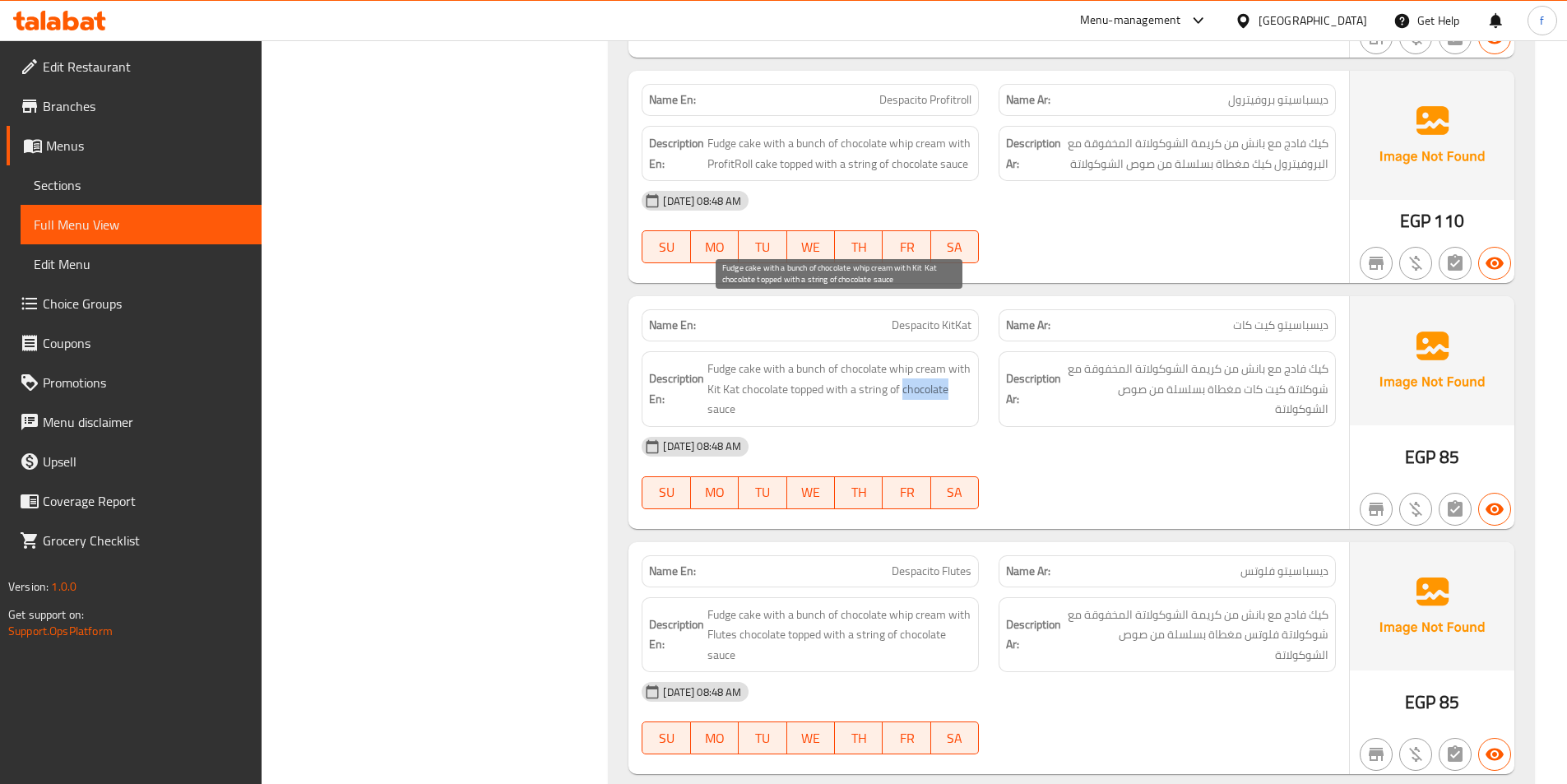
click at [933, 359] on span "Fudge cake with a bunch of chocolate whip cream with Kit Kat chocolate topped w…" at bounding box center [839, 389] width 264 height 61
click at [729, 359] on span "Fudge cake with a bunch of chocolate whip cream with Kit Kat chocolate topped w…" at bounding box center [839, 389] width 264 height 61
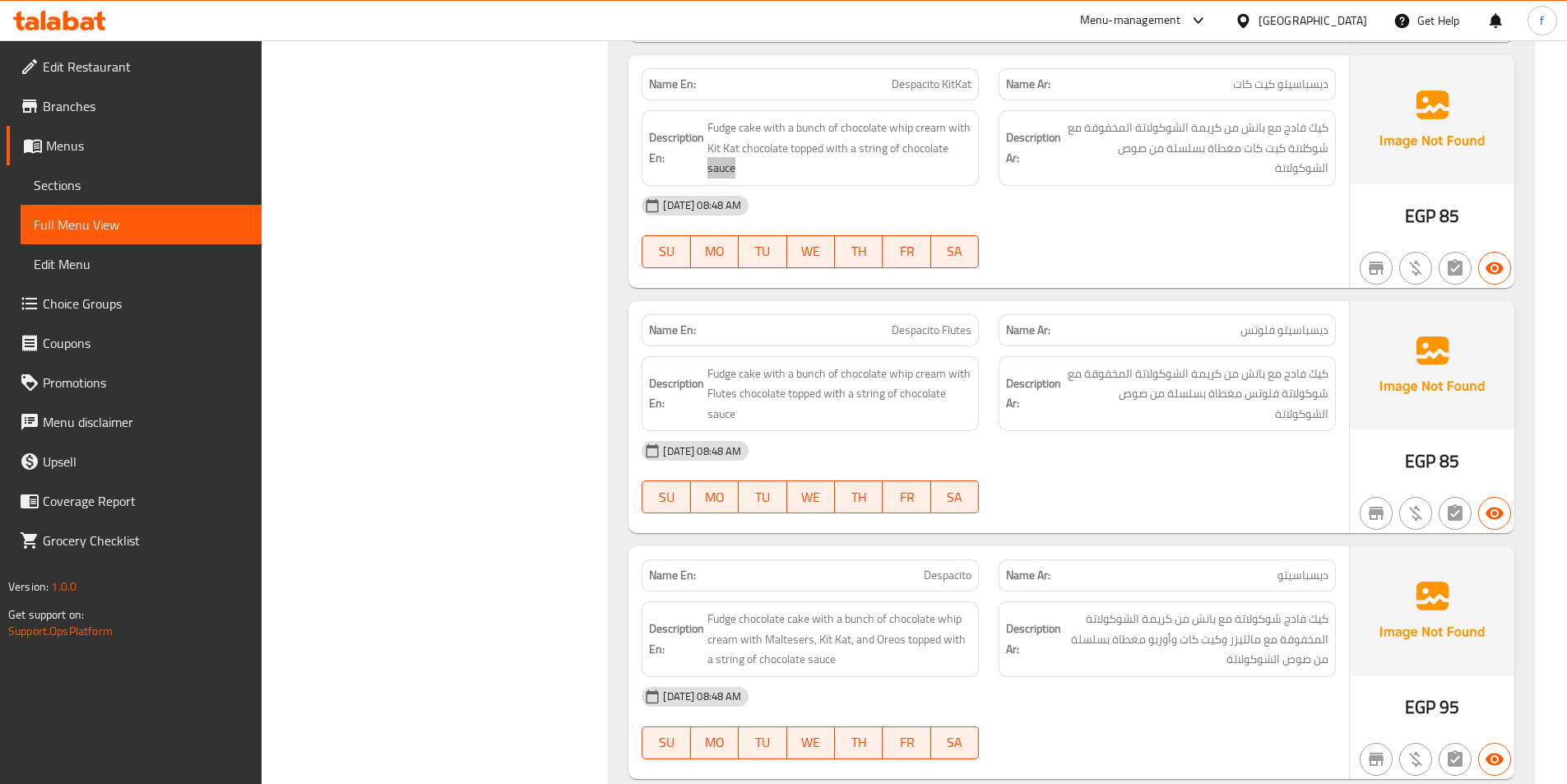
scroll to position [6287, 0]
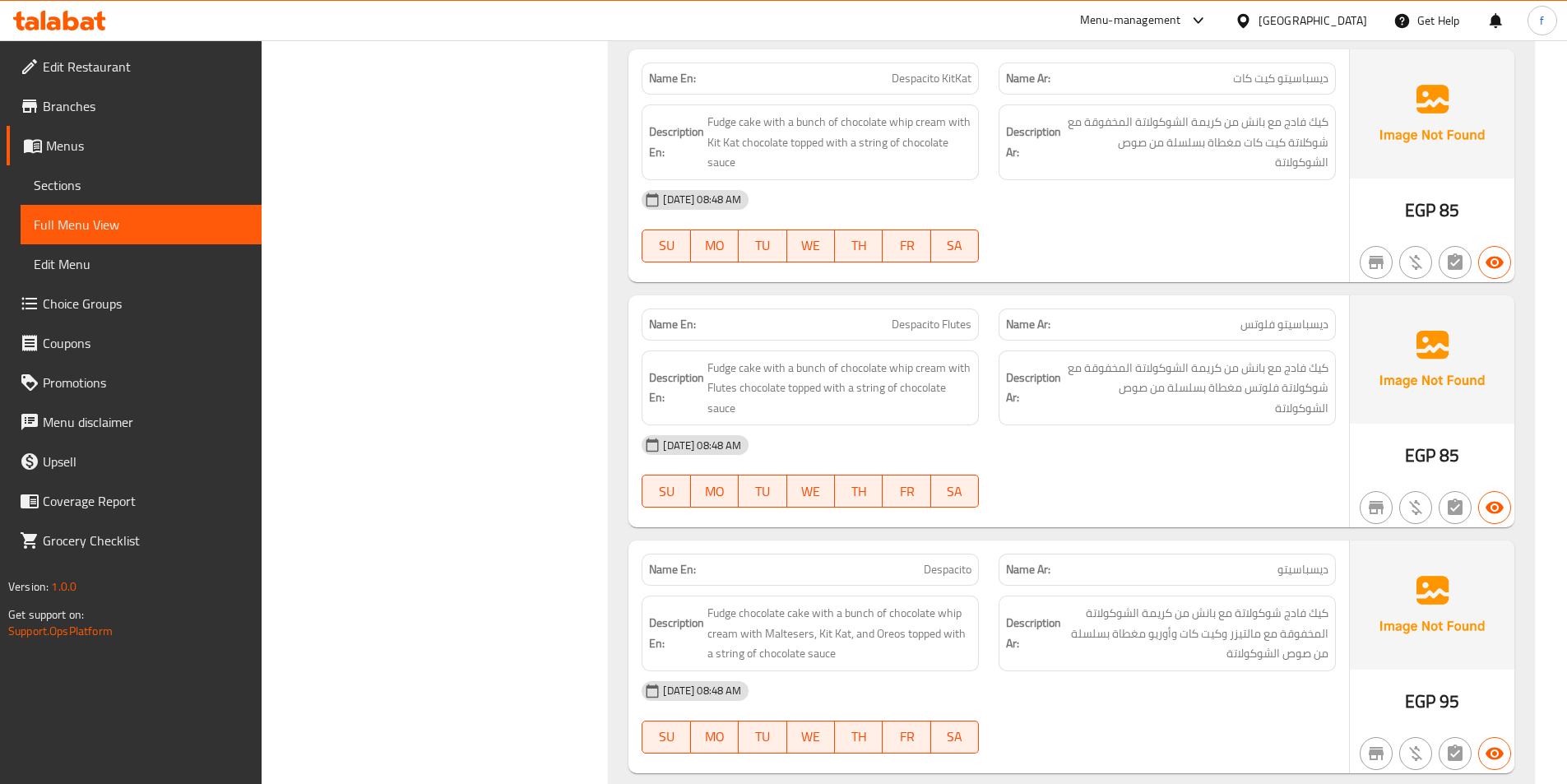
click at [887, 316] on p "Name En: Despacito Flutes" at bounding box center [810, 324] width 323 height 17
click at [937, 316] on span "Despacito Flutes" at bounding box center [932, 324] width 80 height 17
click at [965, 316] on span "Despacito Flutes" at bounding box center [932, 324] width 80 height 17
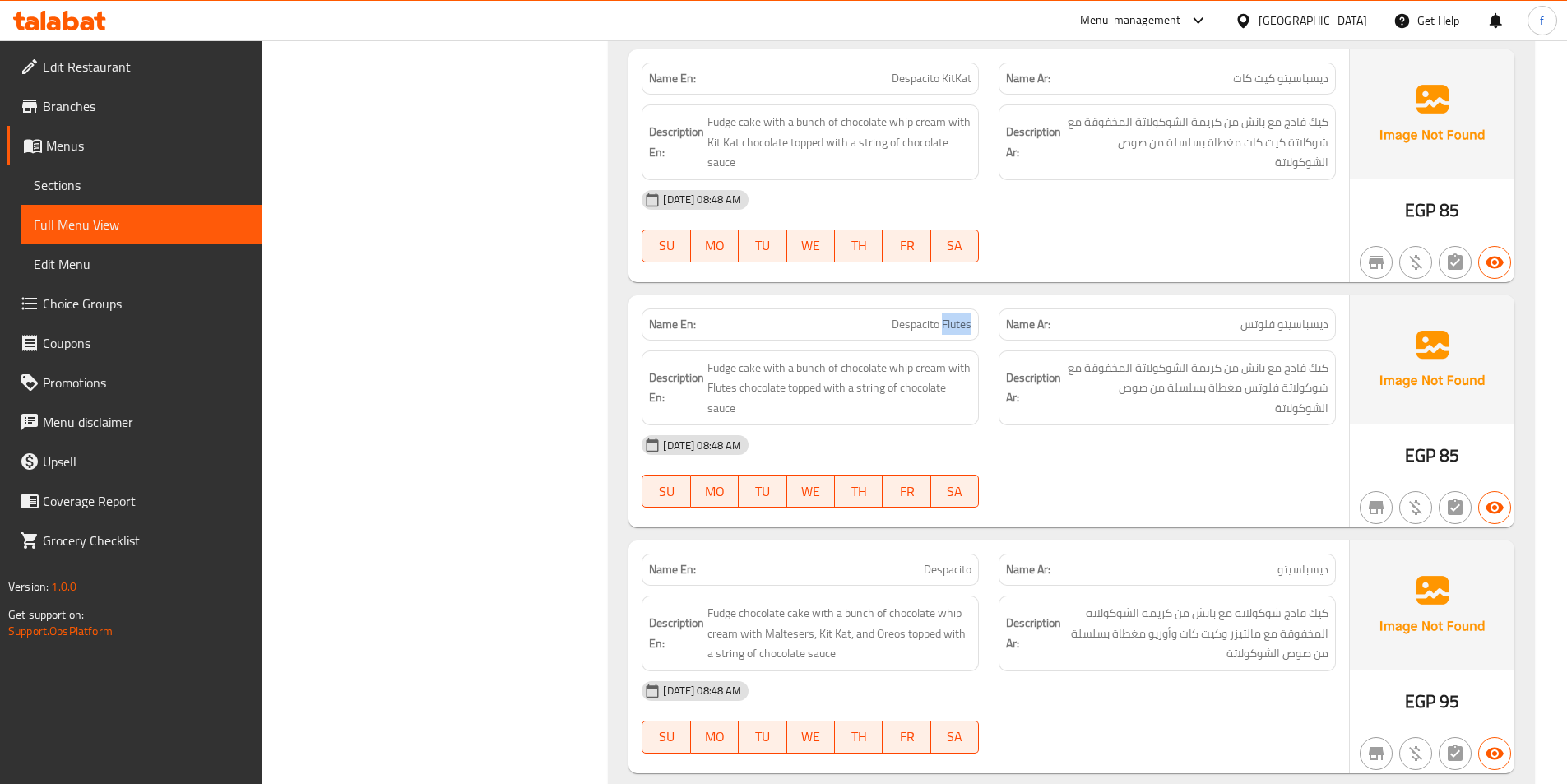
click at [965, 316] on span "Despacito Flutes" at bounding box center [932, 324] width 80 height 17
click at [930, 316] on span "Despacito Flutes" at bounding box center [932, 324] width 80 height 17
click at [746, 358] on span "Fudge cake with a bunch of chocolate whip cream with Flutes chocolate topped wi…" at bounding box center [839, 388] width 264 height 61
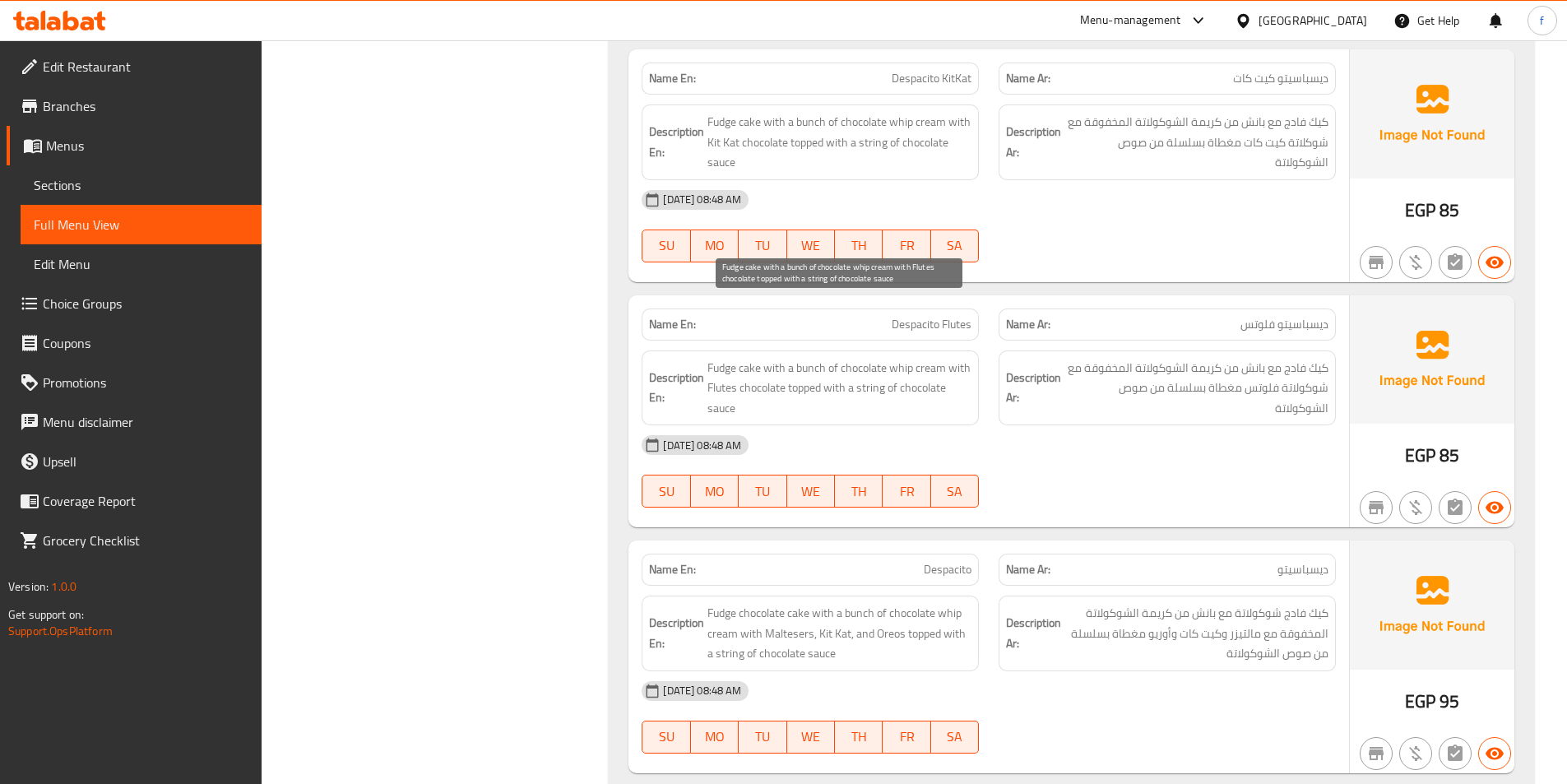
click at [719, 358] on span "Fudge cake with a bunch of chocolate whip cream with Flutes chocolate topped wi…" at bounding box center [839, 388] width 264 height 61
click at [799, 358] on span "Fudge cake with a bunch of chocolate whip cream with Flutes chocolate topped wi…" at bounding box center [839, 388] width 264 height 61
click at [927, 358] on span "Fudge cake with a bunch of chocolate whip cream with Flutes chocolate topped wi…" at bounding box center [839, 388] width 264 height 61
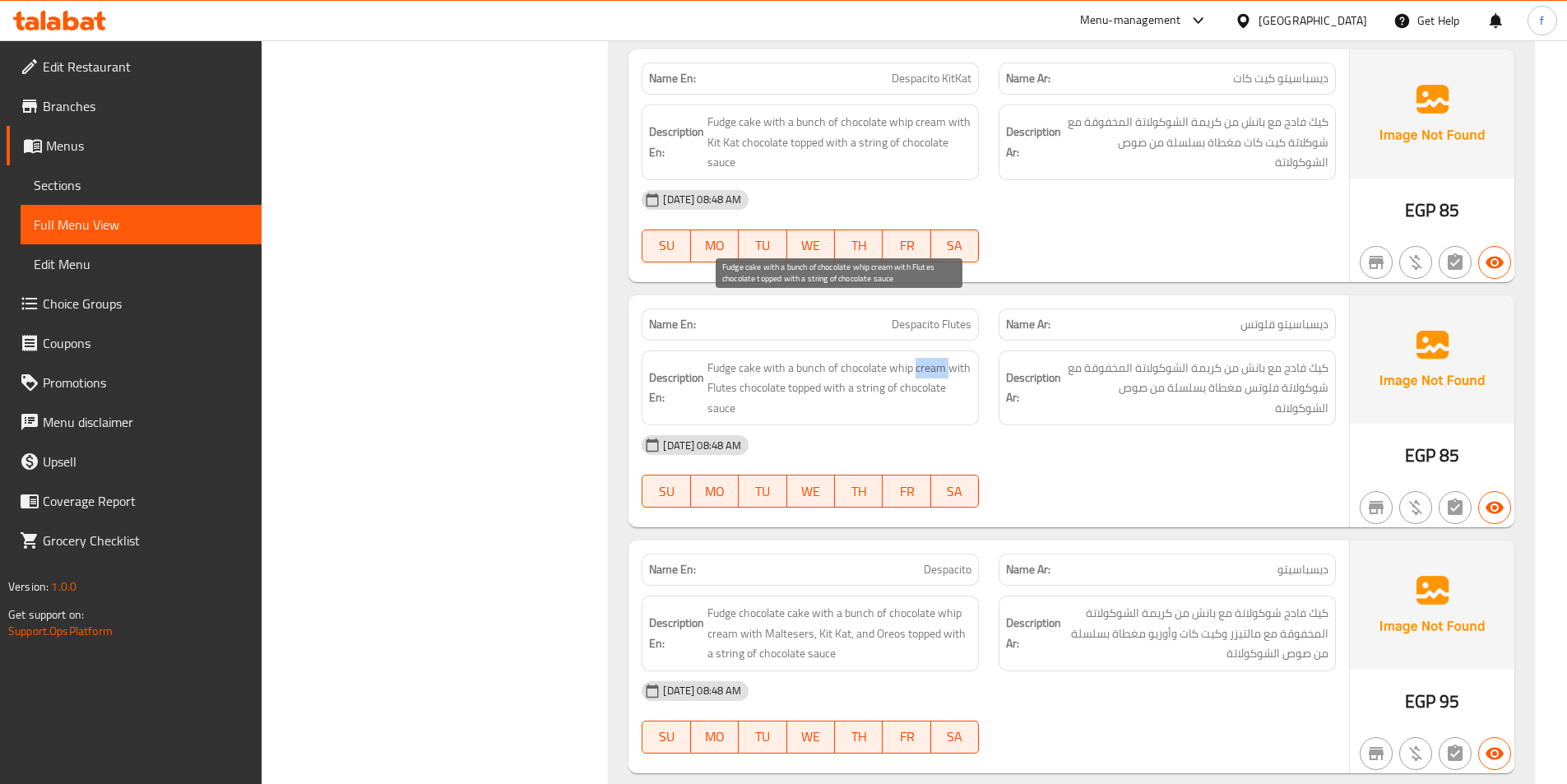
click at [927, 358] on span "Fudge cake with a bunch of chocolate whip cream with Flutes chocolate topped wi…" at bounding box center [839, 388] width 264 height 61
click at [898, 358] on span "Fudge cake with a bunch of chocolate whip cream with Flutes chocolate topped wi…" at bounding box center [839, 388] width 264 height 61
click at [871, 358] on span "Fudge cake with a bunch of chocolate whip cream with Flutes chocolate topped wi…" at bounding box center [839, 388] width 264 height 61
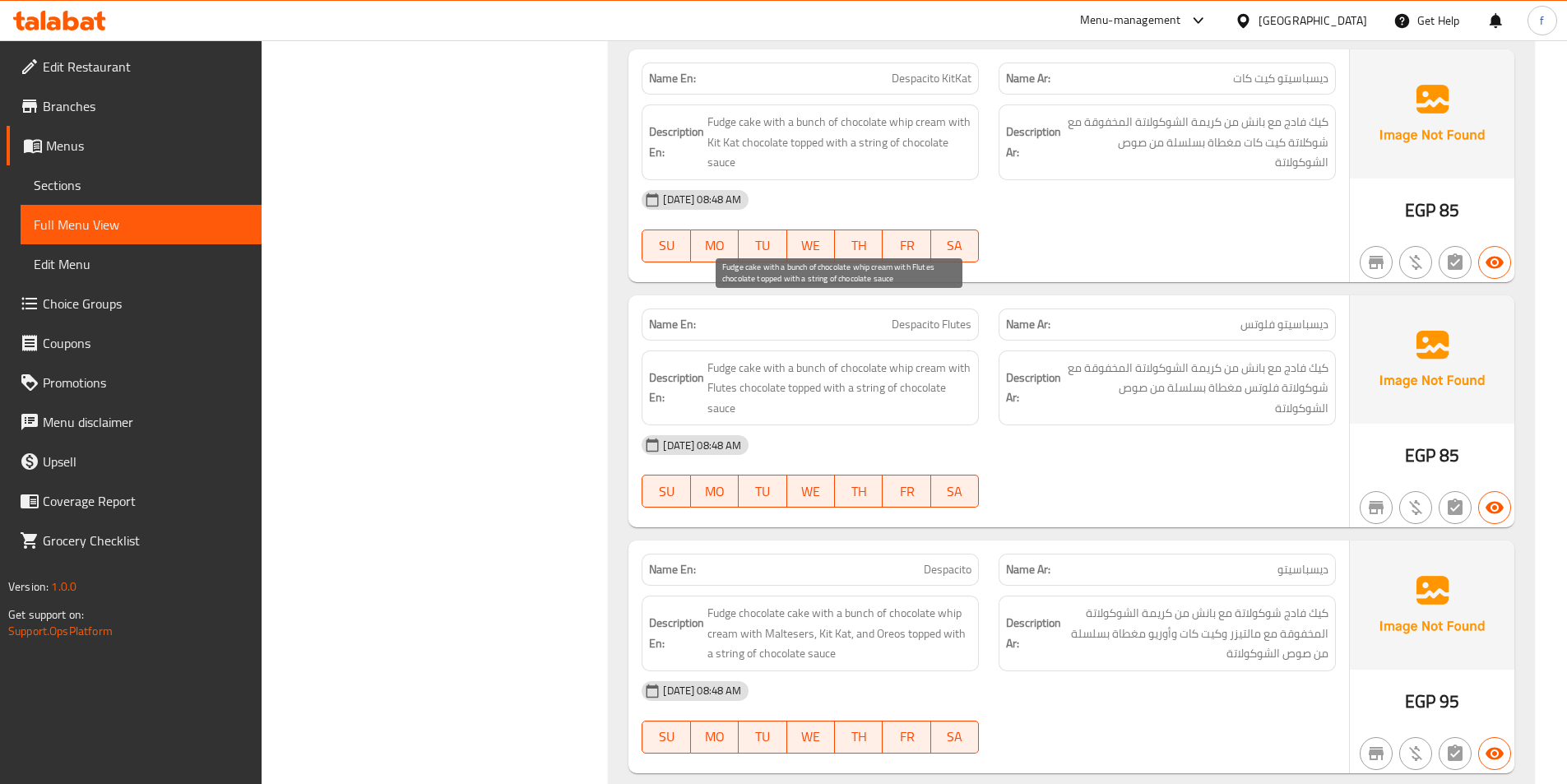
click at [949, 358] on span "Fudge cake with a bunch of chocolate whip cream with Flutes chocolate topped wi…" at bounding box center [839, 388] width 264 height 61
click at [762, 358] on span "Fudge cake with a bunch of chocolate whip cream with Flutes chocolate topped wi…" at bounding box center [839, 388] width 264 height 61
click at [718, 358] on span "Fudge cake with a bunch of chocolate whip cream with Flutes chocolate topped wi…" at bounding box center [839, 388] width 264 height 61
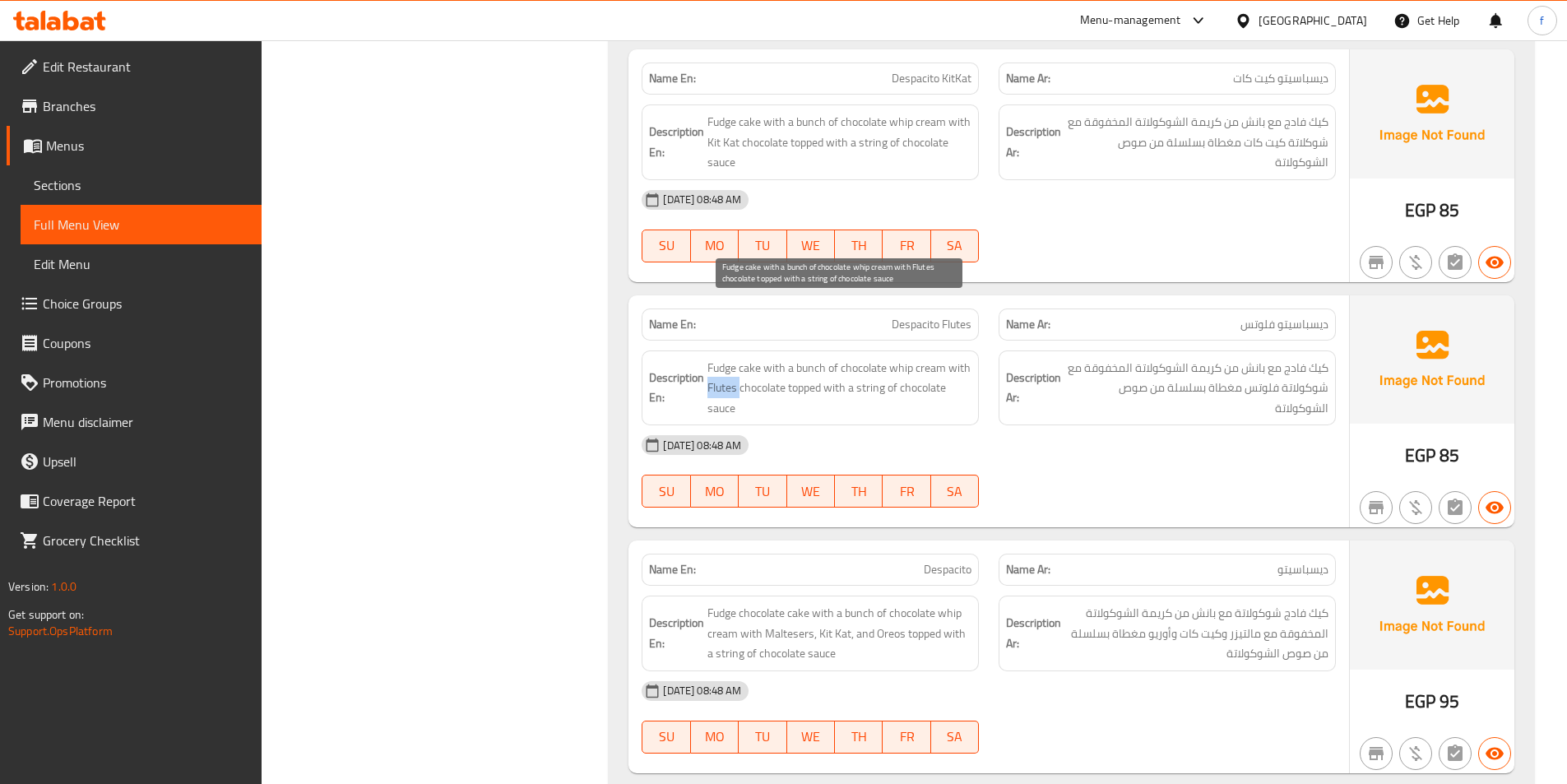
click at [718, 358] on span "Fudge cake with a bunch of chocolate whip cream with Flutes chocolate topped wi…" at bounding box center [839, 388] width 264 height 61
click at [804, 358] on span "Fudge cake with a bunch of chocolate whip cream with Flutes chocolate topped wi…" at bounding box center [839, 388] width 264 height 61
click at [868, 358] on span "Fudge cake with a bunch of chocolate whip cream with Flutes chocolate topped wi…" at bounding box center [839, 388] width 264 height 61
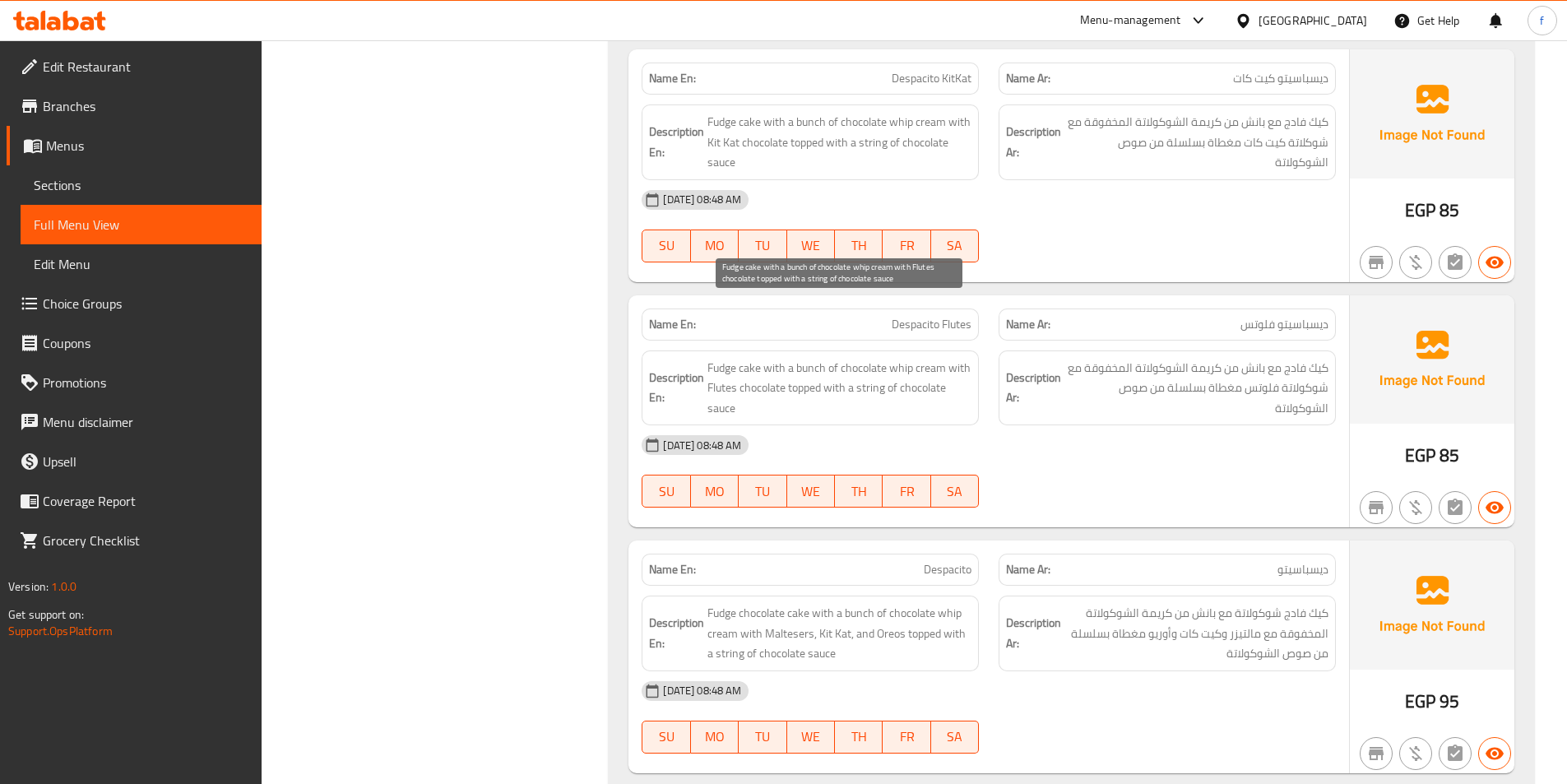
click at [929, 358] on span "Fudge cake with a bunch of chocolate whip cream with Flutes chocolate topped wi…" at bounding box center [839, 388] width 264 height 61
click at [709, 358] on span "Fudge cake with a bunch of chocolate whip cream with Flutes chocolate topped wi…" at bounding box center [839, 388] width 264 height 61
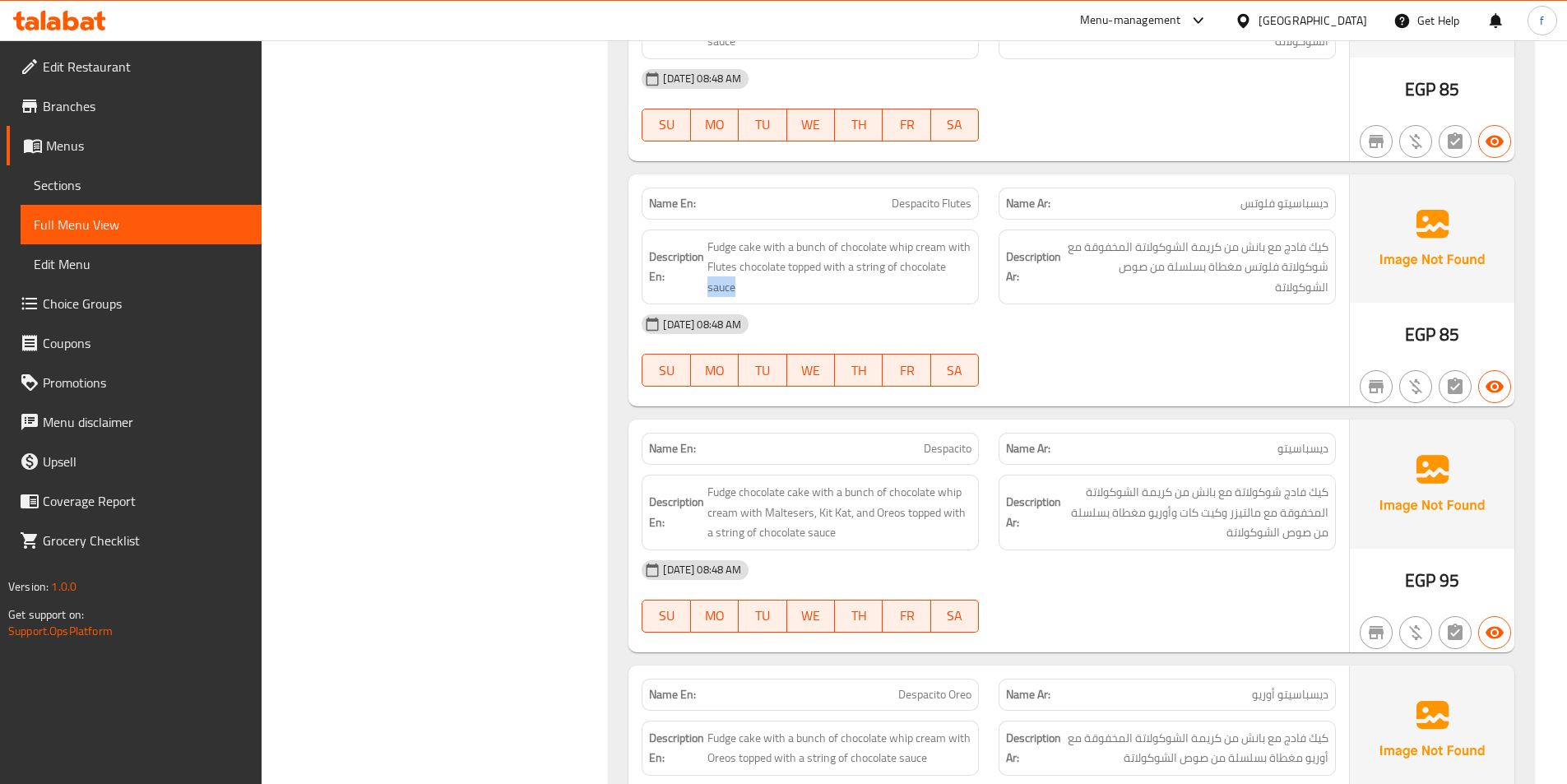
scroll to position [6616, 0]
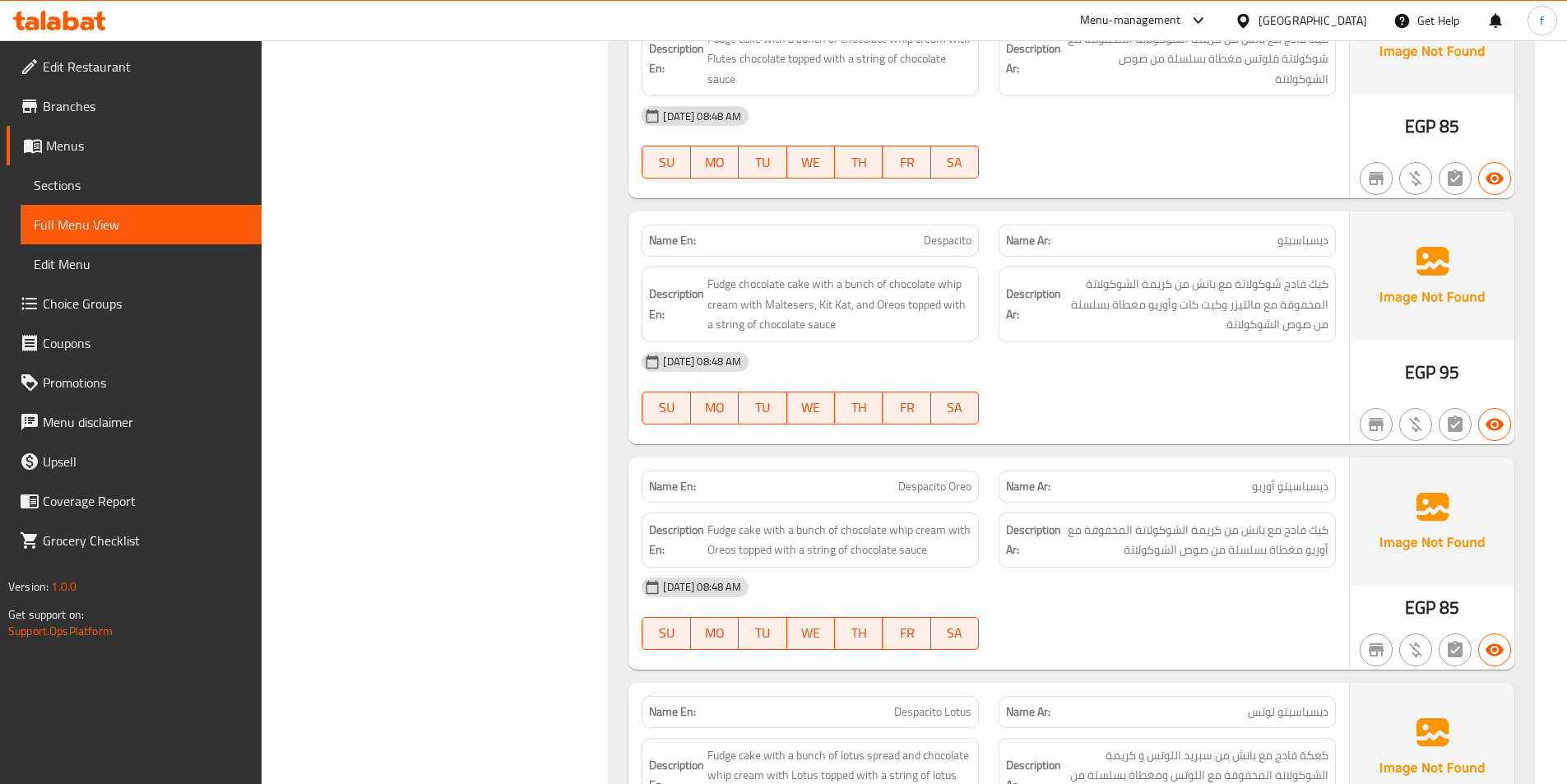
click at [946, 232] on span "Despacito" at bounding box center [948, 240] width 48 height 17
drag, startPoint x: 946, startPoint y: 188, endPoint x: 907, endPoint y: 211, distance: 45.3
click at [946, 232] on span "Despacito" at bounding box center [948, 240] width 48 height 17
click at [793, 274] on span "Fudge chocolate cake with a bunch of chocolate whip cream with Maltesers, Kit K…" at bounding box center [839, 304] width 264 height 61
click at [794, 274] on span "Fudge chocolate cake with a bunch of chocolate whip cream with Maltesers, Kit K…" at bounding box center [839, 304] width 264 height 61
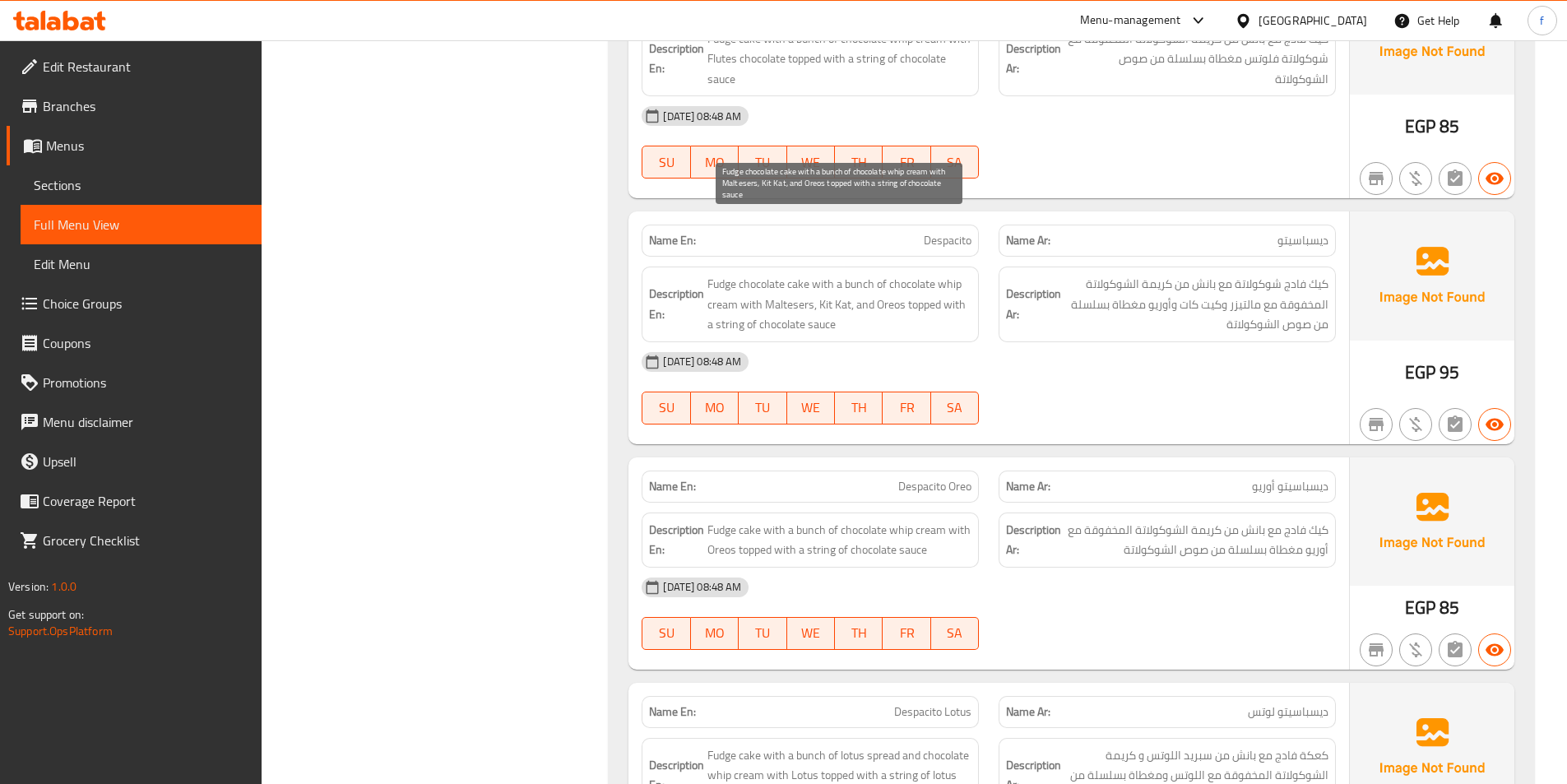
click at [721, 274] on span "Fudge chocolate cake with a bunch of chocolate whip cream with Maltesers, Kit K…" at bounding box center [839, 304] width 264 height 61
click at [748, 274] on span "Fudge chocolate cake with a bunch of chocolate whip cream with Maltesers, Kit K…" at bounding box center [839, 304] width 264 height 61
click at [857, 274] on span "Fudge chocolate cake with a bunch of chocolate whip cream with Maltesers, Kit K…" at bounding box center [839, 304] width 264 height 61
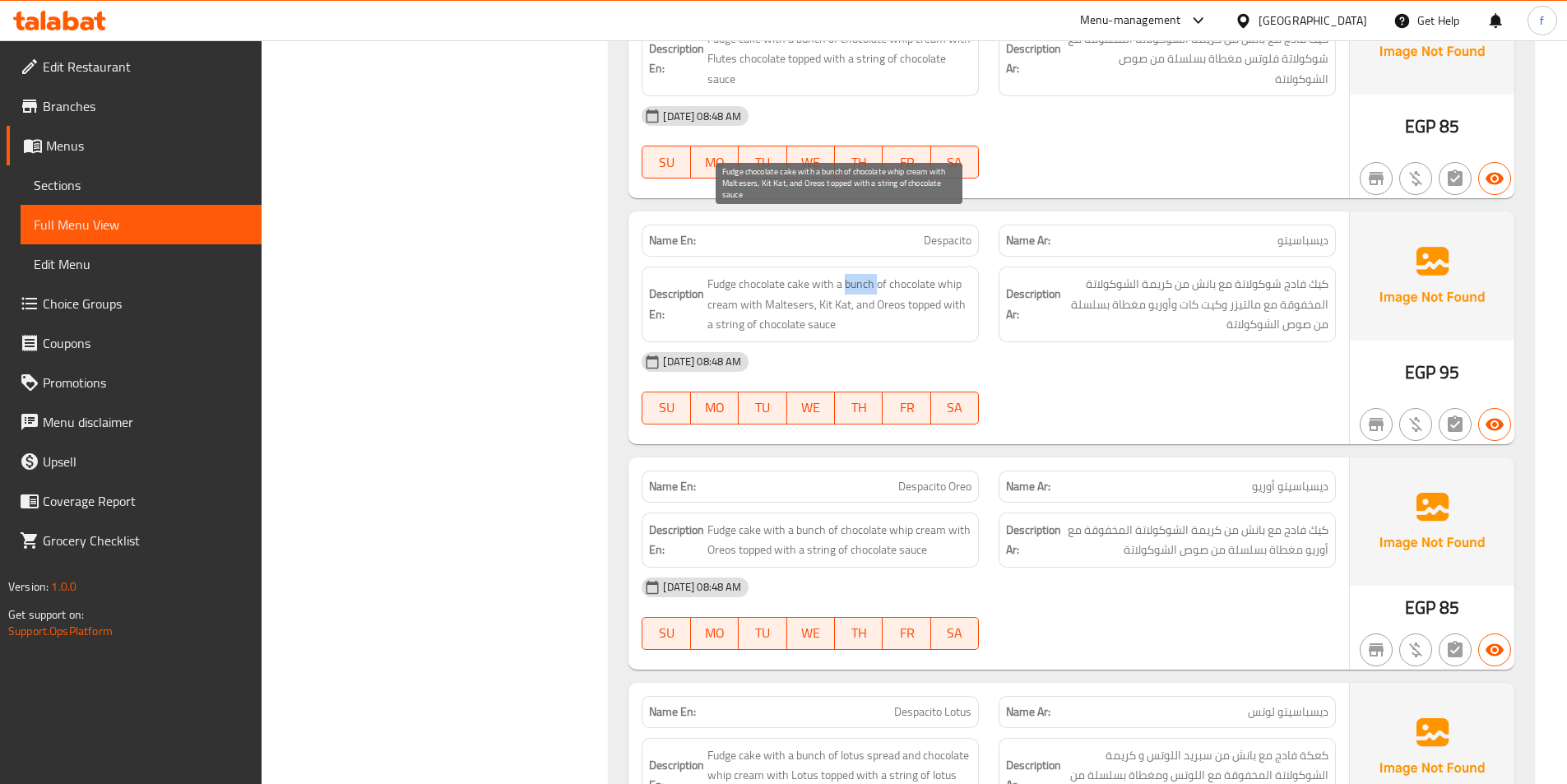
click at [857, 274] on span "Fudge chocolate cake with a bunch of chocolate whip cream with Maltesers, Kit K…" at bounding box center [839, 304] width 264 height 61
click at [724, 274] on span "Fudge chocolate cake with a bunch of chocolate whip cream with Maltesers, Kit K…" at bounding box center [839, 304] width 264 height 61
drag, startPoint x: 724, startPoint y: 248, endPoint x: 910, endPoint y: 229, distance: 187.0
click at [736, 274] on span "Fudge chocolate cake with a bunch of chocolate whip cream with Maltesers, Kit K…" at bounding box center [839, 304] width 264 height 61
click at [915, 274] on span "Fudge chocolate cake with a bunch of chocolate whip cream with Maltesers, Kit K…" at bounding box center [839, 304] width 264 height 61
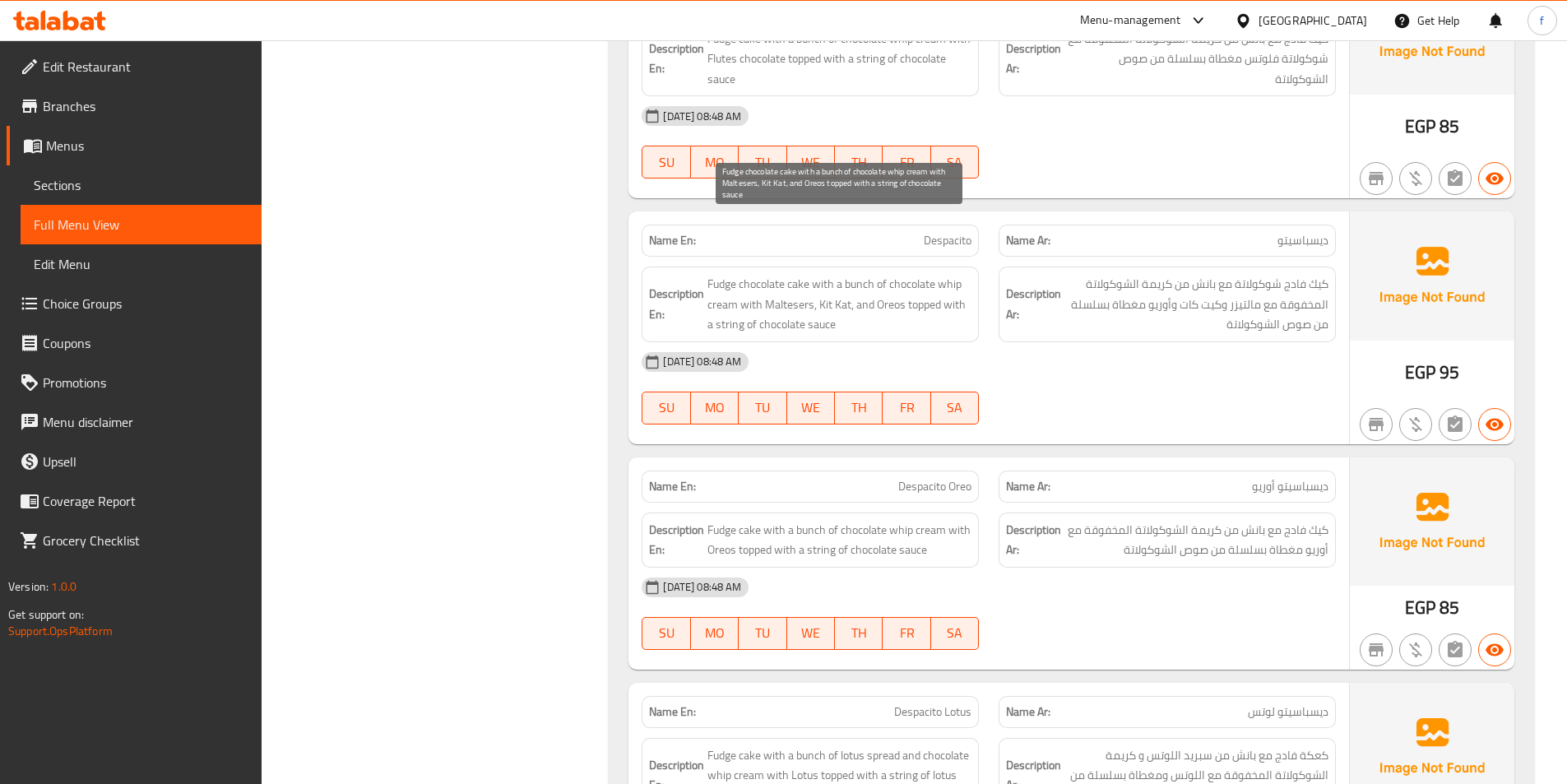
click at [909, 274] on span "Fudge chocolate cake with a bunch of chocolate whip cream with Maltesers, Kit K…" at bounding box center [839, 304] width 264 height 61
drag, startPoint x: 909, startPoint y: 230, endPoint x: 962, endPoint y: 228, distance: 53.0
click at [914, 274] on span "Fudge chocolate cake with a bunch of chocolate whip cream with Maltesers, Kit K…" at bounding box center [839, 304] width 264 height 61
click at [951, 274] on span "Fudge chocolate cake with a bunch of chocolate whip cream with Maltesers, Kit K…" at bounding box center [839, 304] width 264 height 61
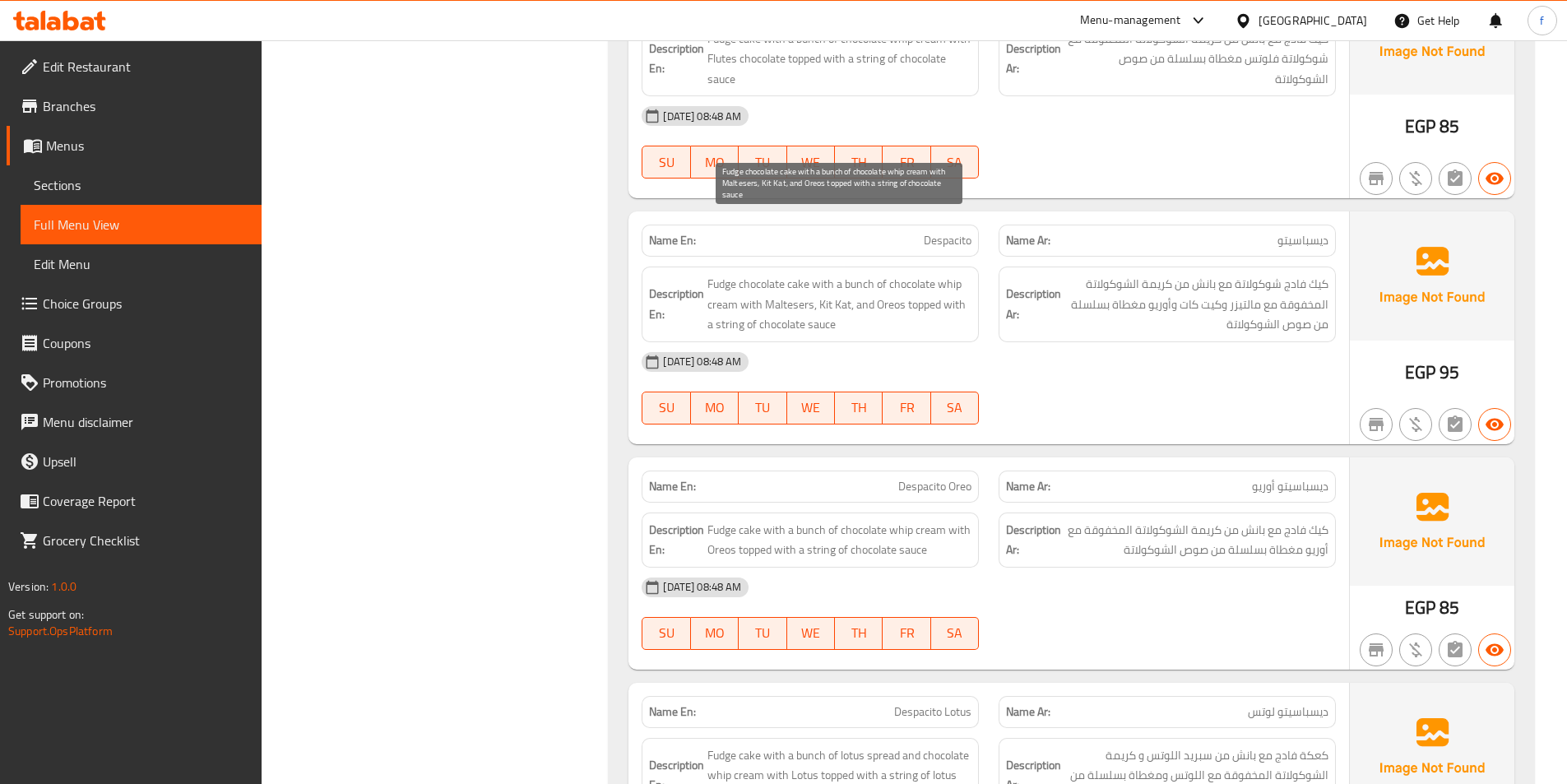
click at [777, 274] on span "Fudge chocolate cake with a bunch of chocolate whip cream with Maltesers, Kit K…" at bounding box center [839, 304] width 264 height 61
click at [826, 274] on span "Fudge chocolate cake with a bunch of chocolate whip cream with Maltesers, Kit K…" at bounding box center [839, 304] width 264 height 61
click at [888, 274] on span "Fudge chocolate cake with a bunch of chocolate whip cream with Maltesers, Kit K…" at bounding box center [839, 304] width 264 height 61
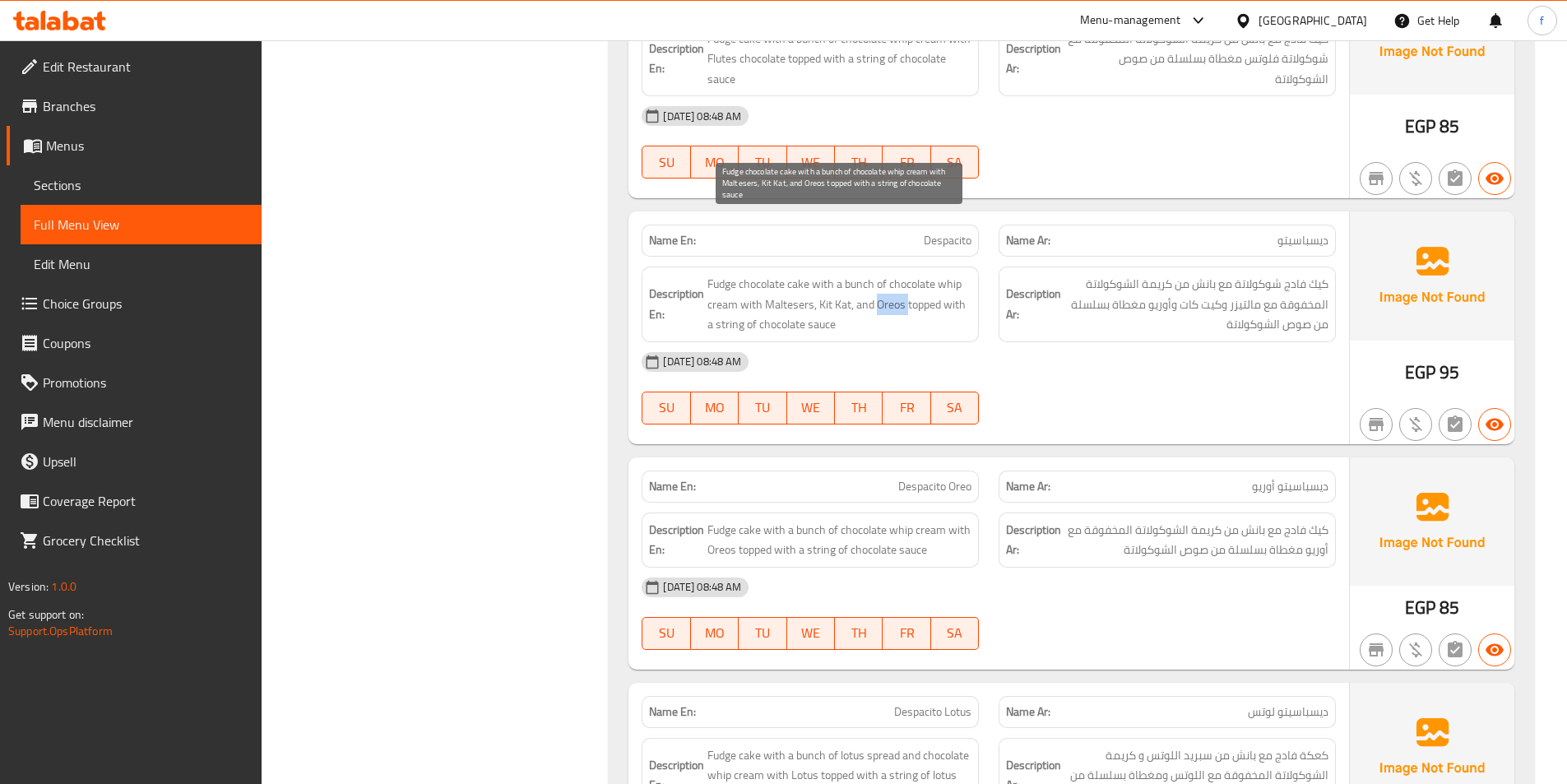
click at [888, 274] on span "Fudge chocolate cake with a bunch of chocolate whip cream with Maltesers, Kit K…" at bounding box center [839, 304] width 264 height 61
click at [914, 274] on span "Fudge chocolate cake with a bunch of chocolate whip cream with Maltesers, Kit K…" at bounding box center [839, 304] width 264 height 61
click at [739, 274] on span "Fudge chocolate cake with a bunch of chocolate whip cream with Maltesers, Kit K…" at bounding box center [839, 304] width 264 height 61
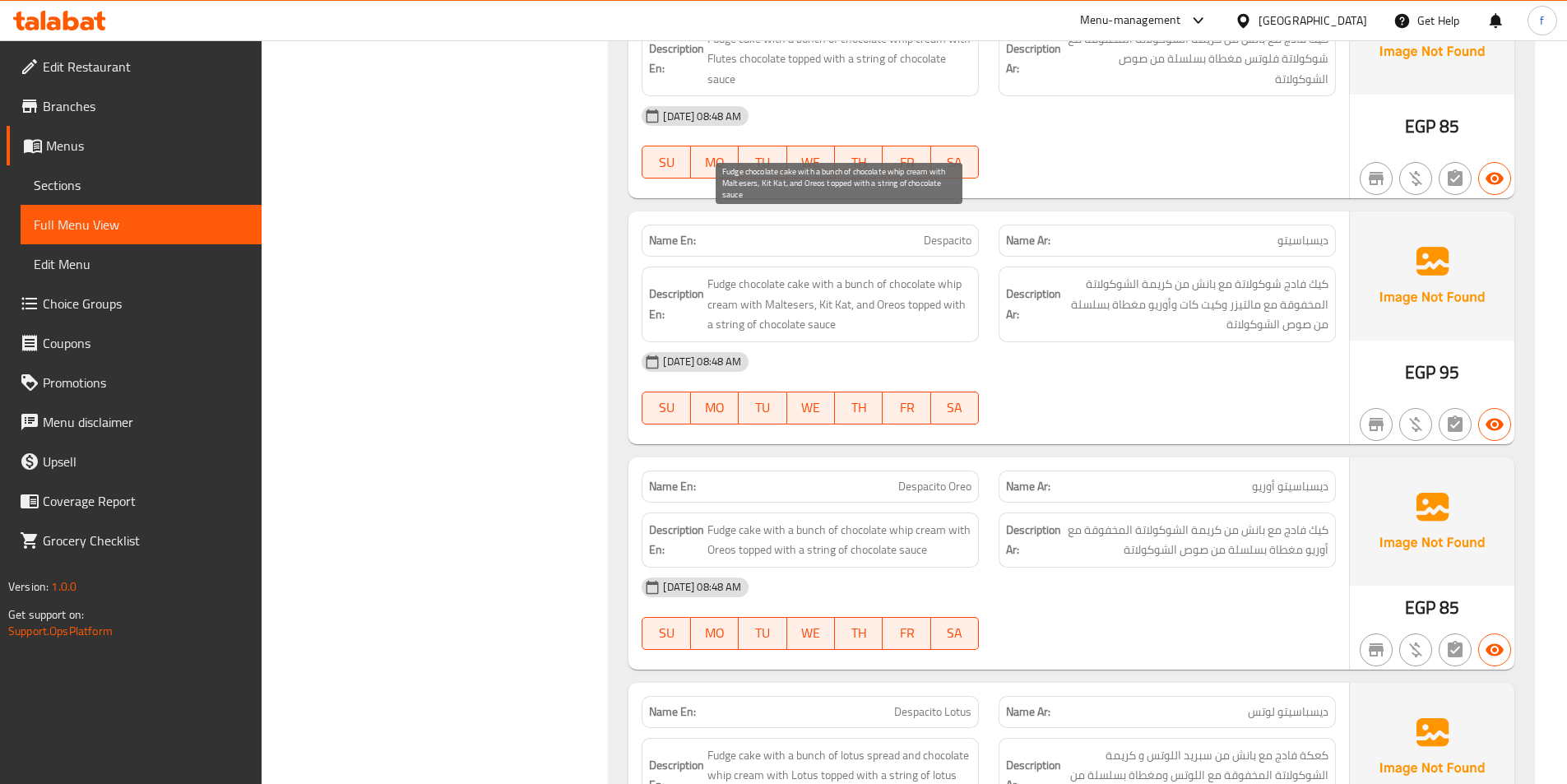
click at [823, 274] on span "Fudge chocolate cake with a bunch of chocolate whip cream with Maltesers, Kit K…" at bounding box center [839, 304] width 264 height 61
click at [791, 274] on span "Fudge chocolate cake with a bunch of chocolate whip cream with Maltesers, Kit K…" at bounding box center [839, 304] width 264 height 61
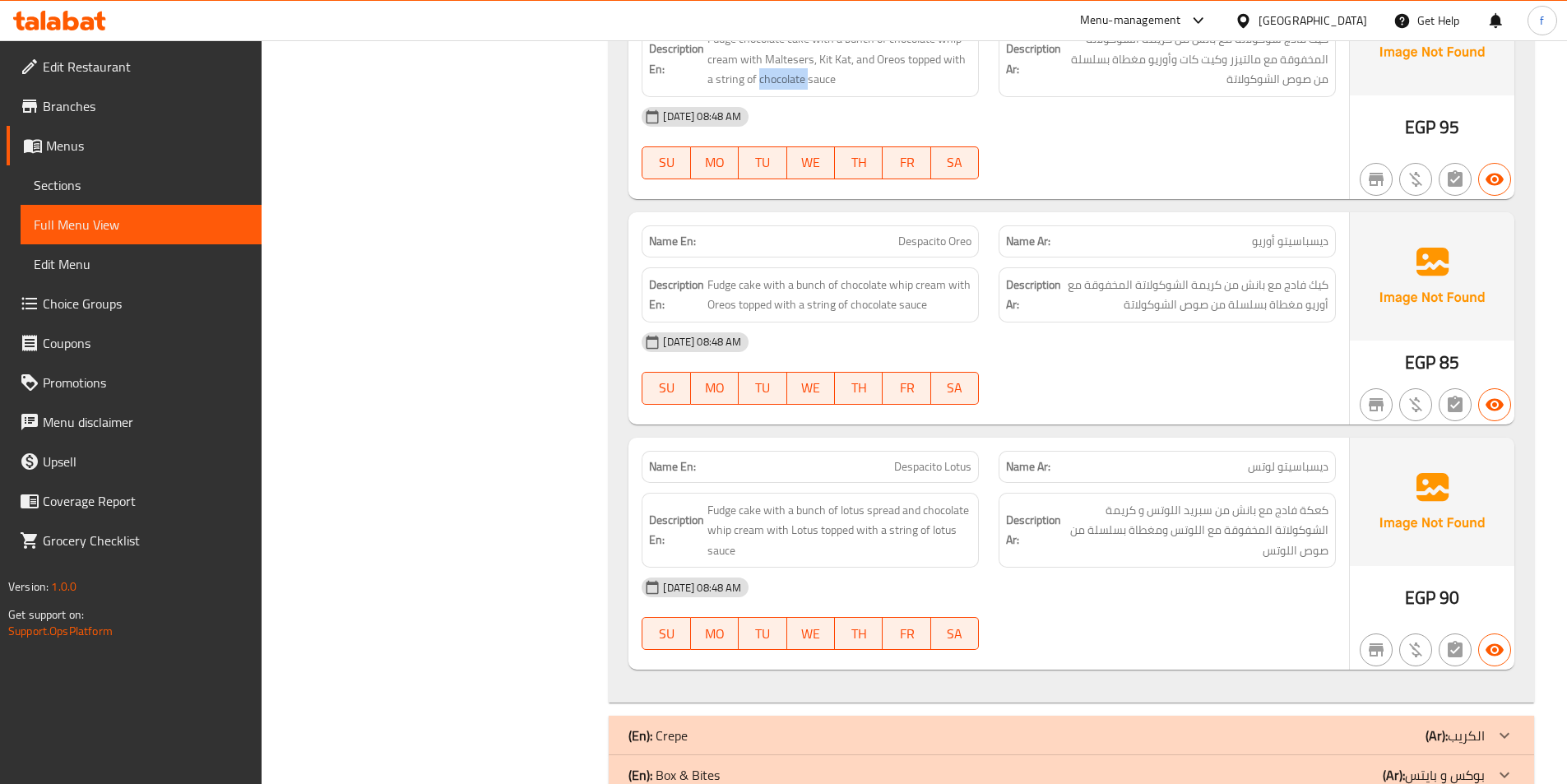
scroll to position [6862, 0]
click at [901, 231] on span "Despacito Oreo" at bounding box center [934, 239] width 73 height 17
click at [947, 231] on span "Despacito Oreo" at bounding box center [934, 239] width 73 height 17
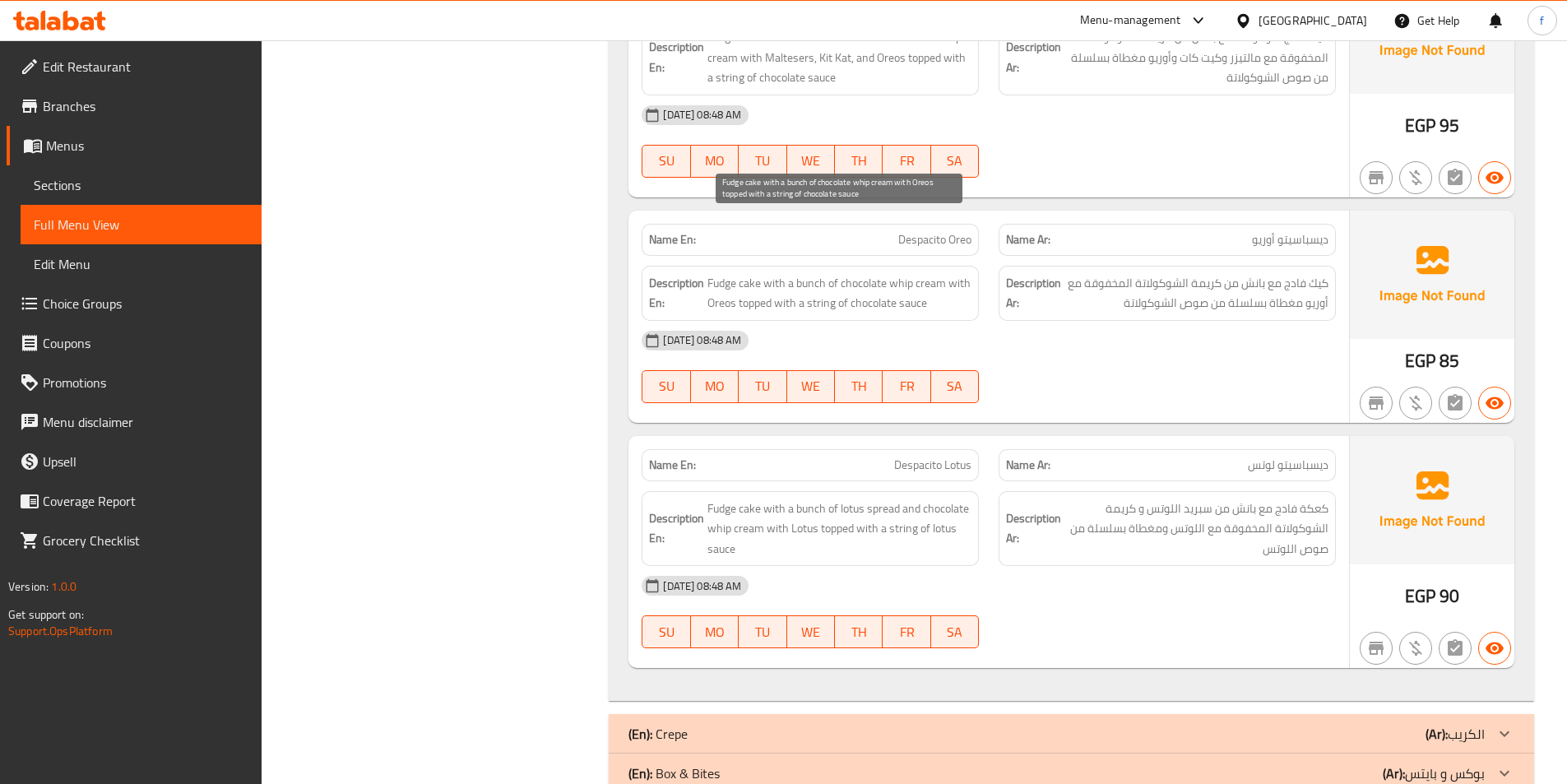
click at [749, 273] on span "Fudge cake with a bunch of chocolate whip cream with Oreos topped with a string…" at bounding box center [839, 293] width 264 height 40
click at [738, 273] on span "Fudge cake with a bunch of chocolate whip cream with Oreos topped with a string…" at bounding box center [839, 293] width 264 height 40
click at [817, 273] on span "Fudge cake with a bunch of chocolate whip cream with Oreos topped with a string…" at bounding box center [839, 293] width 264 height 40
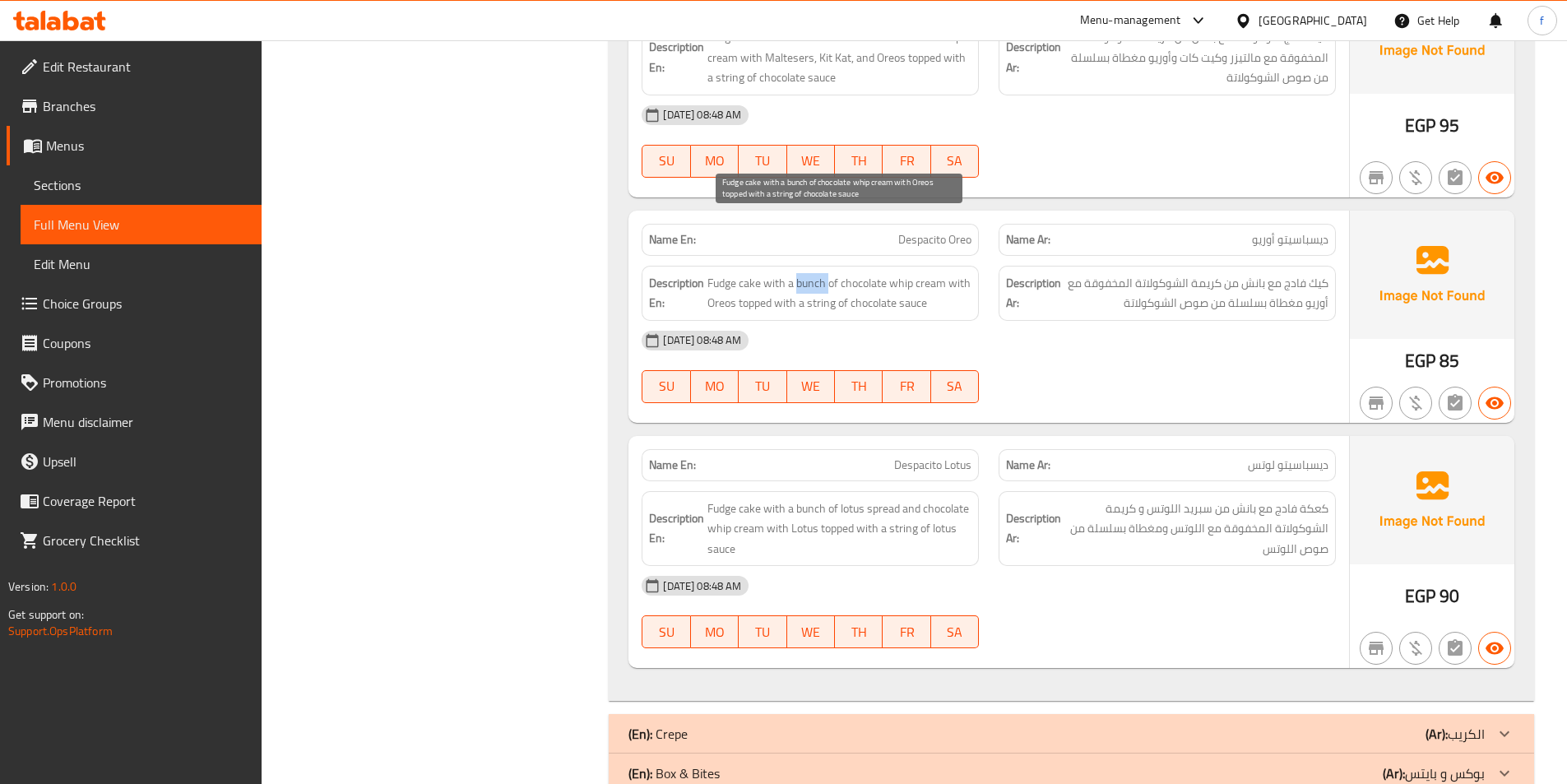
click at [817, 273] on span "Fudge cake with a bunch of chocolate whip cream with Oreos topped with a string…" at bounding box center [839, 293] width 264 height 40
click at [931, 273] on span "Fudge cake with a bunch of chocolate whip cream with Oreos topped with a string…" at bounding box center [839, 293] width 264 height 40
click at [889, 273] on span "Fudge cake with a bunch of chocolate whip cream with Oreos topped with a string…" at bounding box center [839, 293] width 264 height 40
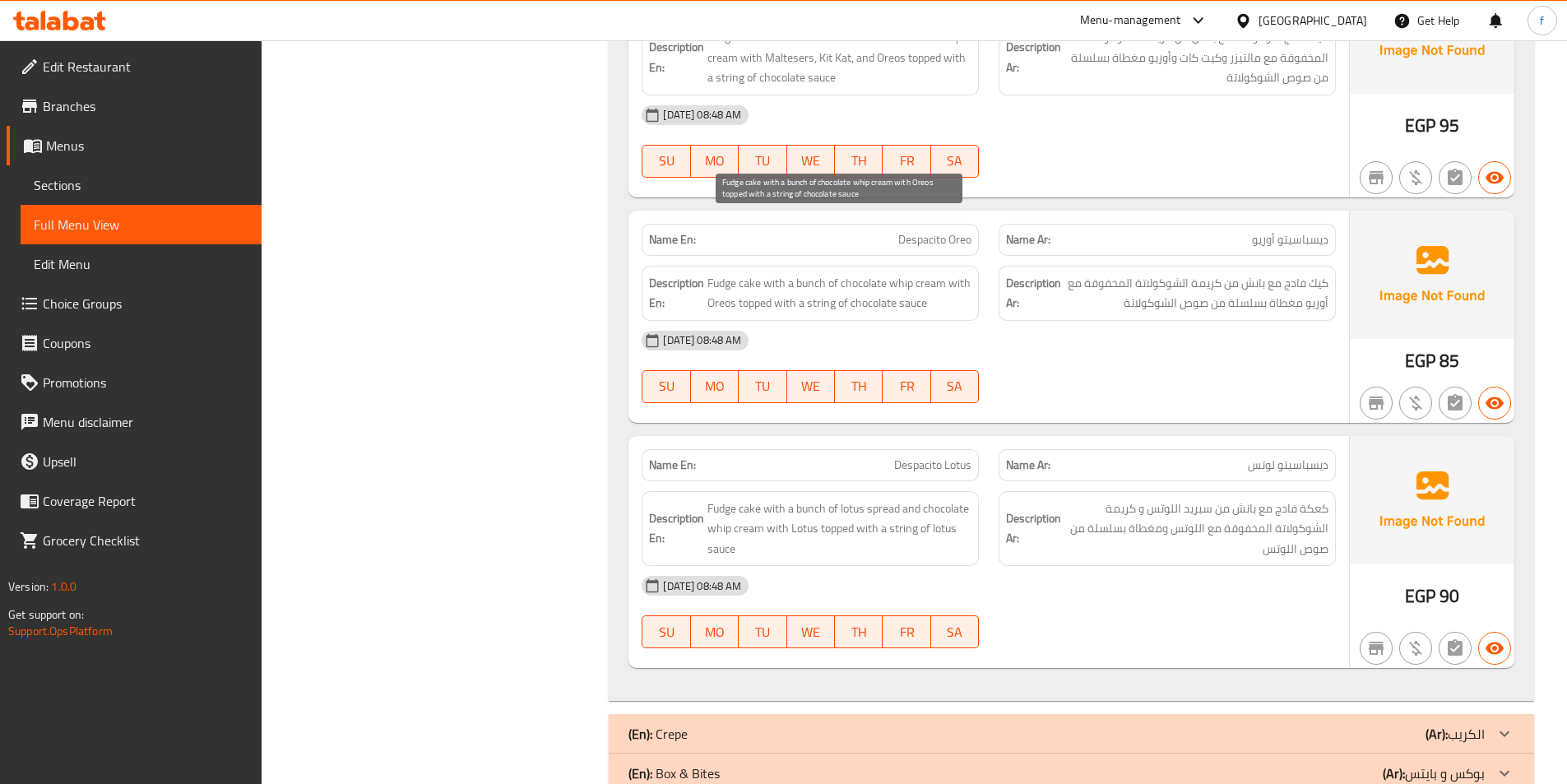
click at [880, 273] on span "Fudge cake with a bunch of chocolate whip cream with Oreos topped with a string…" at bounding box center [839, 293] width 264 height 40
click at [717, 273] on span "Fudge cake with a bunch of chocolate whip cream with Oreos topped with a string…" at bounding box center [839, 293] width 264 height 40
click at [760, 273] on span "Fudge cake with a bunch of chocolate whip cream with Oreos topped with a string…" at bounding box center [839, 293] width 264 height 40
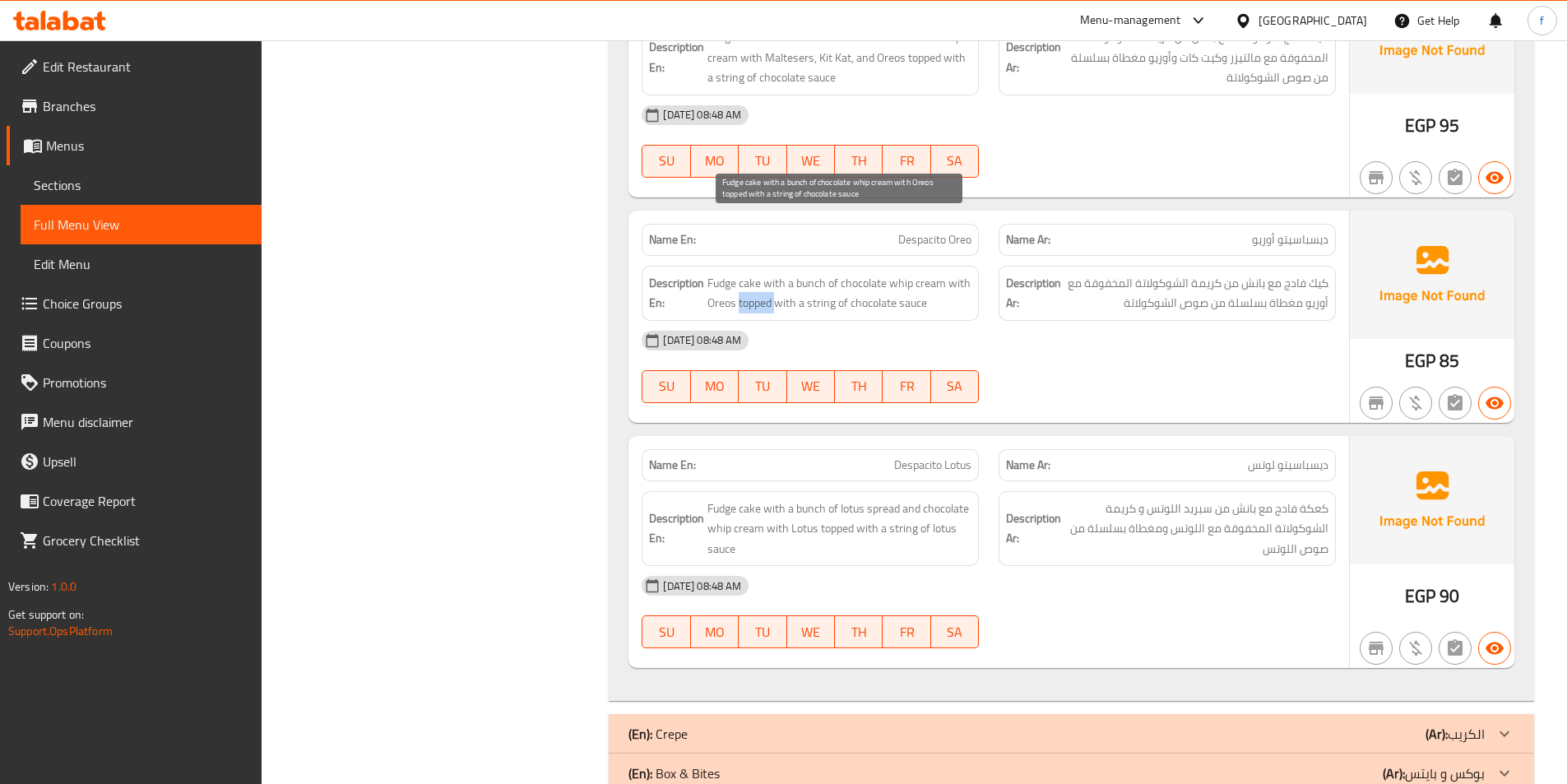
click at [760, 273] on span "Fudge cake with a bunch of chocolate whip cream with Oreos topped with a string…" at bounding box center [839, 293] width 264 height 40
click at [821, 273] on span "Fudge cake with a bunch of chocolate whip cream with Oreos topped with a string…" at bounding box center [839, 293] width 264 height 40
click at [921, 273] on span "Fudge cake with a bunch of chocolate whip cream with Oreos topped with a string…" at bounding box center [839, 293] width 264 height 40
drag, startPoint x: 921, startPoint y: 241, endPoint x: 873, endPoint y: 255, distance: 50.0
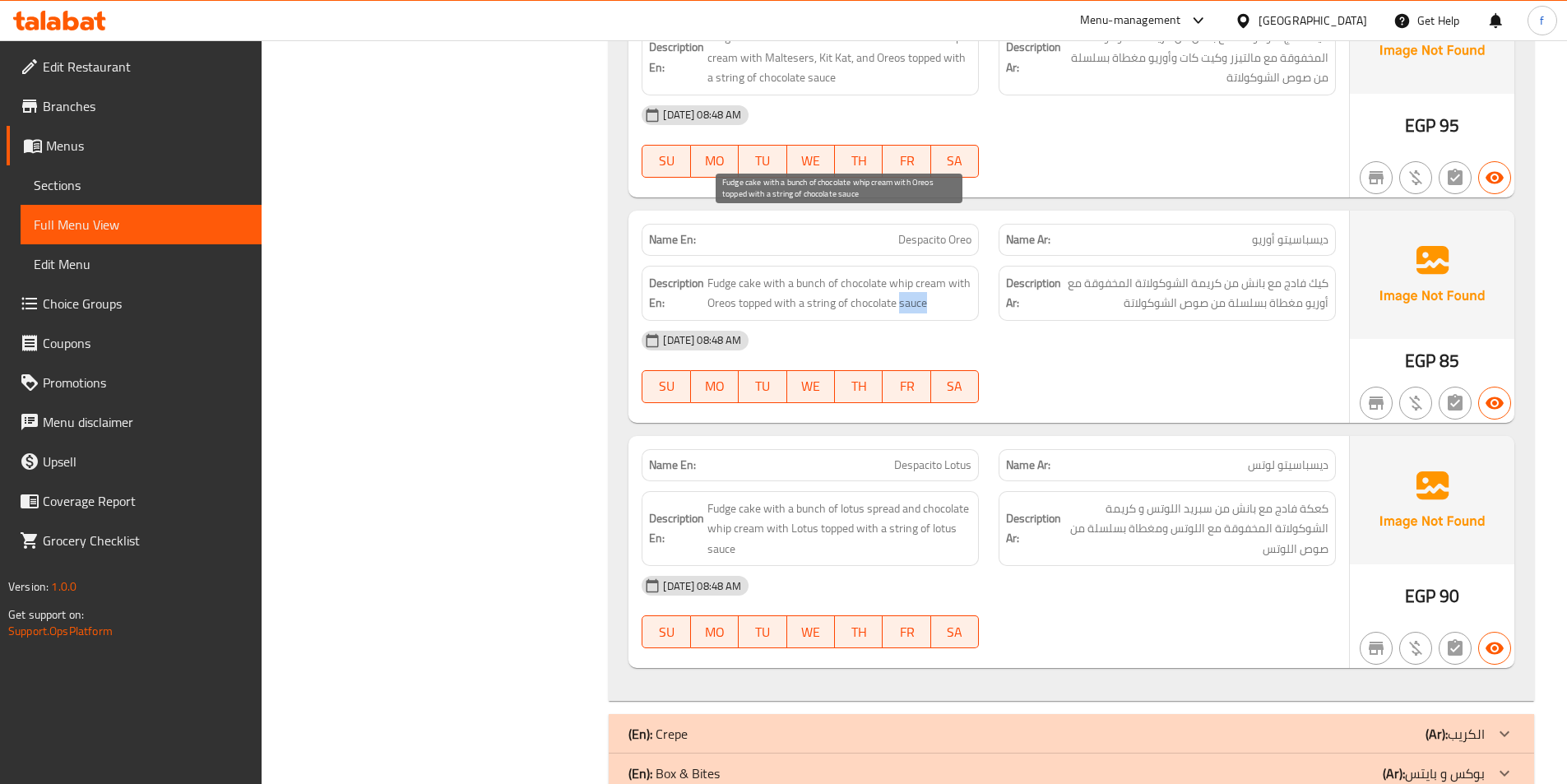
click at [922, 273] on span "Fudge cake with a bunch of chocolate whip cream with Oreos topped with a string…" at bounding box center [839, 293] width 264 height 40
click at [873, 265] on div "Description En: Fudge cake with a bunch of chocolate whip cream with Oreos topp…" at bounding box center [809, 293] width 337 height 55
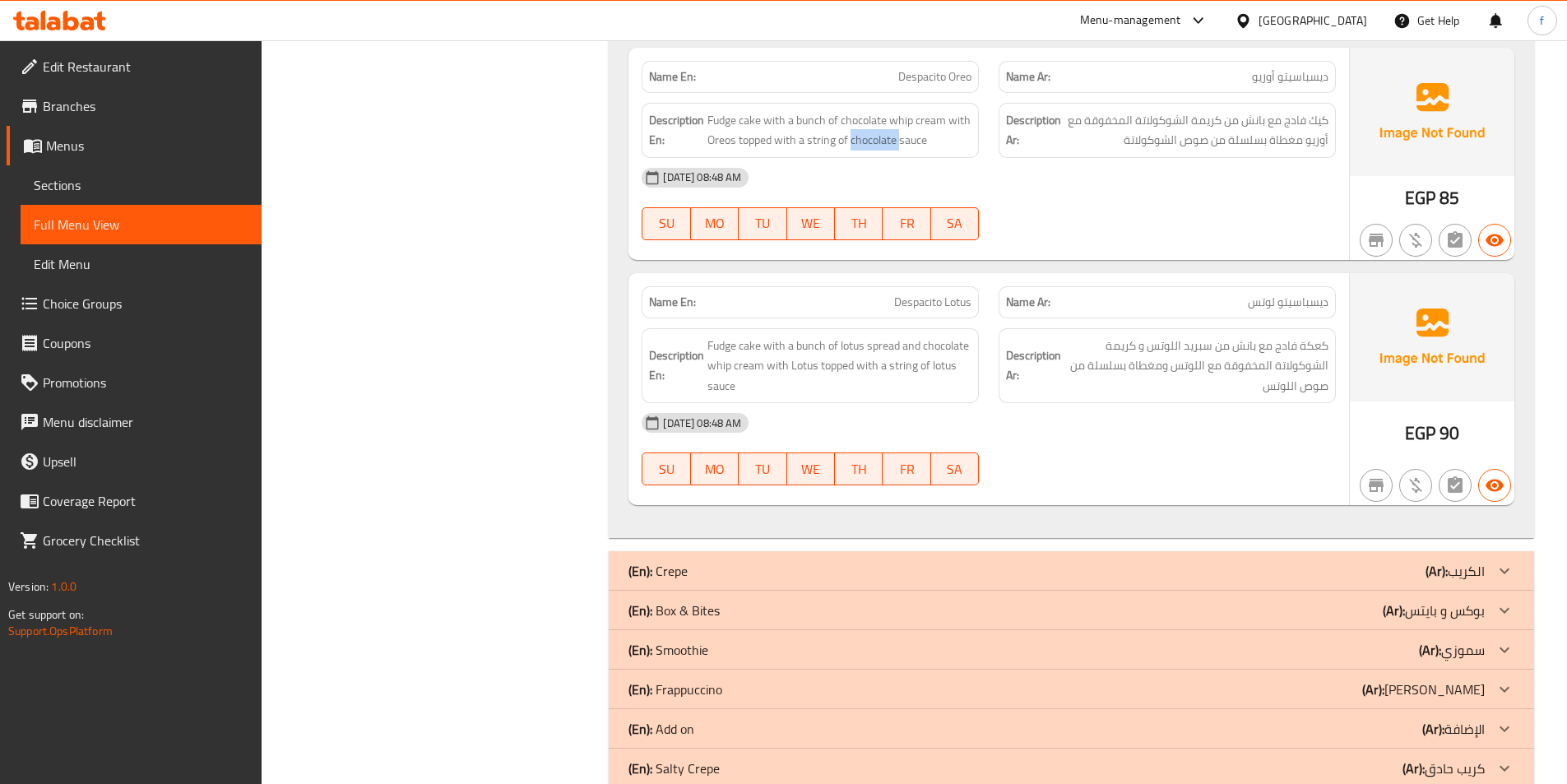
scroll to position [7027, 0]
click at [914, 284] on div "Name En: Despacito Lotus" at bounding box center [809, 300] width 337 height 32
click at [949, 292] on span "Despacito Lotus" at bounding box center [932, 300] width 77 height 17
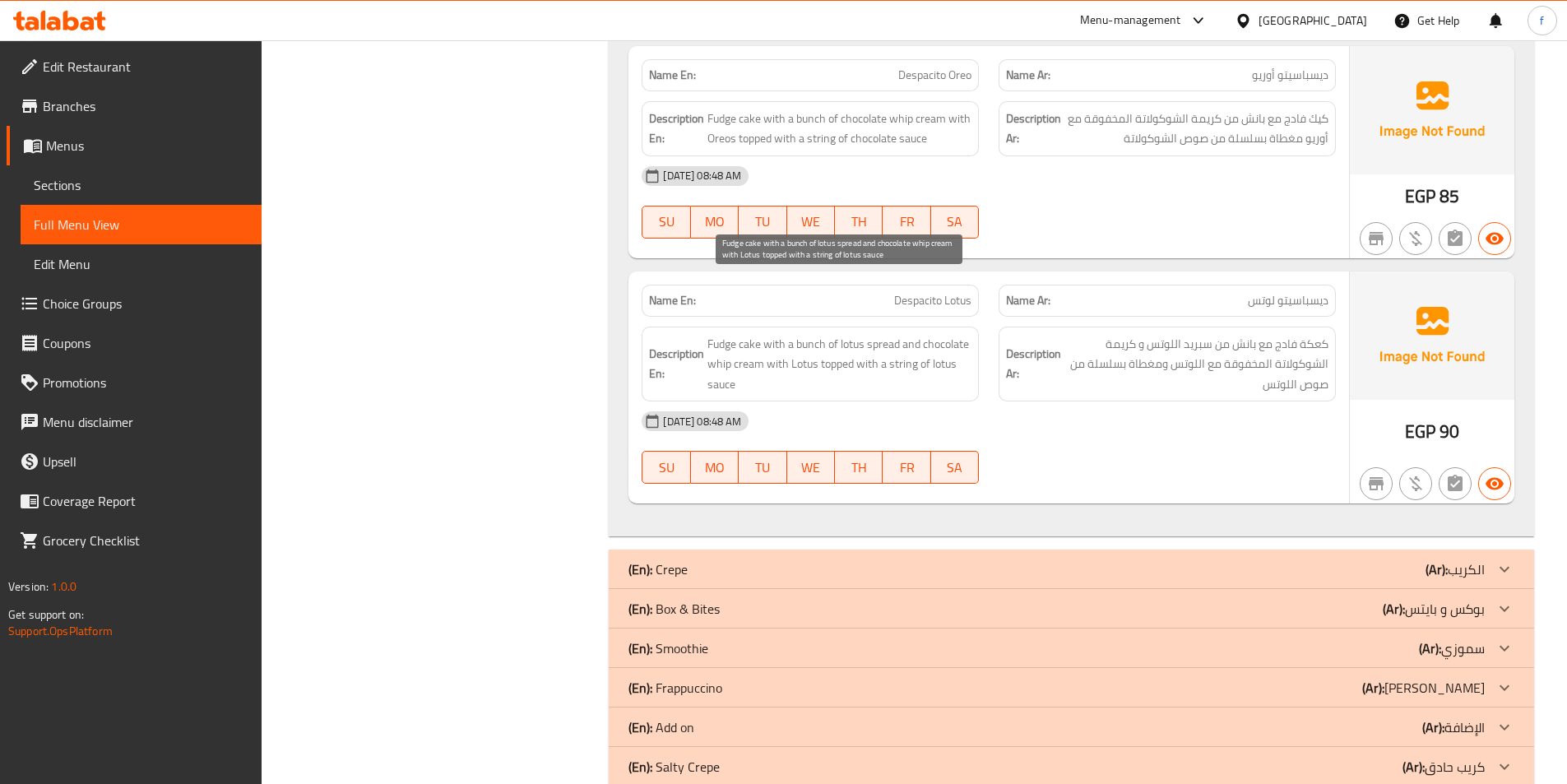
click at [758, 334] on span "Fudge cake with a bunch of lotus spread and chocolate whip cream with Lotus top…" at bounding box center [839, 364] width 264 height 61
click at [726, 334] on span "Fudge cake with a bunch of lotus spread and chocolate whip cream with Lotus top…" at bounding box center [839, 364] width 264 height 61
click at [808, 334] on span "Fudge cake with a bunch of lotus spread and chocolate whip cream with Lotus top…" at bounding box center [839, 364] width 264 height 61
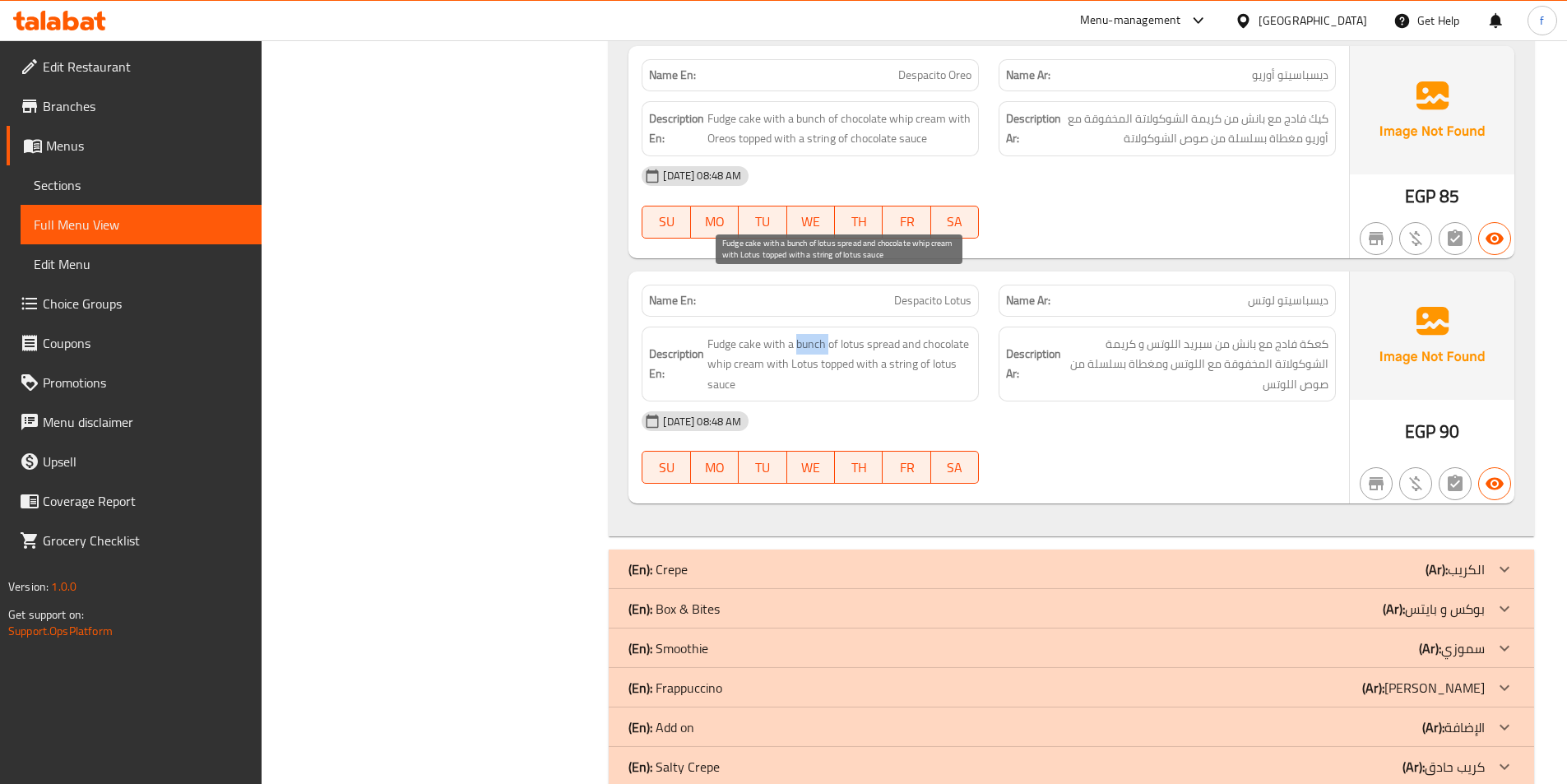
click at [808, 334] on span "Fudge cake with a bunch of lotus spread and chocolate whip cream with Lotus top…" at bounding box center [839, 364] width 264 height 61
click at [888, 334] on span "Fudge cake with a bunch of lotus spread and chocolate whip cream with Lotus top…" at bounding box center [839, 364] width 264 height 61
click at [850, 334] on span "Fudge cake with a bunch of lotus spread and chocolate whip cream with Lotus top…" at bounding box center [839, 364] width 264 height 61
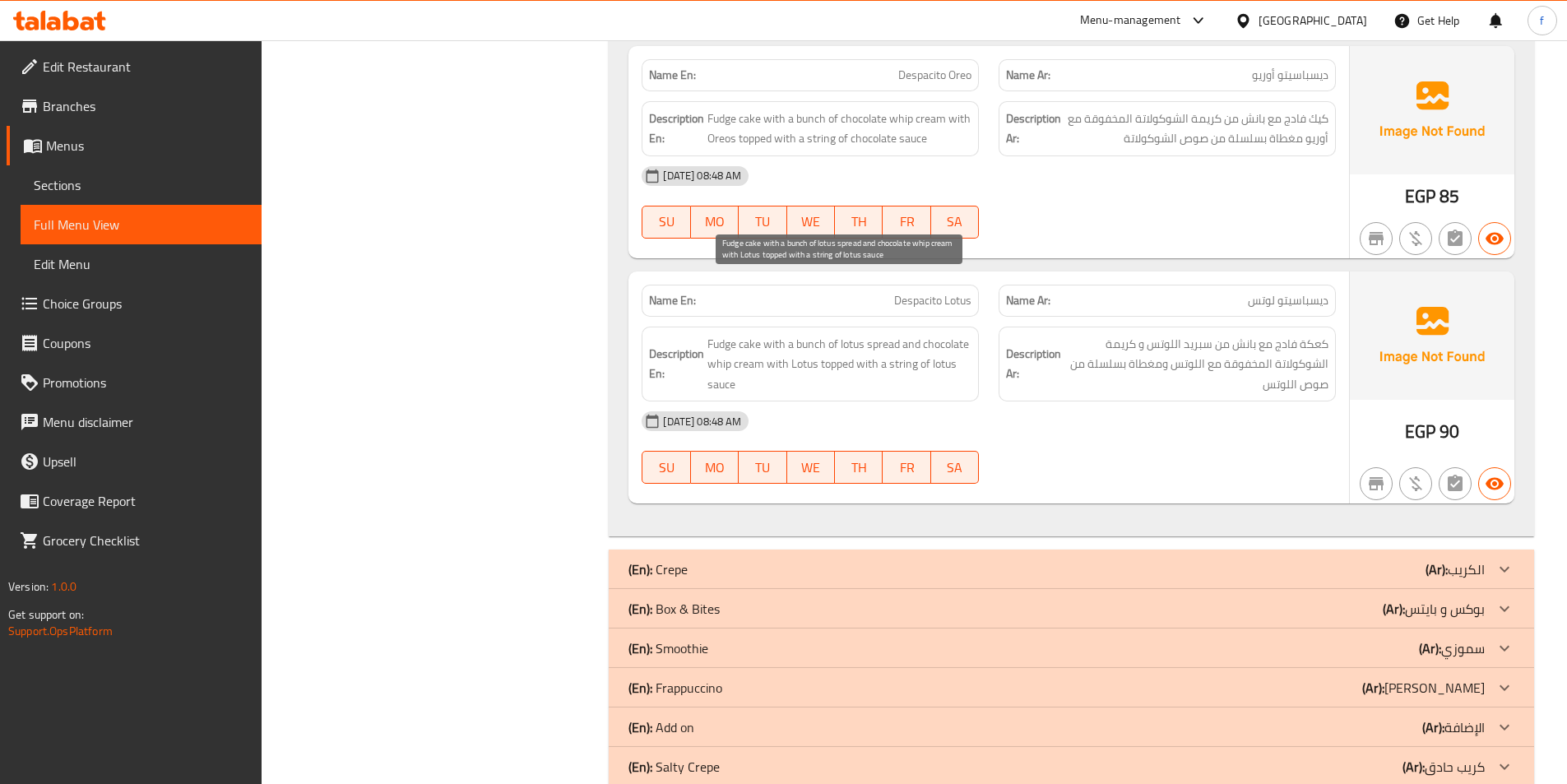
click at [742, 334] on span "Fudge cake with a bunch of lotus spread and chocolate whip cream with Lotus top…" at bounding box center [839, 364] width 264 height 61
click at [703, 343] on strong "Description En:" at bounding box center [677, 363] width 55 height 40
click at [926, 334] on span "Fudge cake with a bunch of lotus spread and chocolate whip cream with Lotus top…" at bounding box center [839, 364] width 264 height 61
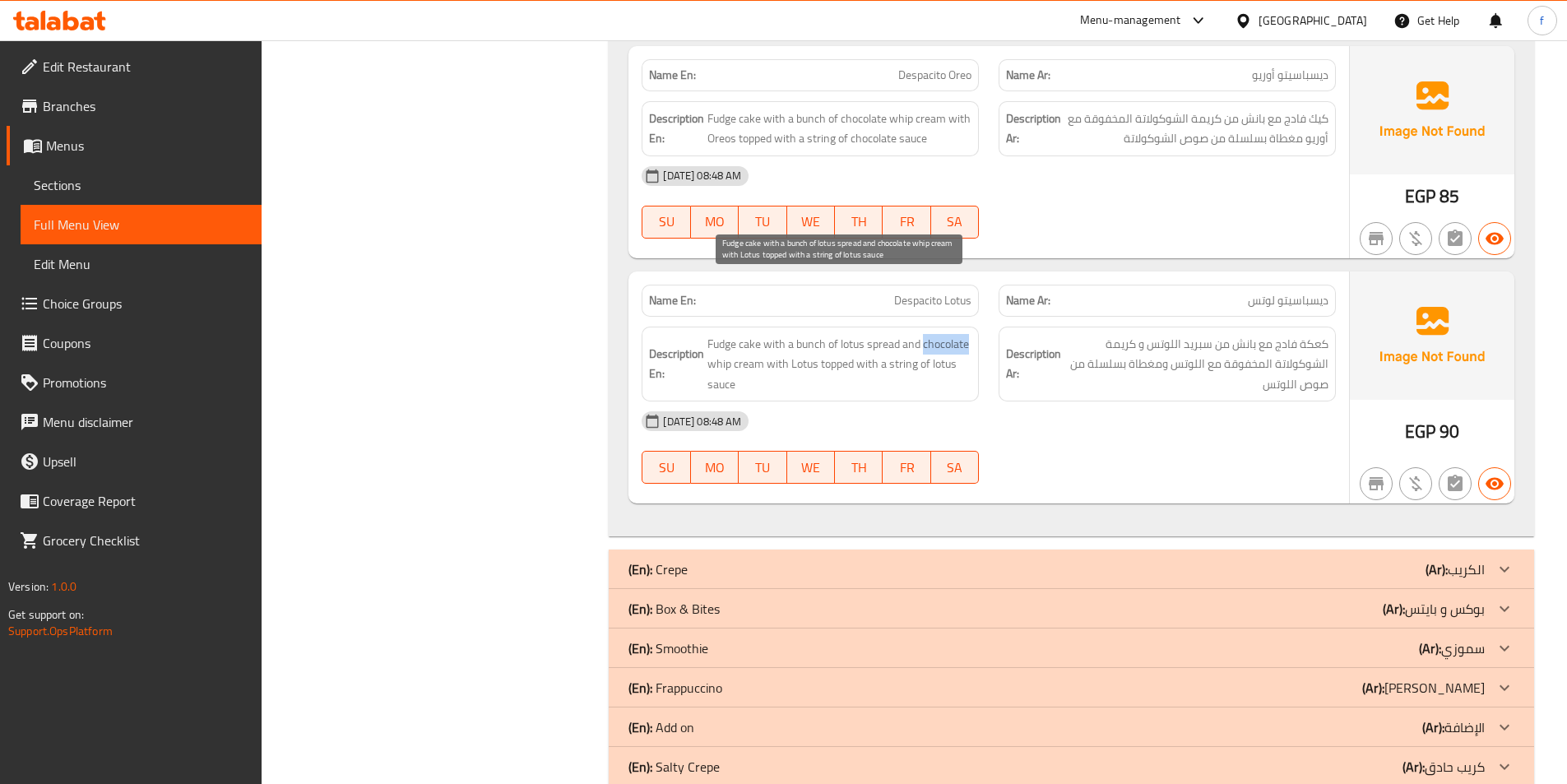
click at [926, 334] on span "Fudge cake with a bunch of lotus spread and chocolate whip cream with Lotus top…" at bounding box center [839, 364] width 264 height 61
click at [797, 334] on span "Fudge cake with a bunch of lotus spread and chocolate whip cream with Lotus top…" at bounding box center [839, 364] width 264 height 61
click at [849, 334] on span "Fudge cake with a bunch of lotus spread and chocolate whip cream with Lotus top…" at bounding box center [839, 364] width 264 height 61
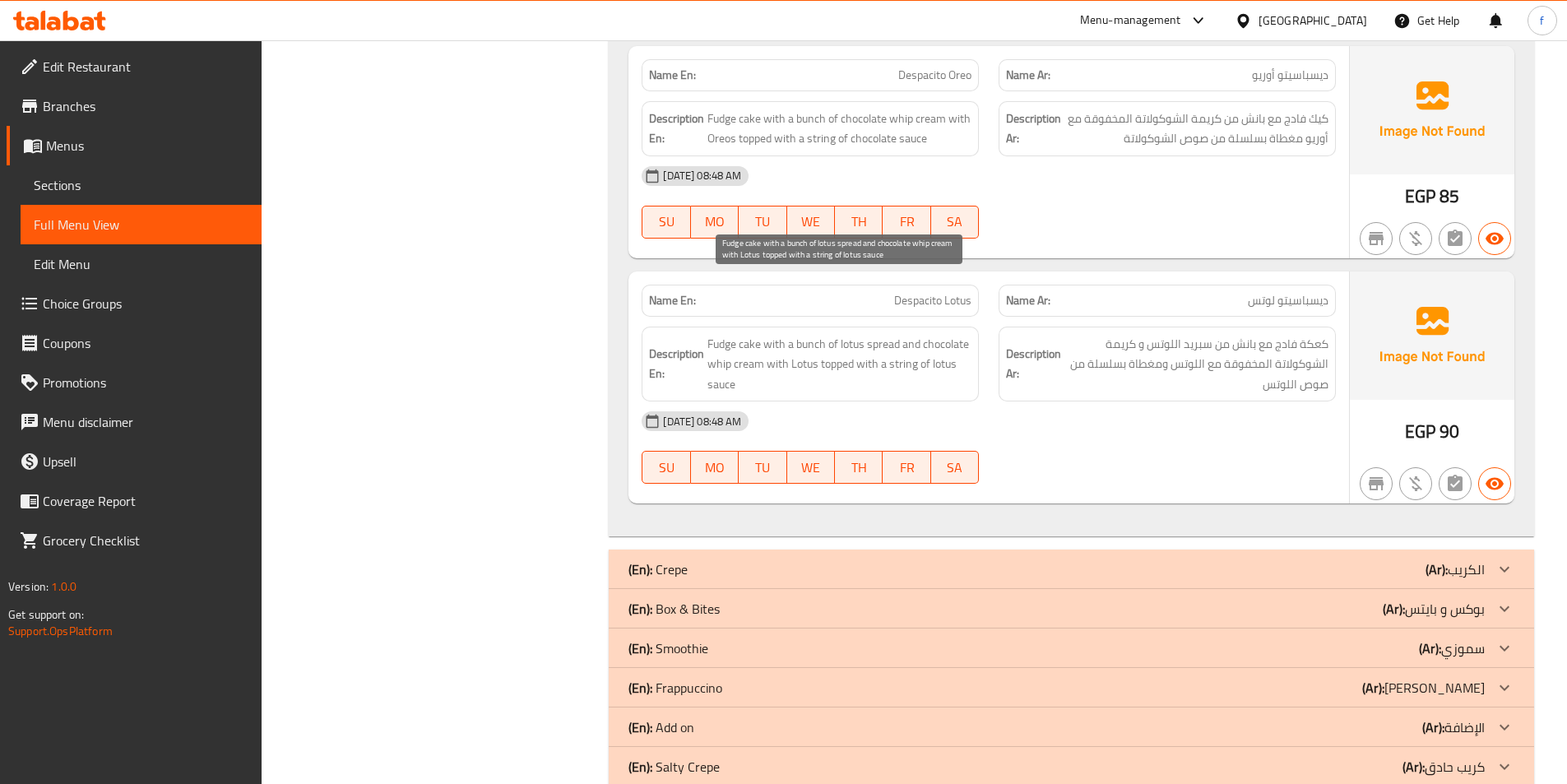
click at [901, 334] on span "Fudge cake with a bunch of lotus spread and chocolate whip cream with Lotus top…" at bounding box center [839, 364] width 264 height 61
click at [712, 334] on span "Fudge cake with a bunch of lotus spread and chocolate whip cream with Lotus top…" at bounding box center [839, 364] width 264 height 61
drag, startPoint x: 712, startPoint y: 324, endPoint x: 847, endPoint y: 319, distance: 135.1
click at [716, 334] on span "Fudge cake with a bunch of lotus spread and chocolate whip cream with Lotus top…" at bounding box center [839, 364] width 264 height 61
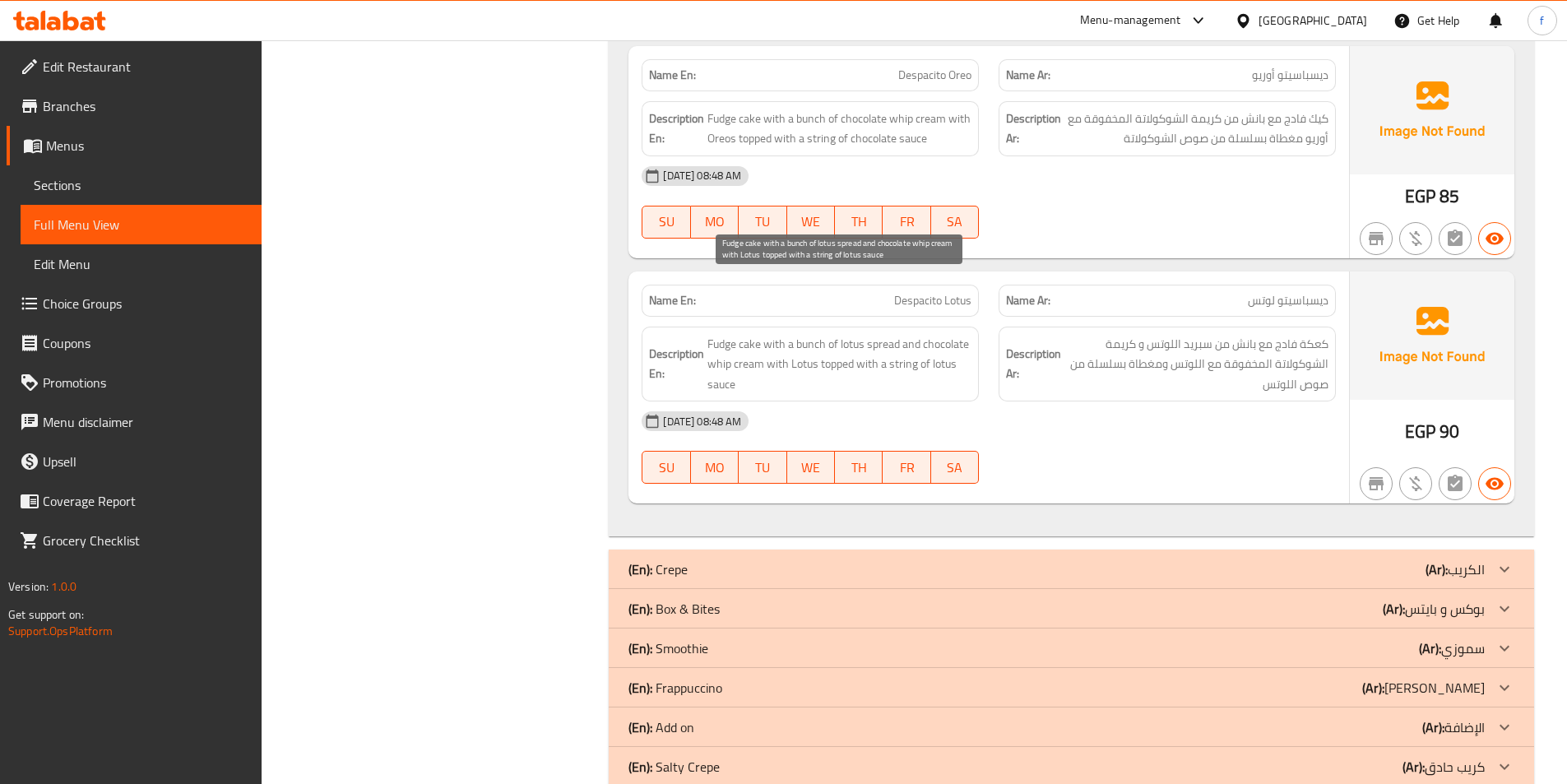
click at [951, 334] on span "Fudge cake with a bunch of lotus spread and chocolate whip cream with Lotus top…" at bounding box center [839, 364] width 264 height 61
click at [952, 334] on span "Fudge cake with a bunch of lotus spread and chocolate whip cream with Lotus top…" at bounding box center [839, 364] width 264 height 61
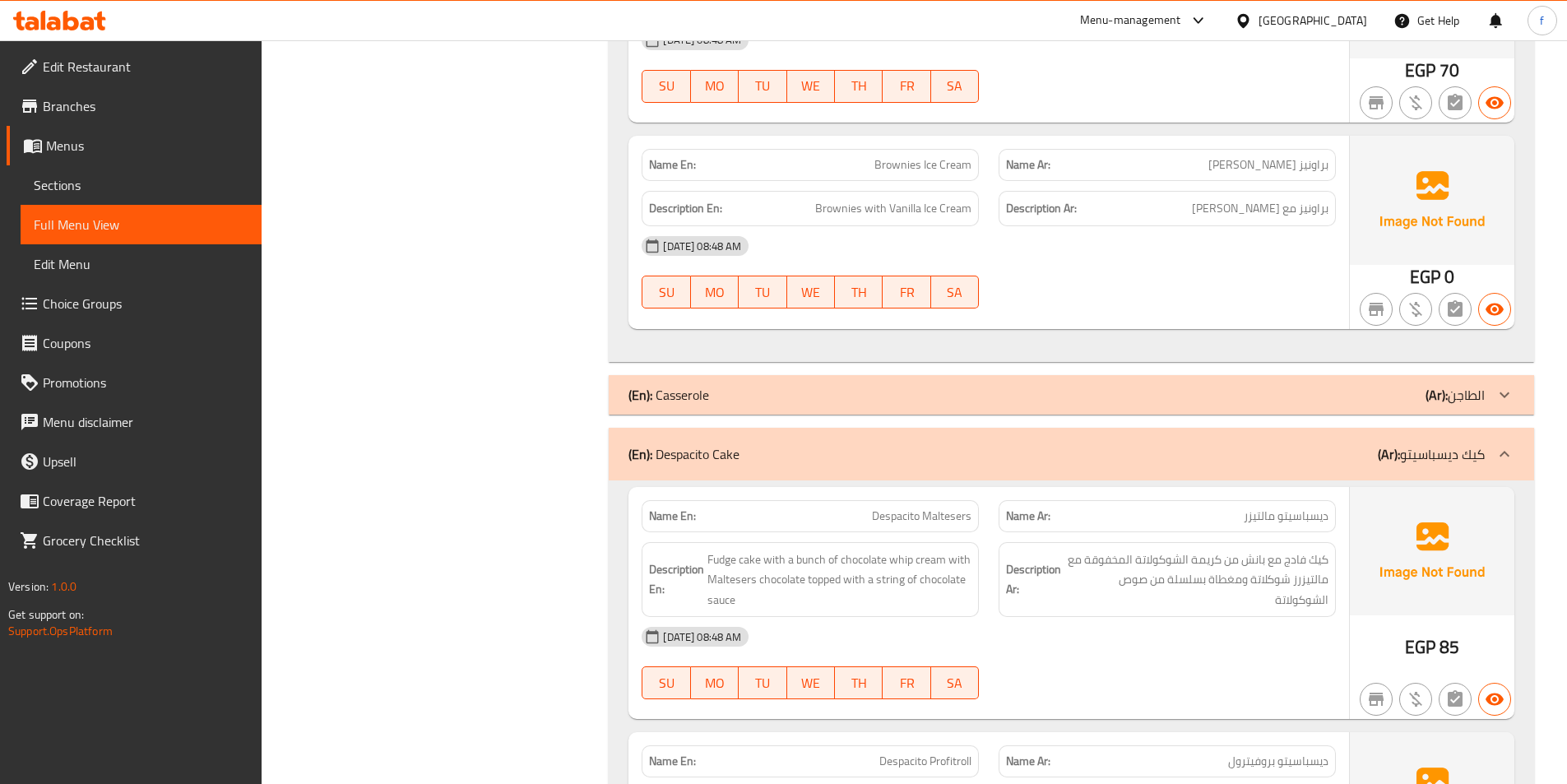
scroll to position [5382, 0]
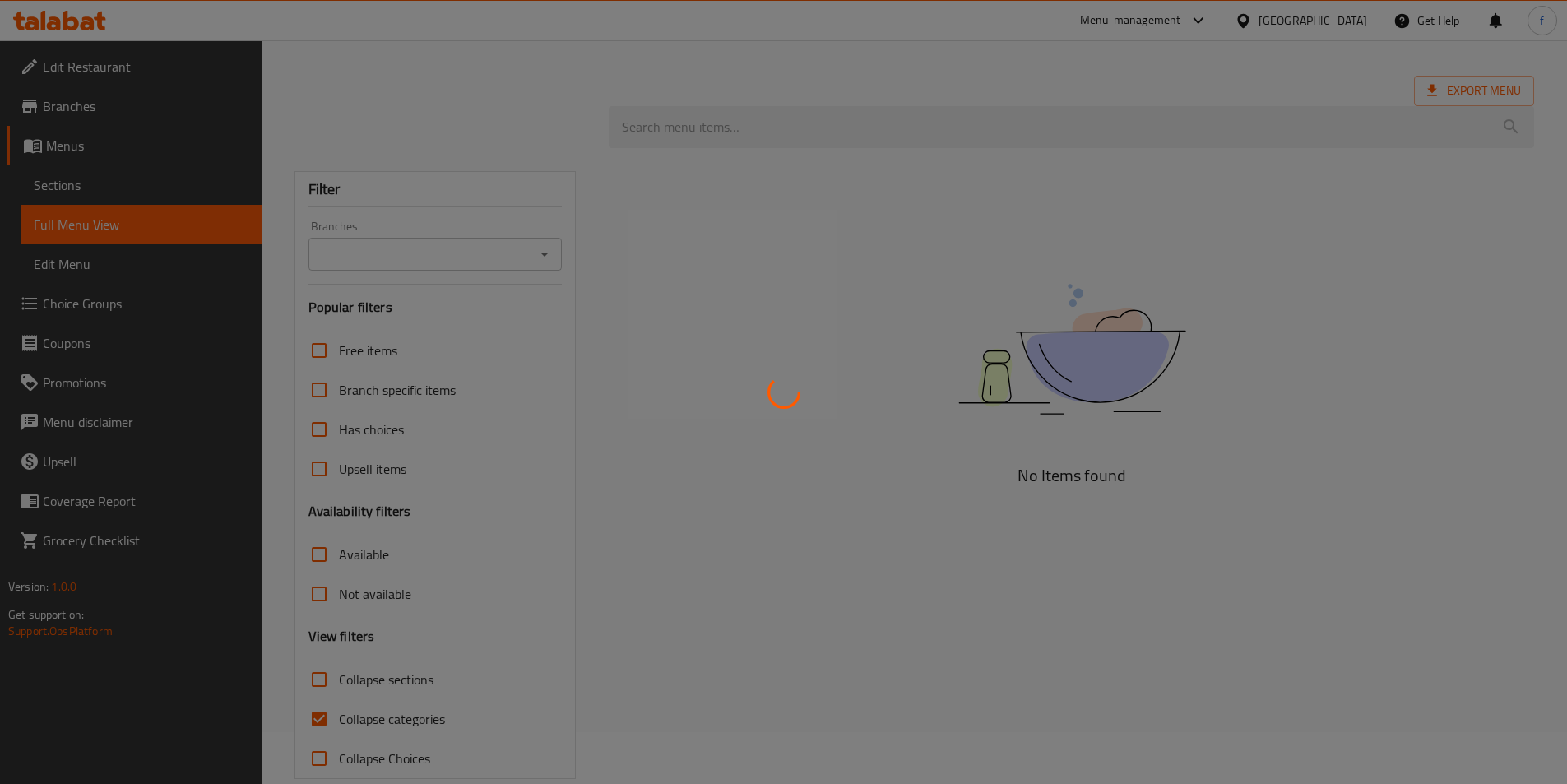
scroll to position [80, 0]
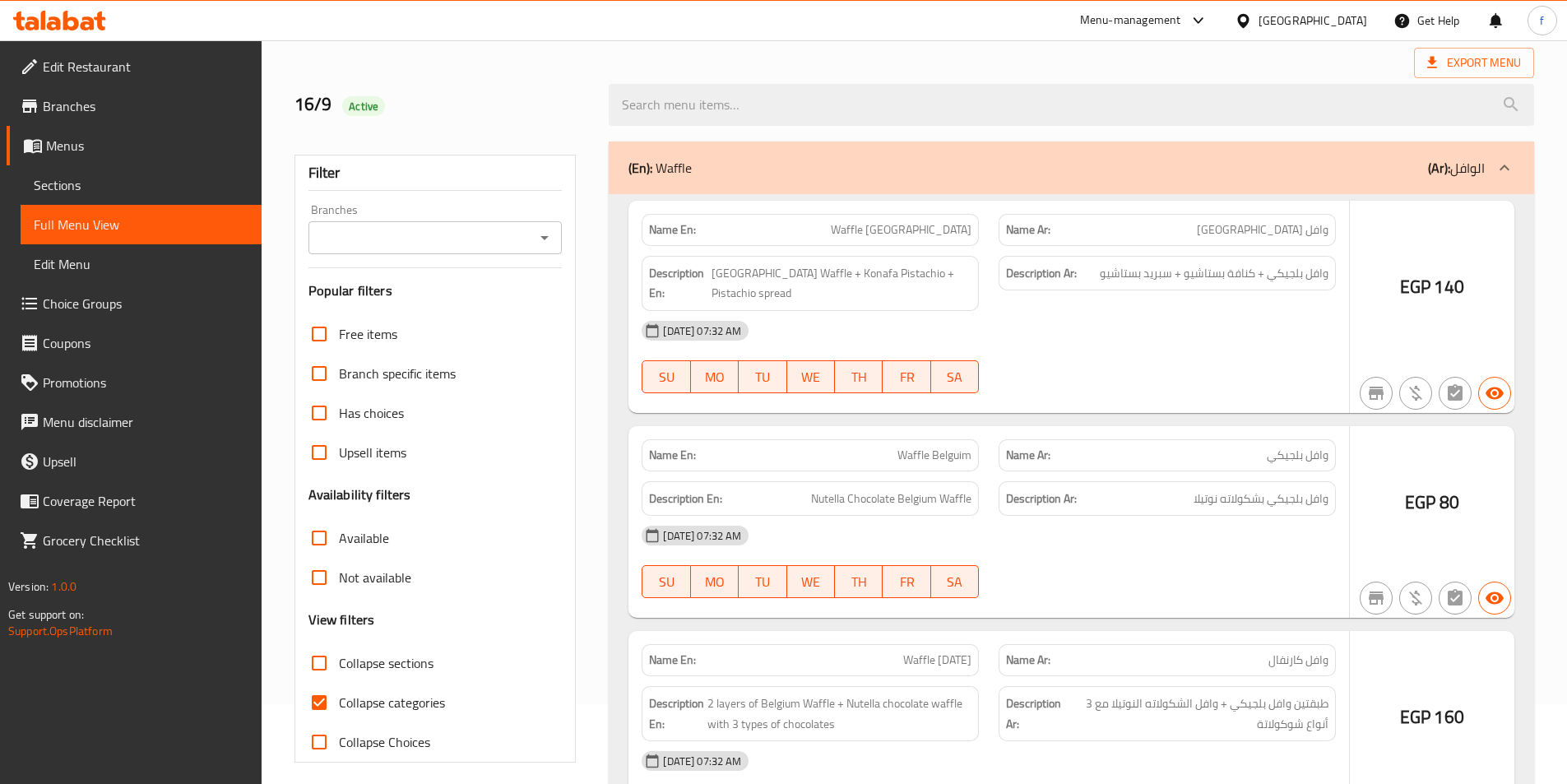
click at [133, 196] on div at bounding box center [784, 392] width 1567 height 784
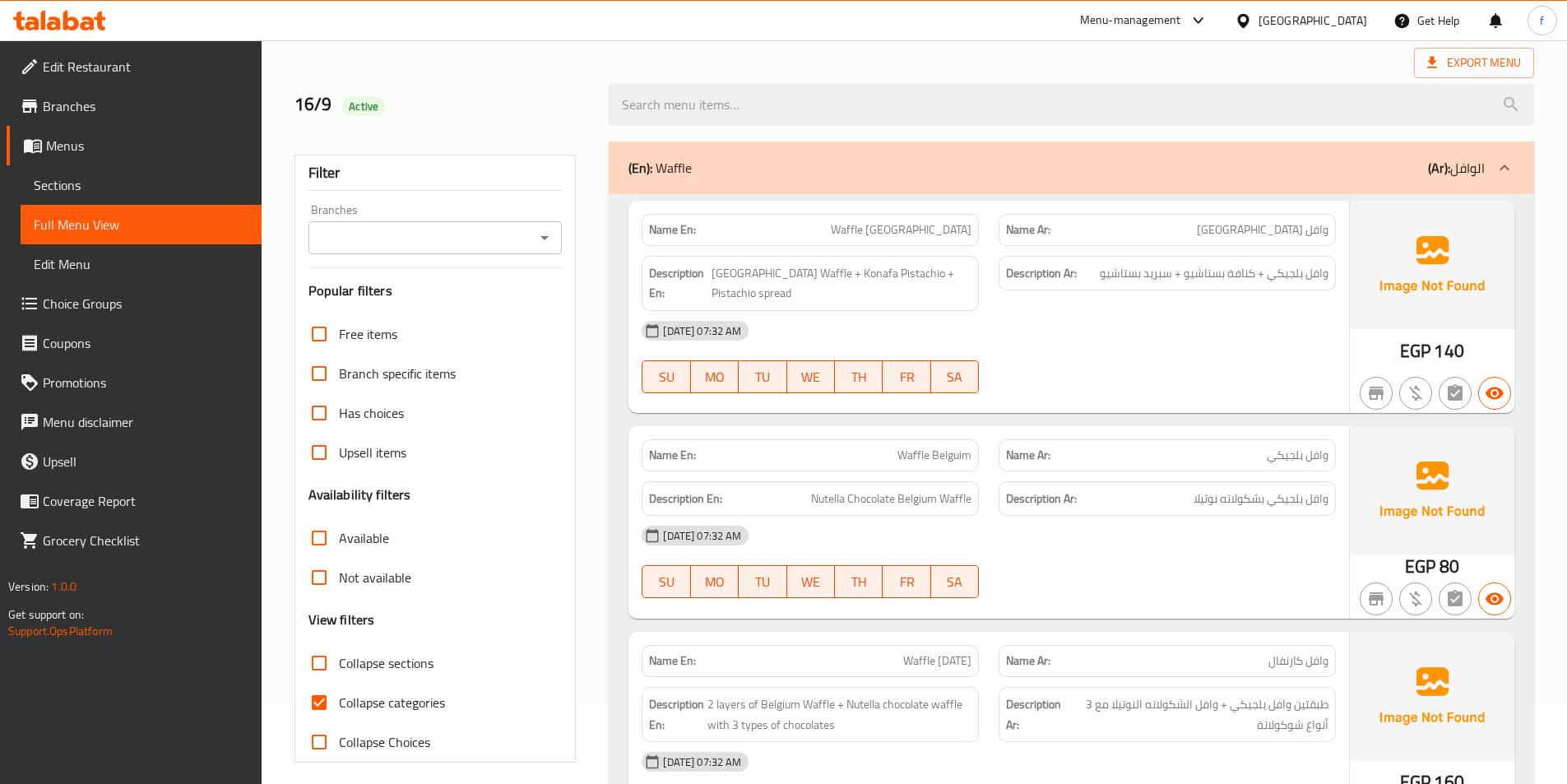
click at [53, 182] on span "Sections" at bounding box center [140, 185] width 215 height 20
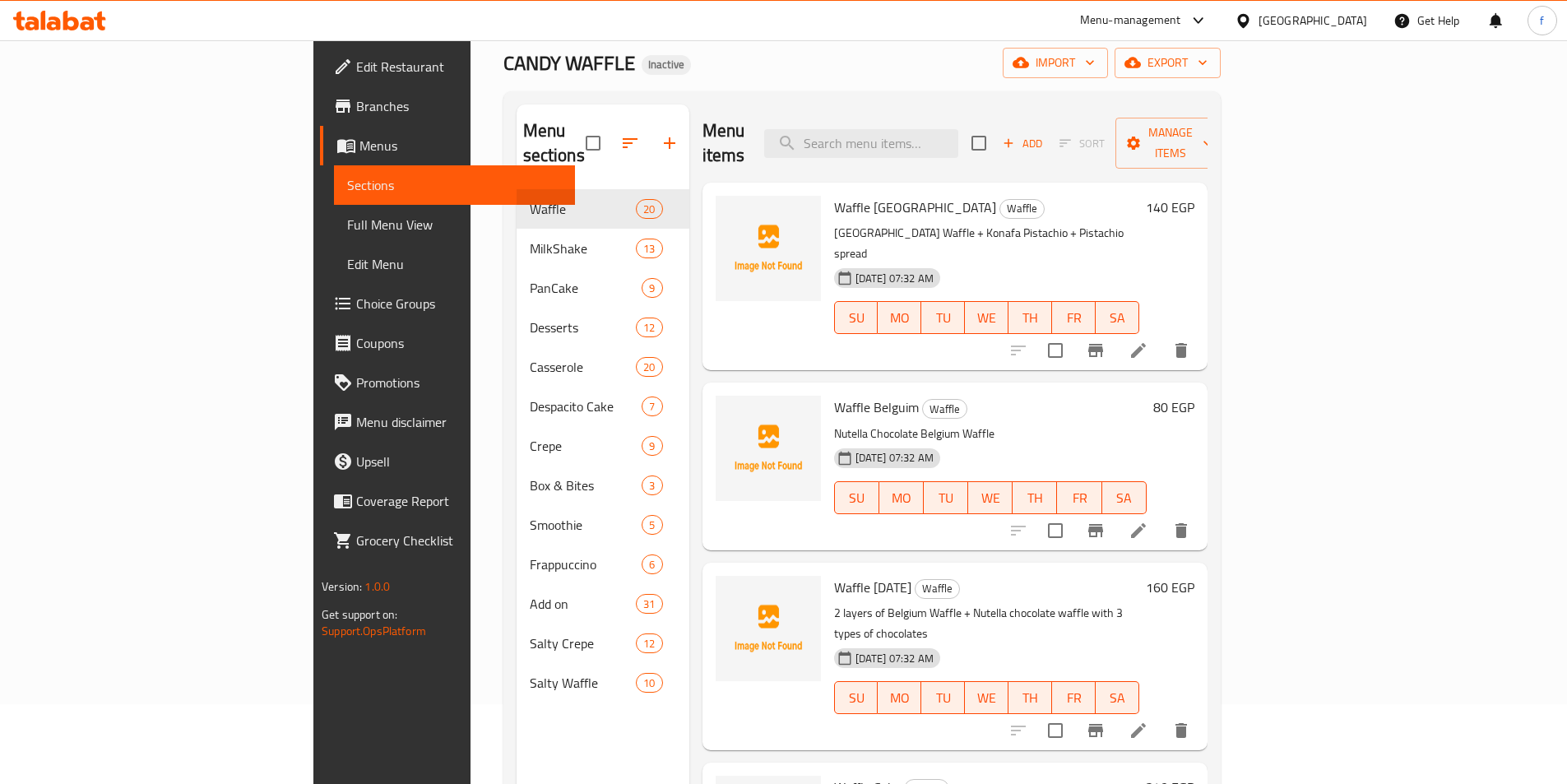
click at [958, 148] on div "Menu items Add Sort Manage items" at bounding box center [954, 143] width 505 height 78
click at [958, 142] on input "search" at bounding box center [861, 143] width 194 height 29
paste input "Molten Cake"
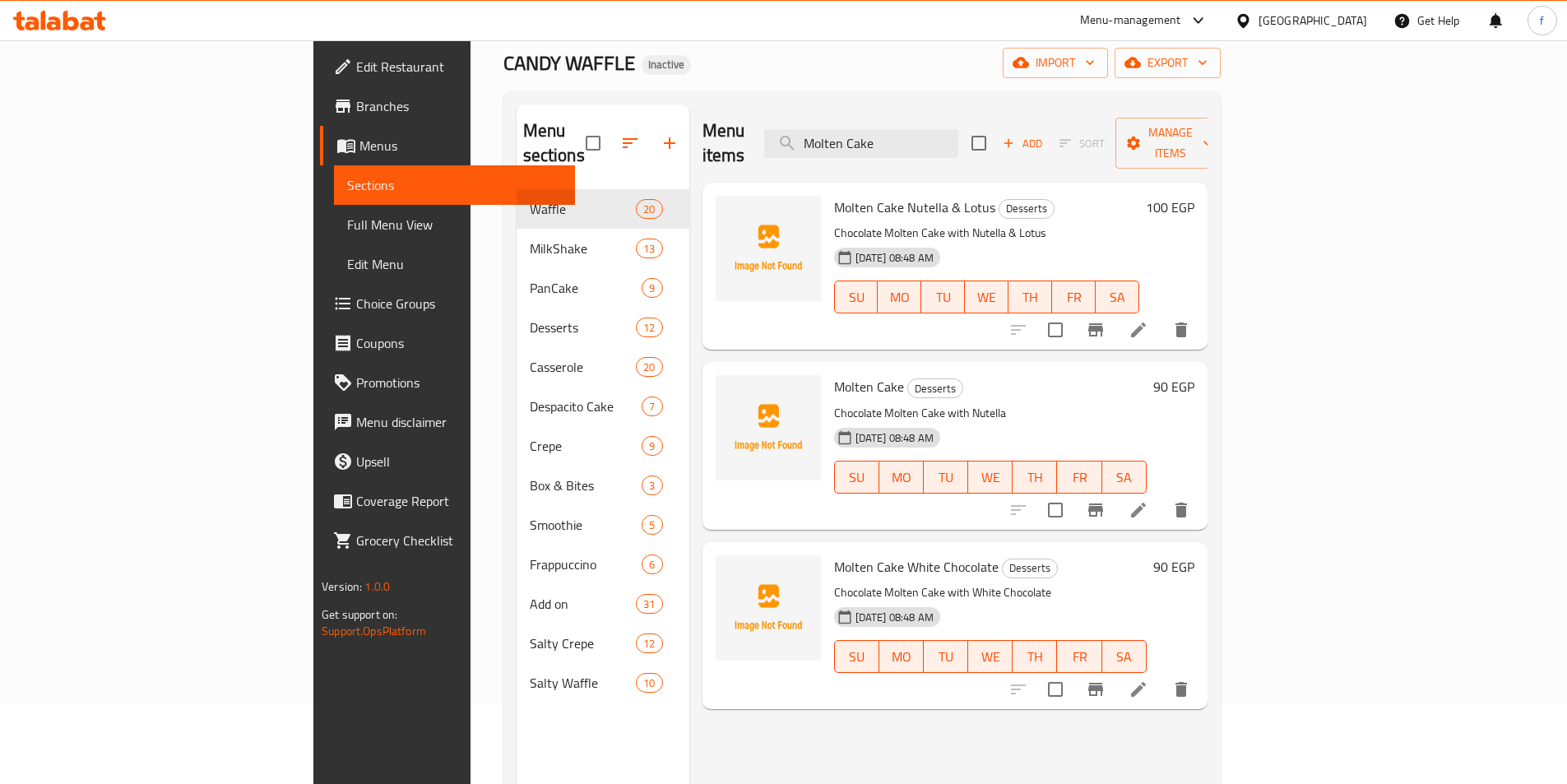
type input "Molten Cake"
click at [1149, 500] on icon at bounding box center [1139, 509] width 20 height 20
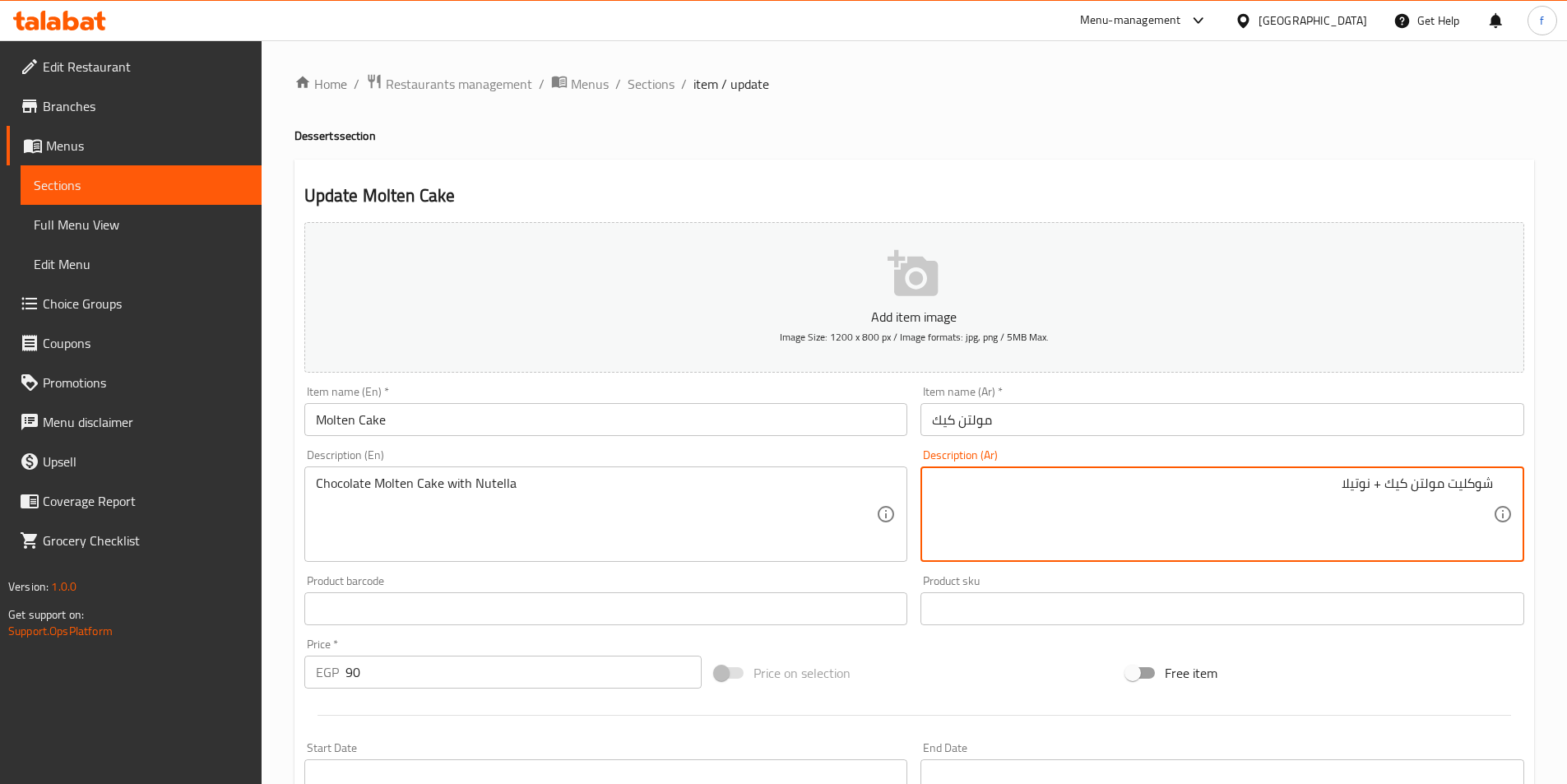
click at [1382, 480] on textarea "شوكليت مولتن كيك + نوتيلا" at bounding box center [1213, 514] width 561 height 78
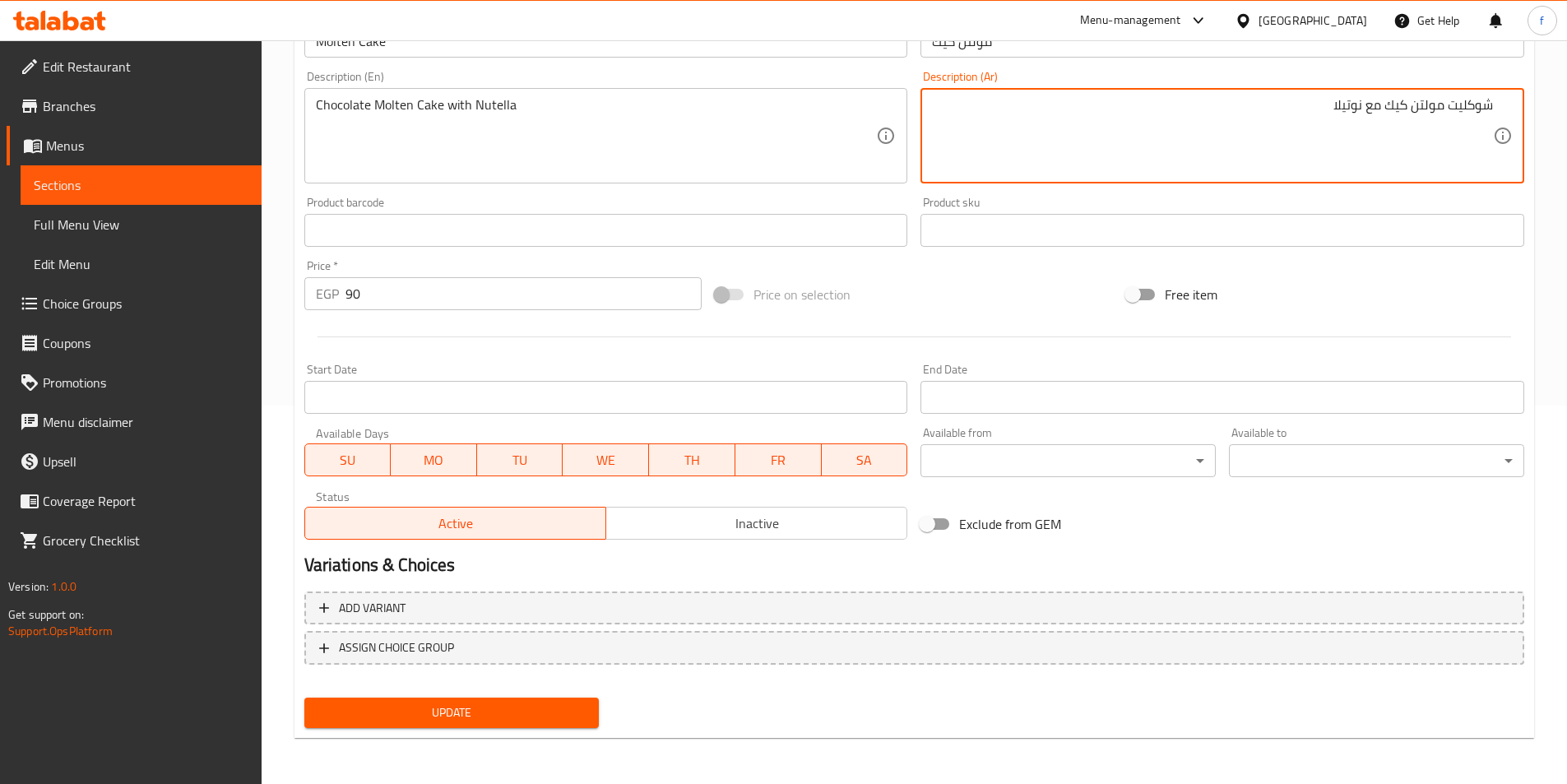
type textarea "شوكليت مولتن كيك مع نوتيلا"
click at [396, 715] on span "Update" at bounding box center [452, 712] width 269 height 21
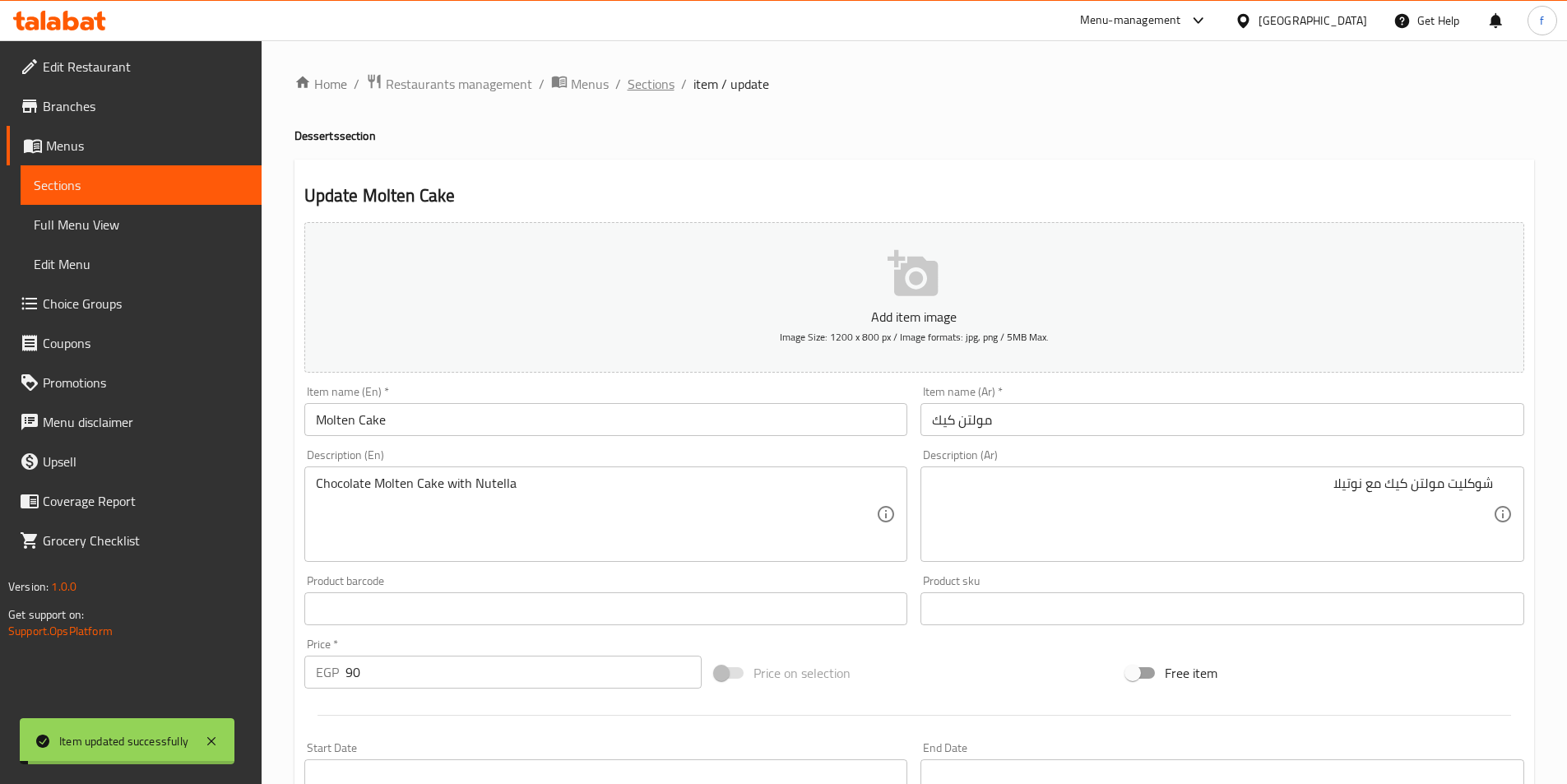
click at [649, 74] on span "Sections" at bounding box center [651, 84] width 47 height 20
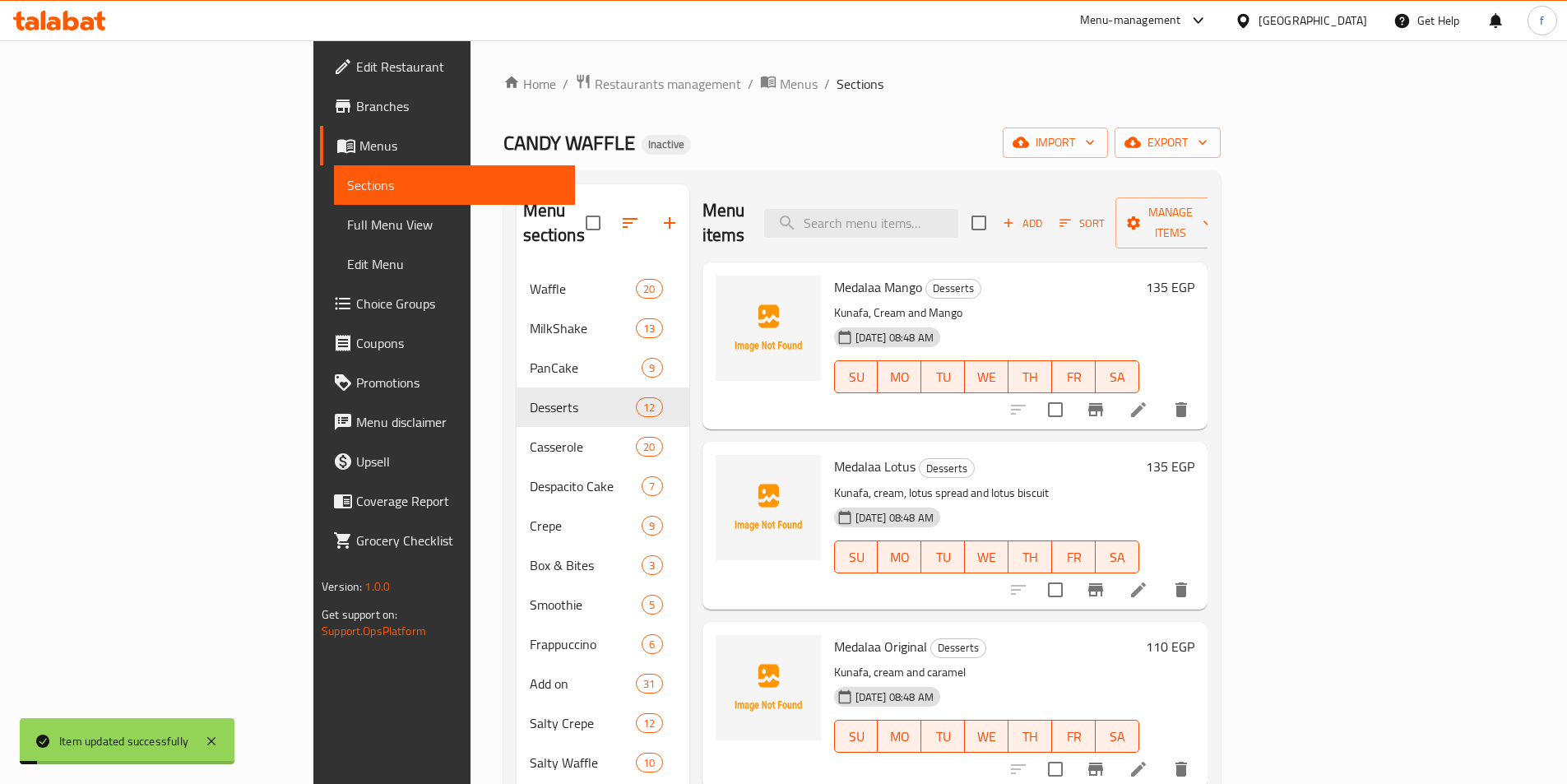
click at [837, 74] on span "Sections" at bounding box center [860, 84] width 47 height 20
click at [965, 228] on div "Menu items Add Sort Manage items" at bounding box center [954, 223] width 505 height 78
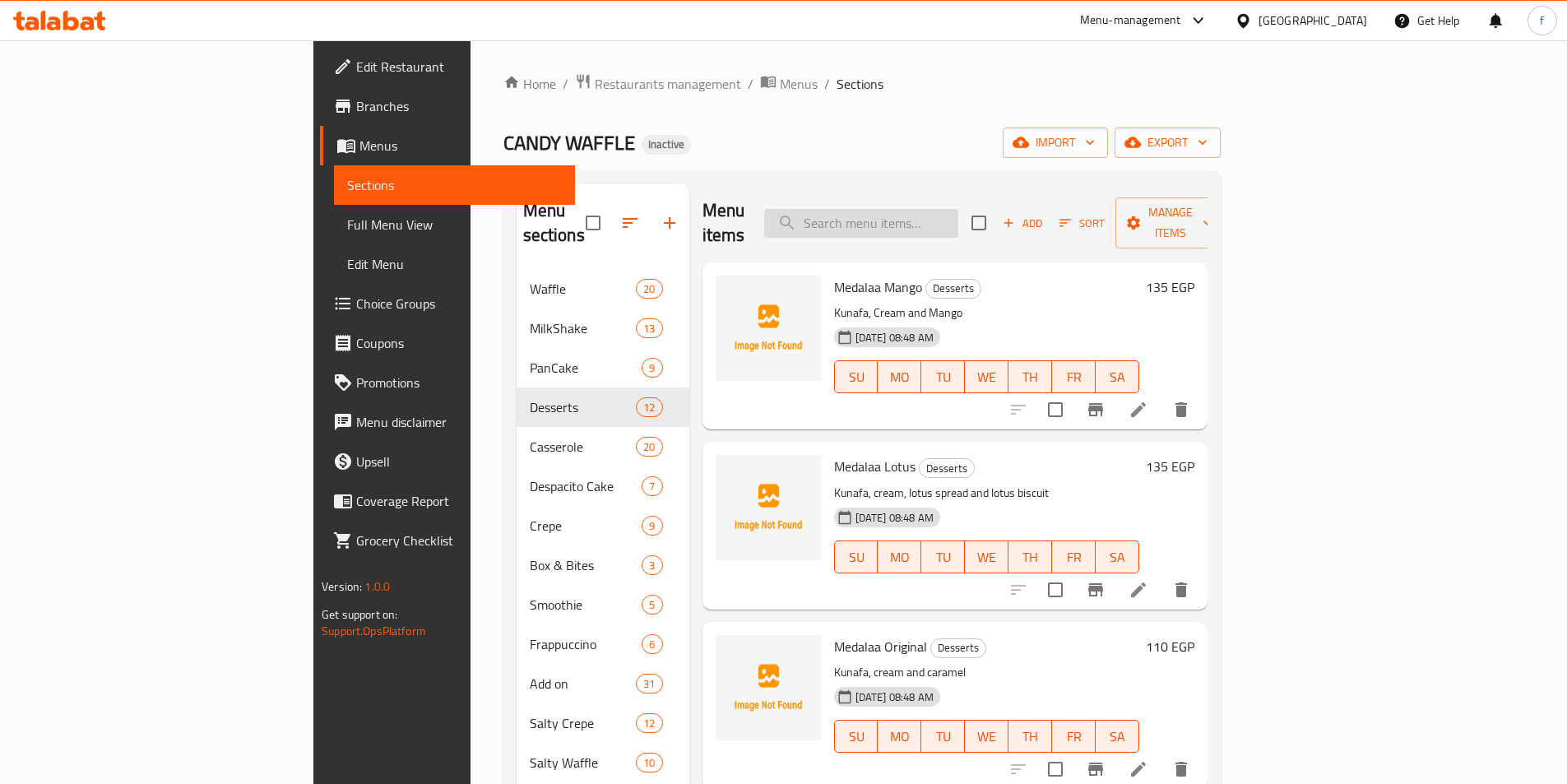
click at [958, 213] on input "search" at bounding box center [861, 223] width 194 height 29
paste input "Brownies Ice Cream"
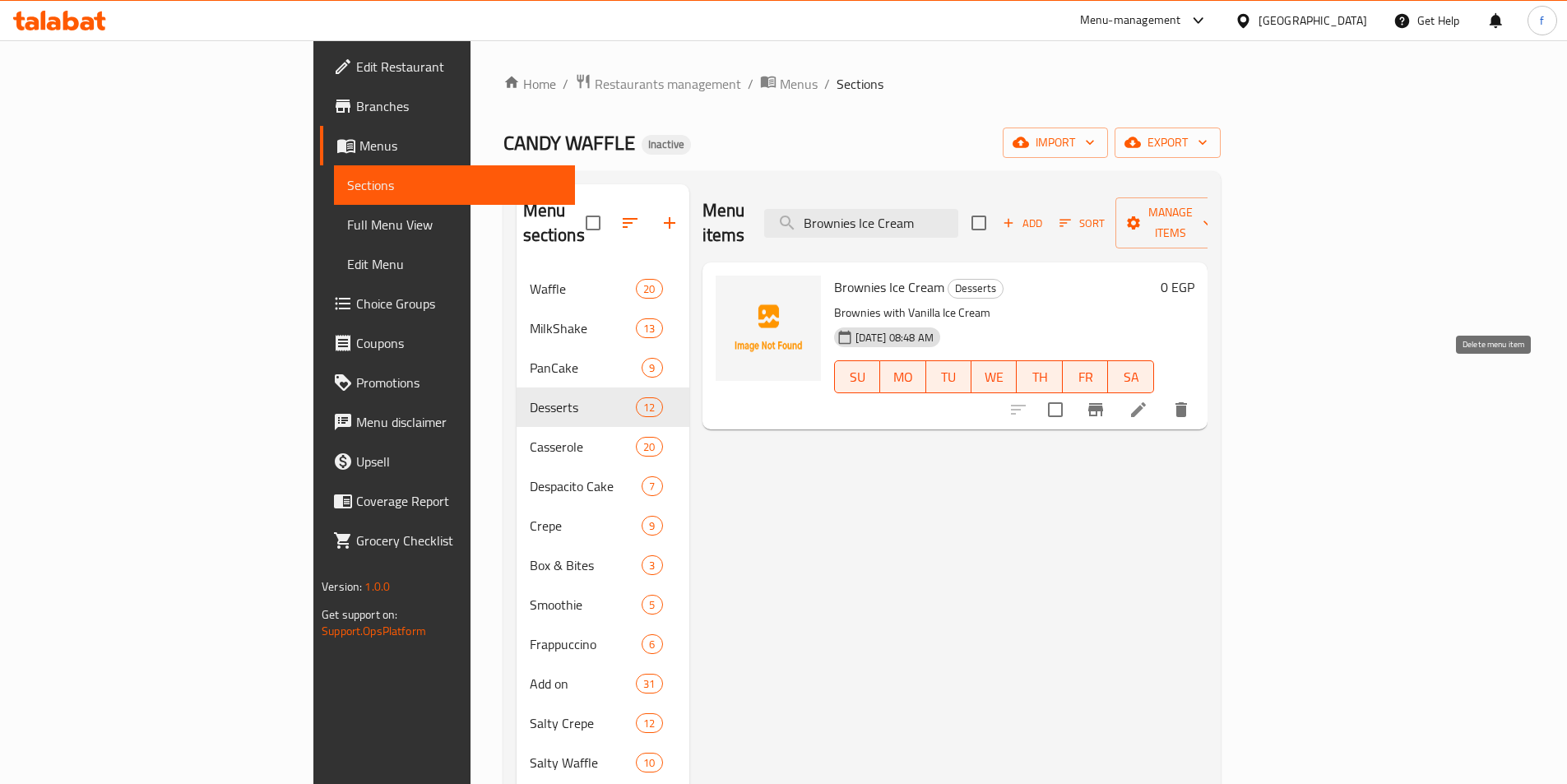
type input "Brownies Ice Cream"
click at [1201, 390] on button "delete" at bounding box center [1180, 409] width 39 height 39
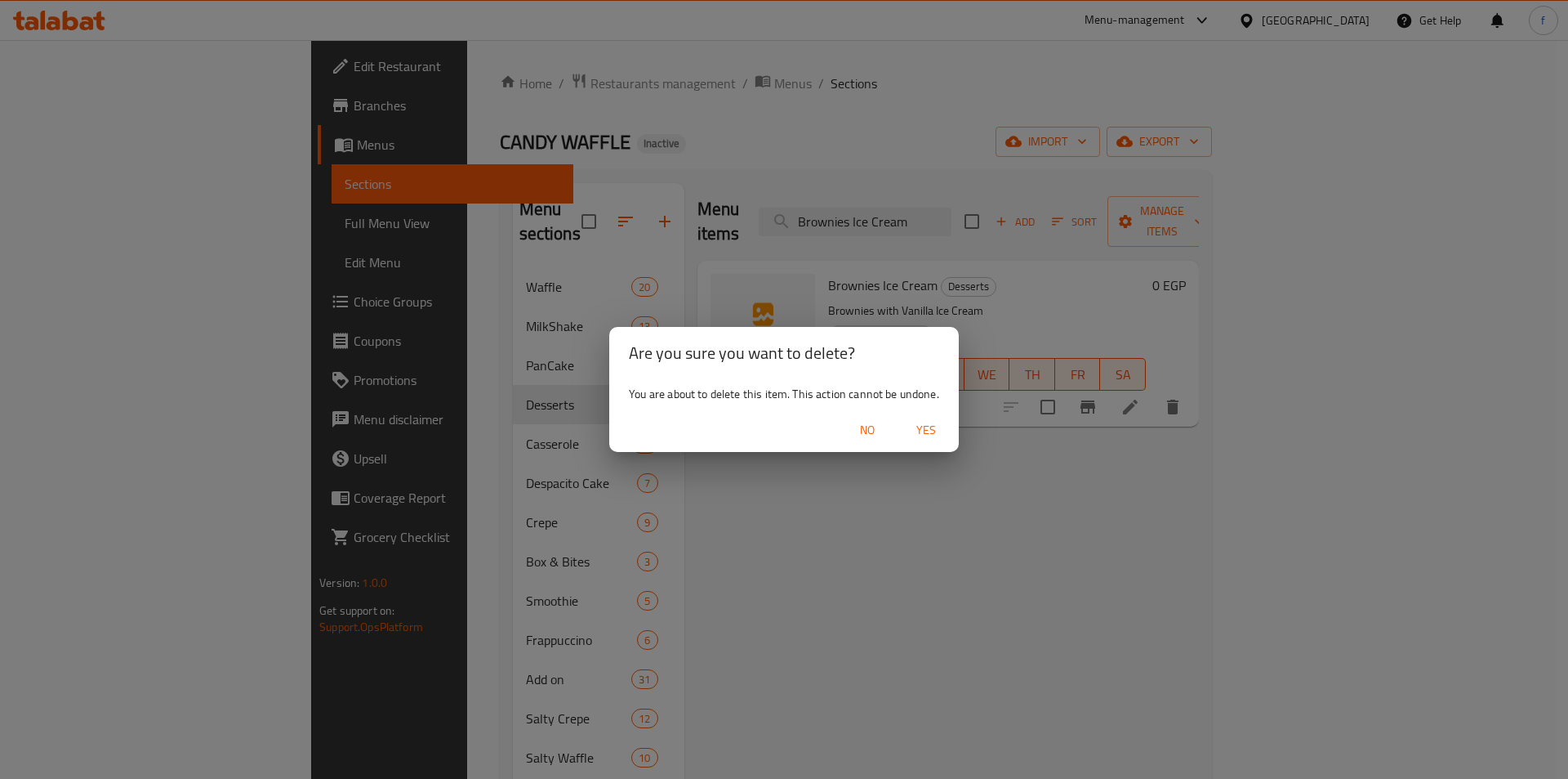
click at [923, 441] on button "Yes" at bounding box center [926, 430] width 52 height 30
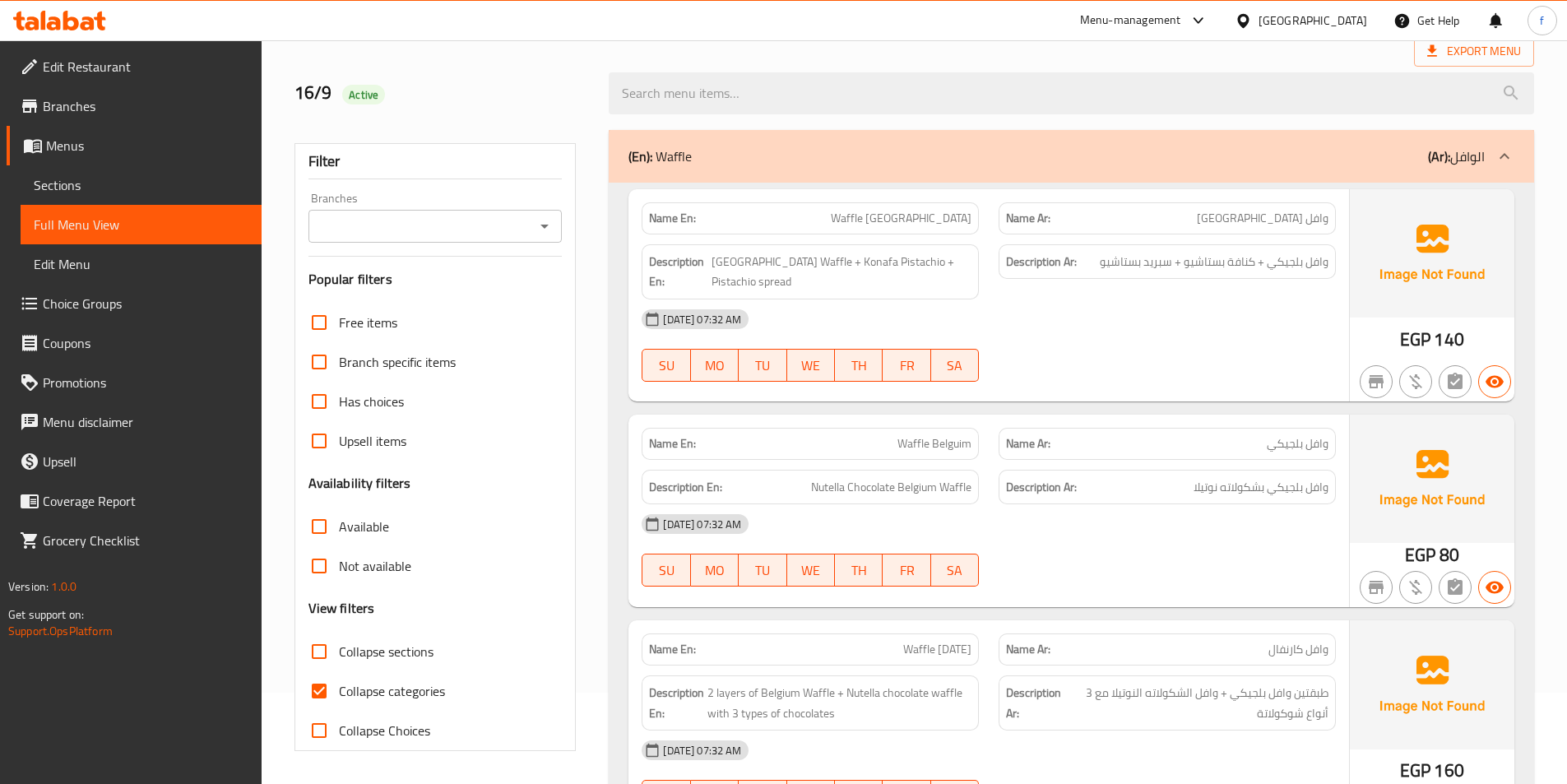
scroll to position [585, 0]
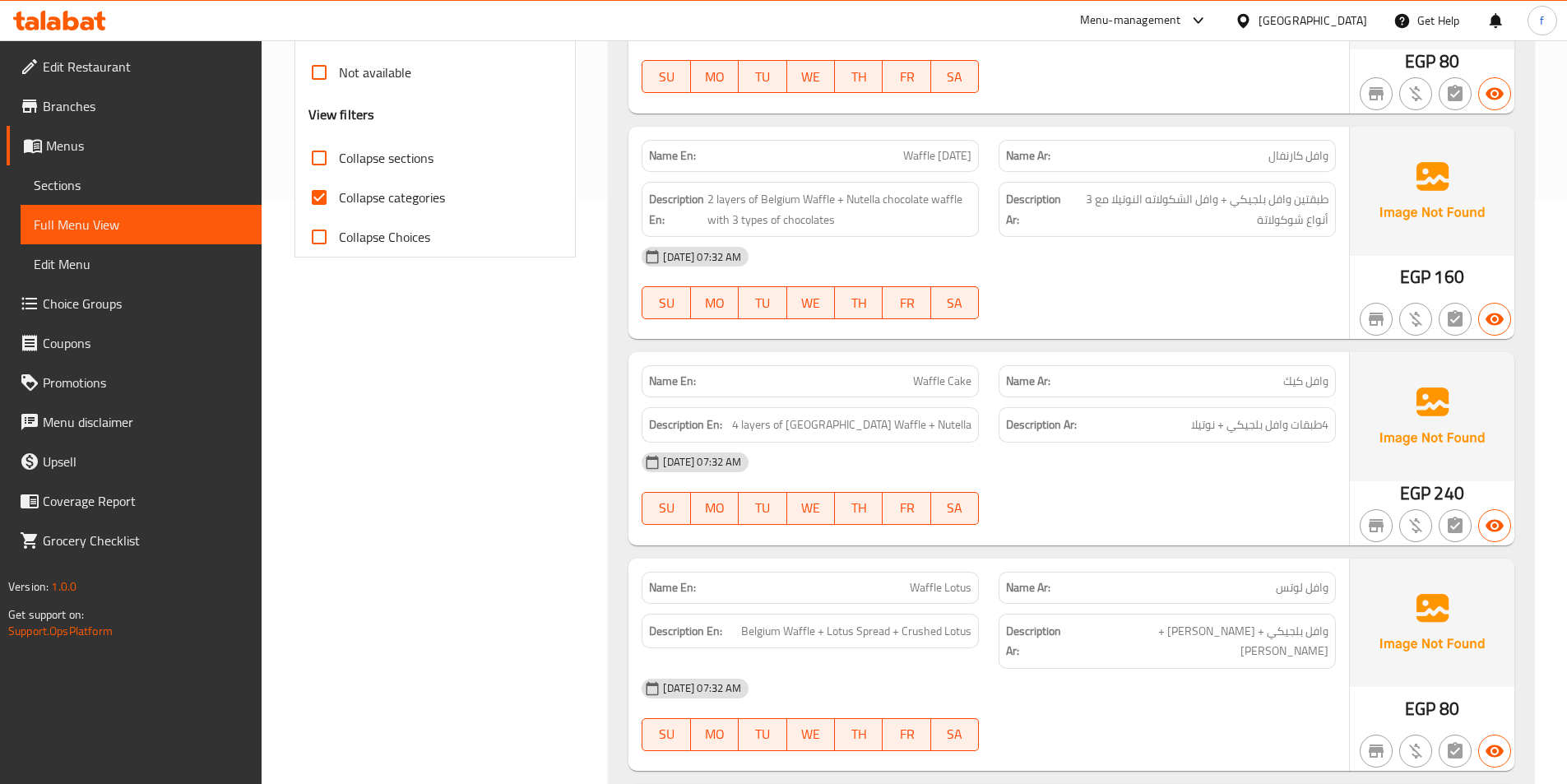
click at [315, 201] on input "Collapse categories" at bounding box center [319, 196] width 39 height 39
checkbox input "false"
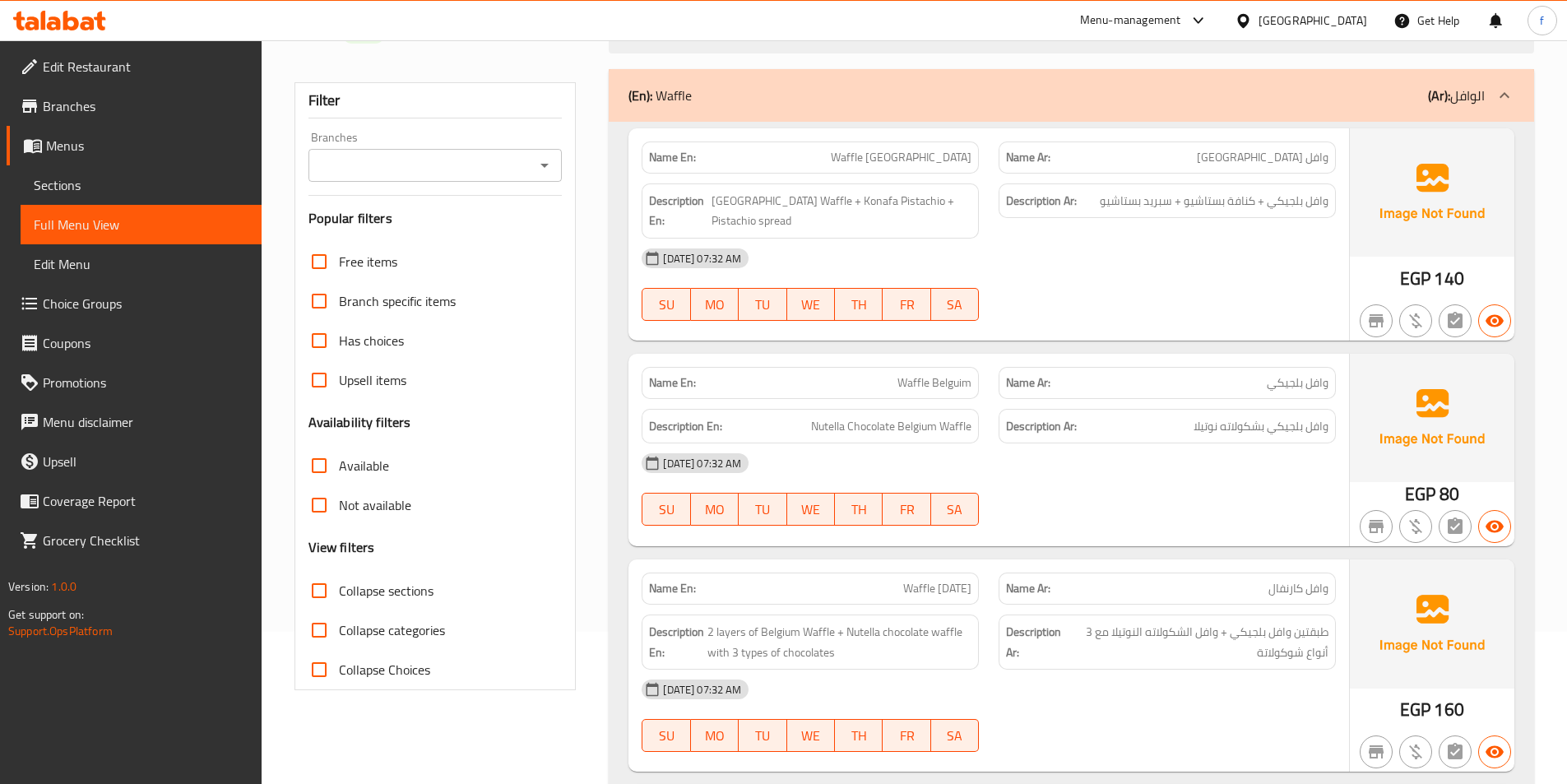
scroll to position [247, 0]
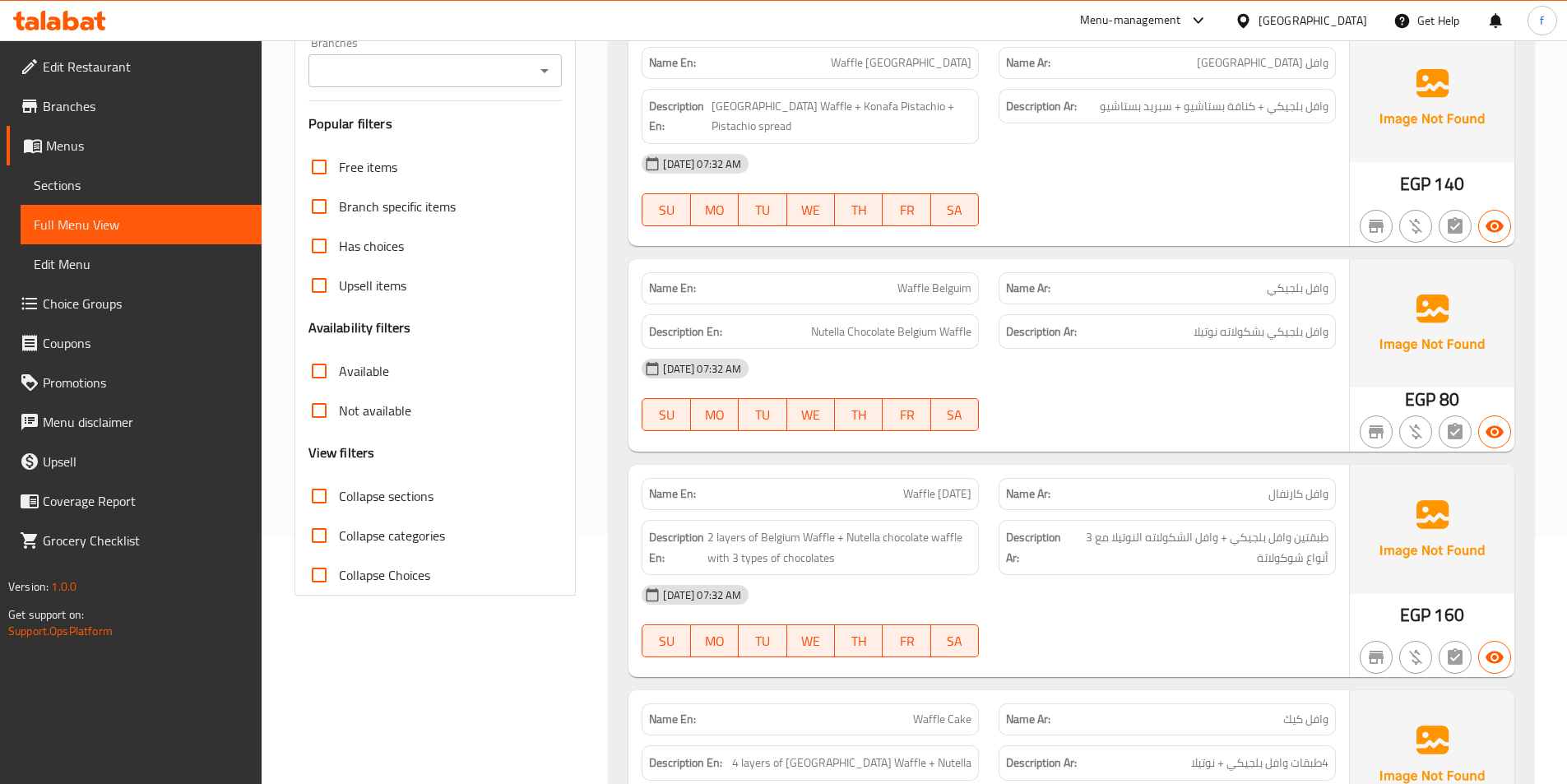
click at [313, 493] on input "Collapse sections" at bounding box center [319, 495] width 39 height 39
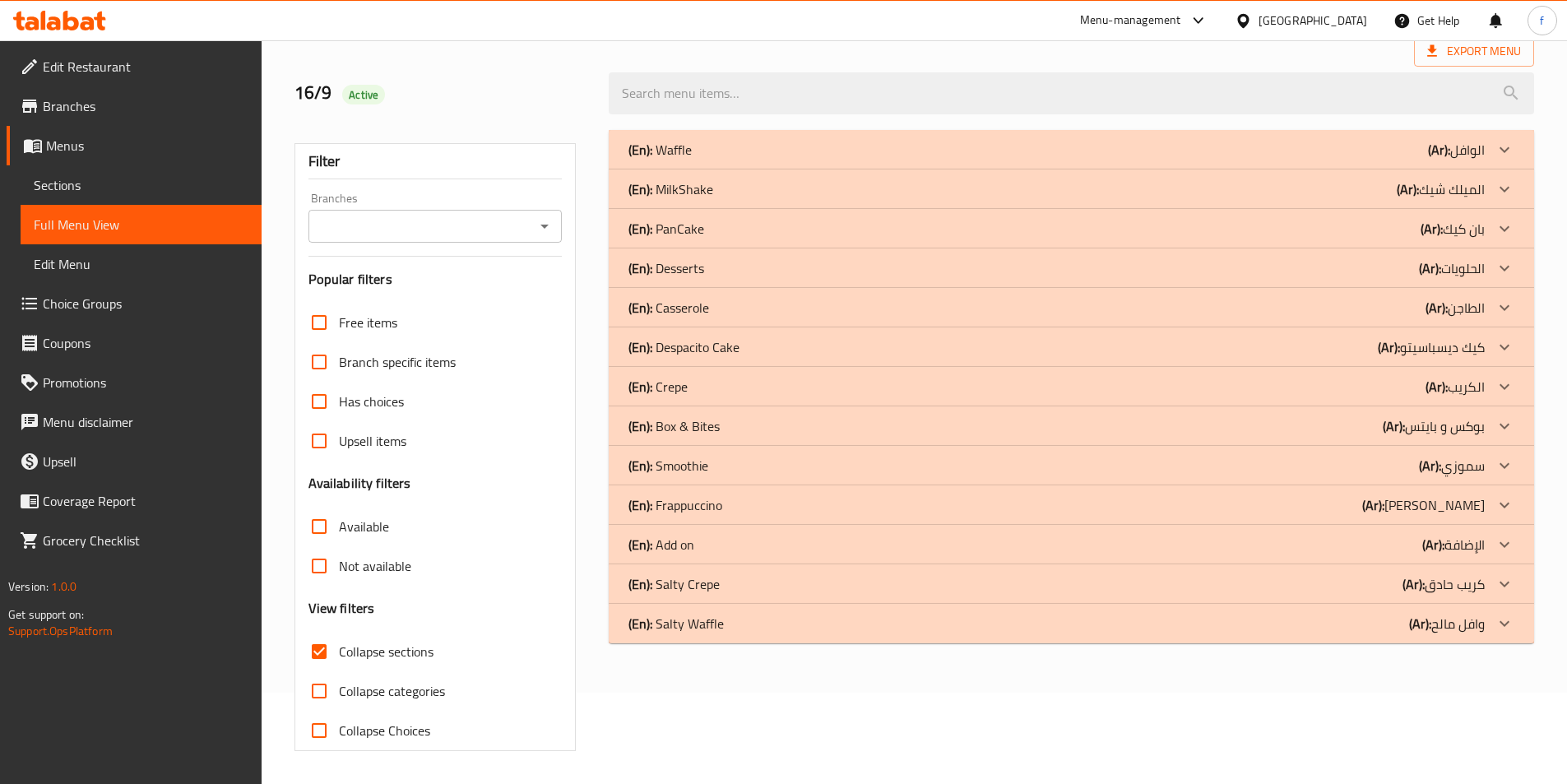
scroll to position [92, 0]
click at [1372, 193] on div "(En): MilkShake (Ar): الميلك شيك" at bounding box center [1056, 189] width 856 height 20
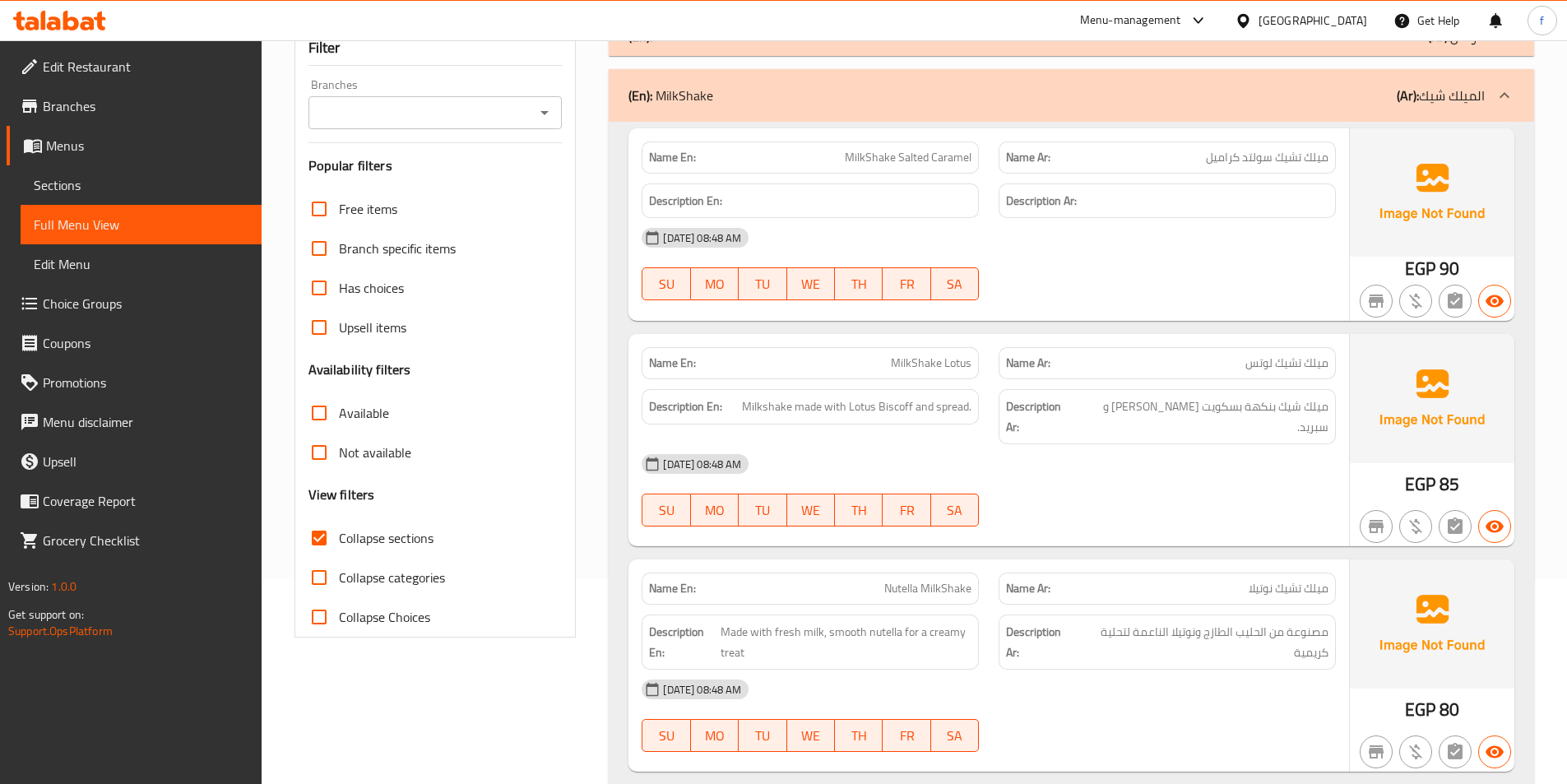
scroll to position [411, 0]
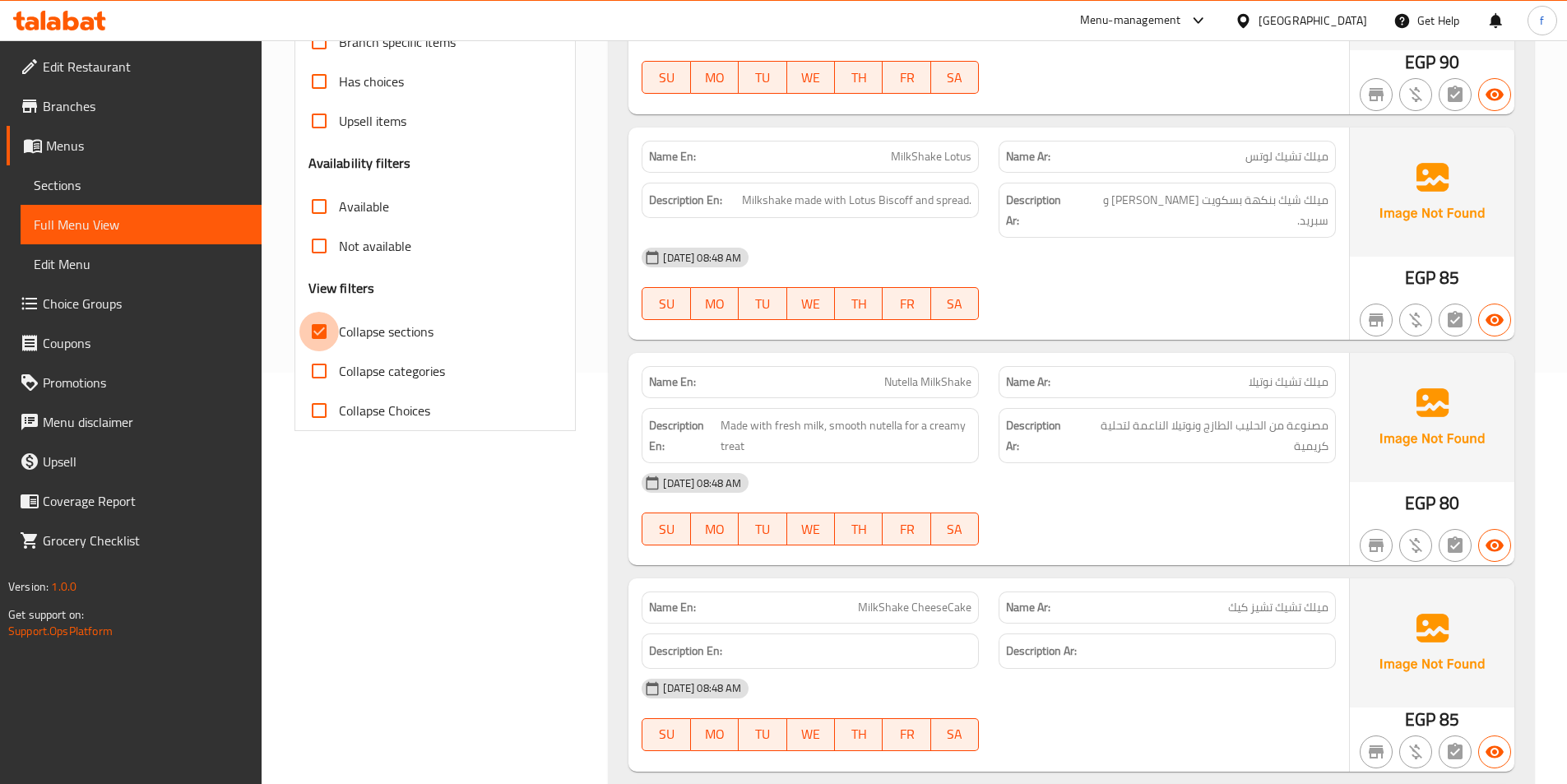
click at [319, 335] on input "Collapse sections" at bounding box center [319, 331] width 39 height 39
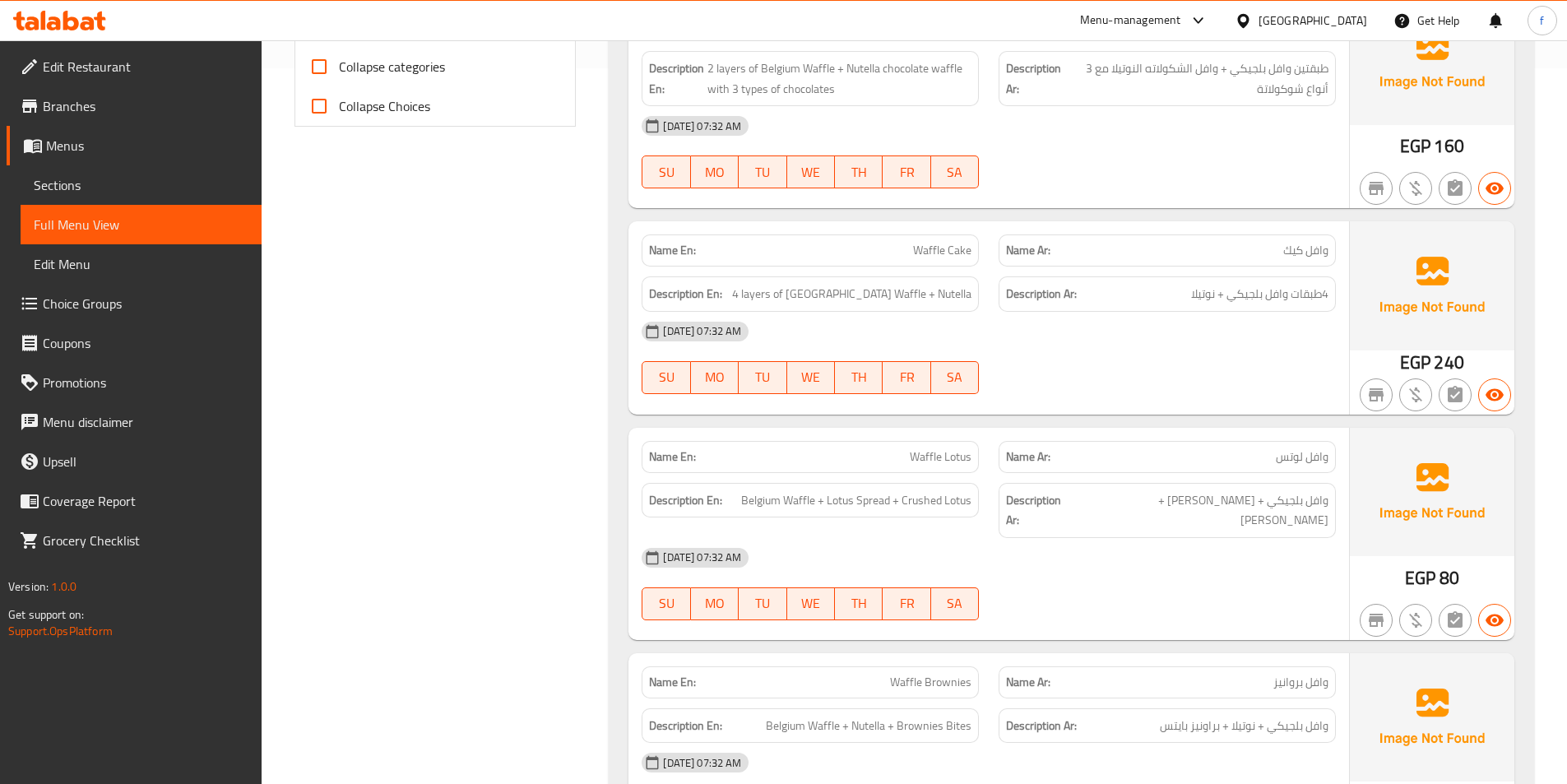
scroll to position [493, 0]
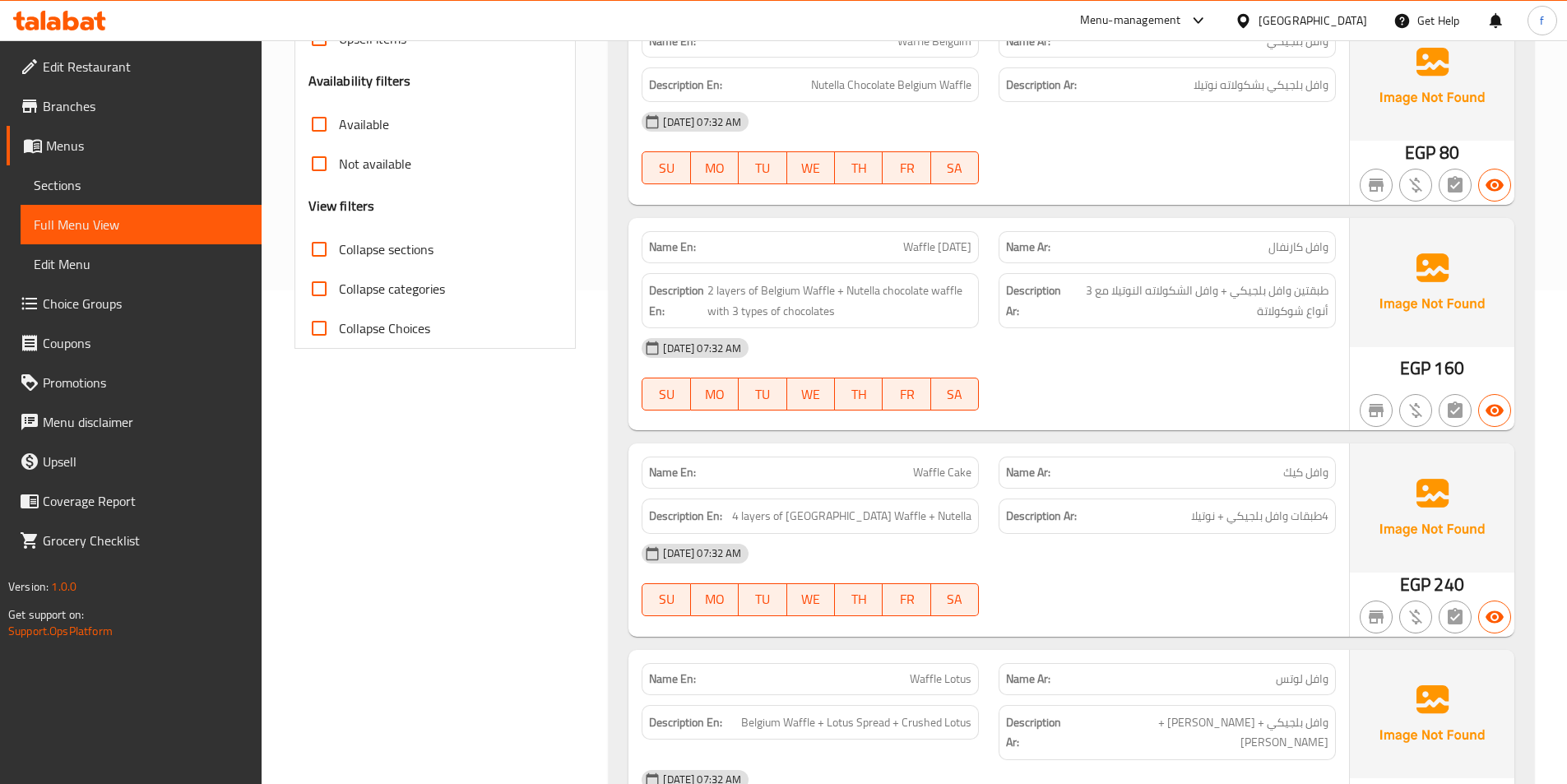
click at [324, 259] on input "Collapse sections" at bounding box center [319, 249] width 39 height 39
checkbox input "true"
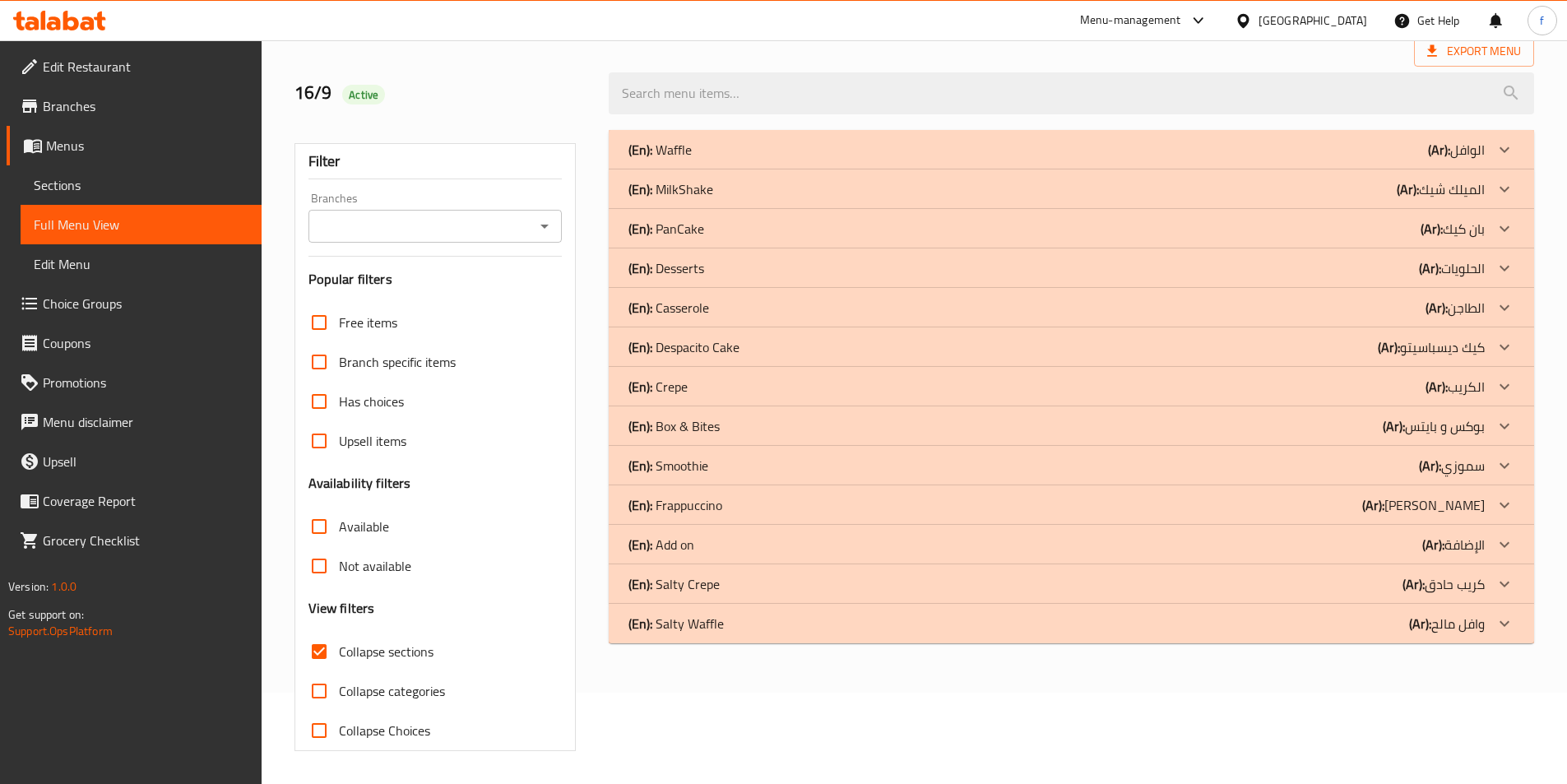
scroll to position [92, 0]
click at [1471, 268] on p "(Ar): الحلويات" at bounding box center [1452, 268] width 66 height 20
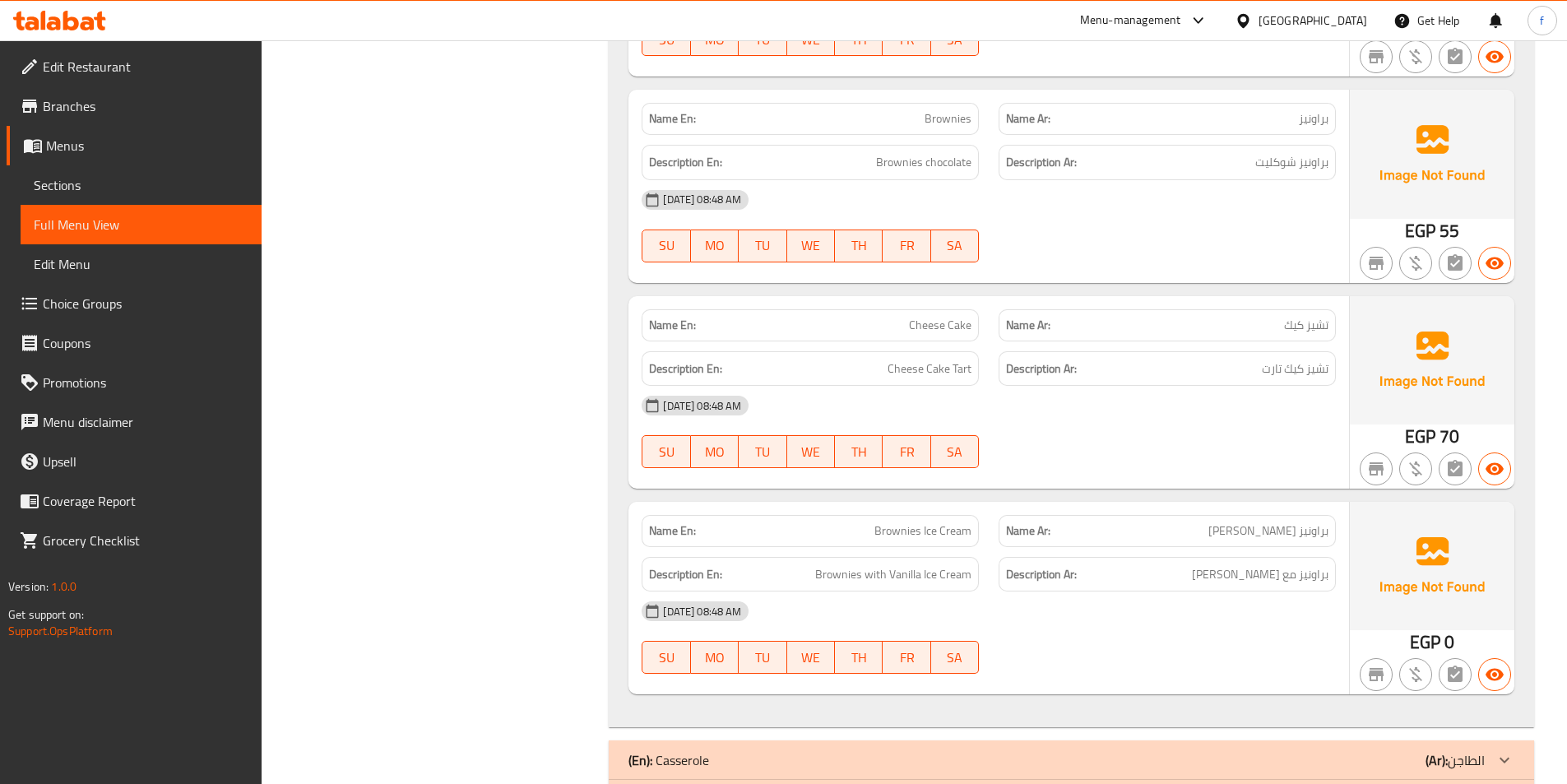
scroll to position [2210, 0]
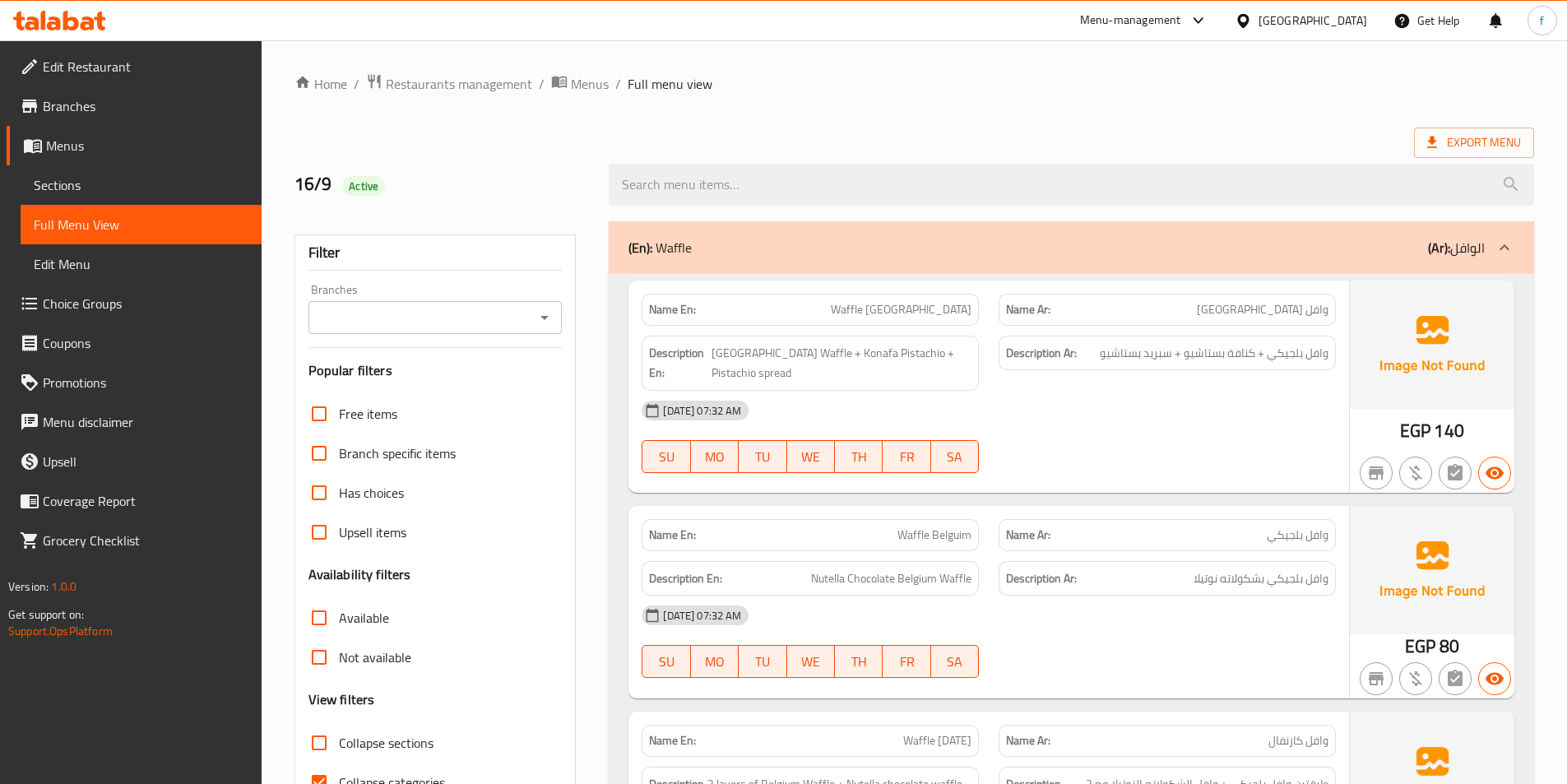
scroll to position [411, 0]
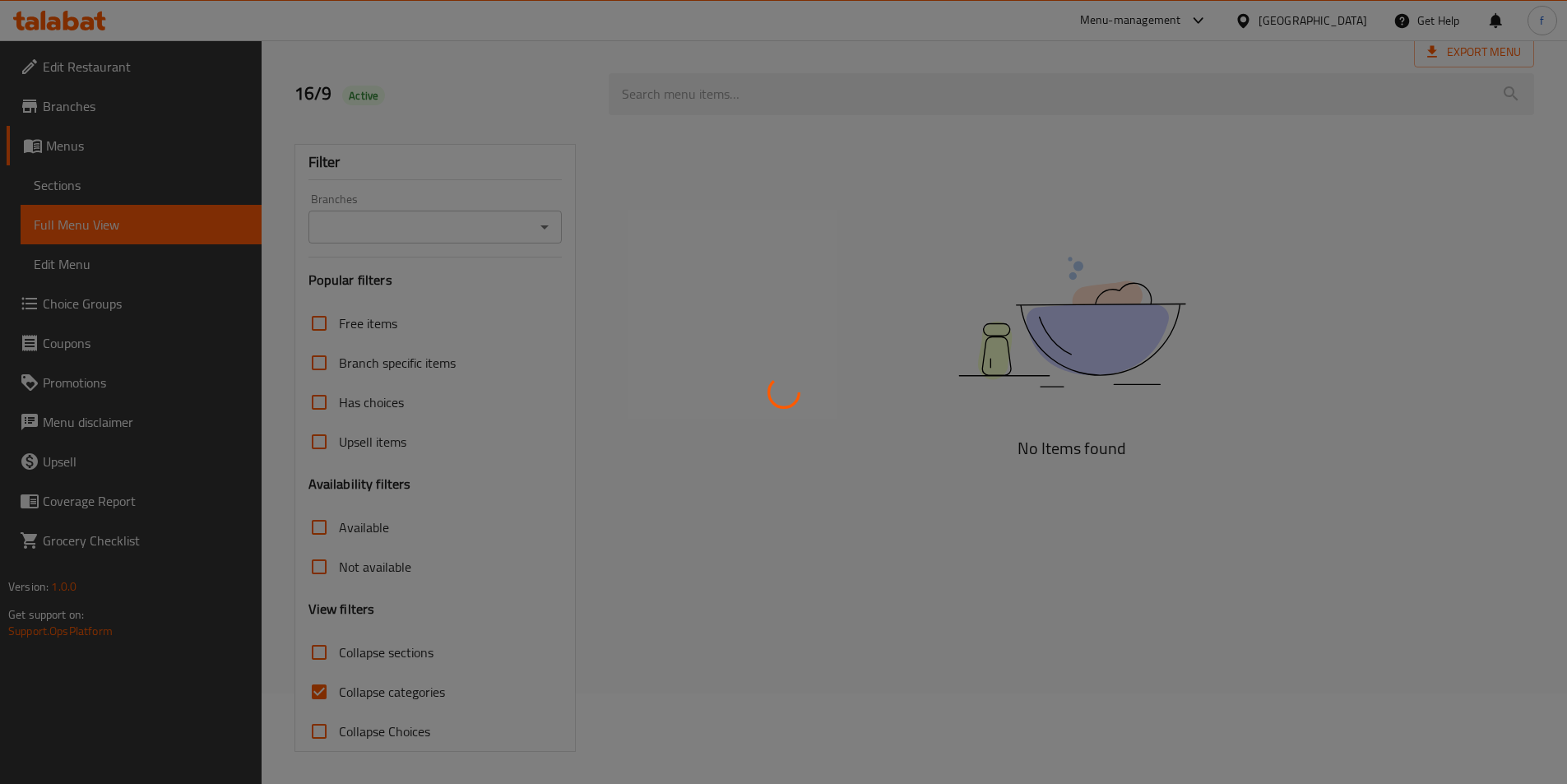
scroll to position [92, 0]
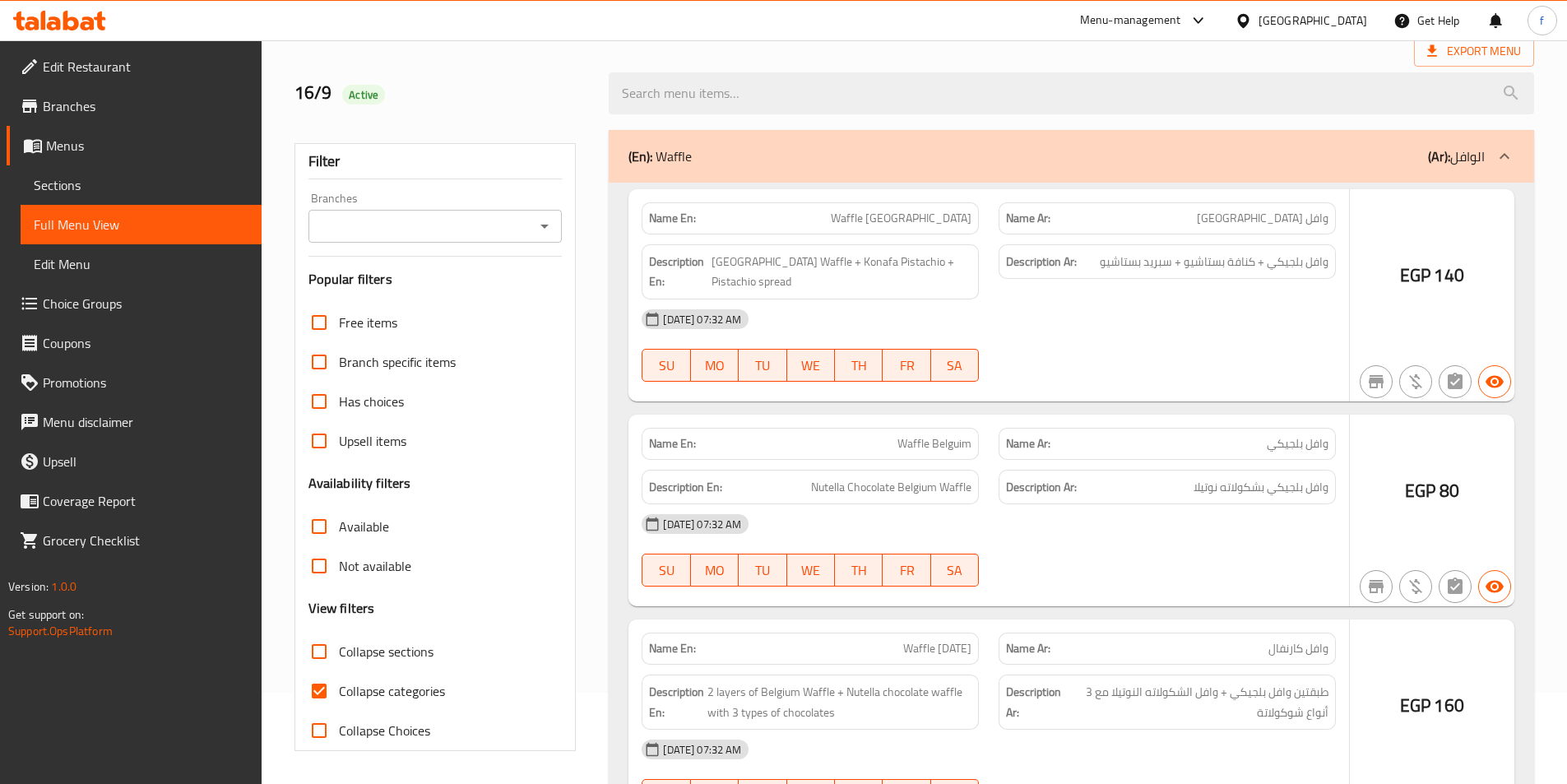
click at [323, 653] on div at bounding box center [784, 392] width 1567 height 784
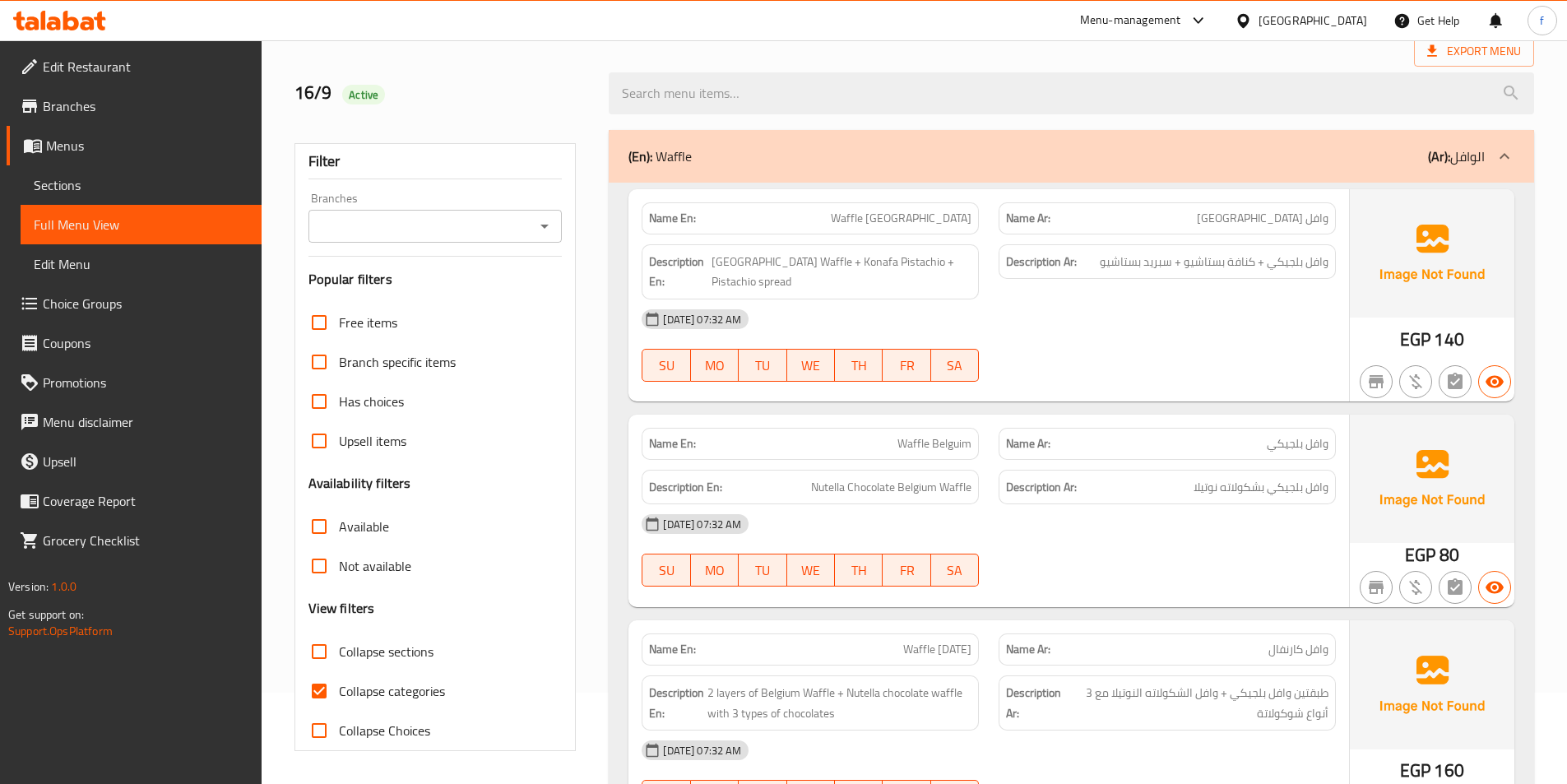
click at [313, 653] on input "Collapse sections" at bounding box center [319, 650] width 39 height 39
checkbox input "true"
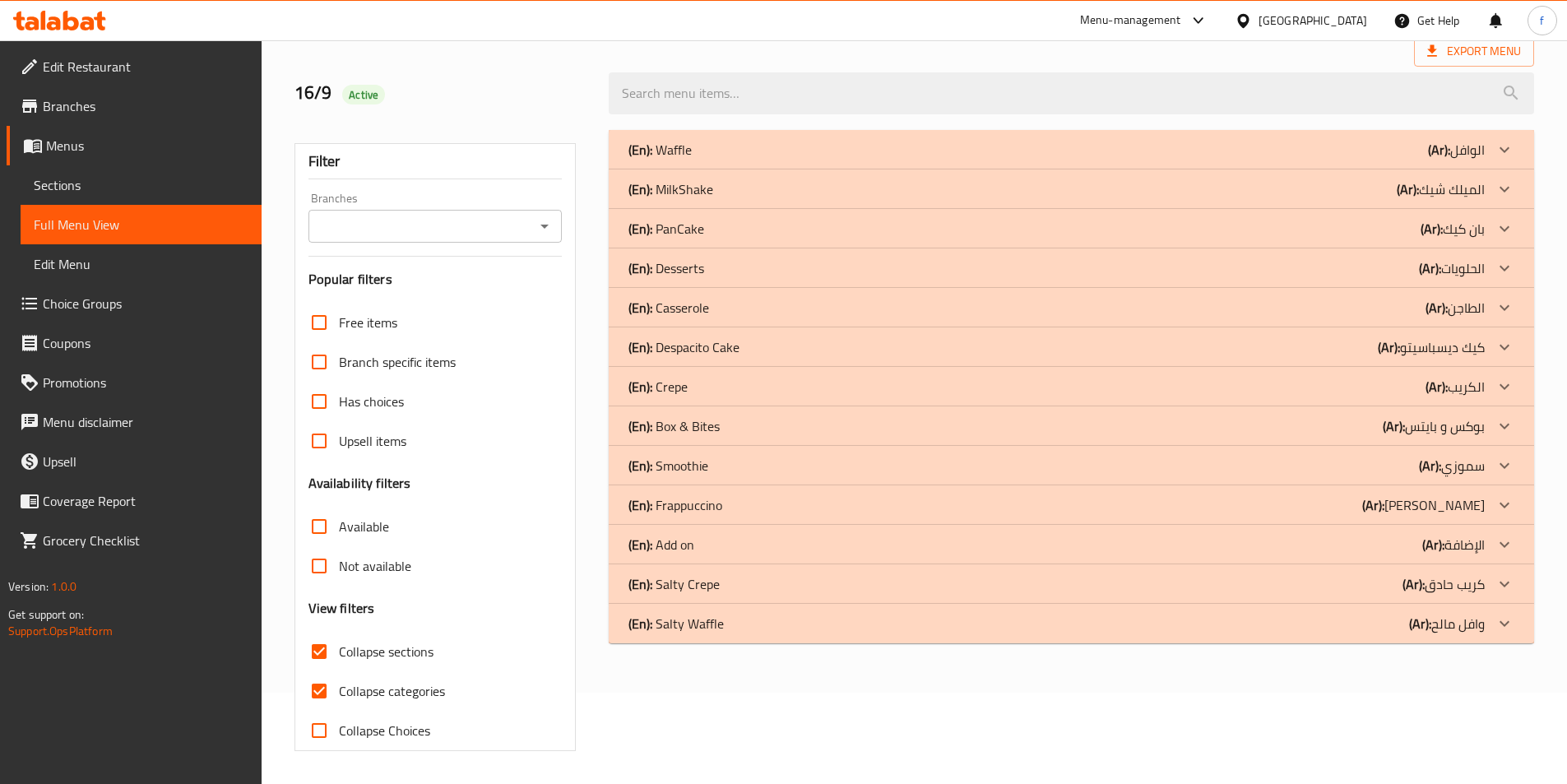
click at [317, 690] on input "Collapse categories" at bounding box center [319, 690] width 39 height 39
checkbox input "false"
click at [1410, 180] on b "(Ar):" at bounding box center [1408, 189] width 22 height 25
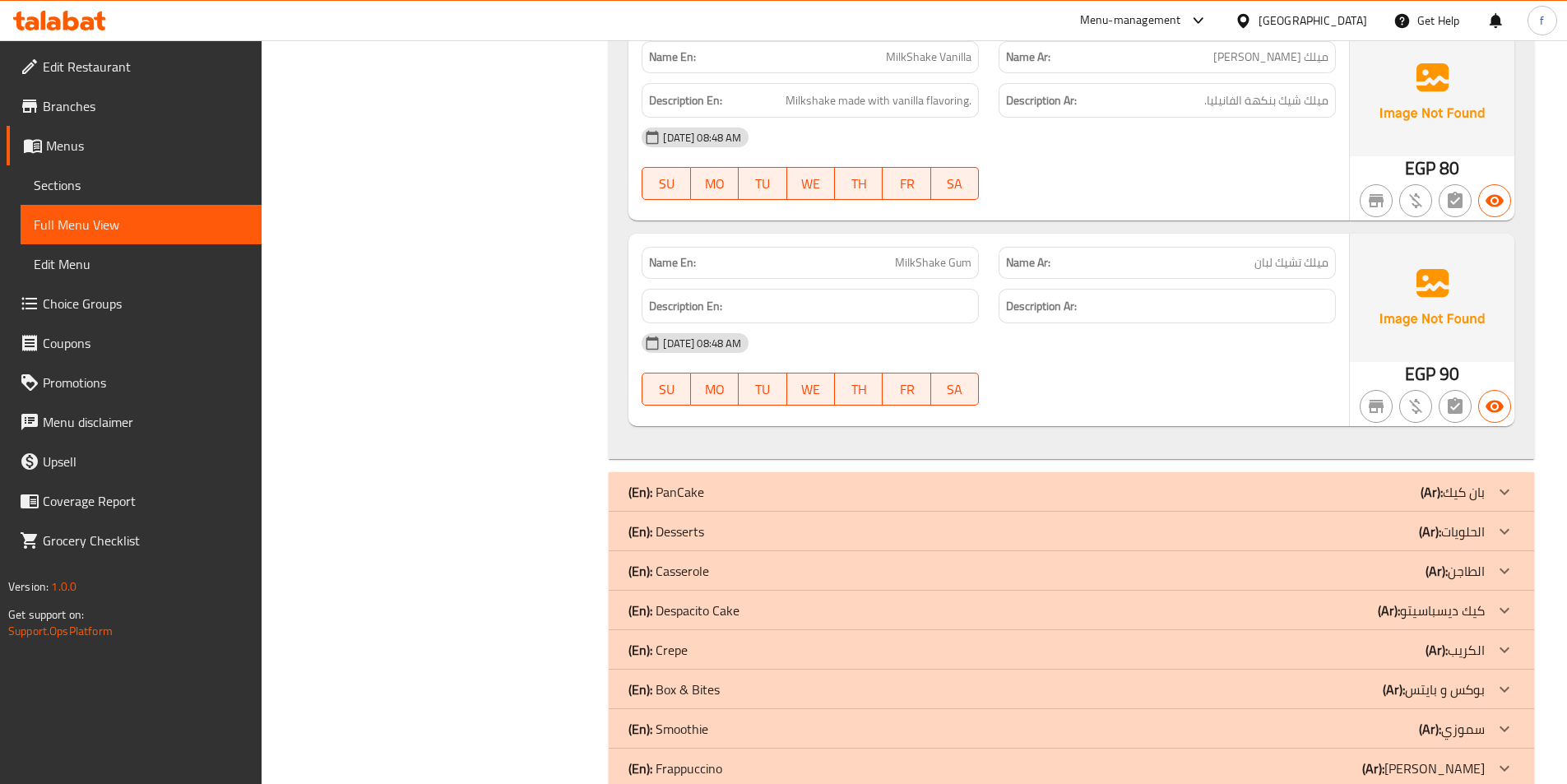
scroll to position [2745, 0]
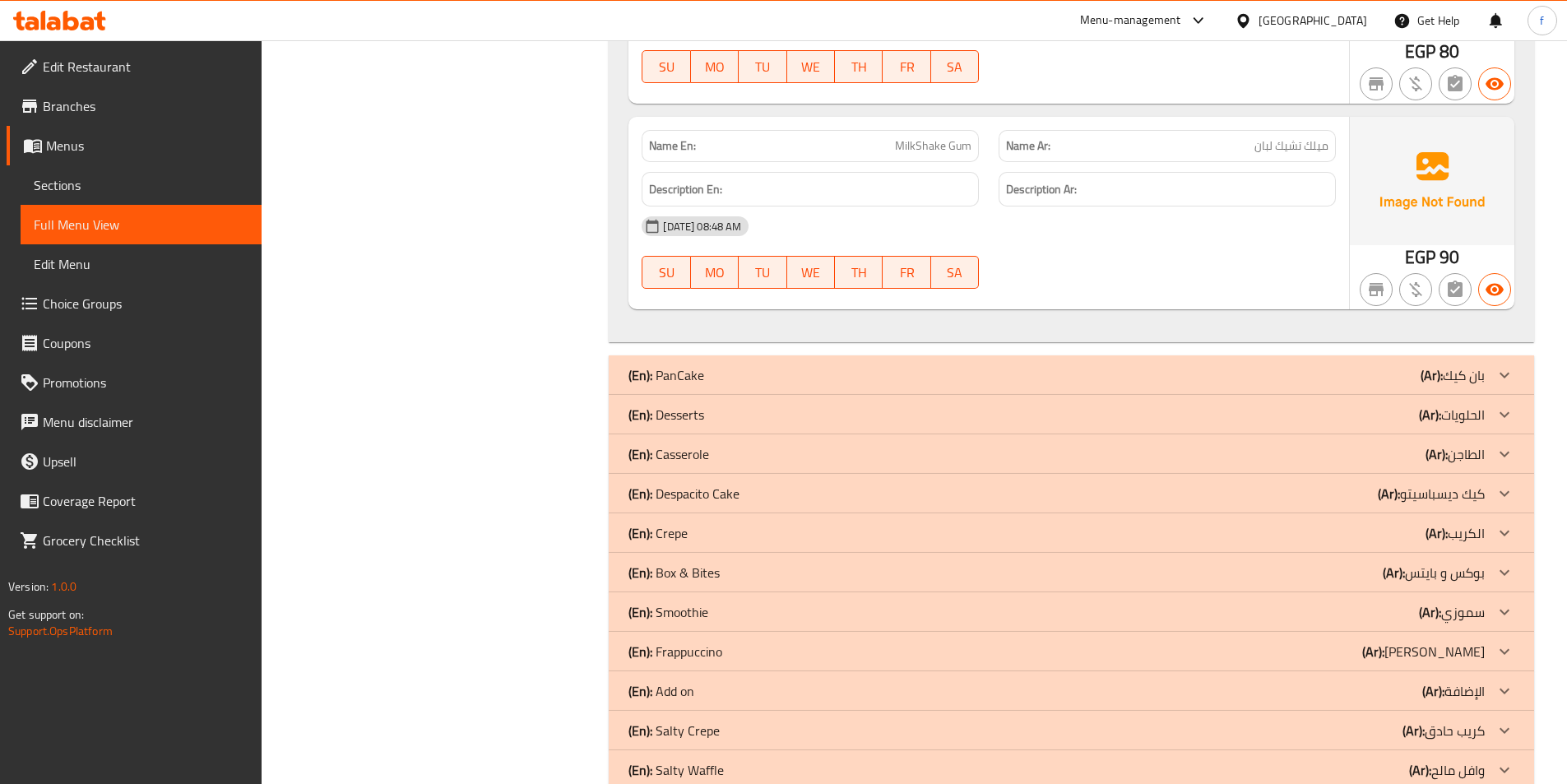
click at [1439, 402] on b "(Ar):" at bounding box center [1430, 415] width 22 height 25
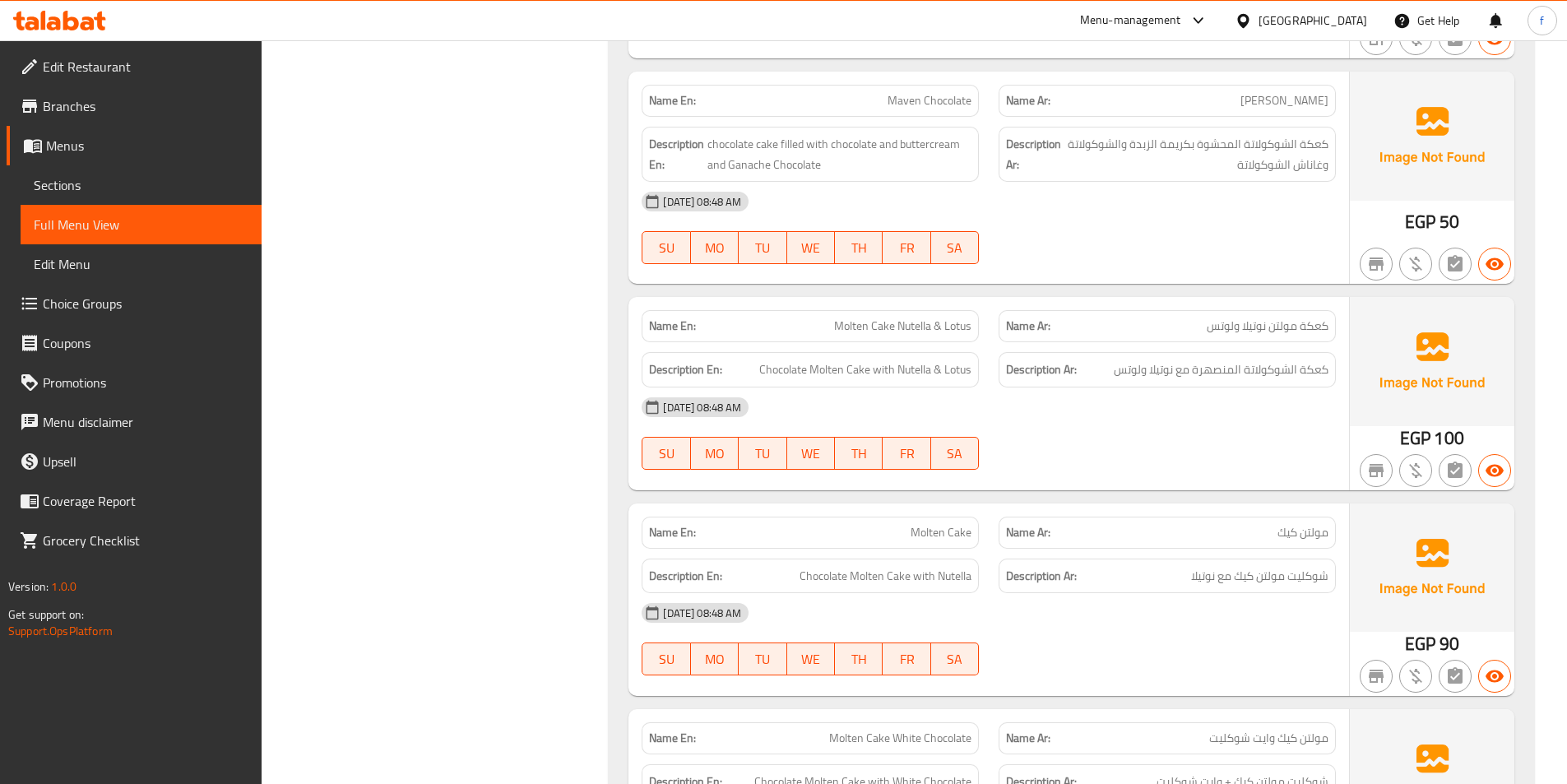
scroll to position [5093, 0]
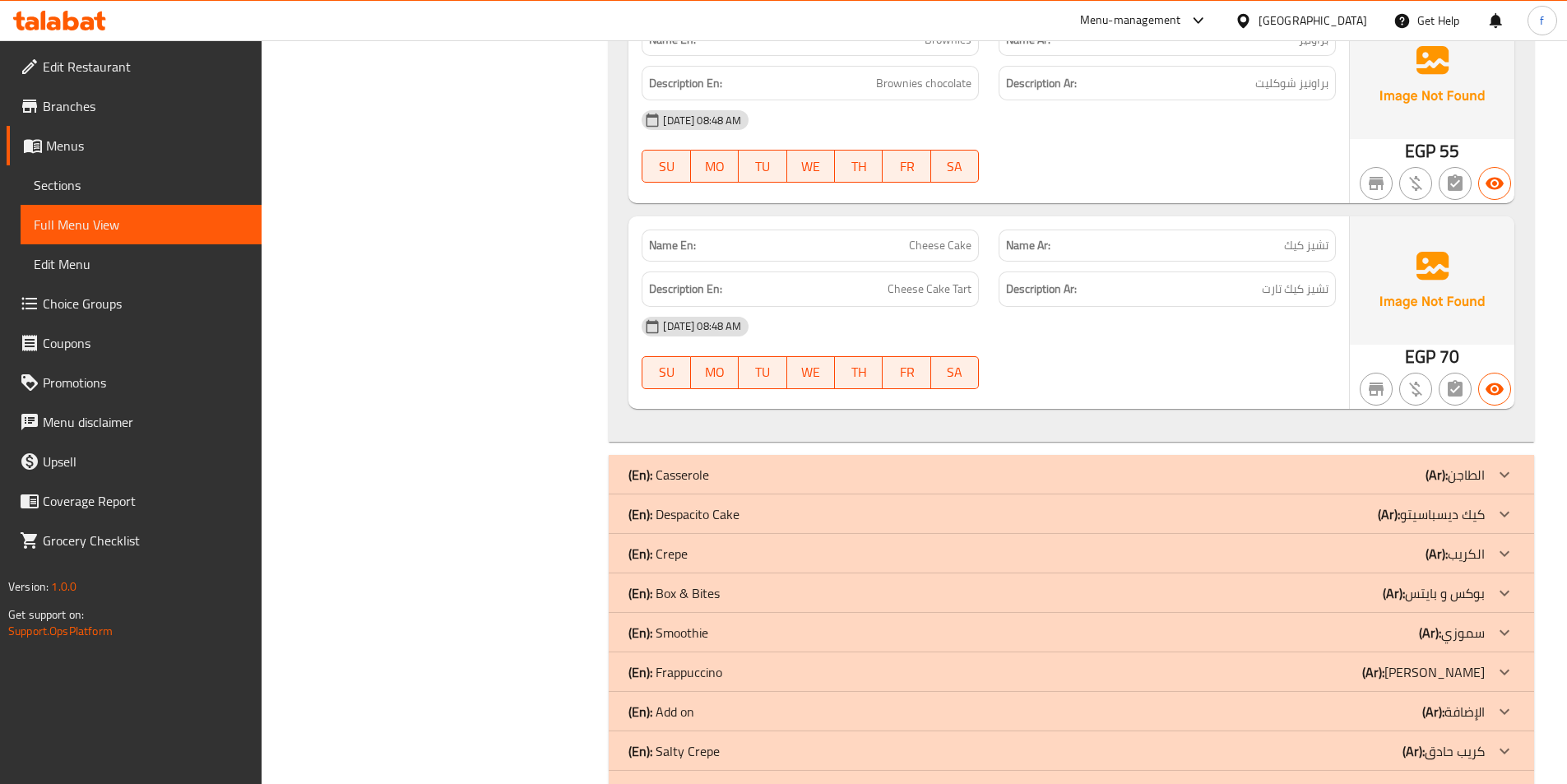
click at [882, 504] on div "(En): Despacito Cake (Ar): كيك ديسباسيتو" at bounding box center [1056, 513] width 856 height 20
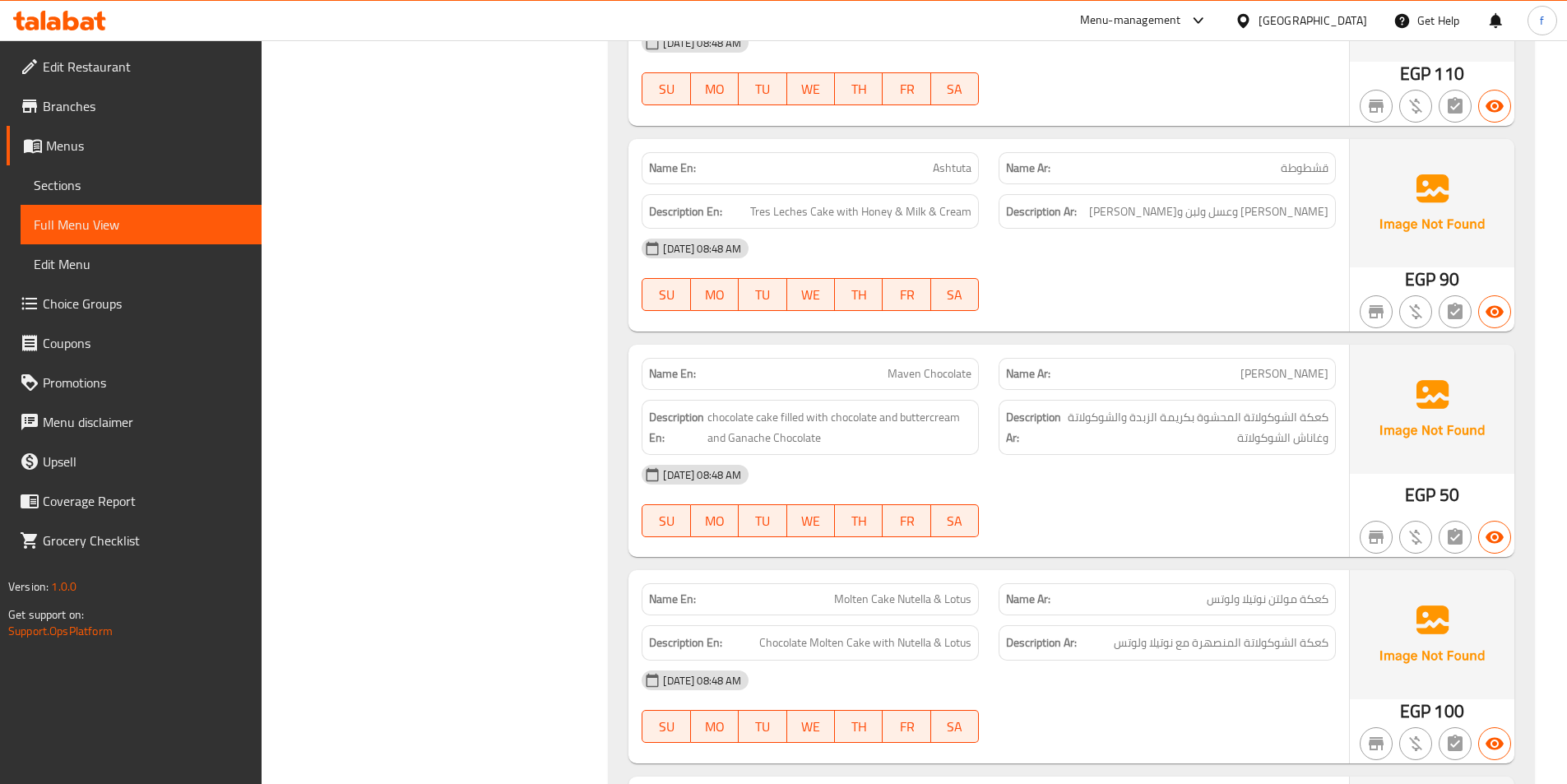
scroll to position [6838, 0]
